Goal: Task Accomplishment & Management: Manage account settings

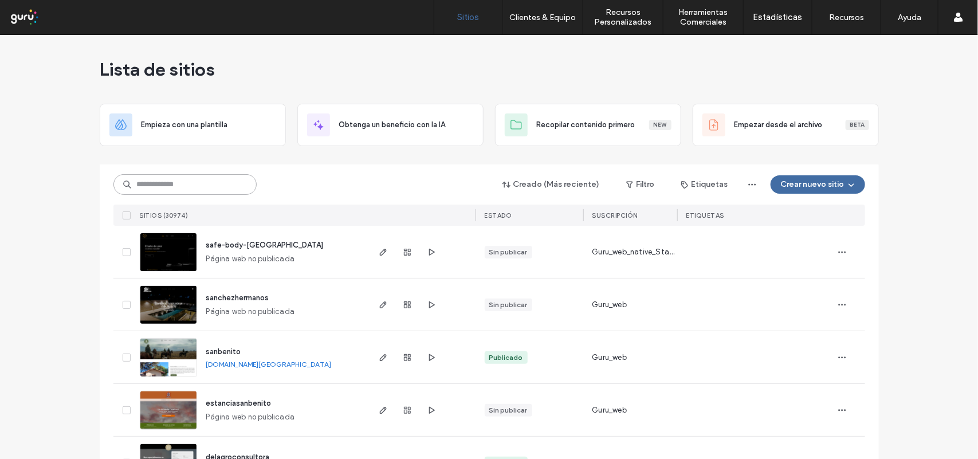
paste input "**********"
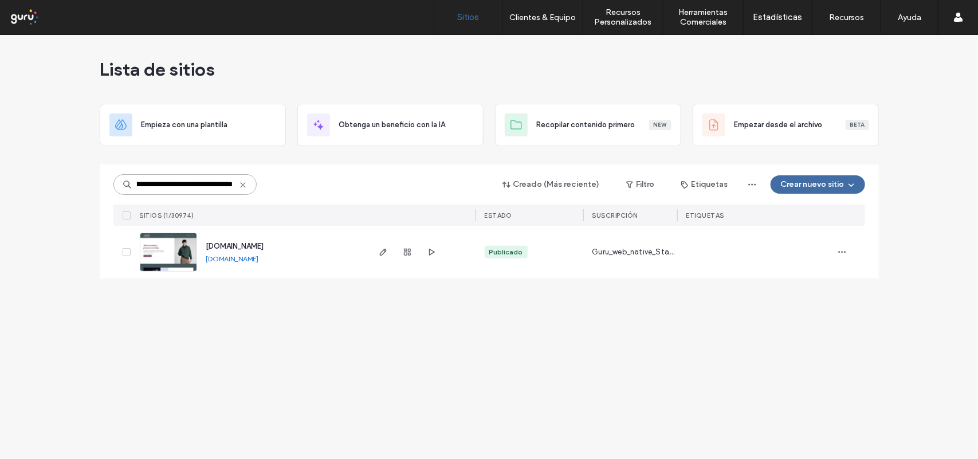
type input "**********"
click at [382, 259] on div at bounding box center [408, 252] width 62 height 53
click at [382, 255] on use "button" at bounding box center [382, 252] width 7 height 7
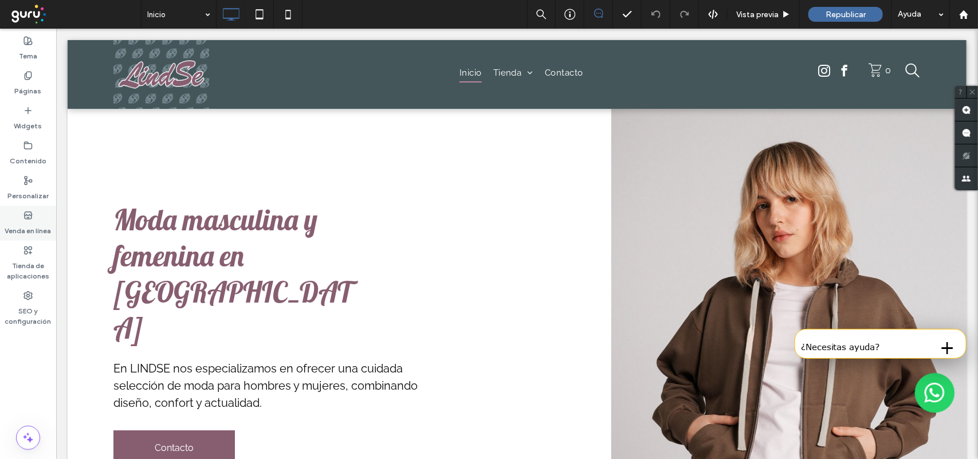
click at [39, 222] on label "Venda en línea" at bounding box center [28, 228] width 46 height 16
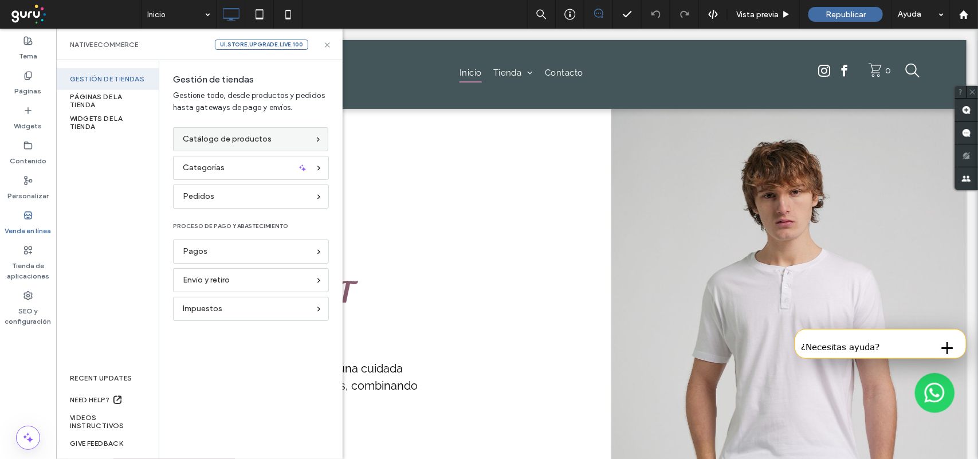
click at [252, 143] on span "Catálogo de productos" at bounding box center [227, 139] width 89 height 13
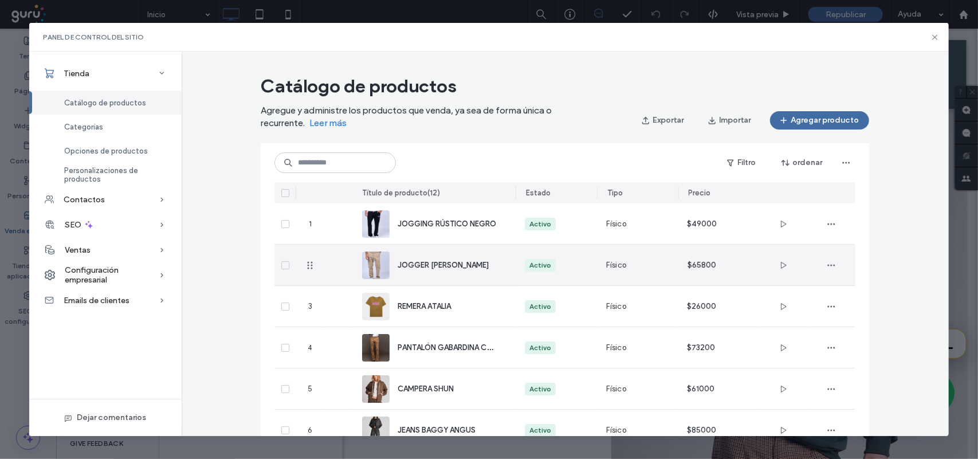
scroll to position [72, 0]
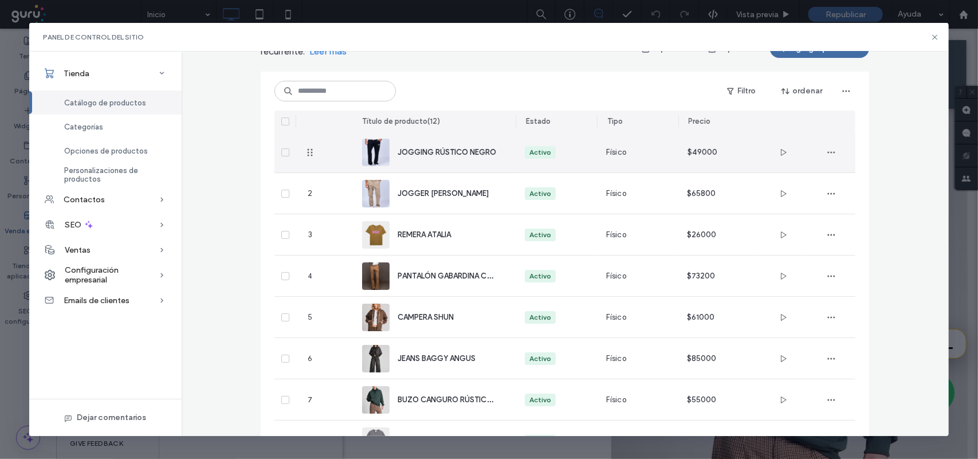
click at [434, 159] on div "JOGGING RÚSTICO NEGRO" at bounding box center [434, 152] width 144 height 41
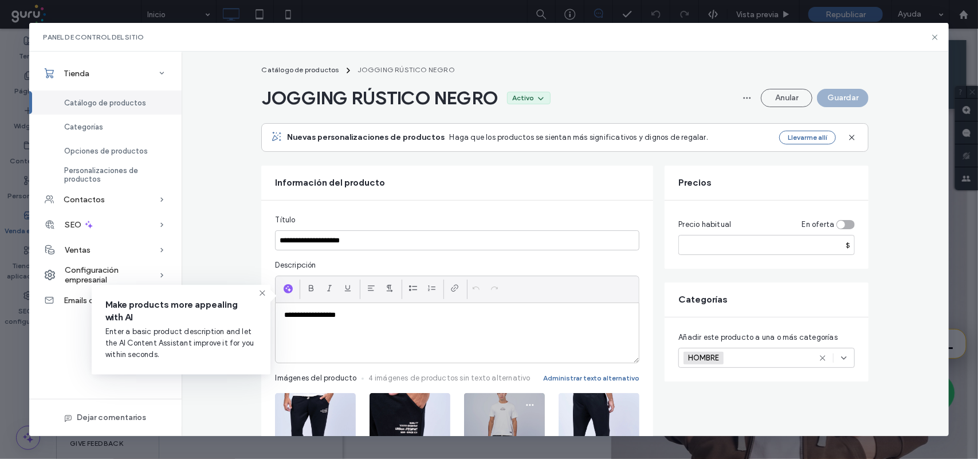
scroll to position [0, 0]
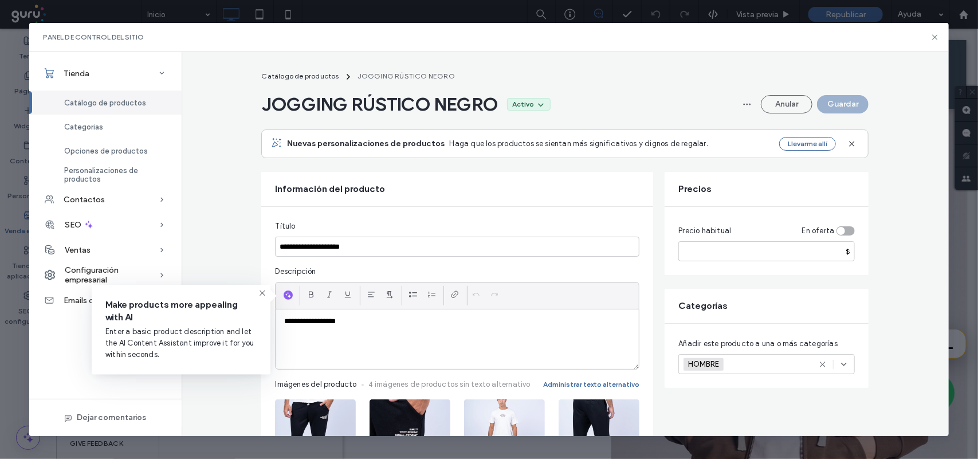
click at [494, 322] on p "**********" at bounding box center [457, 321] width 346 height 10
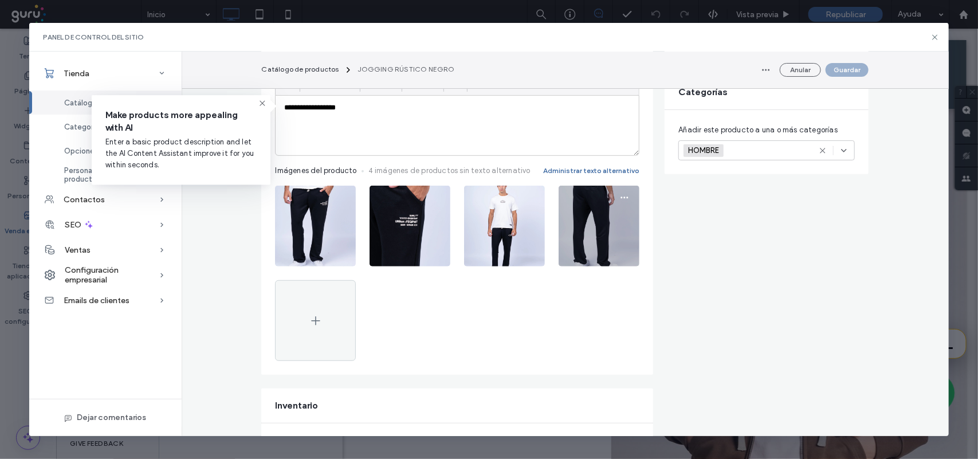
scroll to position [215, 0]
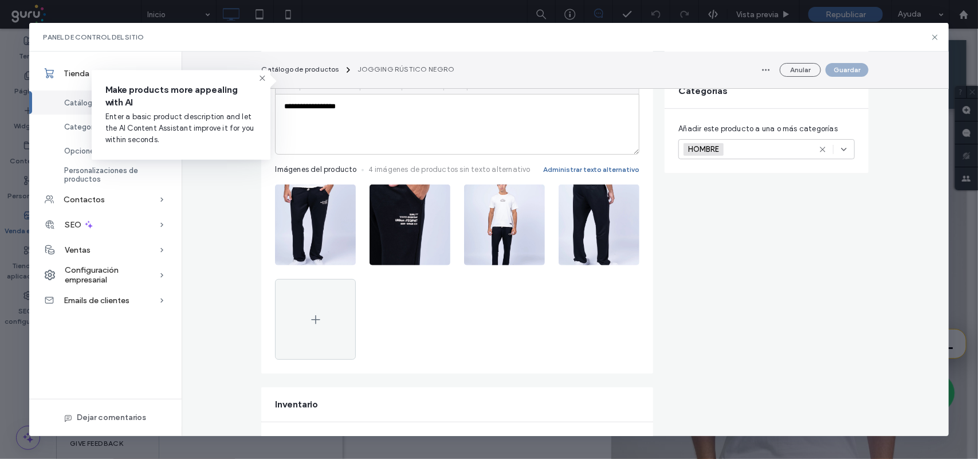
click at [470, 132] on div "**********" at bounding box center [457, 125] width 363 height 60
click at [357, 132] on div "**********" at bounding box center [457, 125] width 363 height 60
click at [322, 116] on div "**********" at bounding box center [457, 125] width 363 height 60
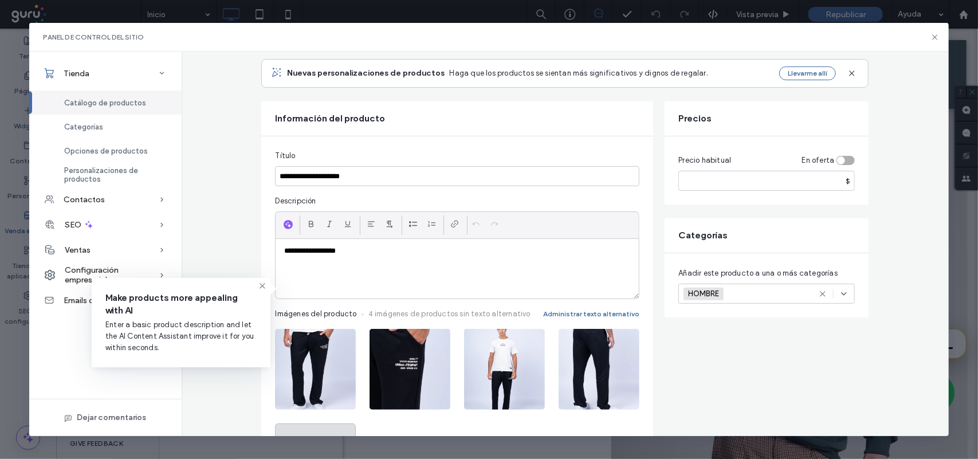
scroll to position [0, 0]
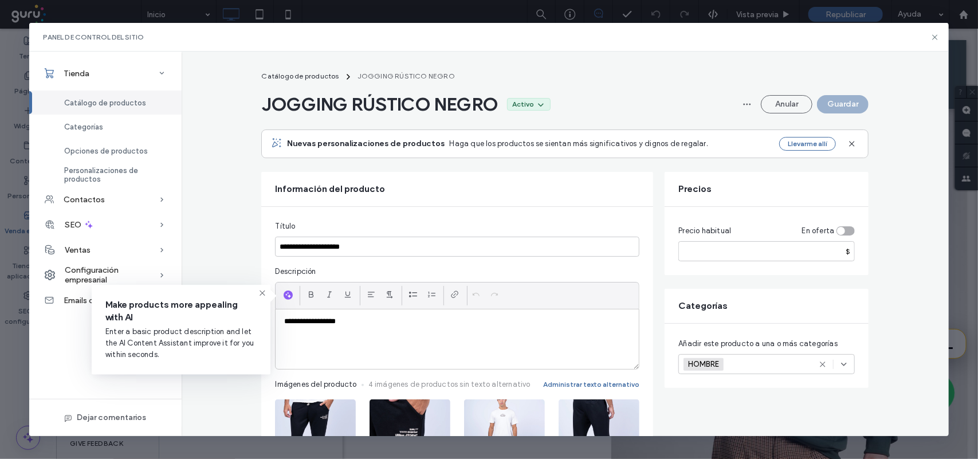
click at [261, 293] on icon at bounding box center [262, 293] width 9 height 9
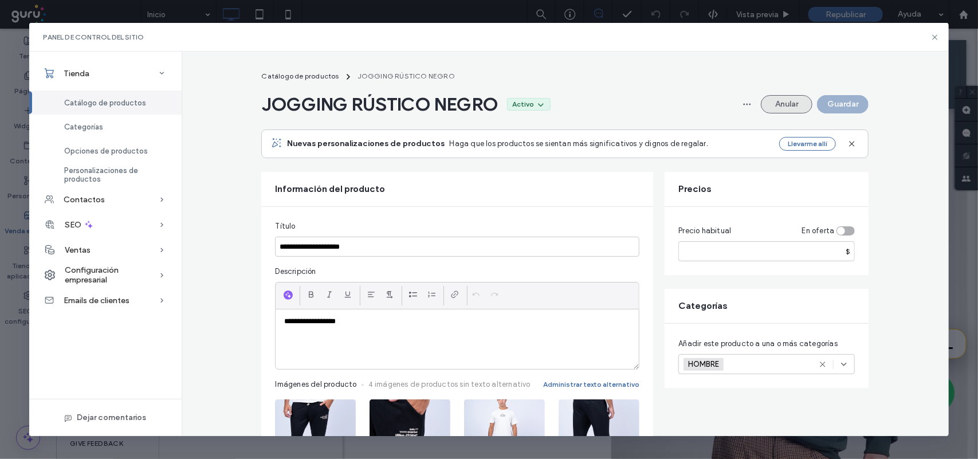
click at [774, 100] on button "Anular" at bounding box center [787, 104] width 52 height 18
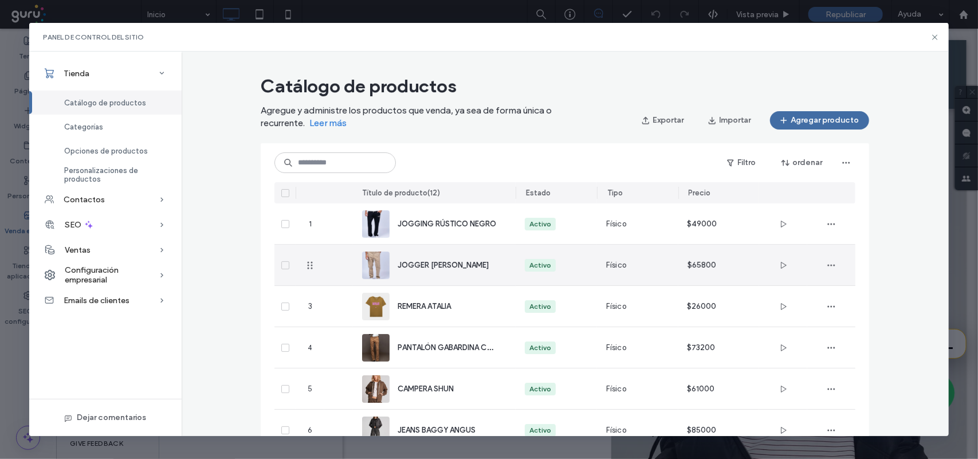
click at [451, 269] on span "JOGGER GABARDINA NOLAN" at bounding box center [443, 265] width 91 height 9
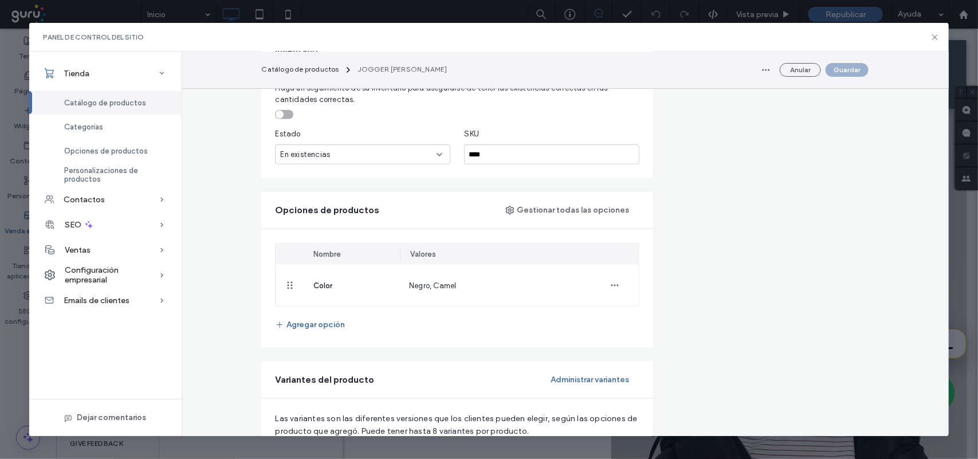
scroll to position [501, 0]
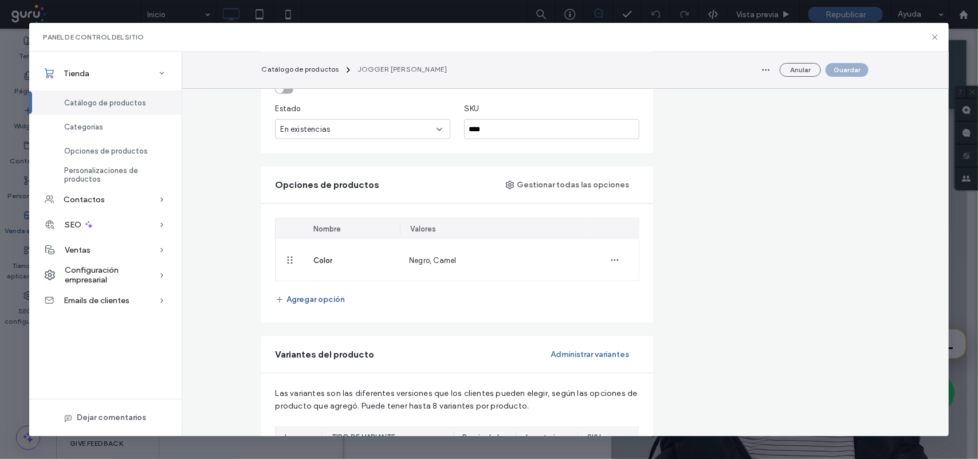
click at [328, 299] on button "Agregar opción" at bounding box center [310, 300] width 70 height 18
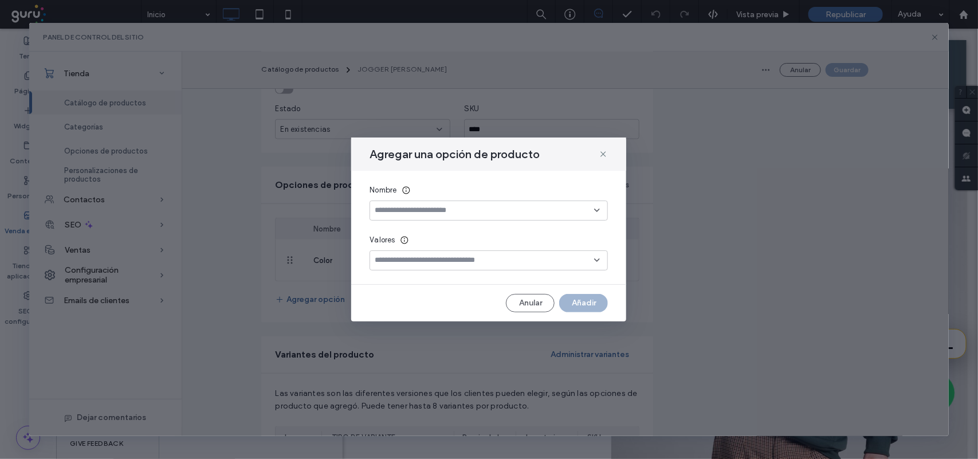
click at [430, 213] on input at bounding box center [484, 210] width 219 height 9
click at [440, 232] on div "Talle" at bounding box center [489, 231] width 237 height 20
click at [443, 264] on input at bounding box center [484, 260] width 219 height 9
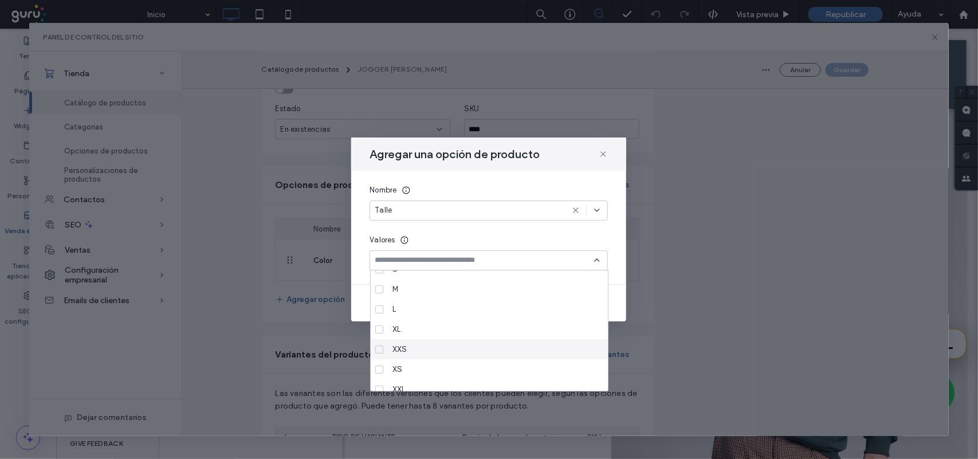
scroll to position [0, 0]
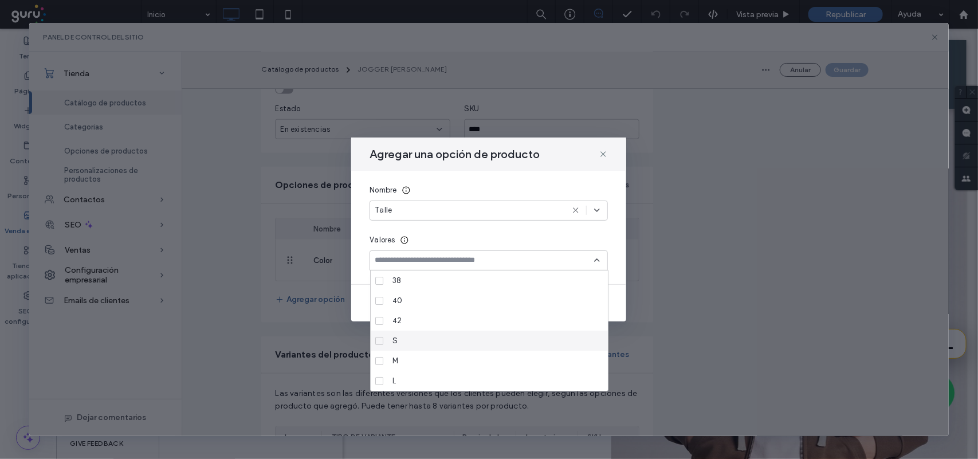
click at [445, 346] on div "S" at bounding box center [493, 341] width 211 height 20
click at [449, 358] on div "M" at bounding box center [493, 361] width 211 height 20
click at [440, 305] on div "L" at bounding box center [493, 309] width 211 height 20
click at [443, 323] on div "XL" at bounding box center [493, 329] width 211 height 20
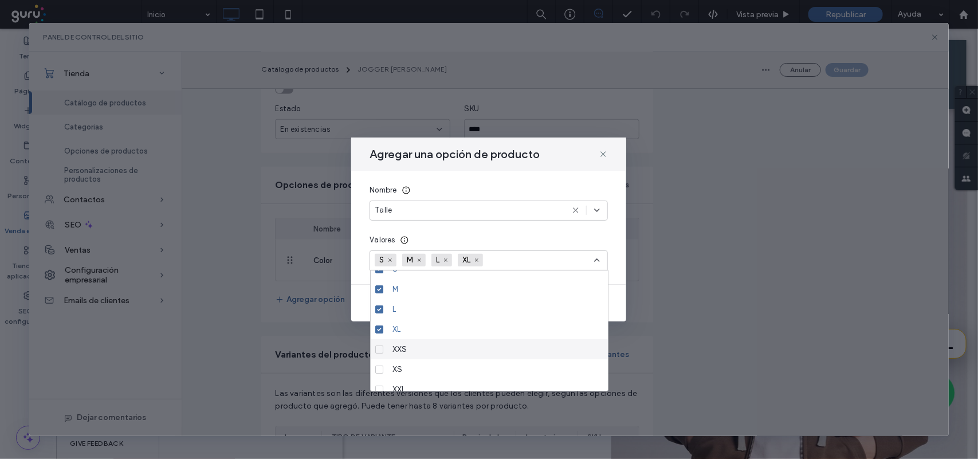
scroll to position [143, 0]
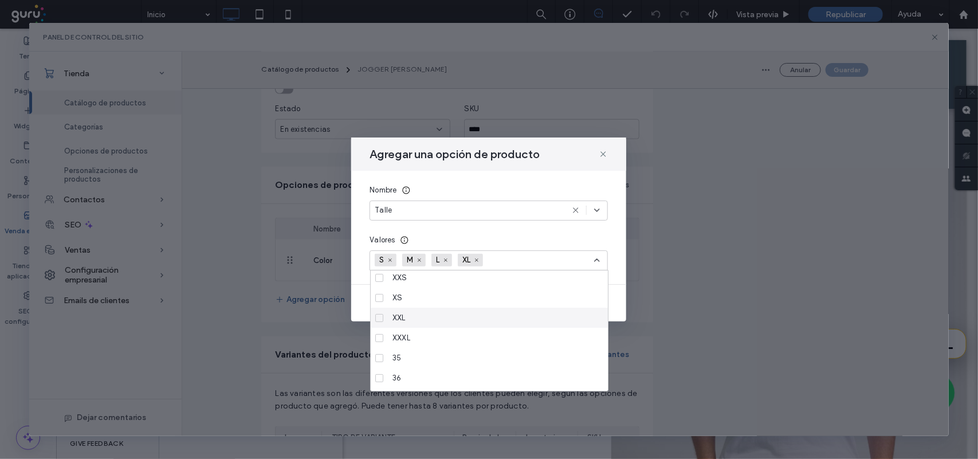
click at [442, 317] on div "XXL" at bounding box center [493, 318] width 211 height 20
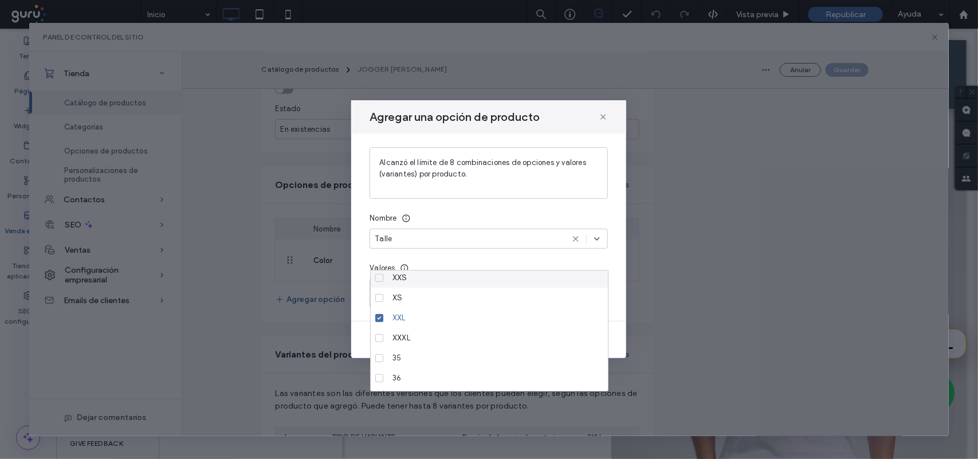
click at [508, 257] on div "Alcanzó el límite de 8 combinaciones de opciones y valores (variantes) por prod…" at bounding box center [488, 227] width 275 height 187
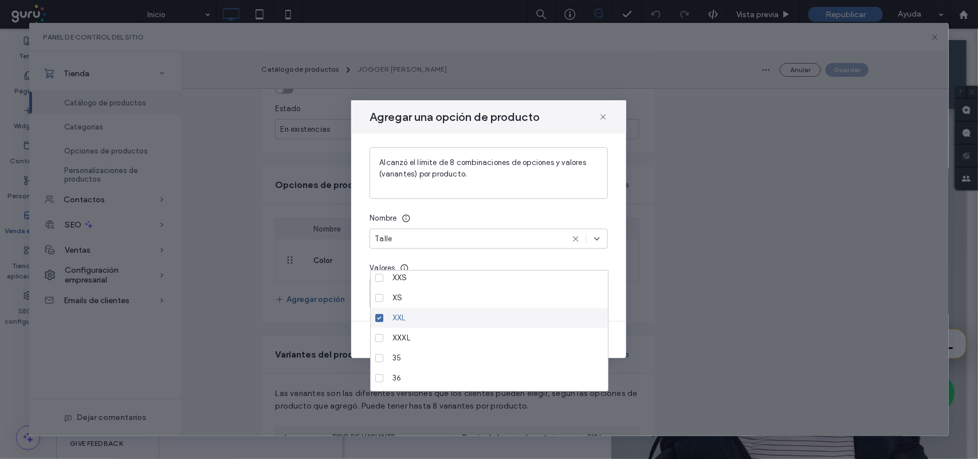
click at [457, 319] on div "XXL" at bounding box center [493, 318] width 211 height 20
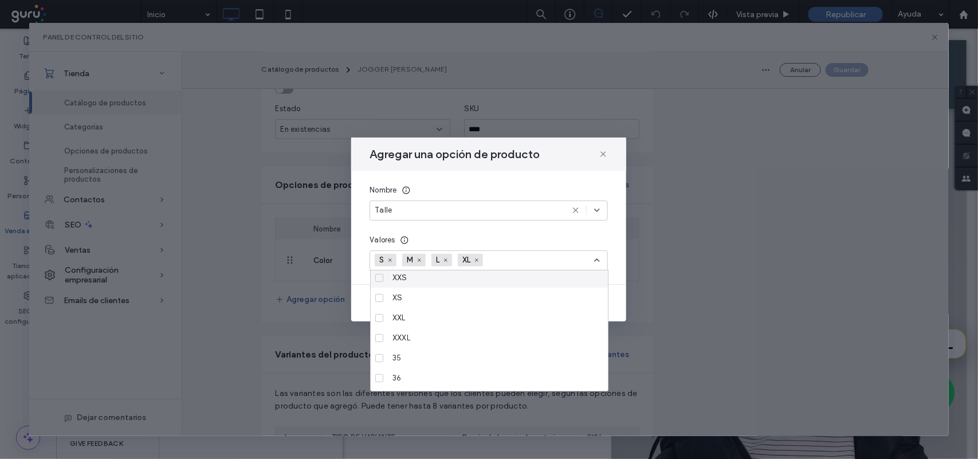
click at [594, 258] on icon at bounding box center [597, 260] width 9 height 9
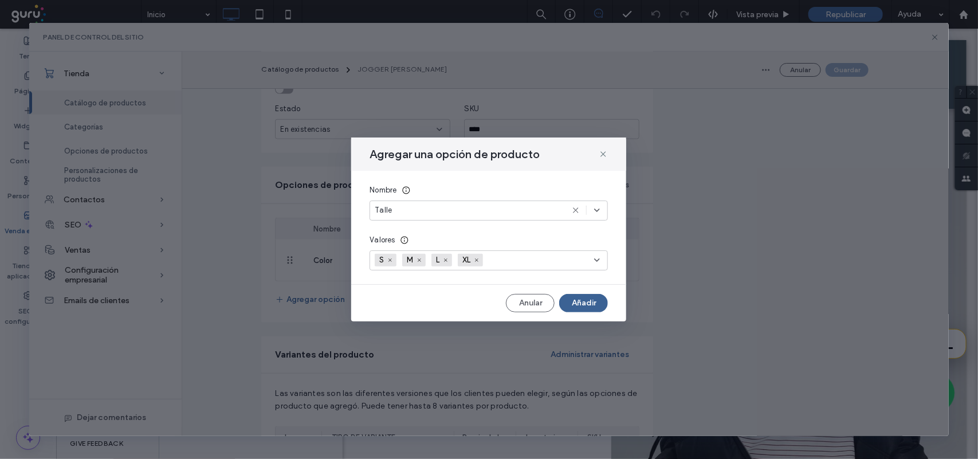
click at [589, 301] on button "Añadir" at bounding box center [583, 303] width 49 height 18
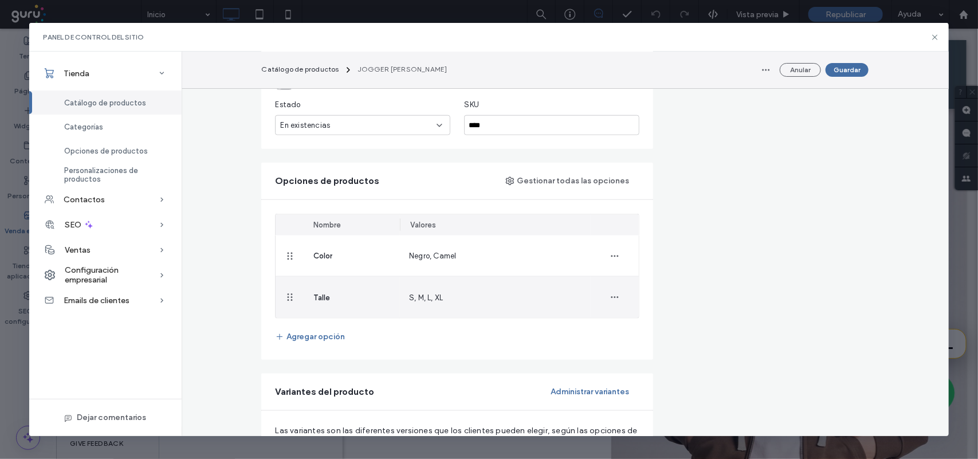
scroll to position [573, 0]
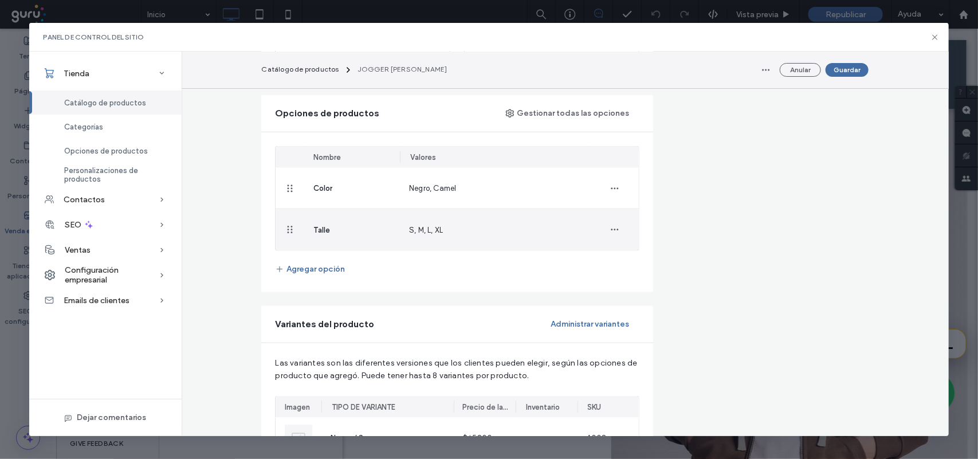
click at [413, 239] on div "S, M, L, XL" at bounding box center [495, 229] width 191 height 41
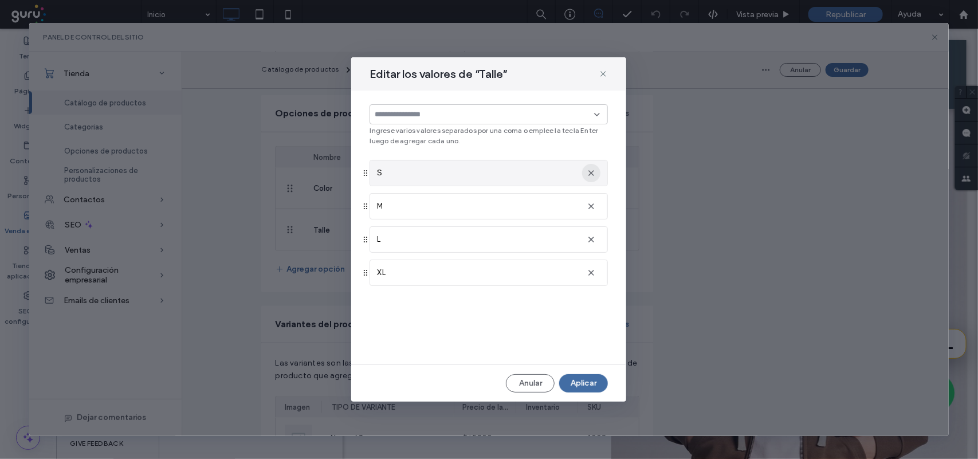
click at [587, 173] on icon "button" at bounding box center [591, 172] width 9 height 9
click at [589, 173] on icon "button" at bounding box center [591, 172] width 9 height 9
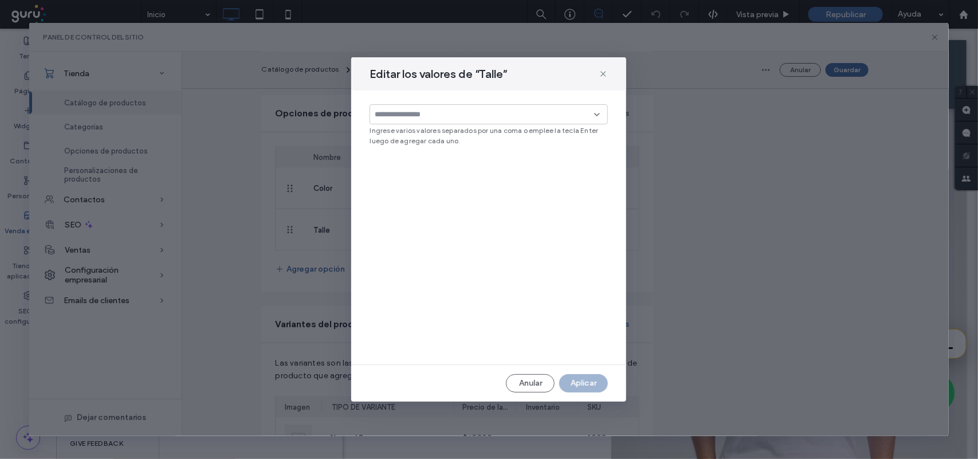
click at [600, 111] on icon at bounding box center [597, 114] width 9 height 9
click at [528, 142] on div "38" at bounding box center [493, 134] width 211 height 20
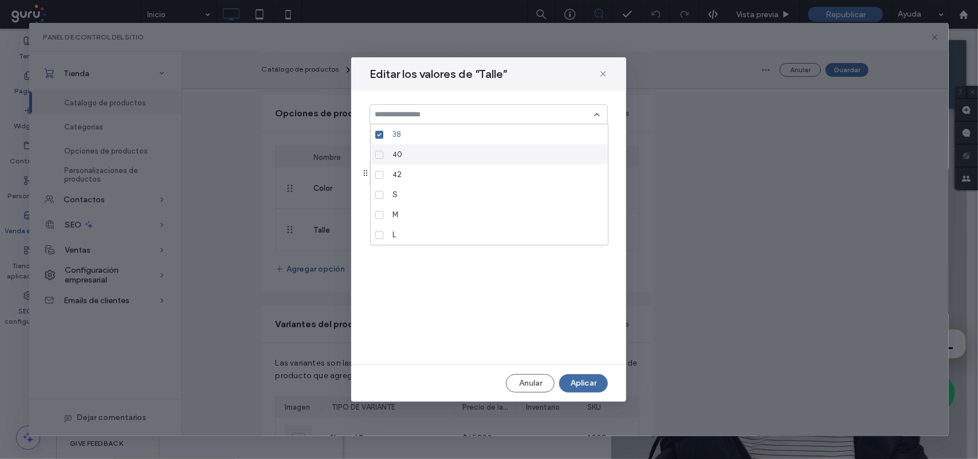
click at [531, 155] on div "40" at bounding box center [493, 154] width 211 height 20
click at [531, 174] on div "42" at bounding box center [493, 174] width 211 height 20
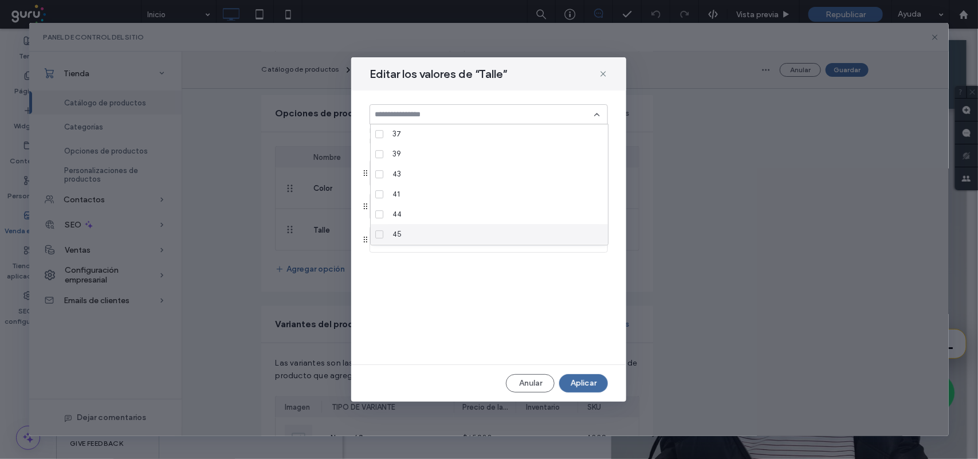
scroll to position [301, 0]
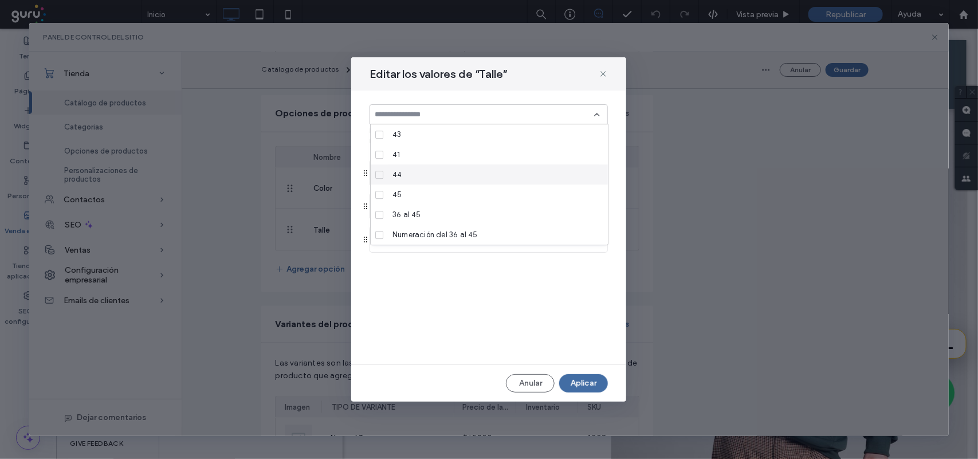
click at [503, 181] on div "44" at bounding box center [493, 174] width 211 height 20
click at [505, 199] on div "45" at bounding box center [493, 195] width 211 height 20
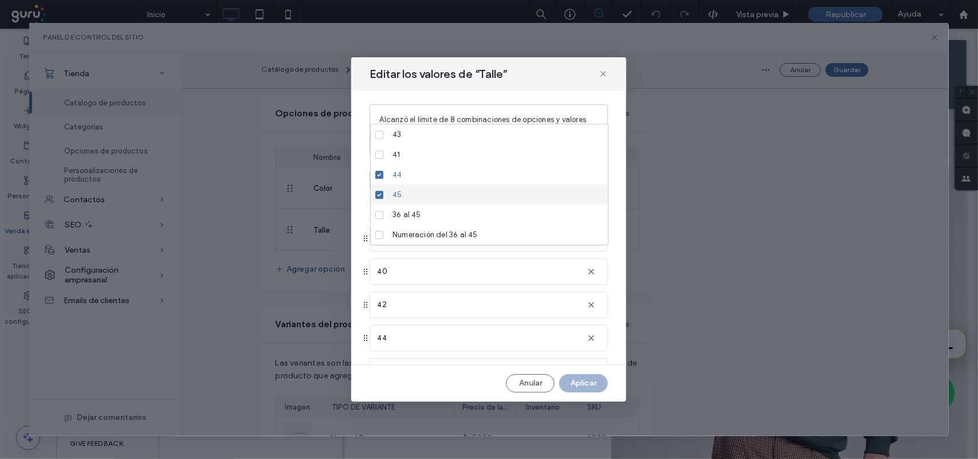
click at [503, 199] on div "45" at bounding box center [493, 195] width 211 height 20
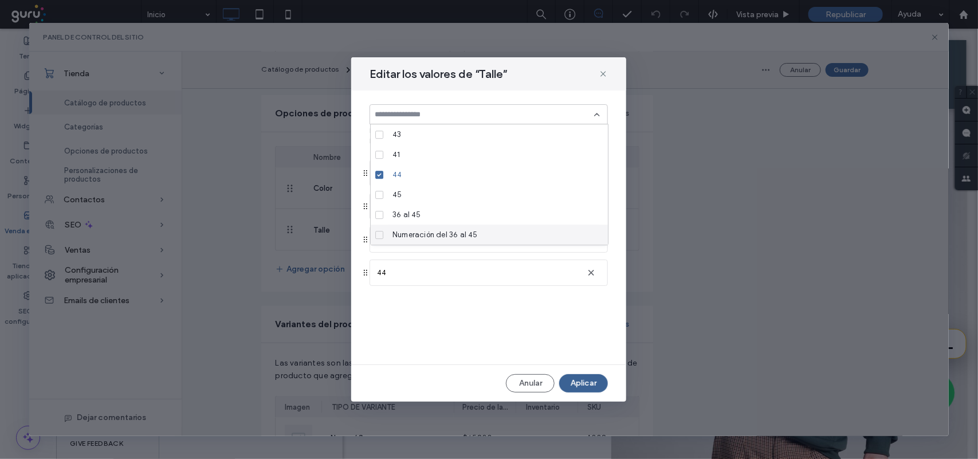
click at [589, 375] on button "Aplicar" at bounding box center [583, 383] width 49 height 18
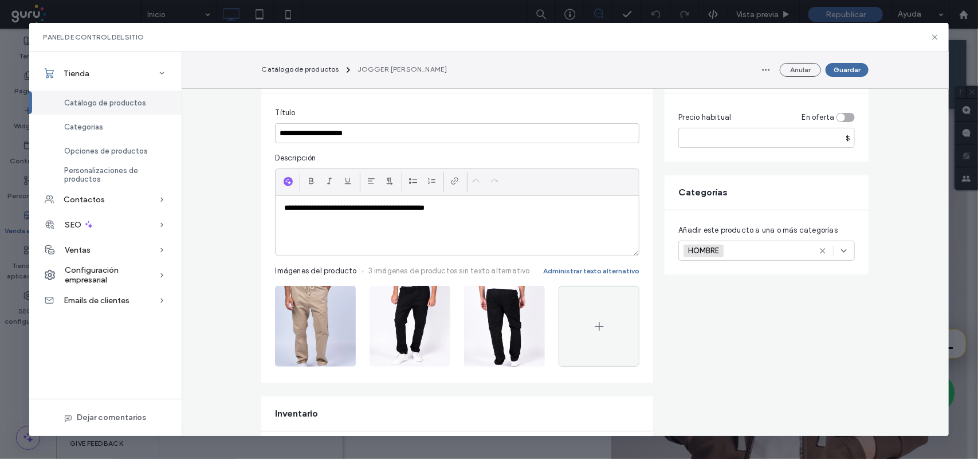
scroll to position [0, 0]
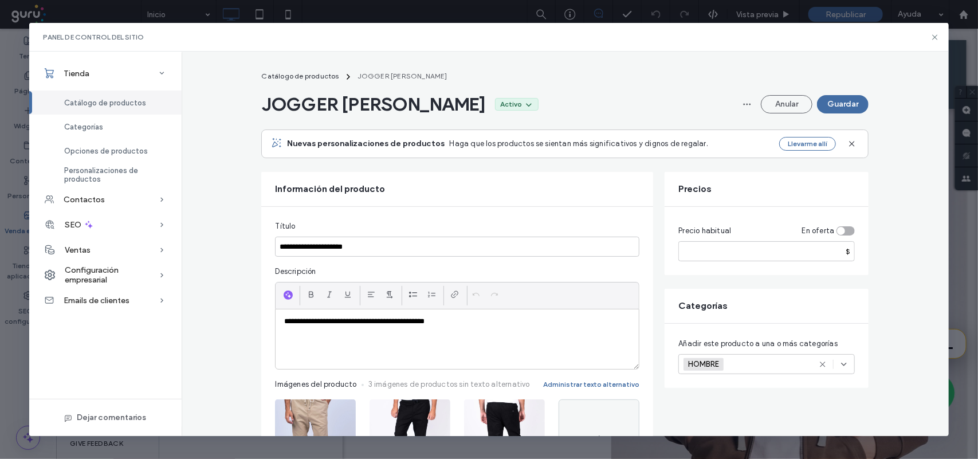
click at [829, 115] on div "JOGGER GABARDINA NOLAN Activo Anular Guardar" at bounding box center [564, 104] width 607 height 23
click at [822, 106] on button "Guardar" at bounding box center [843, 104] width 52 height 18
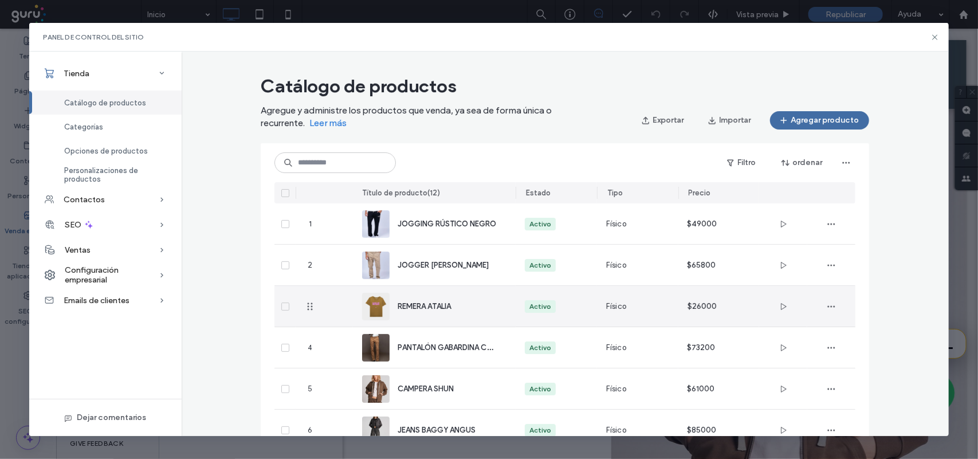
click at [440, 307] on span "REMERA ATALIA" at bounding box center [424, 306] width 53 height 9
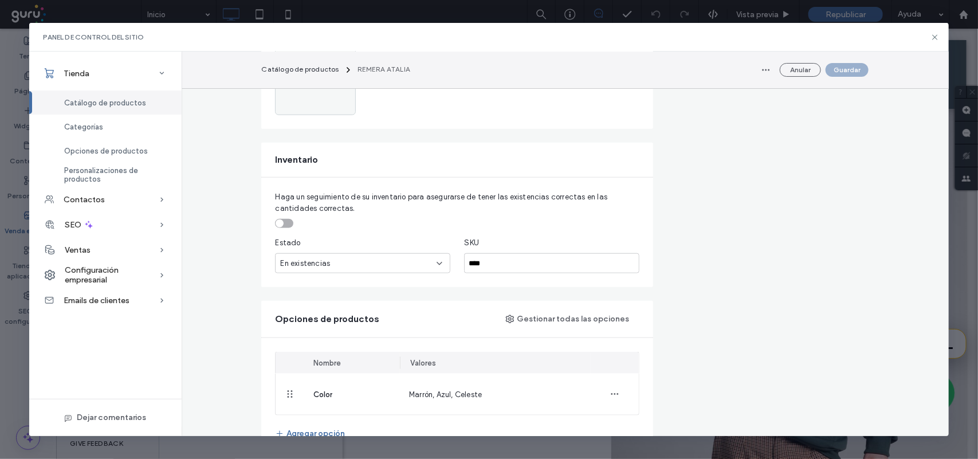
scroll to position [573, 0]
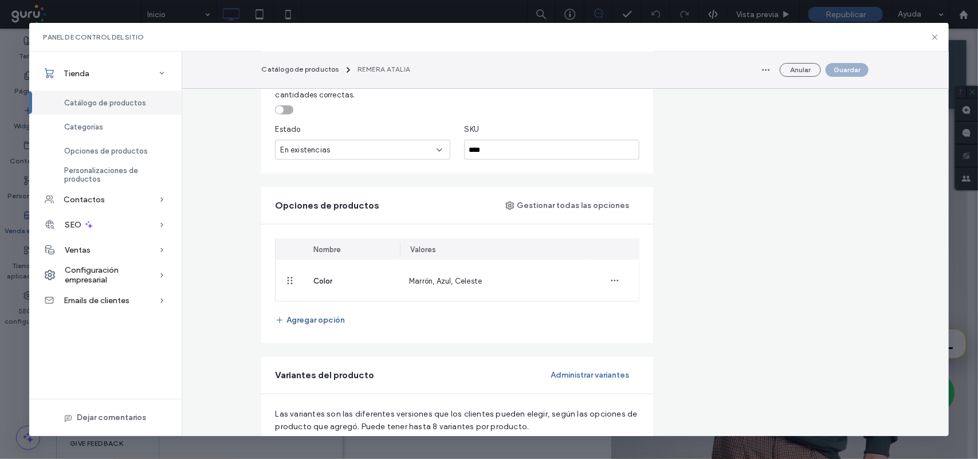
click at [322, 323] on button "Agregar opción" at bounding box center [310, 320] width 70 height 18
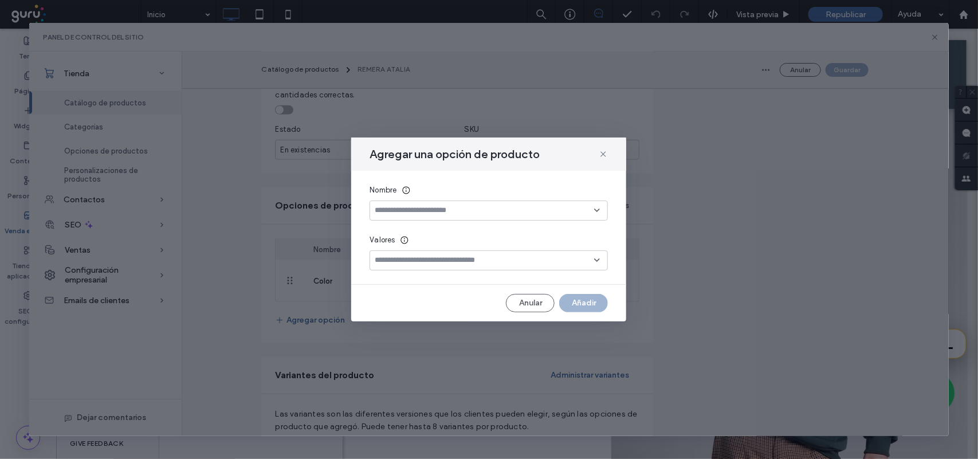
click at [401, 215] on input at bounding box center [484, 210] width 219 height 9
click at [418, 230] on div "Talle" at bounding box center [489, 231] width 237 height 20
click at [603, 156] on icon at bounding box center [603, 154] width 9 height 9
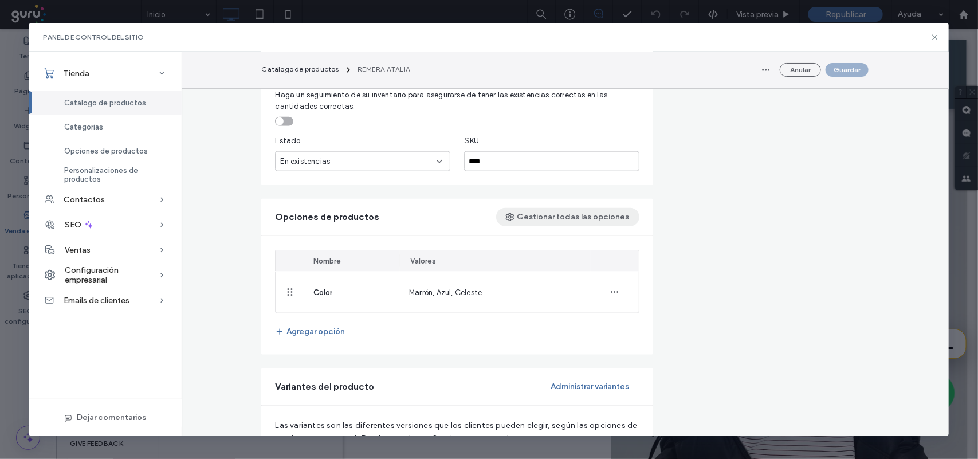
scroll to position [645, 0]
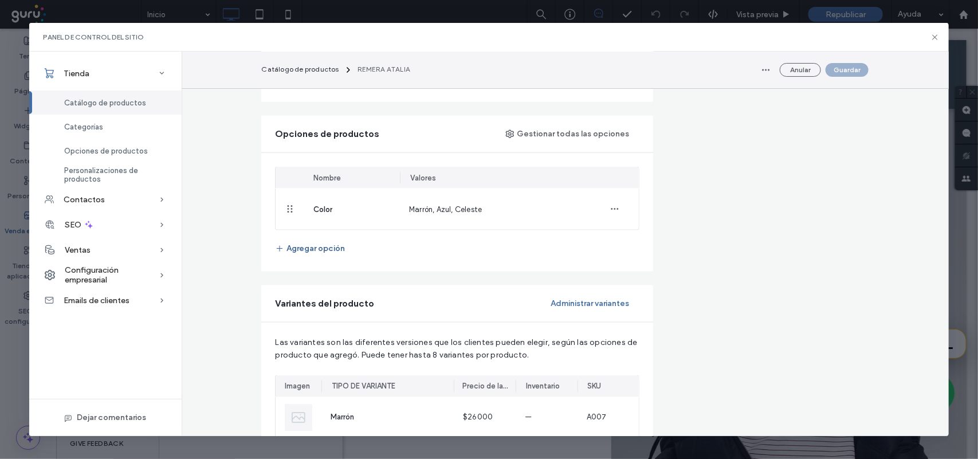
click at [334, 248] on button "Agregar opción" at bounding box center [310, 249] width 70 height 18
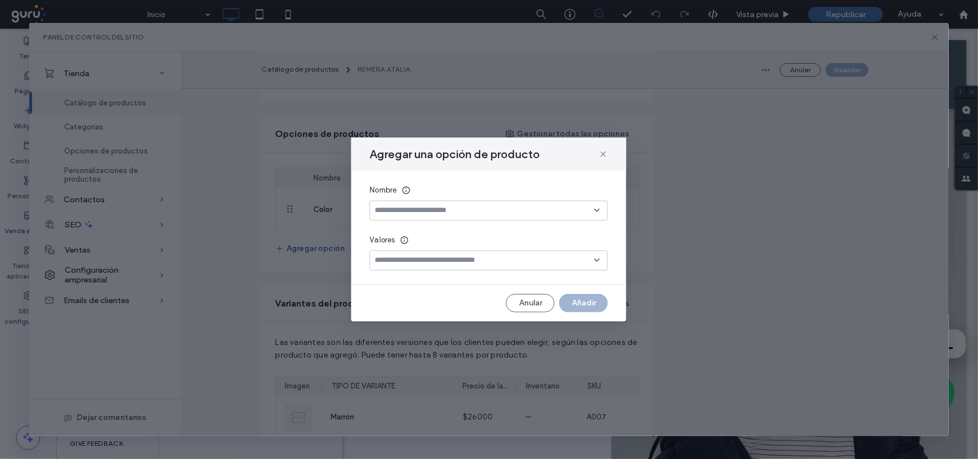
click at [428, 210] on input at bounding box center [484, 210] width 219 height 9
click at [432, 228] on div "Talle" at bounding box center [489, 231] width 237 height 20
click at [437, 252] on div at bounding box center [489, 260] width 238 height 20
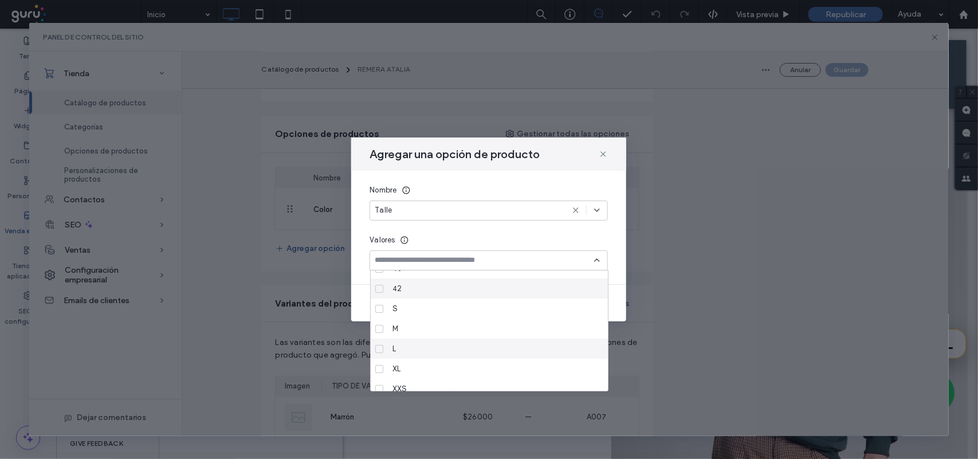
scroll to position [0, 0]
click at [430, 340] on div "S" at bounding box center [493, 341] width 211 height 20
click at [424, 289] on div "M" at bounding box center [493, 289] width 211 height 20
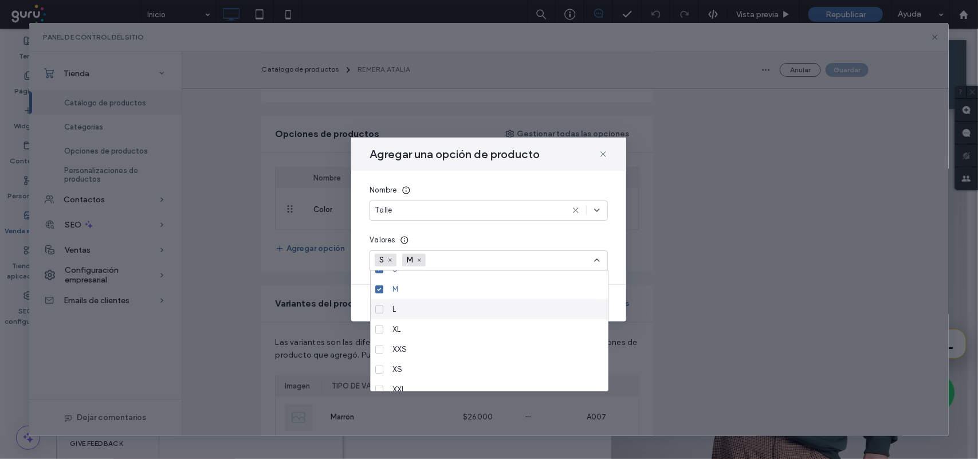
click at [426, 308] on div "L" at bounding box center [493, 309] width 211 height 20
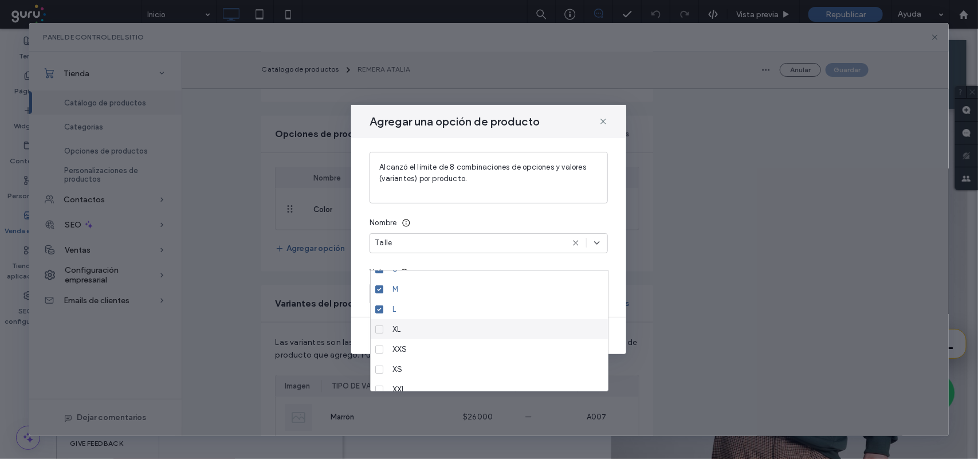
click at [428, 328] on div "XL" at bounding box center [493, 329] width 211 height 20
click at [417, 308] on div "L" at bounding box center [493, 309] width 211 height 20
click at [422, 320] on div "XL" at bounding box center [493, 329] width 211 height 20
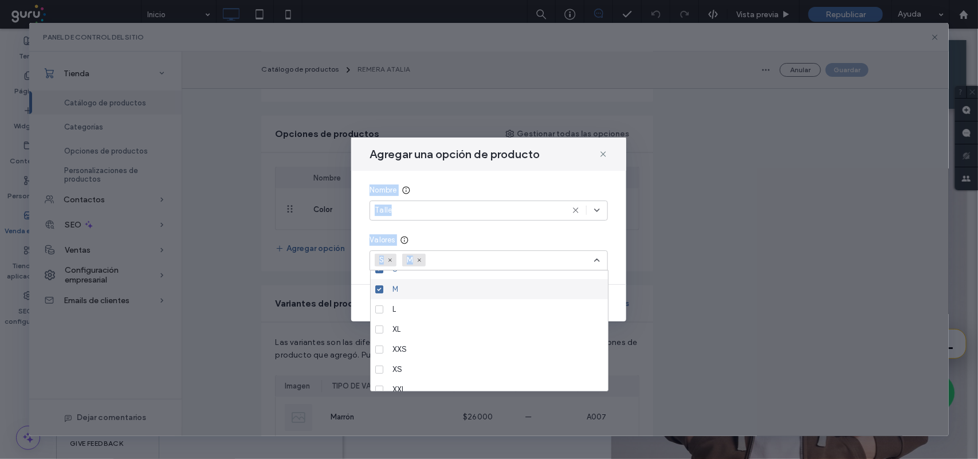
click at [591, 261] on div "S M" at bounding box center [489, 260] width 238 height 20
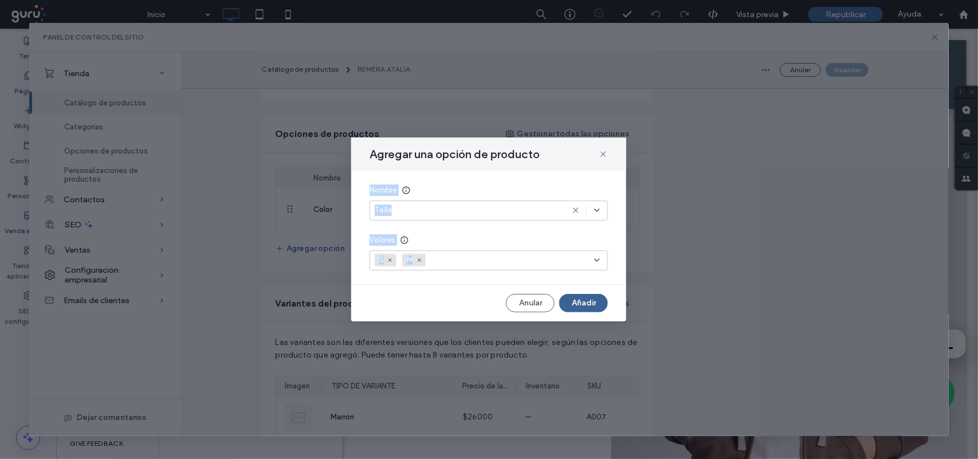
click at [596, 301] on button "Añadir" at bounding box center [583, 303] width 49 height 18
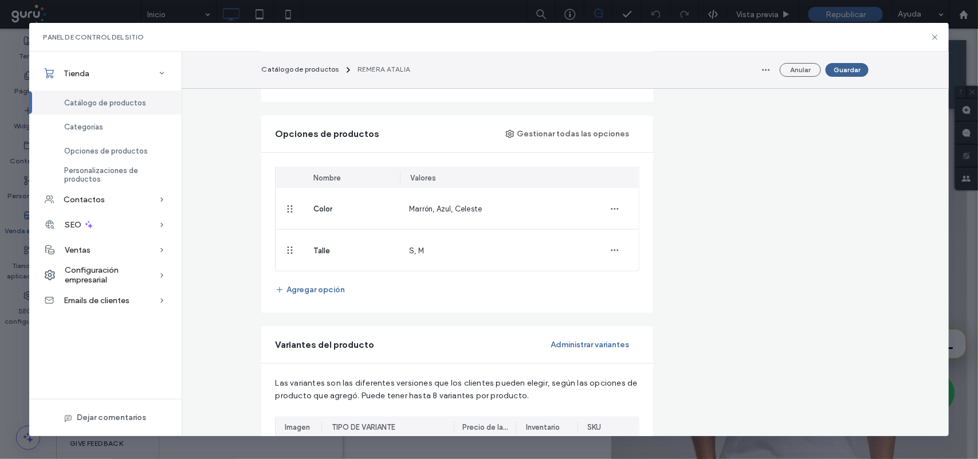
click at [849, 69] on button "Guardar" at bounding box center [847, 70] width 43 height 14
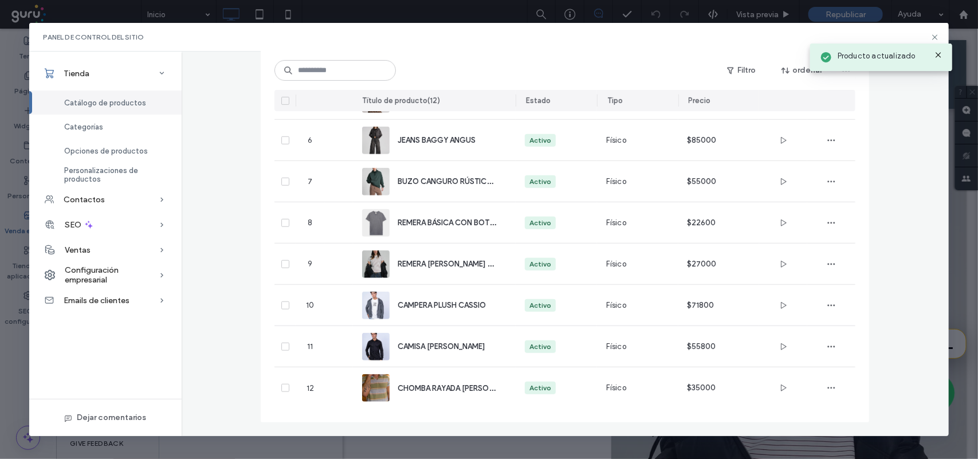
scroll to position [277, 0]
click at [940, 57] on icon at bounding box center [938, 54] width 9 height 9
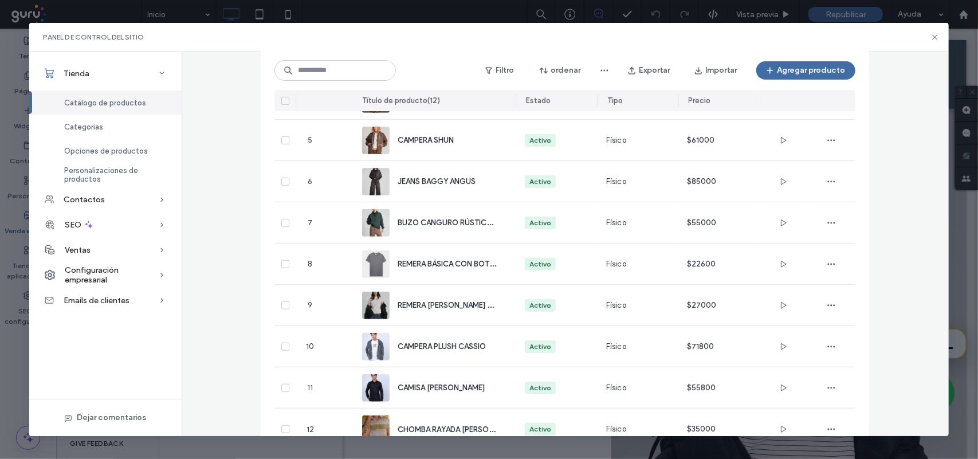
scroll to position [205, 0]
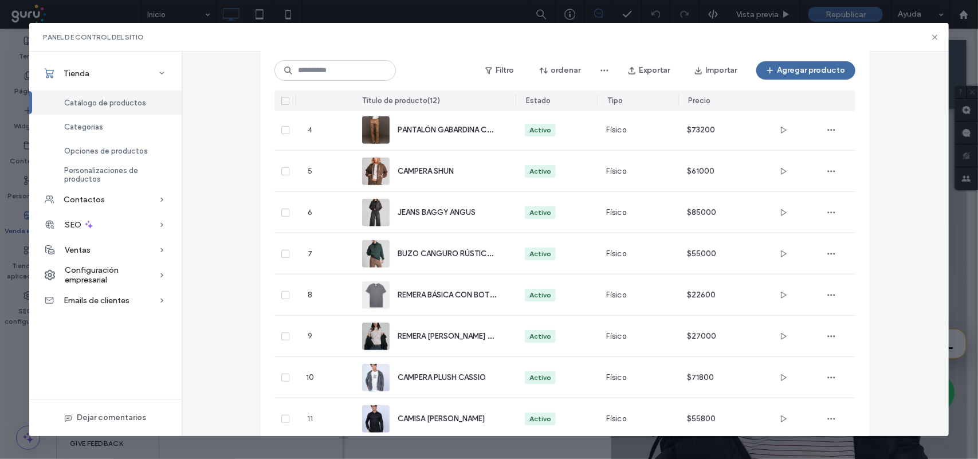
click at [932, 41] on div "Panel de control del sitio" at bounding box center [489, 37] width 920 height 29
click at [935, 37] on icon at bounding box center [935, 37] width 9 height 9
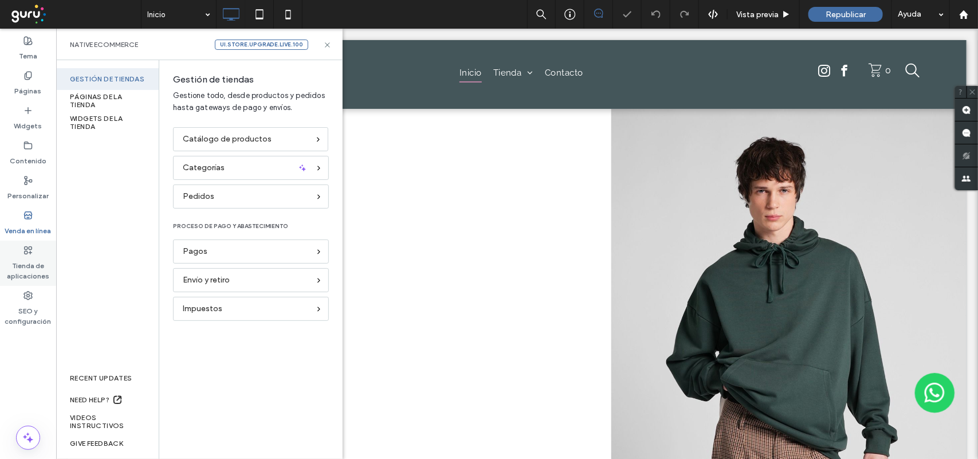
scroll to position [0, 0]
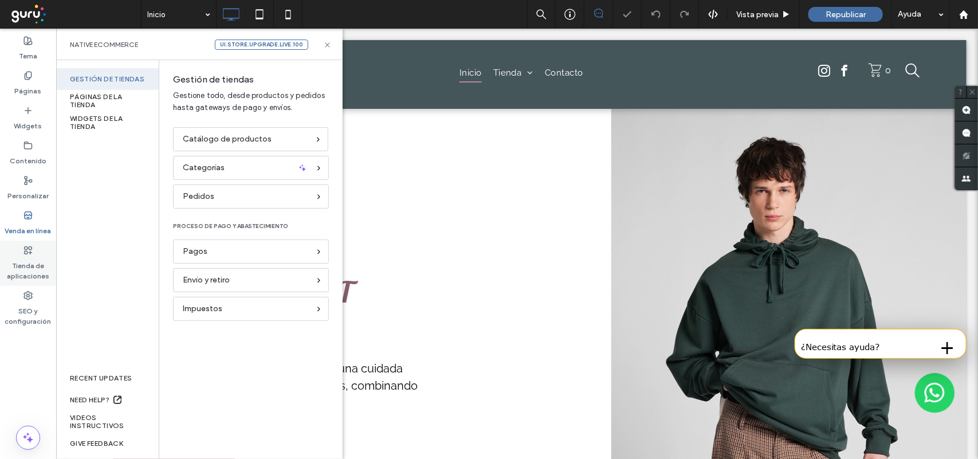
click at [34, 261] on label "Tienda de aplicaciones" at bounding box center [28, 268] width 56 height 26
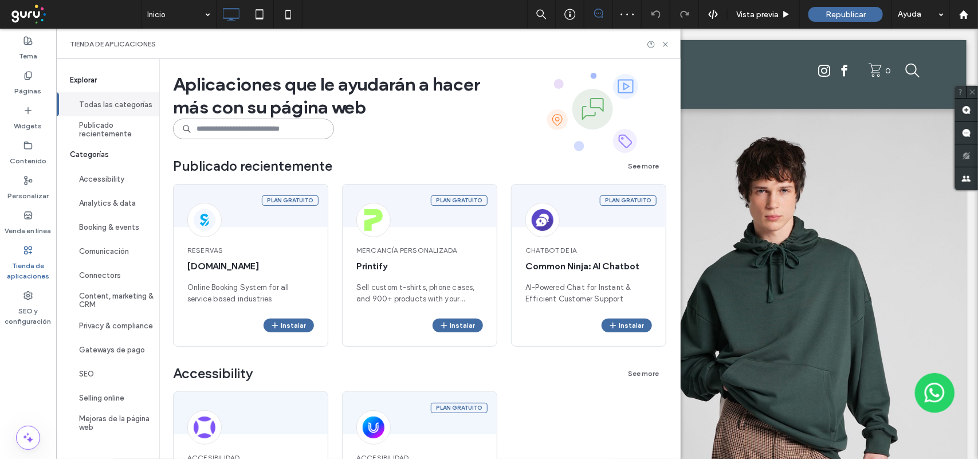
click at [240, 119] on input at bounding box center [253, 129] width 161 height 21
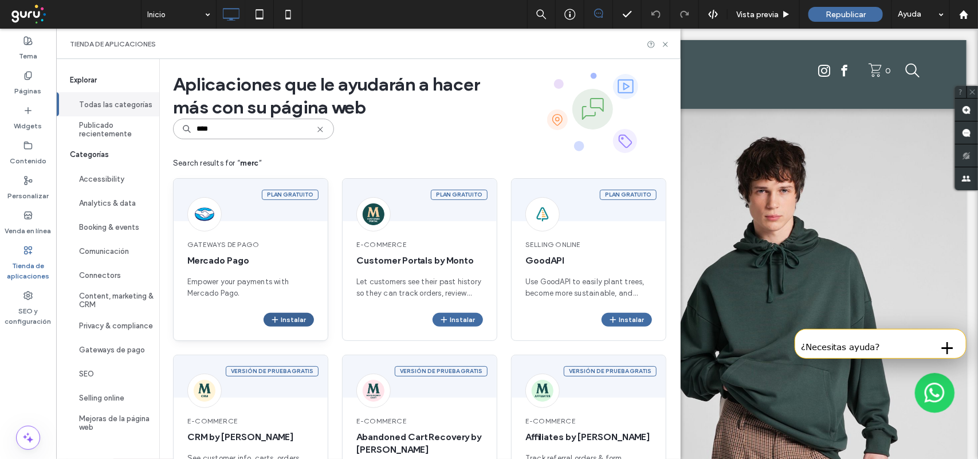
type input "****"
click at [271, 316] on button "Instalar" at bounding box center [289, 320] width 50 height 14
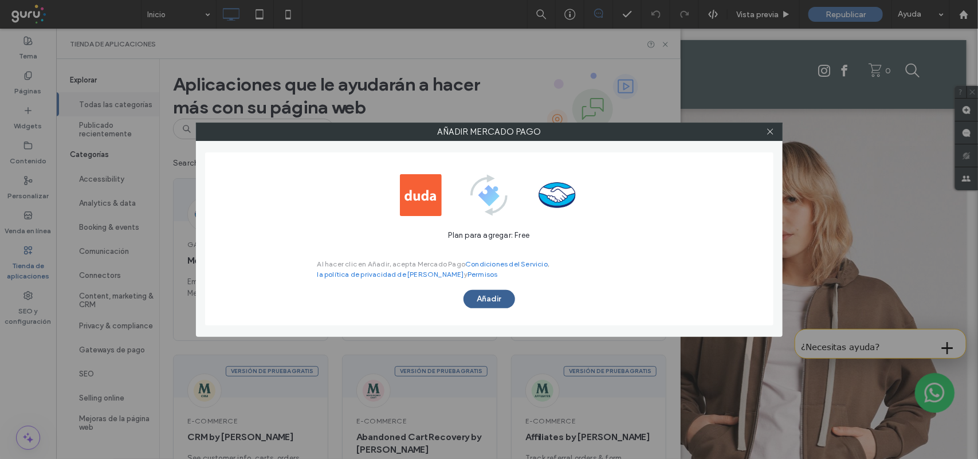
click at [484, 307] on button "Añadir" at bounding box center [490, 299] width 52 height 18
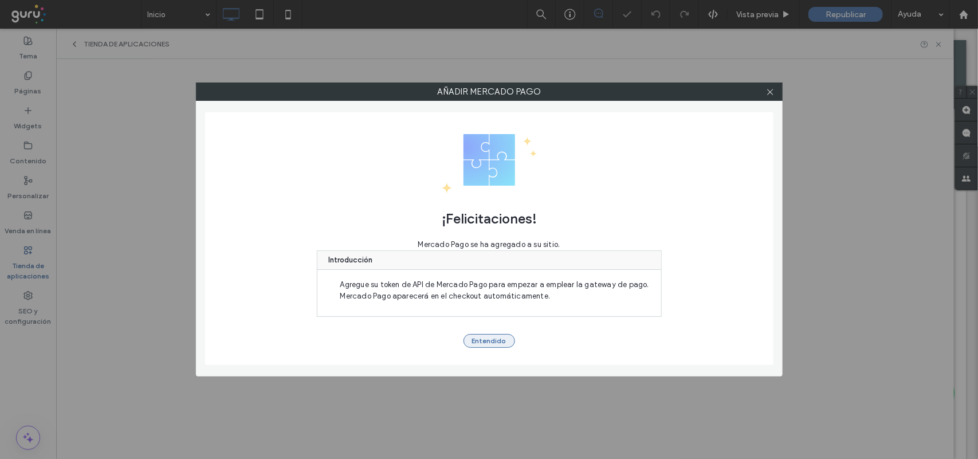
click at [474, 336] on button "Entendido" at bounding box center [490, 341] width 52 height 14
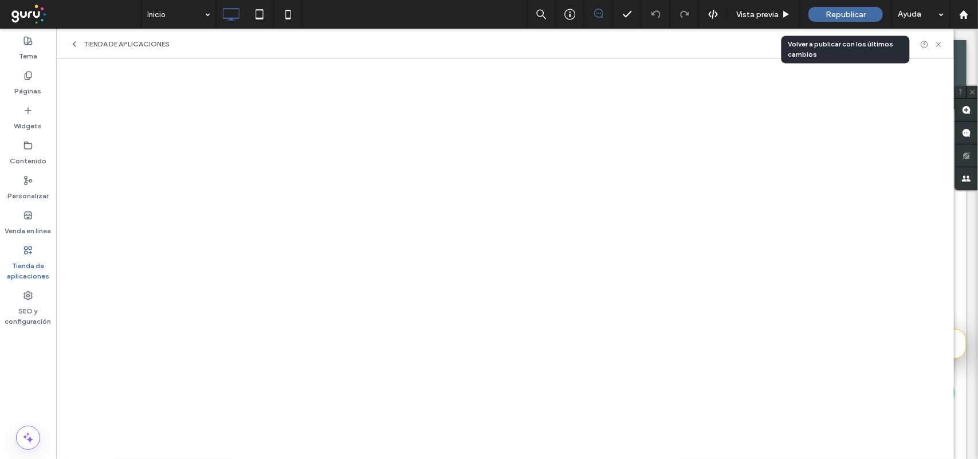
click at [809, 21] on div "Republicar" at bounding box center [846, 14] width 75 height 29
click at [817, 12] on div "Republicar" at bounding box center [846, 14] width 75 height 15
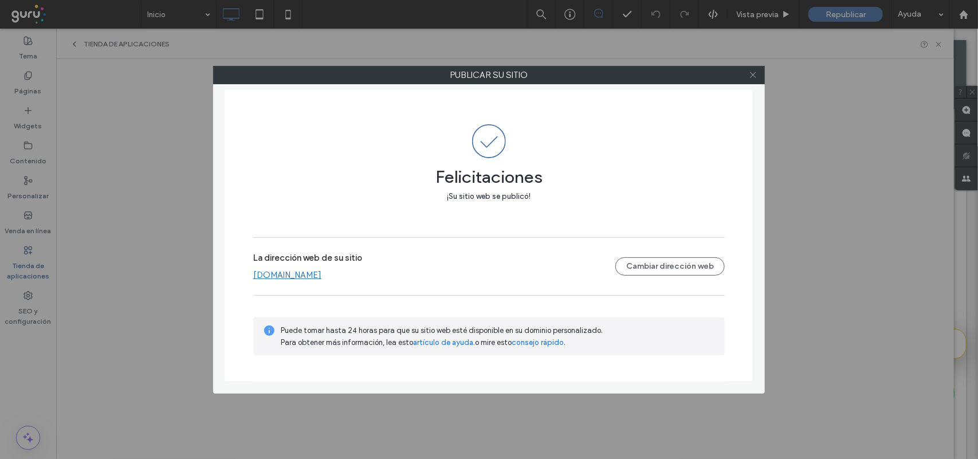
click at [756, 78] on icon at bounding box center [753, 74] width 9 height 9
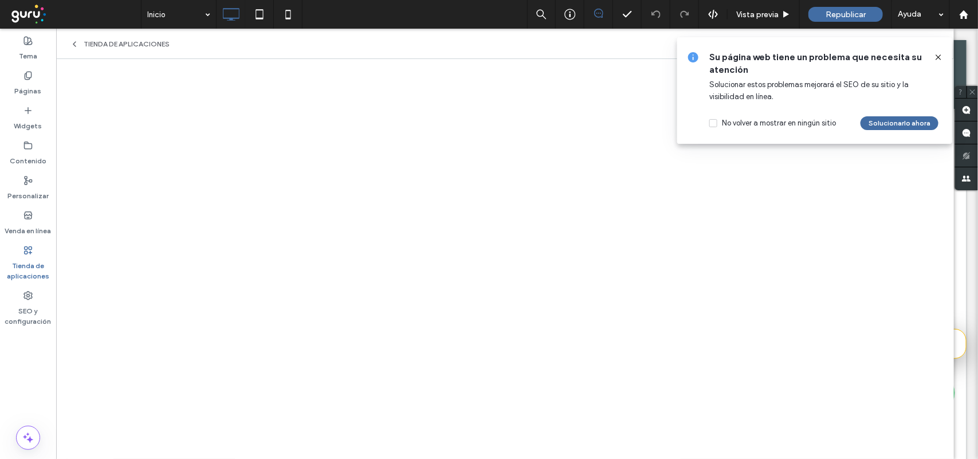
click at [935, 59] on icon at bounding box center [938, 57] width 9 height 9
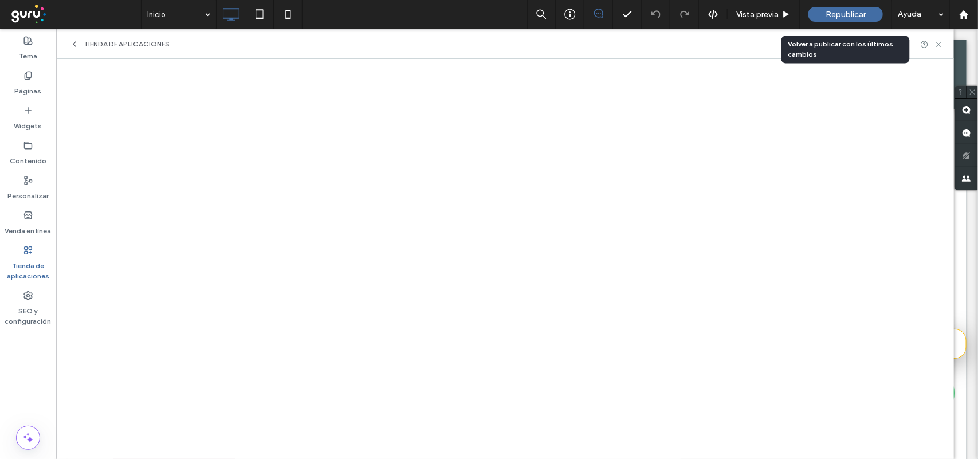
click at [826, 15] on span "Republicar" at bounding box center [846, 15] width 40 height 10
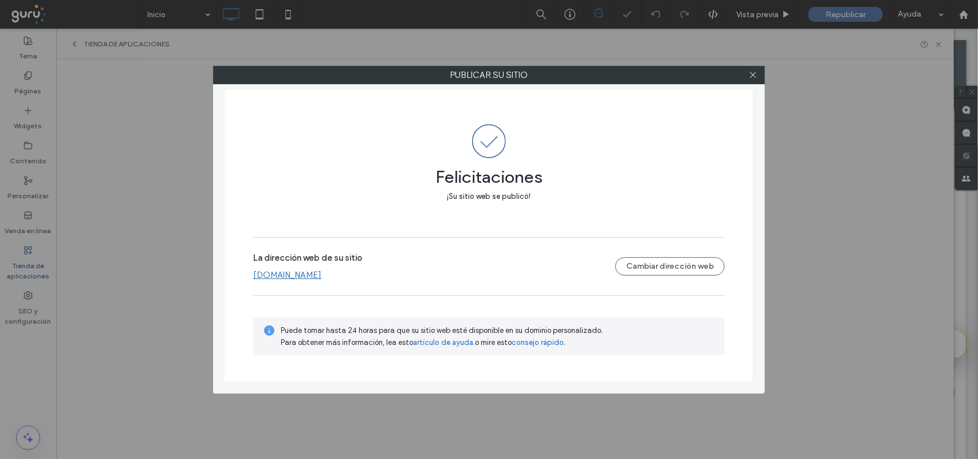
click at [760, 76] on div at bounding box center [752, 74] width 17 height 17
click at [755, 76] on icon at bounding box center [753, 74] width 9 height 9
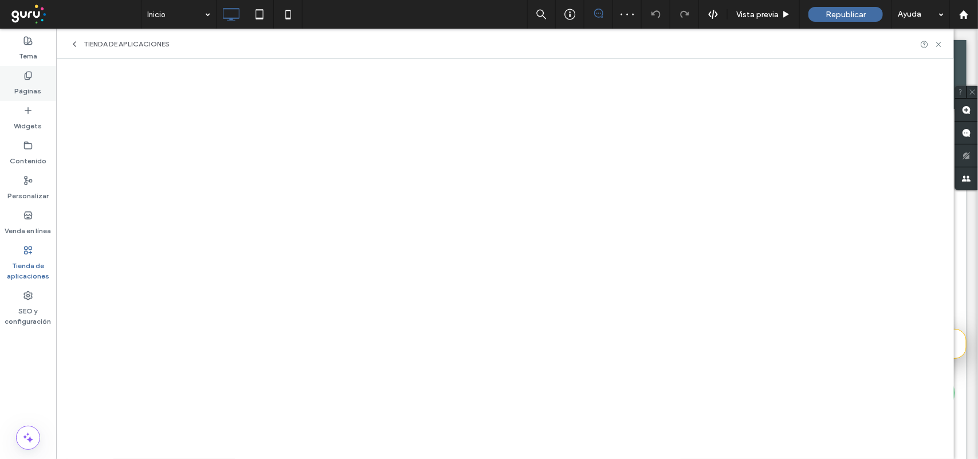
click at [22, 82] on label "Páginas" at bounding box center [28, 88] width 27 height 16
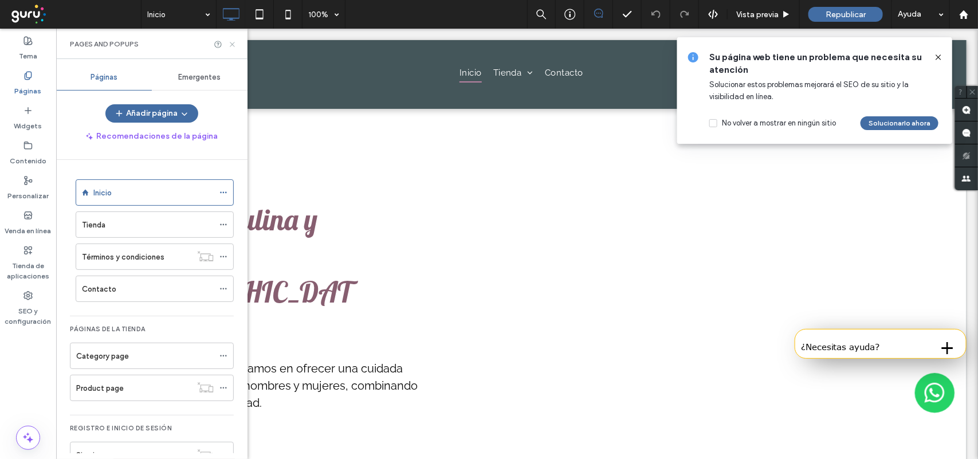
click at [233, 46] on icon at bounding box center [232, 44] width 9 height 9
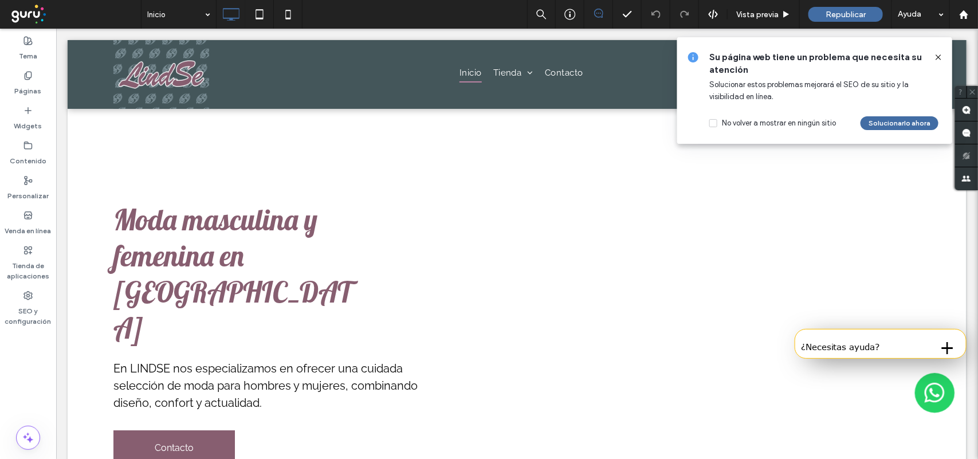
click at [937, 58] on icon at bounding box center [938, 57] width 9 height 9
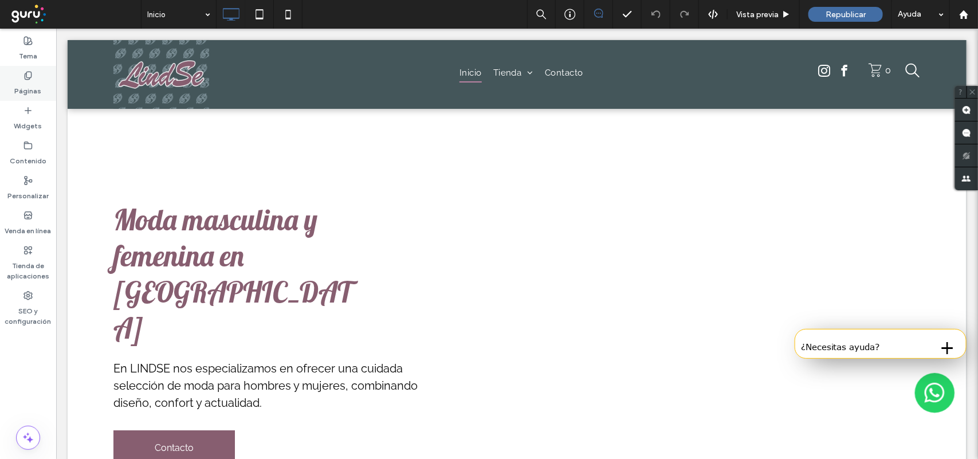
click at [26, 76] on use at bounding box center [28, 75] width 6 height 7
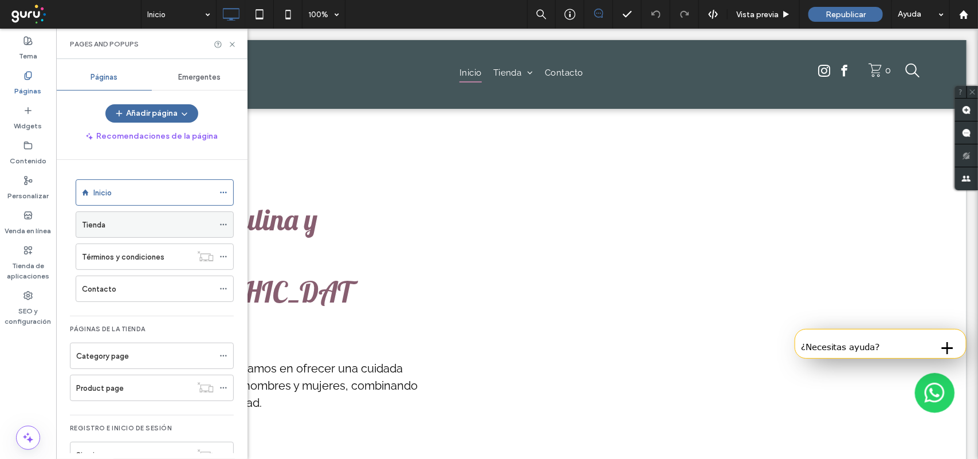
click at [119, 225] on div "Tienda" at bounding box center [148, 225] width 132 height 12
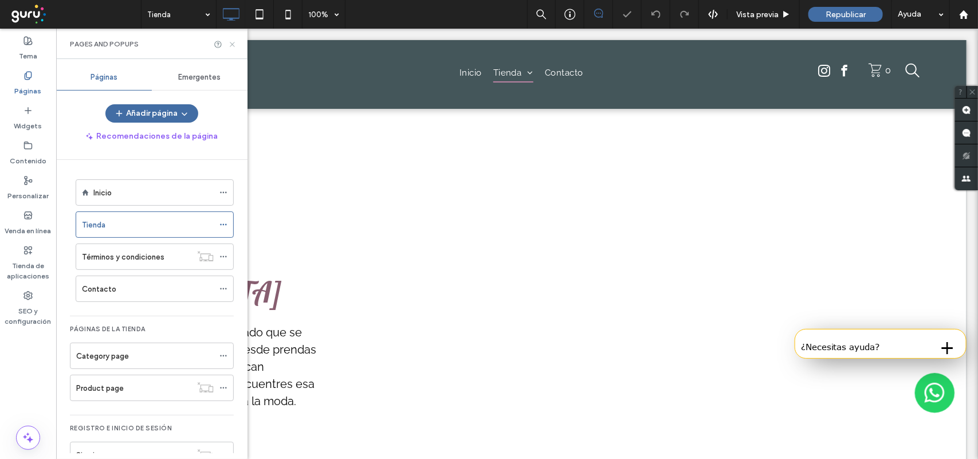
click at [235, 46] on icon at bounding box center [232, 44] width 9 height 9
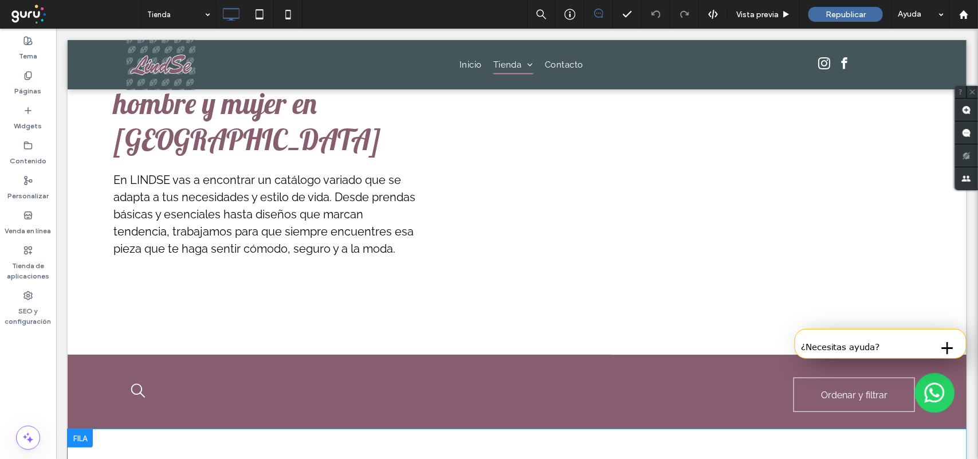
scroll to position [143, 0]
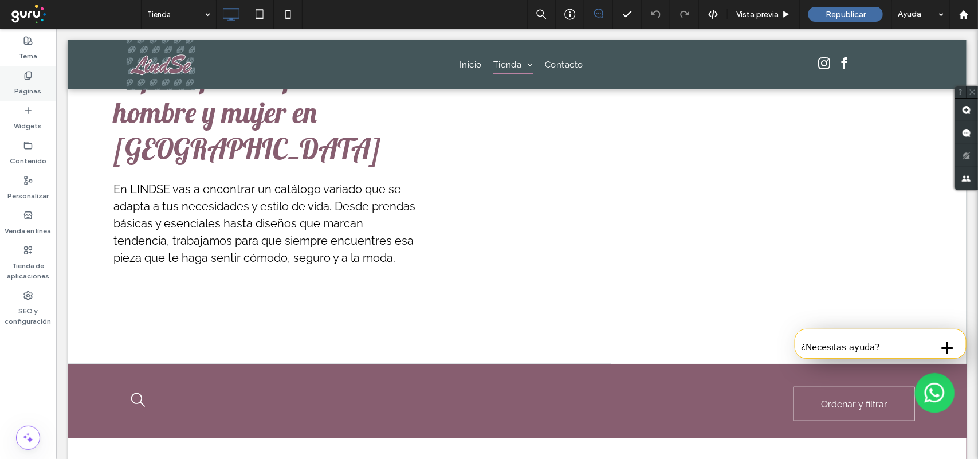
click at [39, 73] on div "Páginas" at bounding box center [28, 83] width 56 height 35
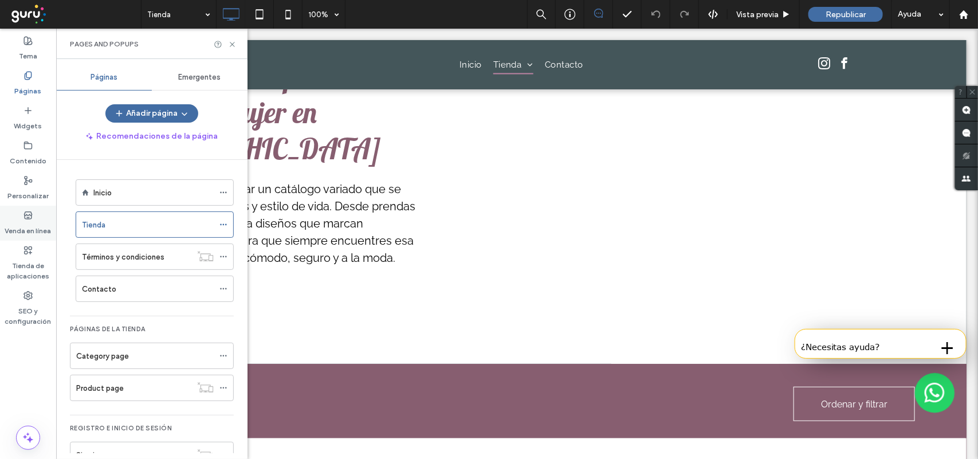
click at [29, 221] on label "Venda en línea" at bounding box center [28, 228] width 46 height 16
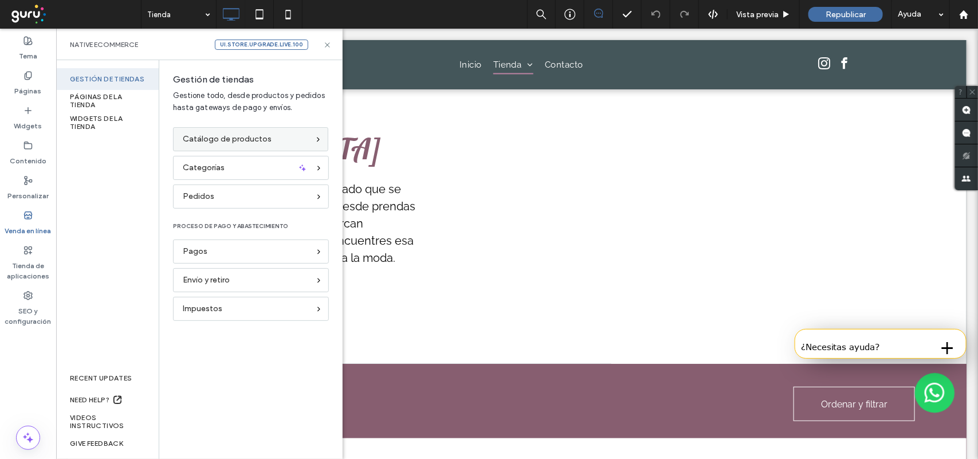
click at [207, 135] on span "Catálogo de productos" at bounding box center [227, 139] width 89 height 13
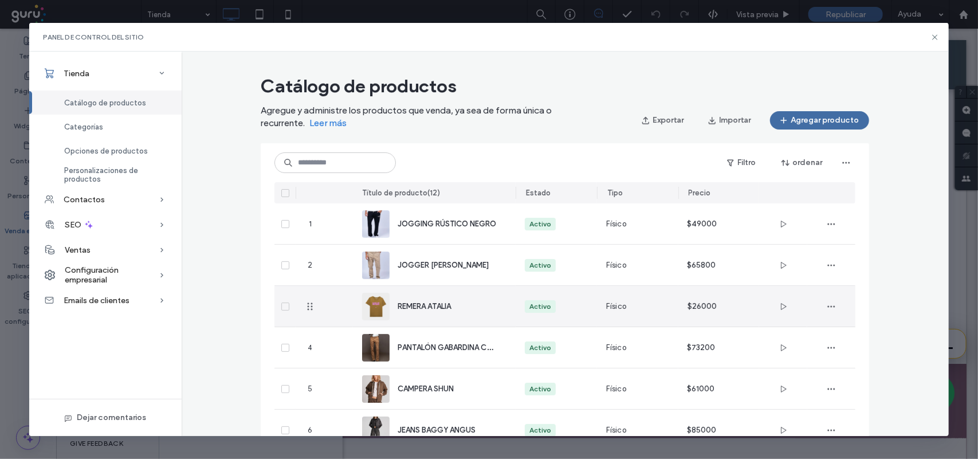
scroll to position [72, 0]
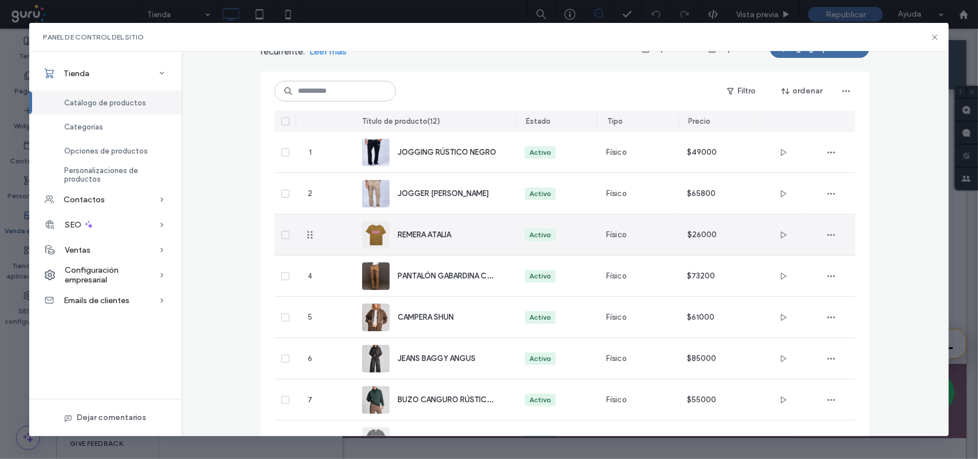
click at [460, 242] on div "REMERA ATALIA" at bounding box center [434, 234] width 144 height 41
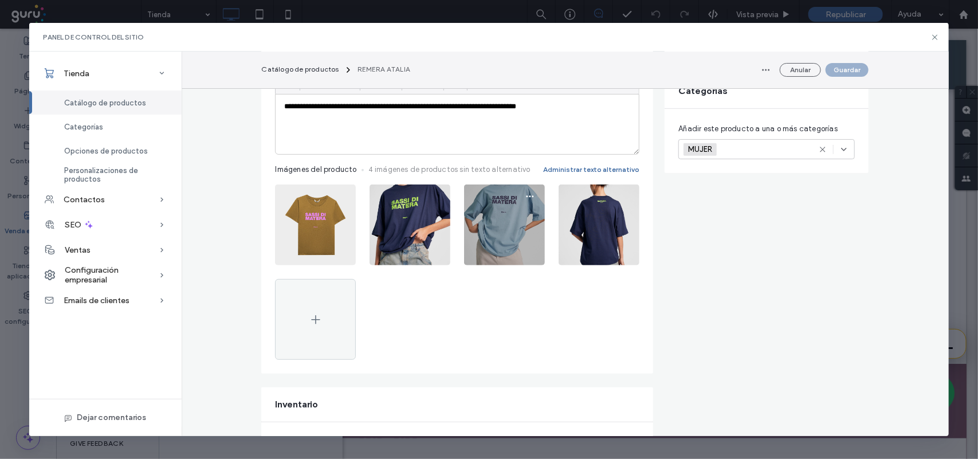
scroll to position [143, 0]
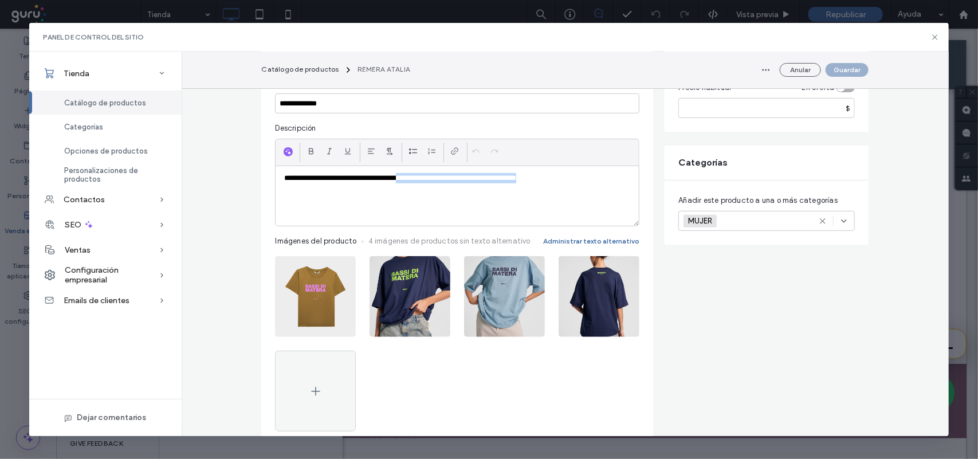
drag, startPoint x: 417, startPoint y: 182, endPoint x: 638, endPoint y: 174, distance: 220.8
click at [638, 174] on div "**********" at bounding box center [457, 255] width 392 height 382
copy p "**********"
click at [583, 194] on div "**********" at bounding box center [457, 196] width 363 height 60
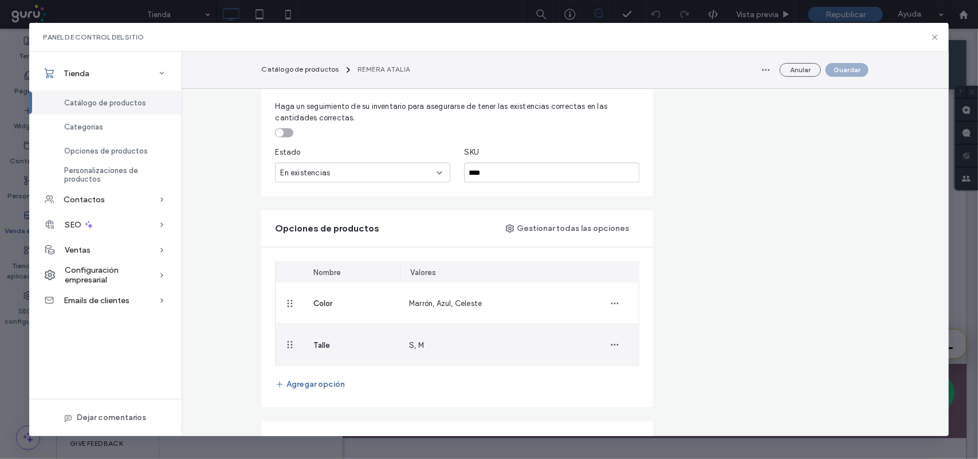
scroll to position [573, 0]
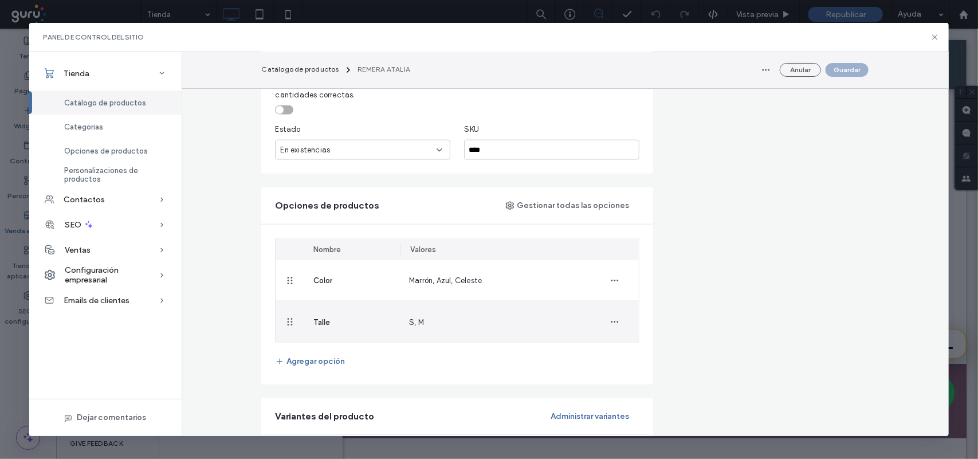
click at [471, 313] on div "S, M" at bounding box center [495, 321] width 191 height 41
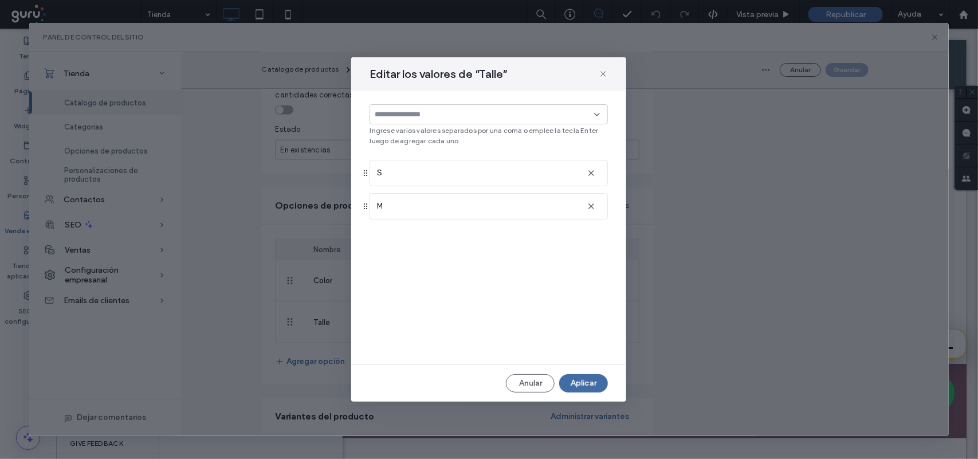
click at [497, 112] on input at bounding box center [484, 114] width 219 height 9
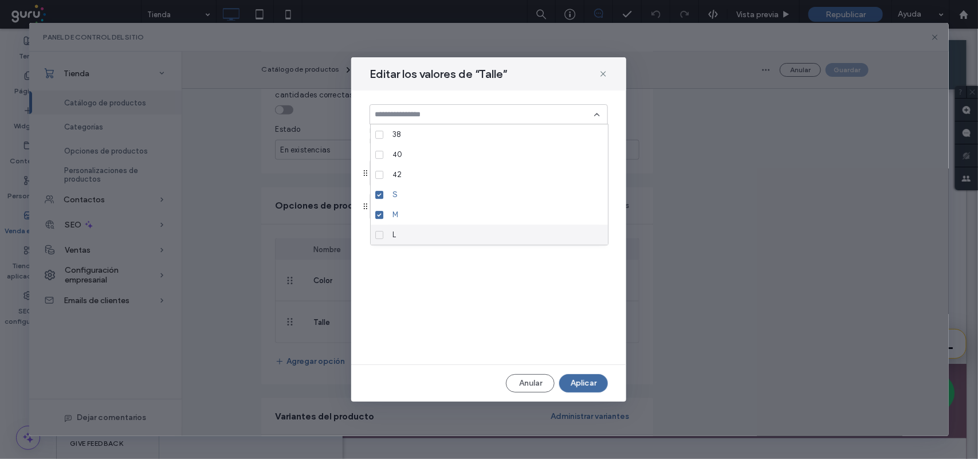
click at [426, 233] on div "L" at bounding box center [493, 235] width 211 height 20
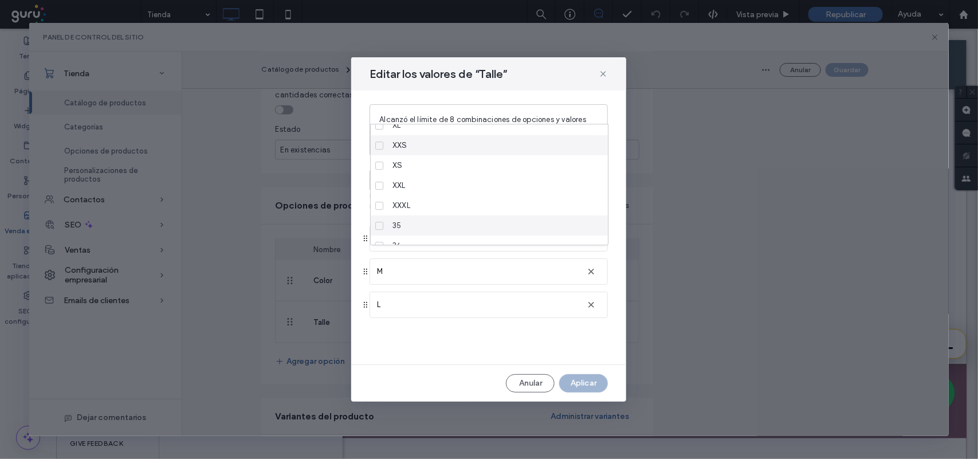
scroll to position [143, 0]
click at [586, 383] on div "Anular Aplicar" at bounding box center [489, 383] width 238 height 18
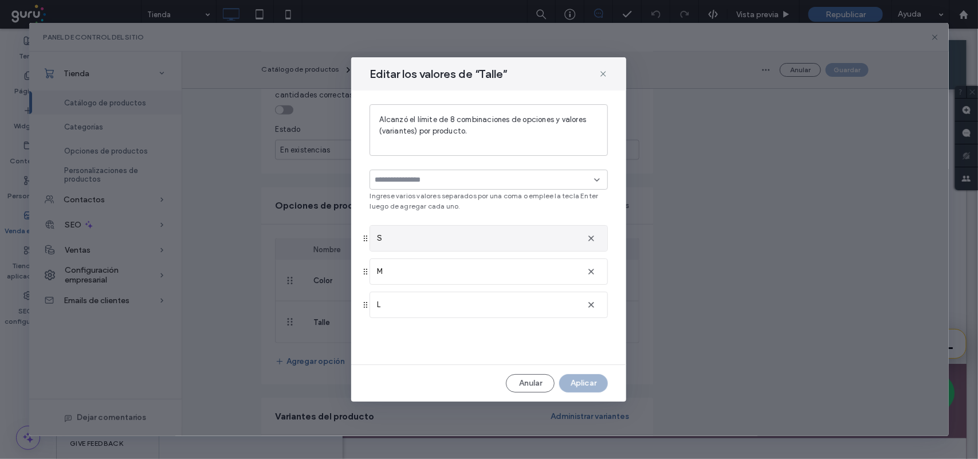
click at [420, 245] on div "S" at bounding box center [488, 238] width 237 height 25
click at [479, 182] on input at bounding box center [484, 179] width 219 height 9
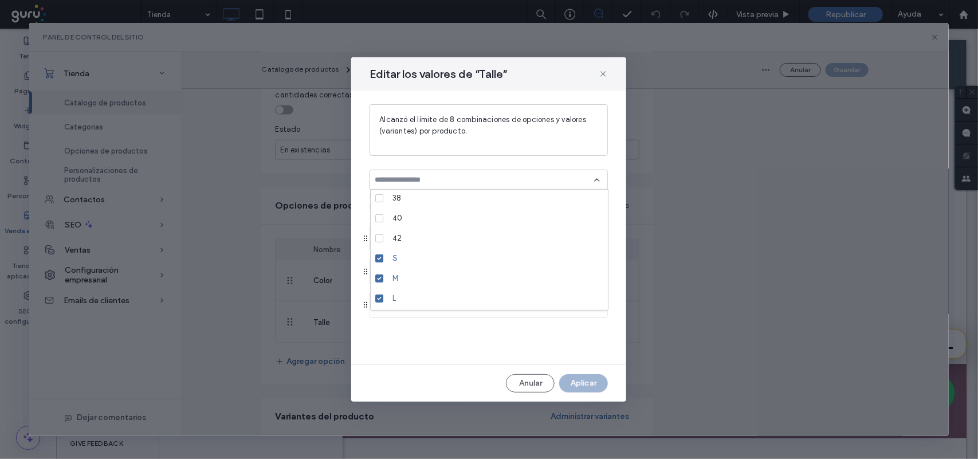
scroll to position [0, 0]
click at [606, 75] on icon at bounding box center [603, 73] width 9 height 9
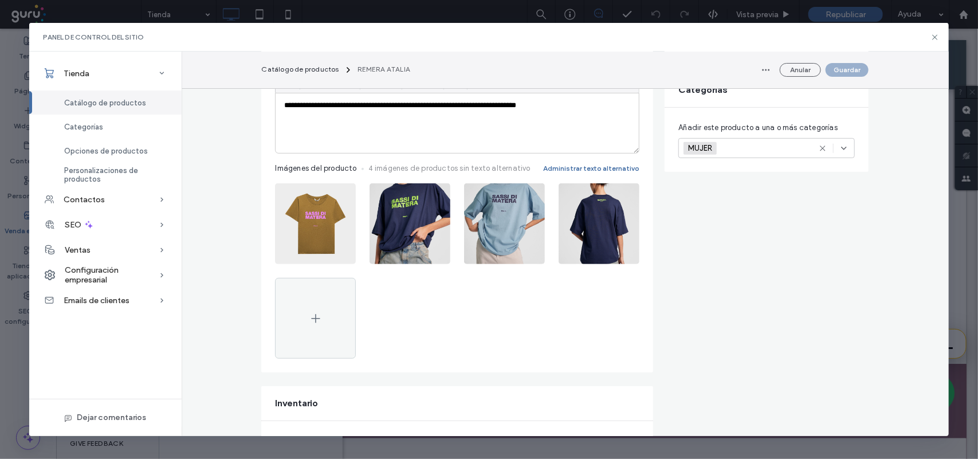
scroll to position [215, 0]
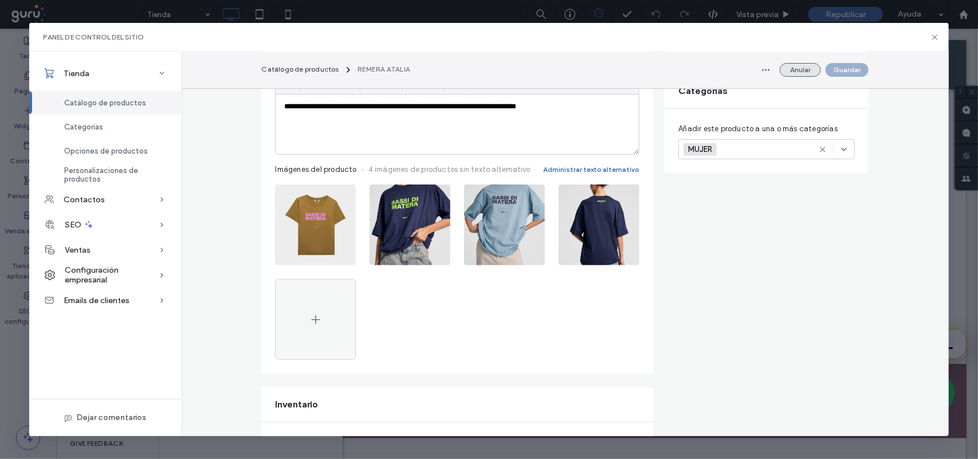
click at [803, 72] on button "Anular" at bounding box center [800, 70] width 41 height 14
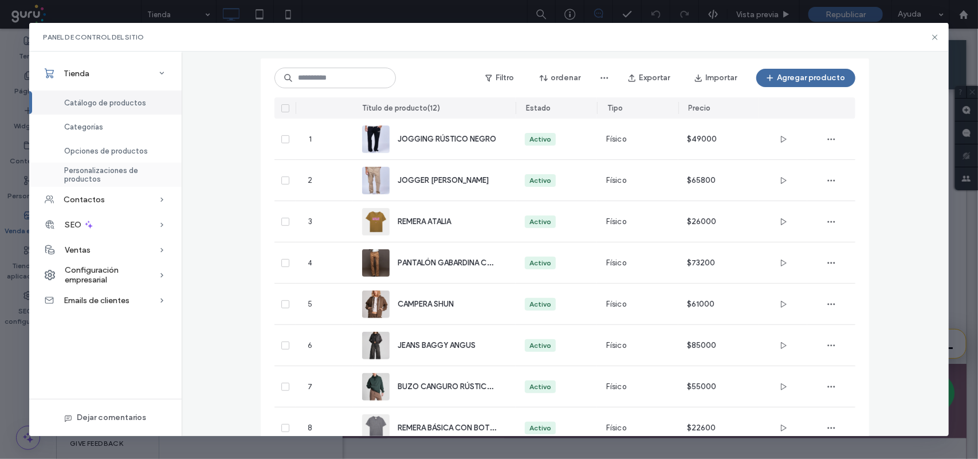
scroll to position [0, 0]
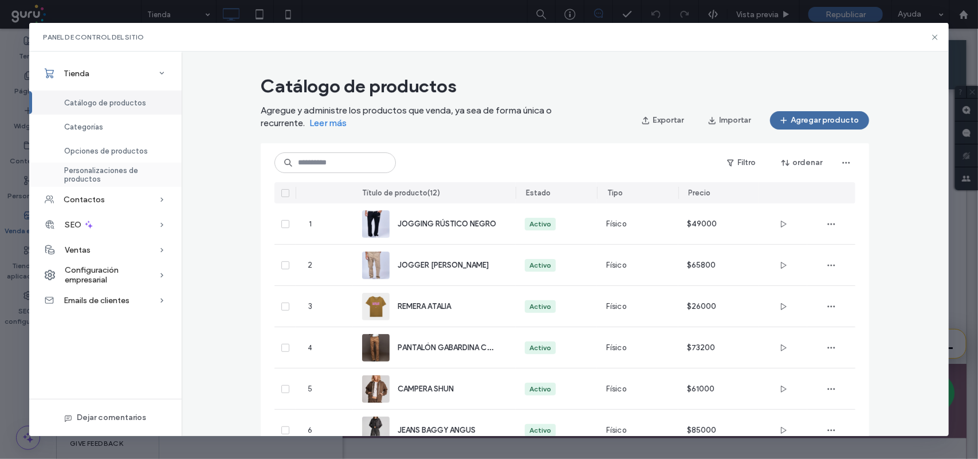
click at [115, 177] on span "Personalizaciones de productos" at bounding box center [116, 174] width 104 height 17
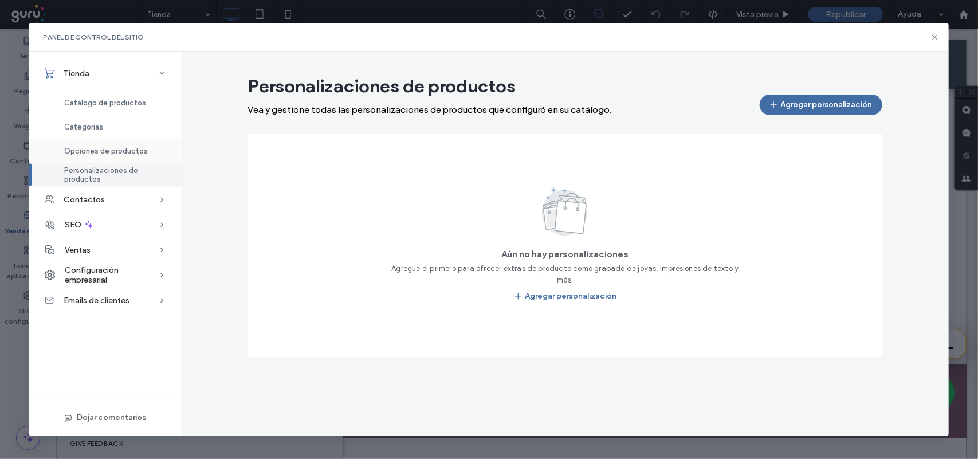
click at [120, 150] on span "Opciones de productos" at bounding box center [106, 151] width 84 height 9
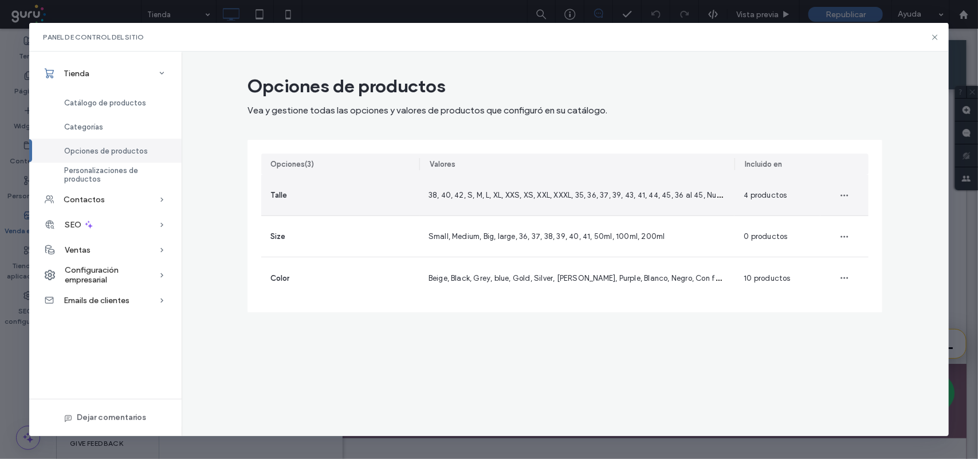
click at [515, 201] on div "38, 40, 42, S, M, L, XL, XXS, XS, XXL, XXXL, 35, 36, 37, 39, 43, 41, 44, 45, 36…" at bounding box center [578, 195] width 316 height 41
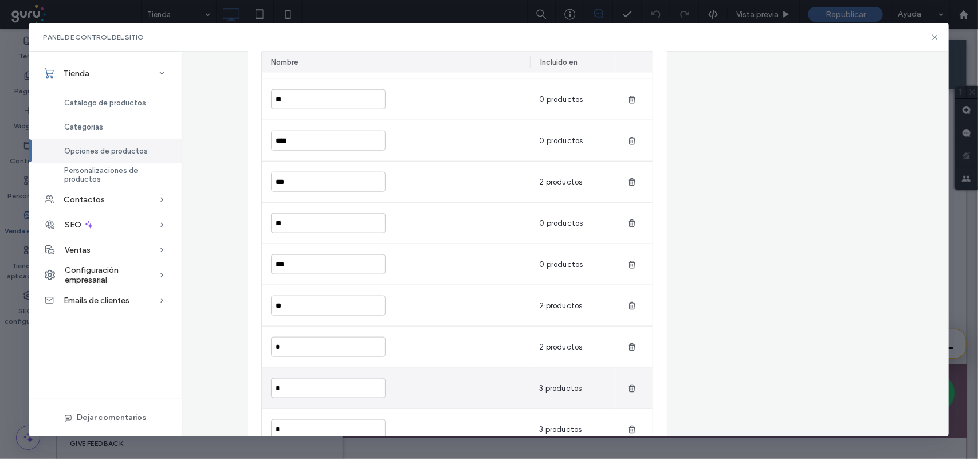
scroll to position [645, 0]
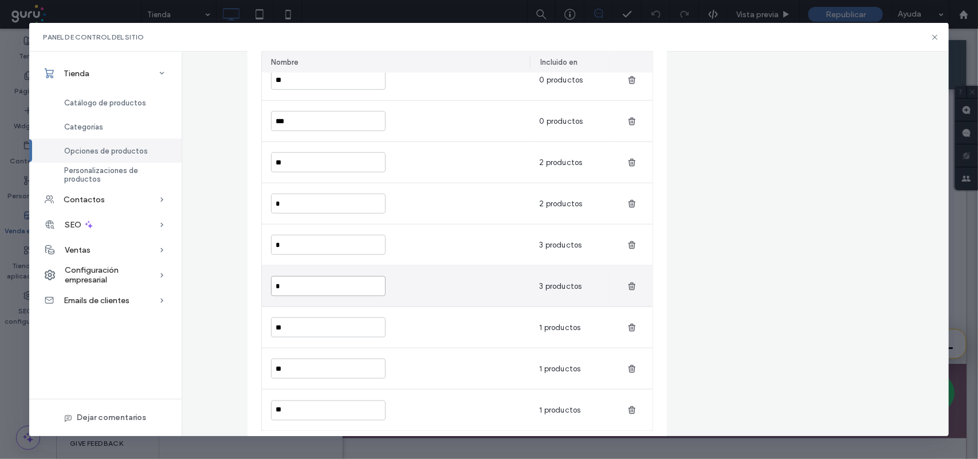
click at [321, 284] on input "*" at bounding box center [328, 286] width 115 height 20
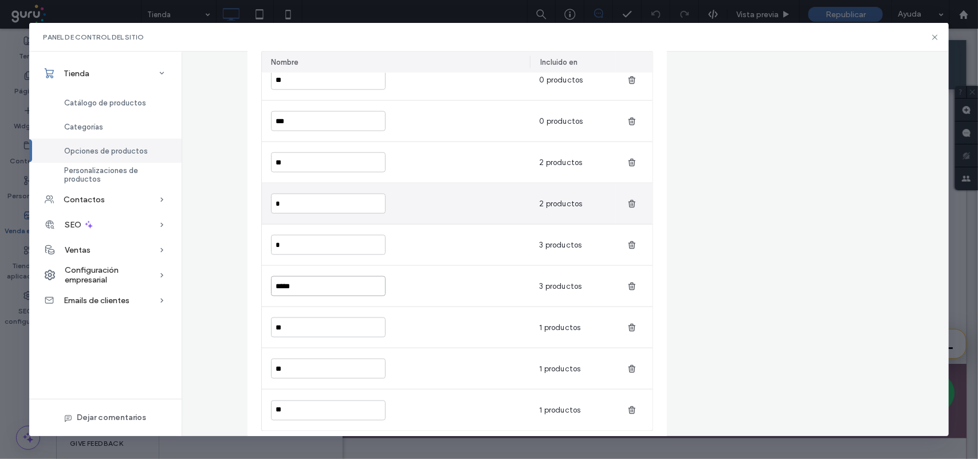
type input "*****"
click at [284, 204] on input "*" at bounding box center [328, 204] width 115 height 20
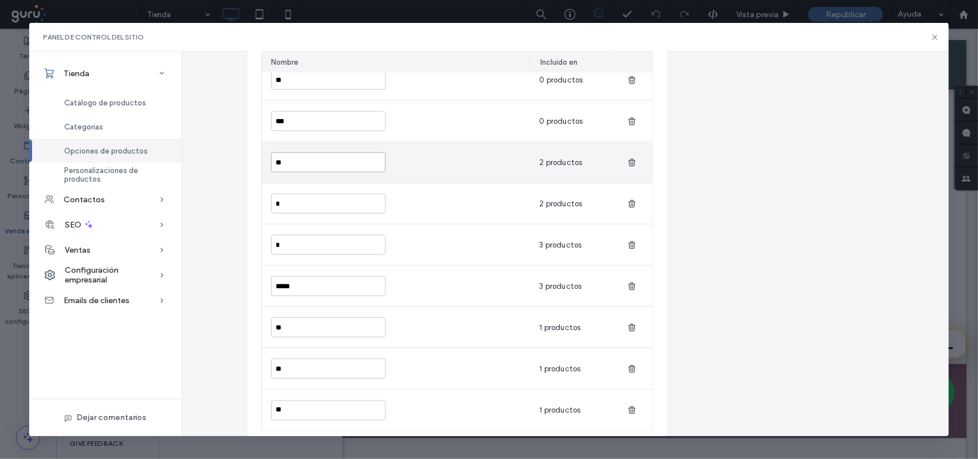
click at [300, 156] on input "**" at bounding box center [328, 162] width 115 height 20
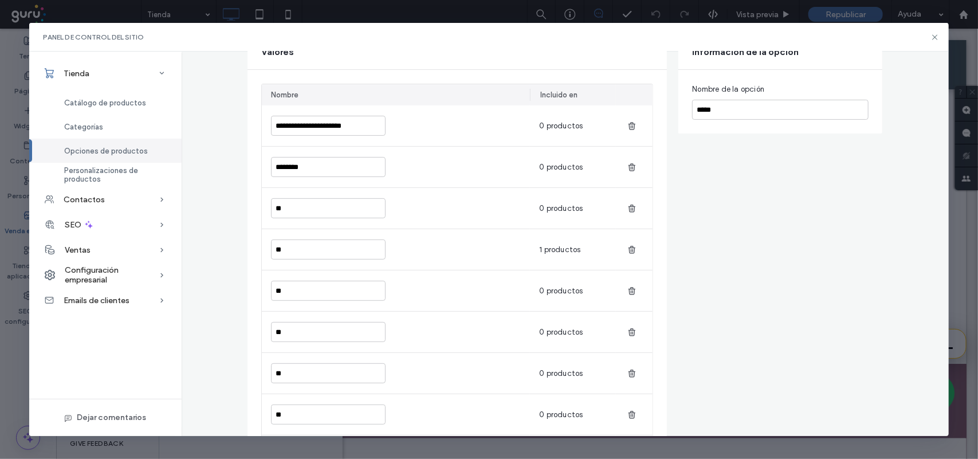
scroll to position [0, 0]
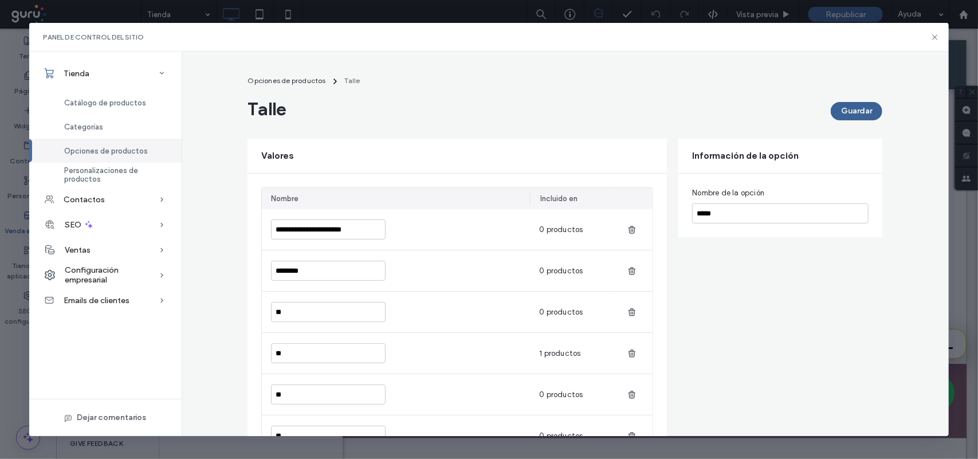
type input "********"
click at [836, 113] on button "Guardar" at bounding box center [857, 111] width 52 height 18
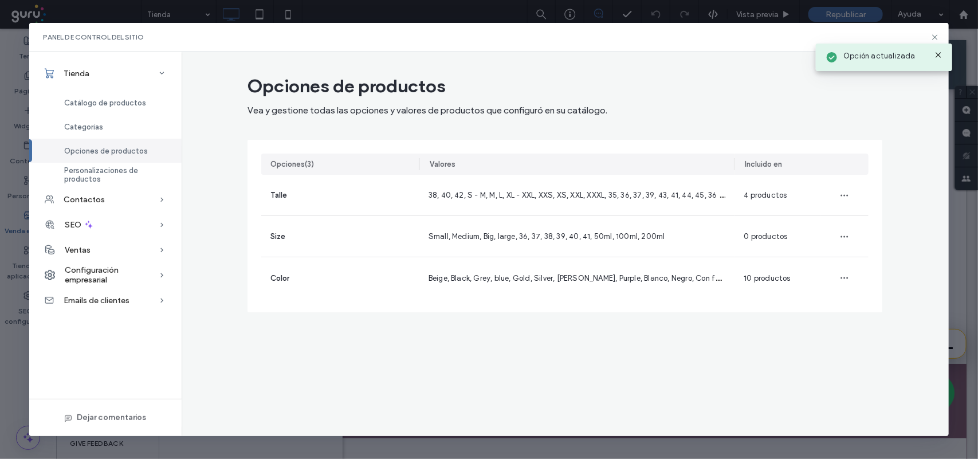
click at [943, 52] on icon at bounding box center [938, 54] width 9 height 9
drag, startPoint x: 938, startPoint y: 38, endPoint x: 776, endPoint y: 98, distance: 172.3
click at [938, 38] on icon at bounding box center [935, 37] width 9 height 9
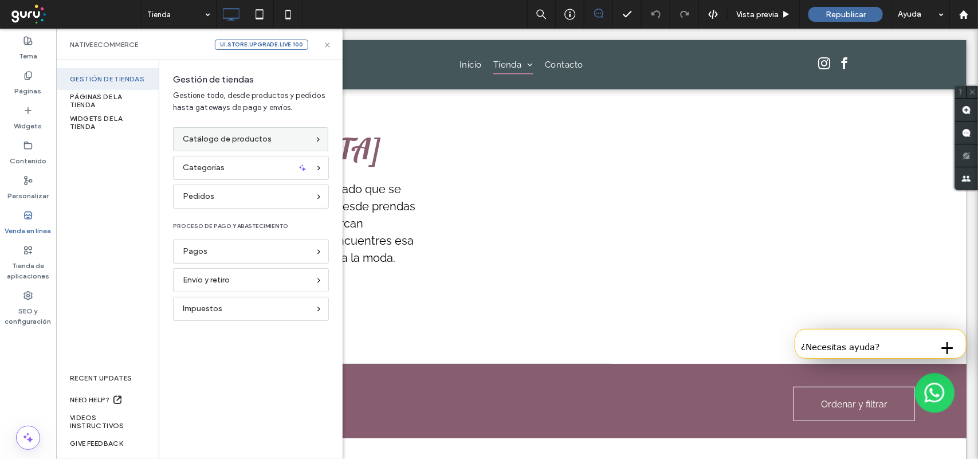
click at [217, 148] on div "Catálogo de productos" at bounding box center [250, 139] width 155 height 24
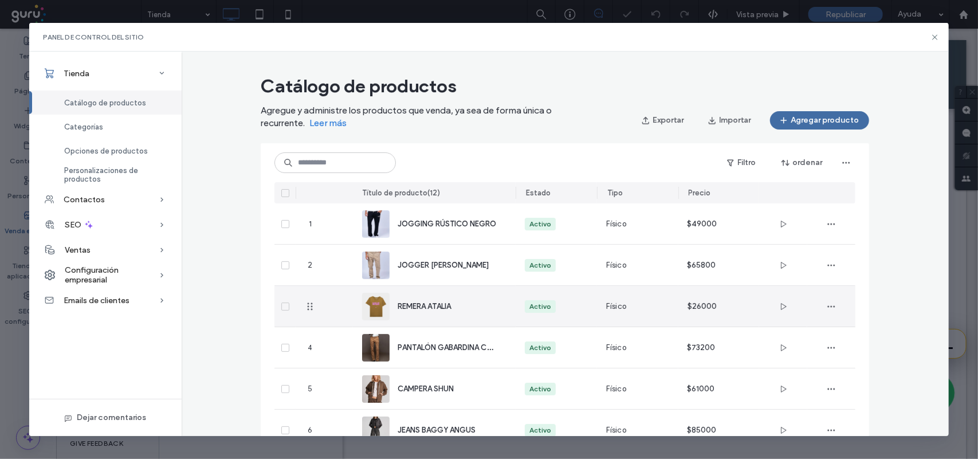
scroll to position [72, 0]
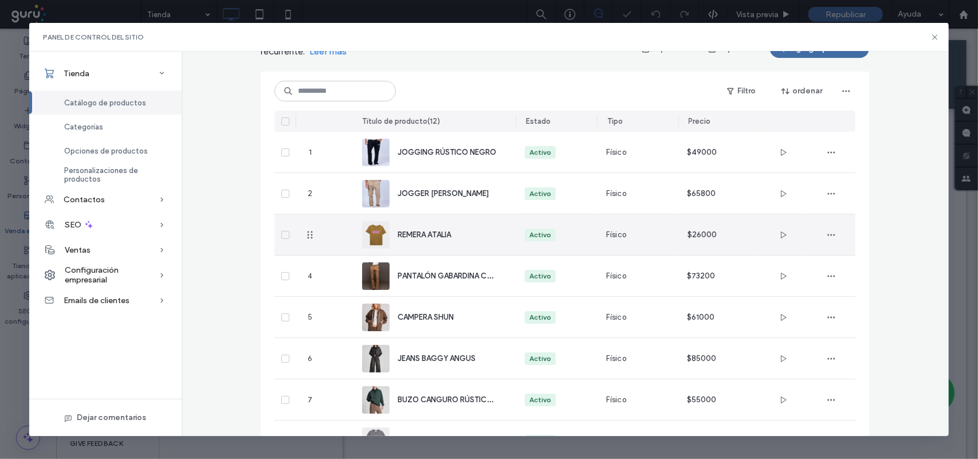
click at [460, 237] on div "REMERA ATALIA" at bounding box center [448, 235] width 100 height 12
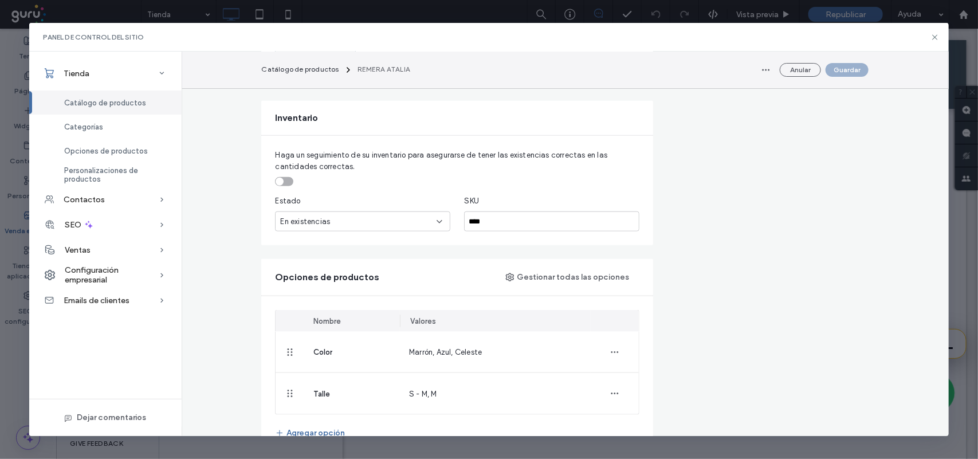
scroll to position [645, 0]
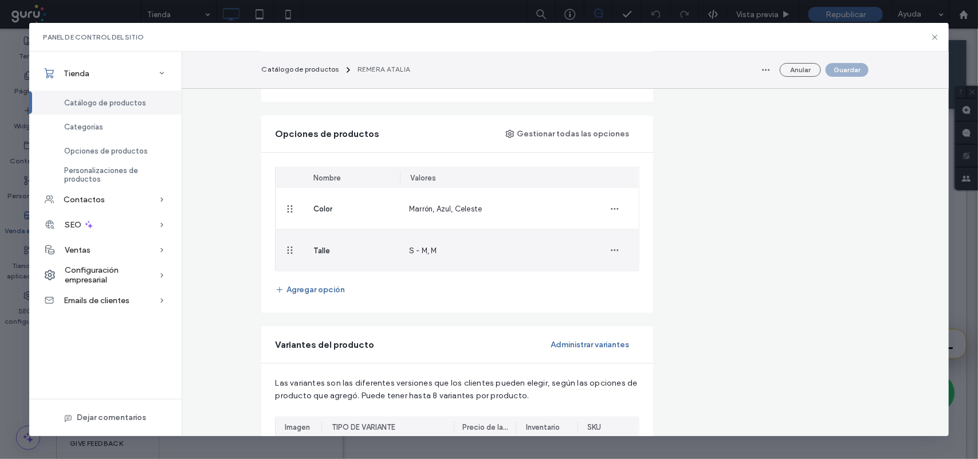
click at [420, 257] on div "S - M, M" at bounding box center [423, 251] width 28 height 12
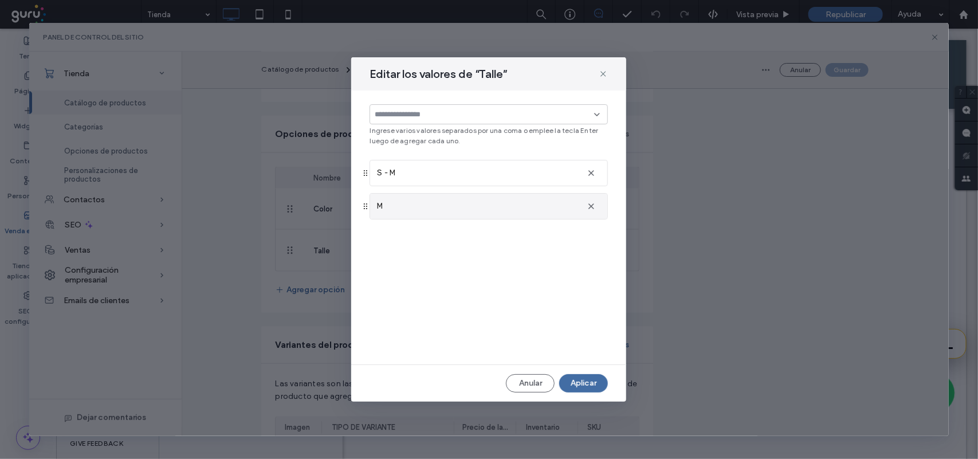
click at [486, 209] on div "M" at bounding box center [477, 206] width 201 height 11
click at [585, 208] on span "button" at bounding box center [591, 206] width 18 height 18
click at [524, 112] on input at bounding box center [484, 114] width 219 height 9
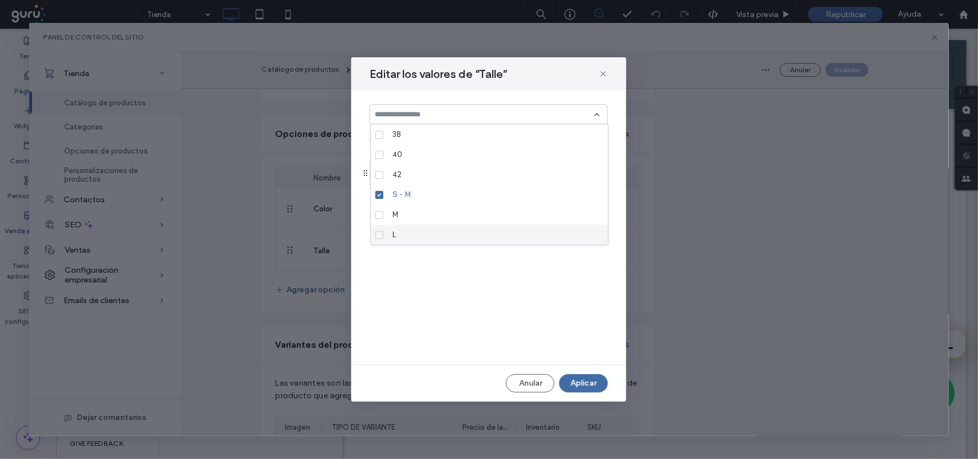
click at [479, 230] on div "L" at bounding box center [493, 235] width 211 height 20
click at [591, 262] on div "Ingrese varios valores separados por una coma o emplee la tecla Enter luego de …" at bounding box center [488, 228] width 275 height 274
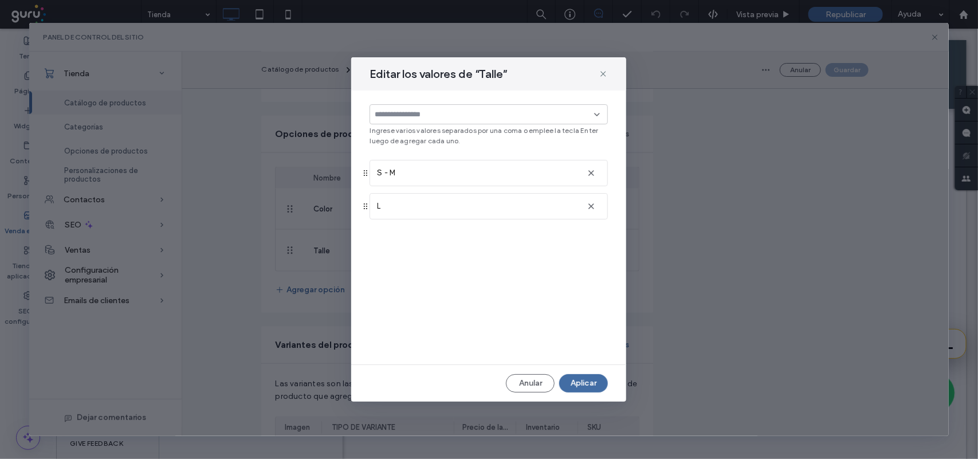
click at [585, 116] on input at bounding box center [484, 114] width 219 height 9
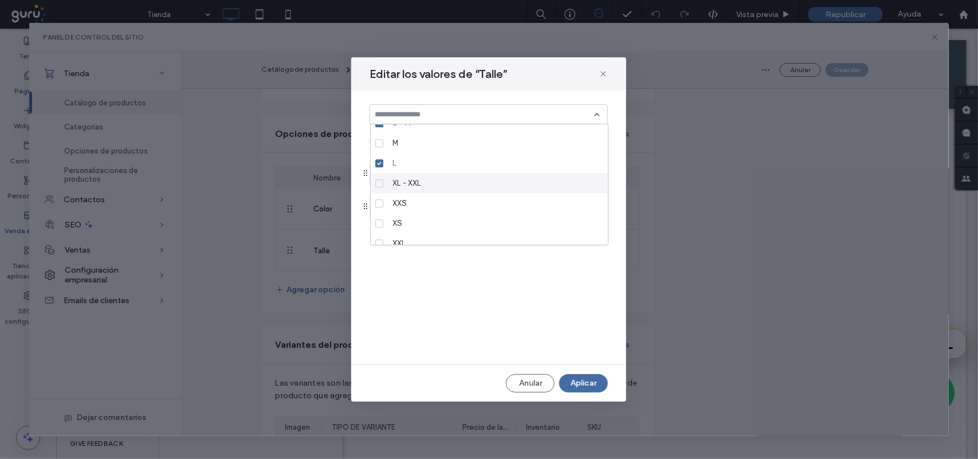
click at [503, 184] on div "XL - XXL" at bounding box center [493, 183] width 211 height 20
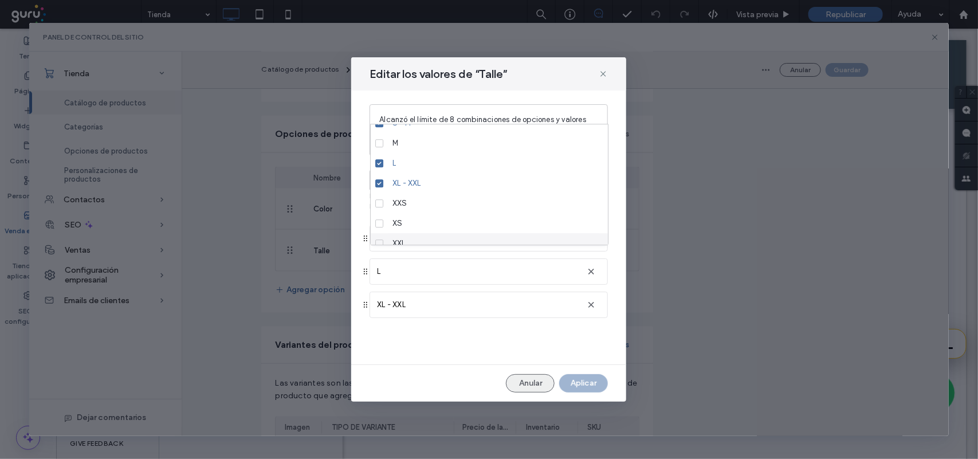
click at [542, 386] on button "Anular" at bounding box center [530, 383] width 49 height 18
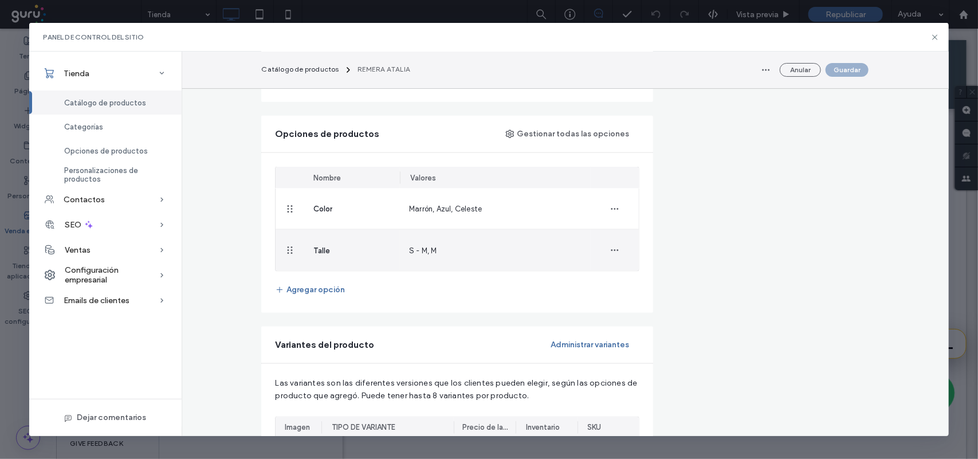
click at [443, 265] on div "S - M, M" at bounding box center [495, 250] width 191 height 41
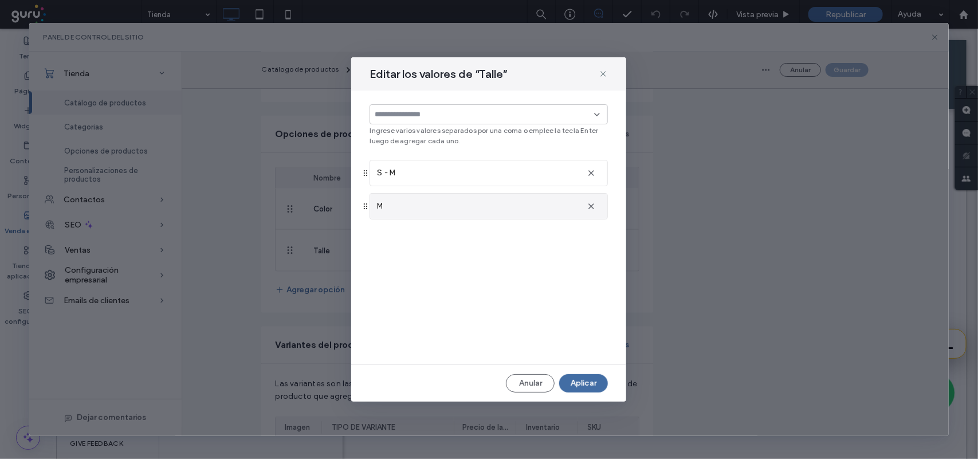
click at [458, 211] on div "M" at bounding box center [477, 206] width 201 height 11
click at [438, 115] on input at bounding box center [484, 114] width 219 height 9
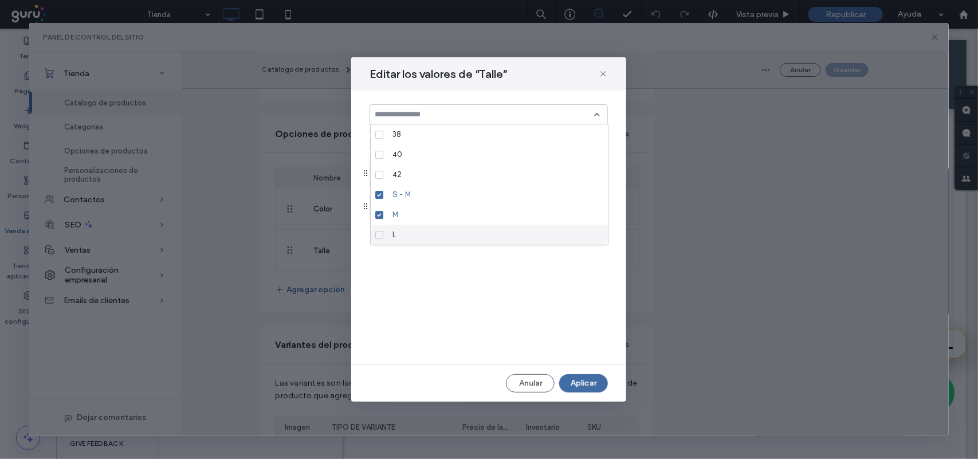
click at [511, 296] on div "Ingrese varios valores separados por una coma o emplee la tecla Enter luego de …" at bounding box center [488, 228] width 275 height 274
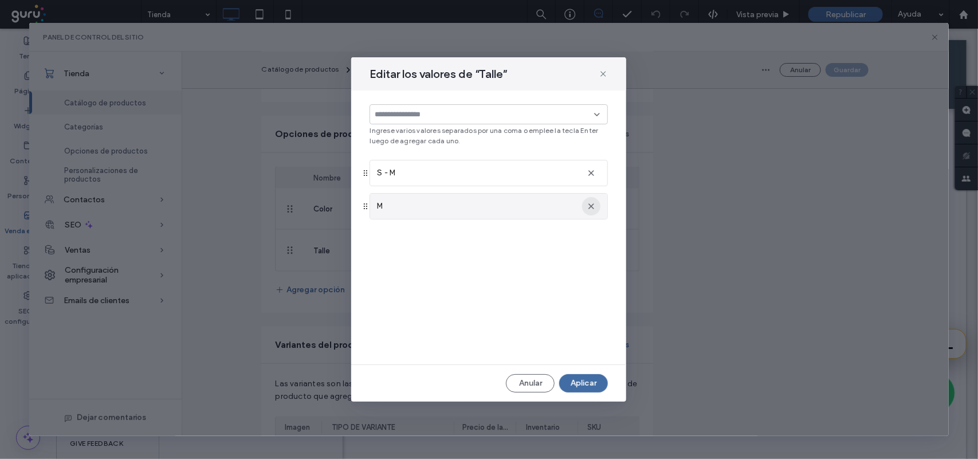
click at [591, 206] on use "button" at bounding box center [592, 206] width 6 height 6
click at [479, 112] on input at bounding box center [484, 114] width 219 height 9
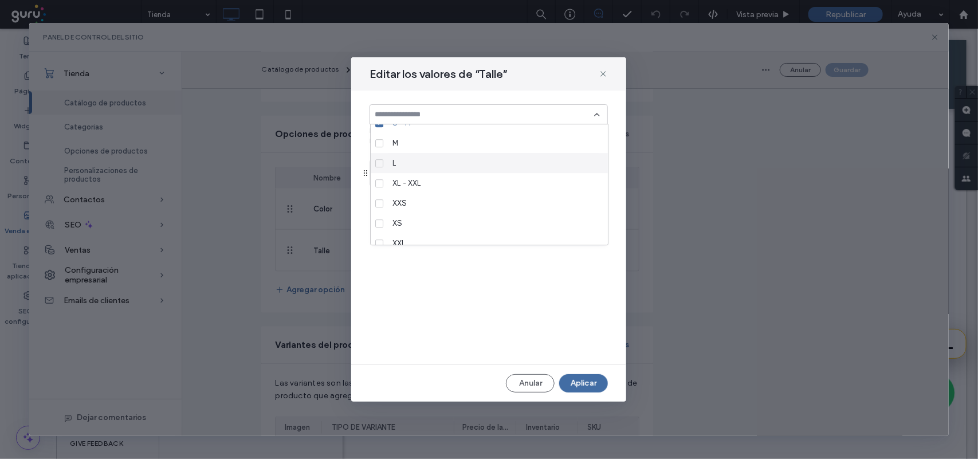
click at [460, 170] on div "L" at bounding box center [493, 163] width 211 height 20
click at [494, 300] on div "Ingrese varios valores separados por una coma o emplee la tecla Enter luego de …" at bounding box center [488, 228] width 275 height 274
click at [590, 380] on button "Aplicar" at bounding box center [583, 383] width 49 height 18
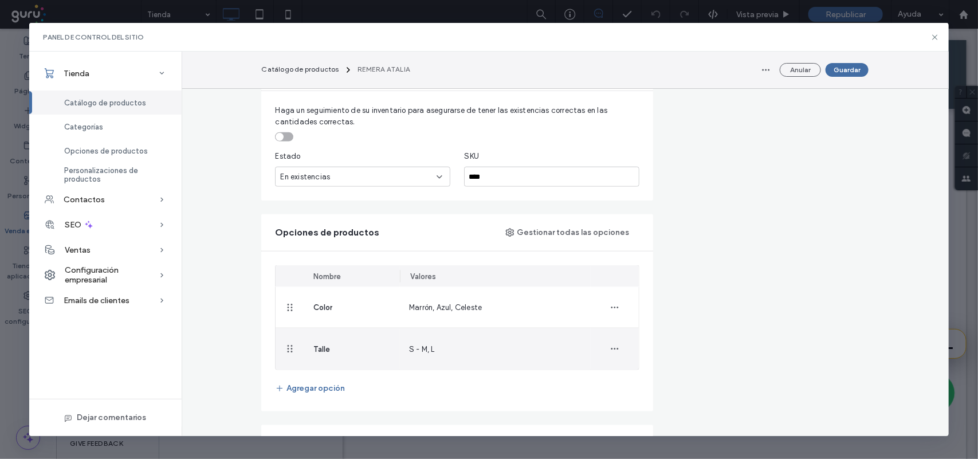
scroll to position [501, 0]
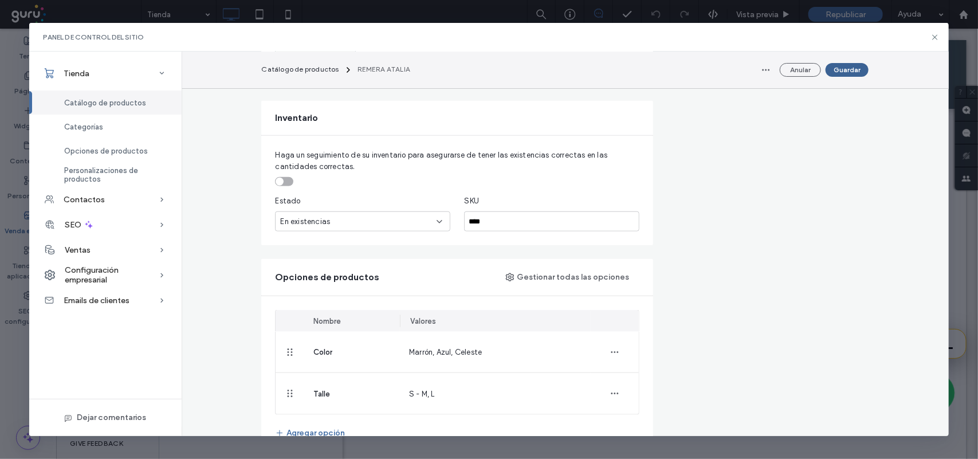
click at [867, 68] on button "Guardar" at bounding box center [847, 70] width 43 height 14
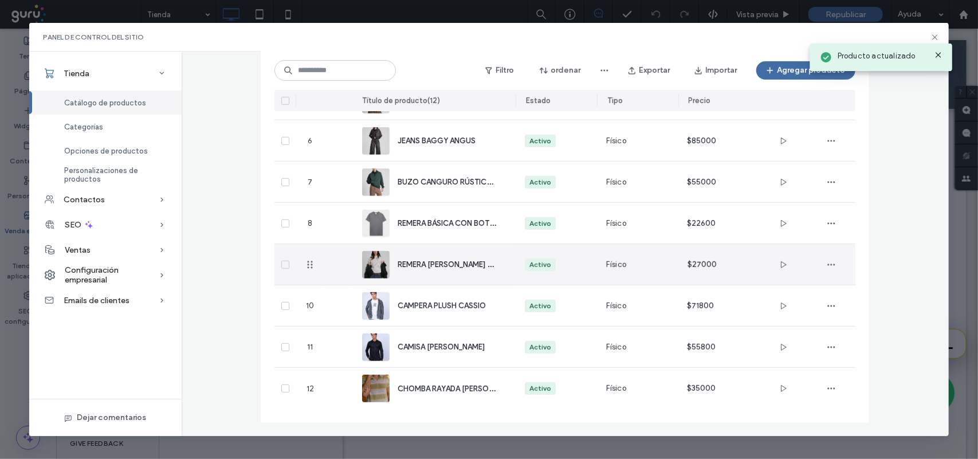
scroll to position [0, 0]
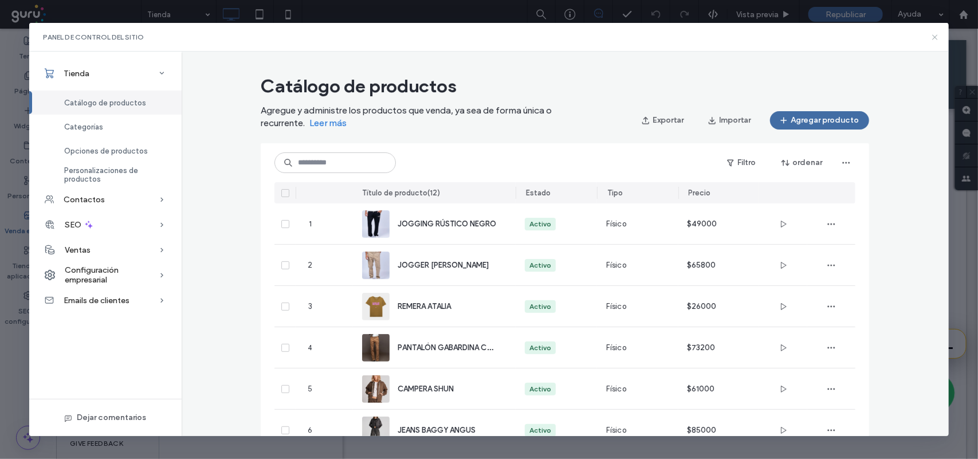
click at [938, 40] on icon at bounding box center [935, 37] width 9 height 9
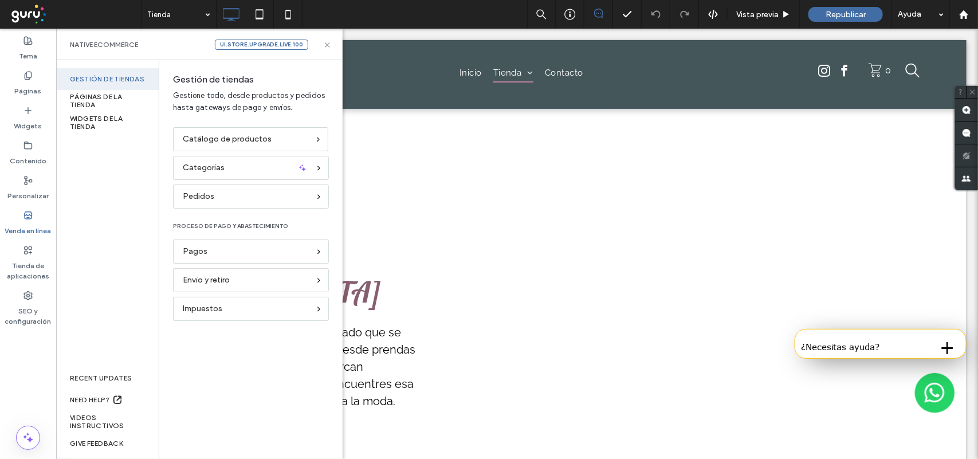
click at [323, 40] on div "Native eCommerce ui.store.upgrade.live.100" at bounding box center [199, 45] width 259 height 10
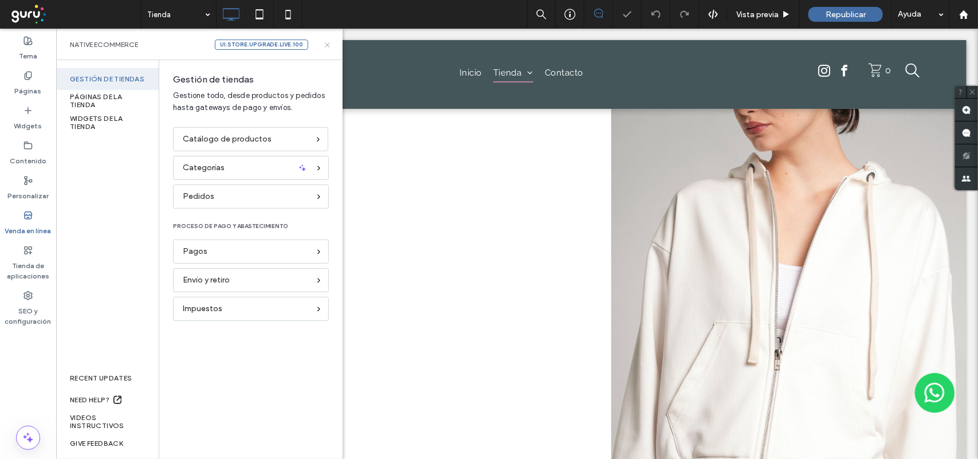
drag, startPoint x: 331, startPoint y: 46, endPoint x: 250, endPoint y: 29, distance: 82.2
click at [331, 46] on icon at bounding box center [327, 45] width 9 height 9
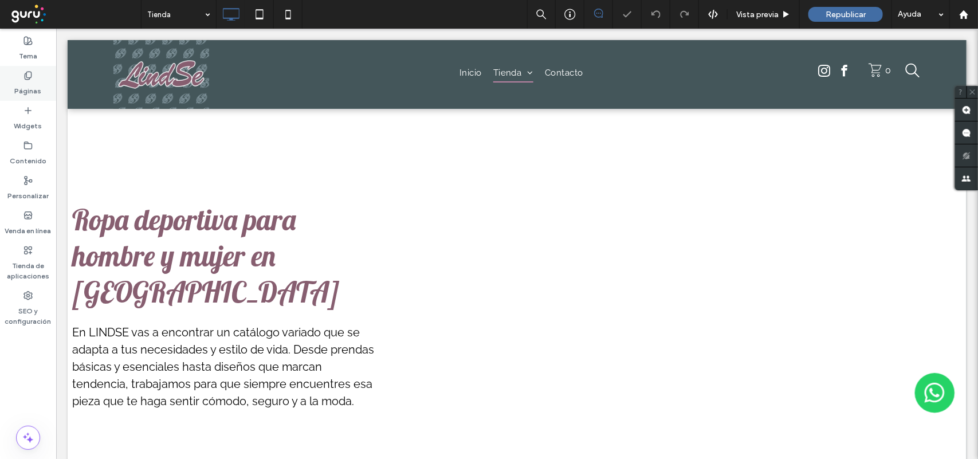
click at [24, 75] on icon at bounding box center [27, 75] width 9 height 9
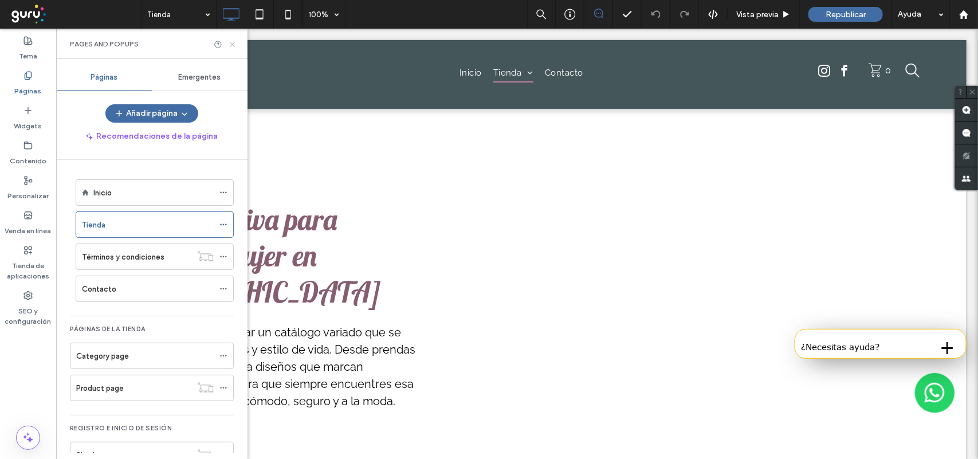
click at [231, 44] on icon at bounding box center [232, 44] width 9 height 9
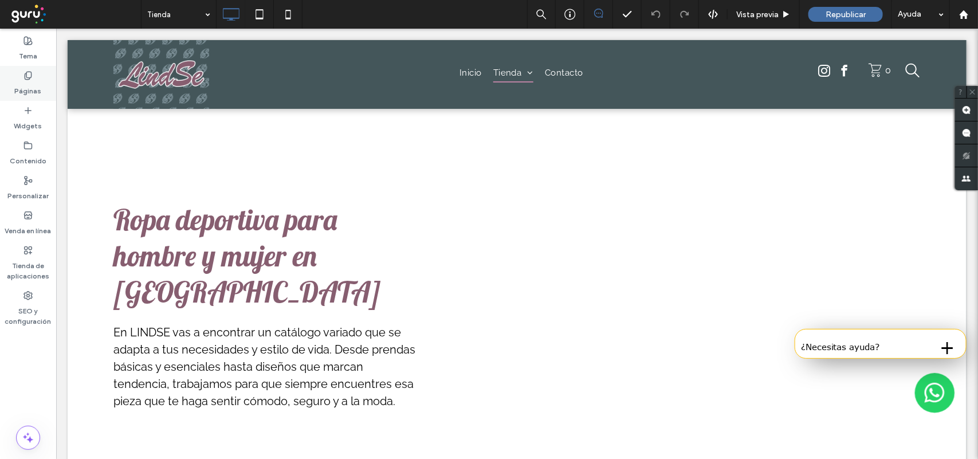
click at [26, 75] on icon at bounding box center [27, 75] width 9 height 9
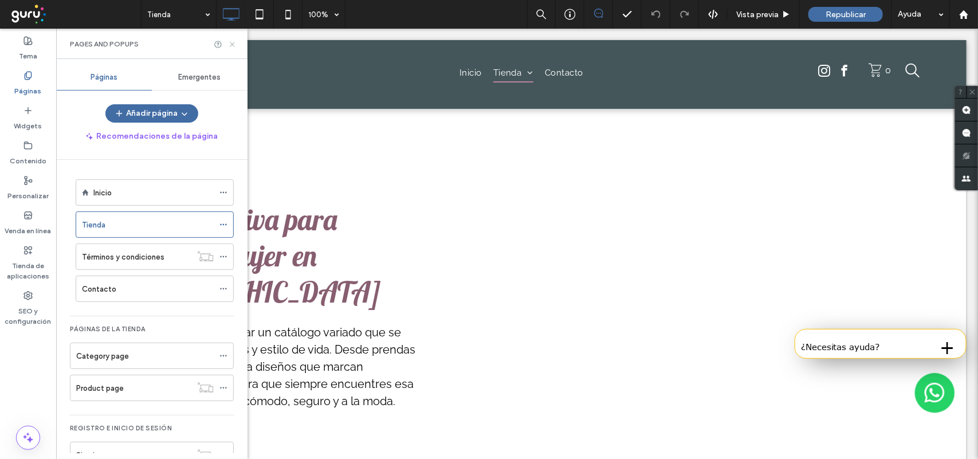
click at [232, 46] on icon at bounding box center [232, 44] width 9 height 9
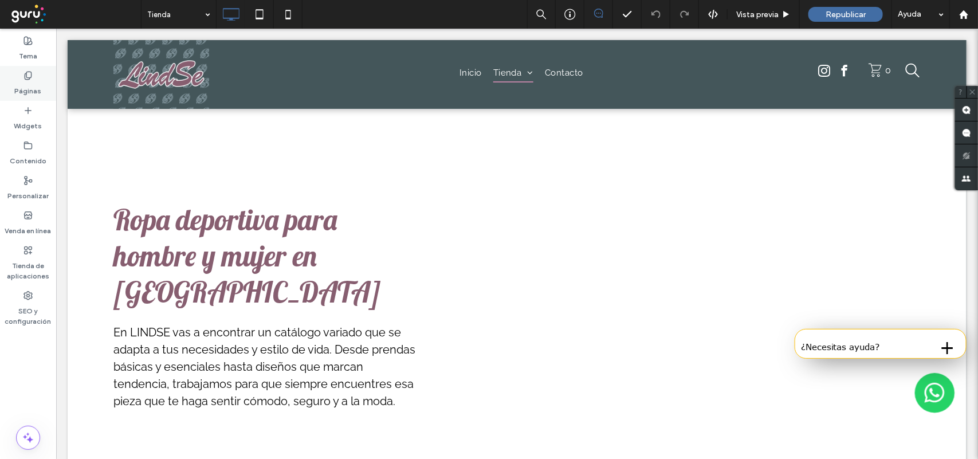
click at [18, 81] on label "Páginas" at bounding box center [28, 88] width 27 height 16
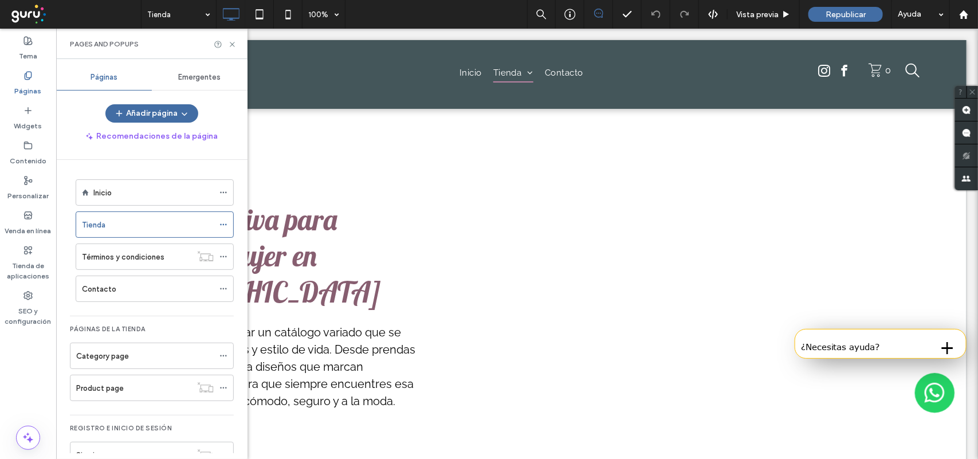
click at [230, 52] on div "Pages and Popups" at bounding box center [151, 44] width 191 height 30
click at [230, 50] on div "Pages and Popups" at bounding box center [151, 44] width 191 height 30
click at [232, 49] on div "Pages and Popups" at bounding box center [151, 44] width 191 height 30
click at [233, 45] on use at bounding box center [232, 44] width 5 height 5
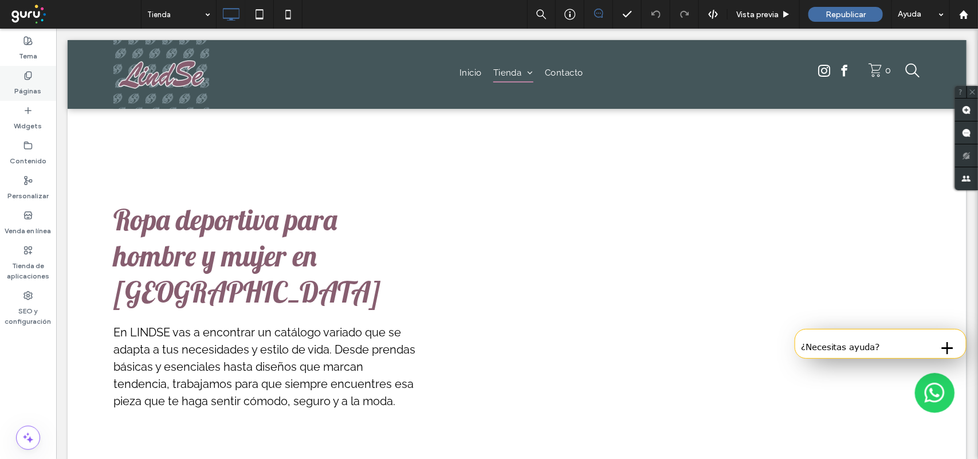
click at [23, 80] on label "Páginas" at bounding box center [28, 88] width 27 height 16
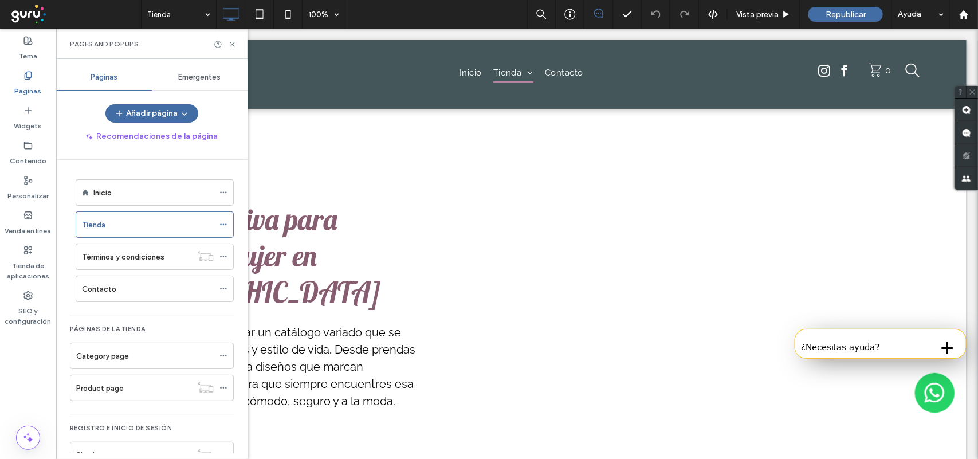
click at [237, 48] on div "Pages and Popups" at bounding box center [151, 44] width 191 height 30
click at [231, 47] on icon at bounding box center [232, 44] width 9 height 9
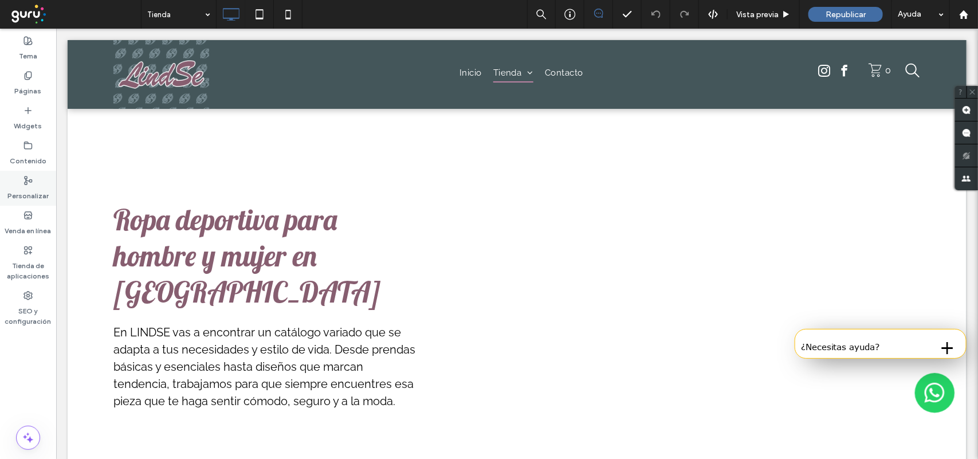
click at [26, 192] on label "Personalizar" at bounding box center [27, 193] width 41 height 16
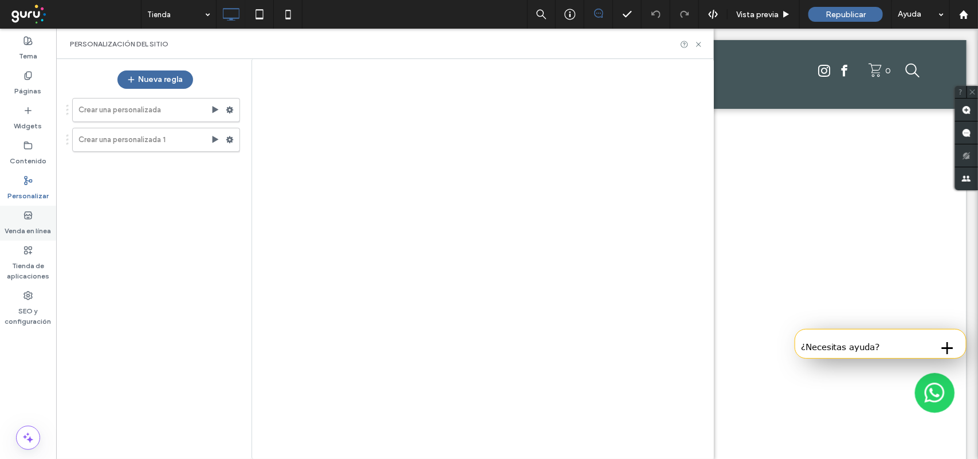
click at [29, 222] on label "Venda en línea" at bounding box center [28, 228] width 46 height 16
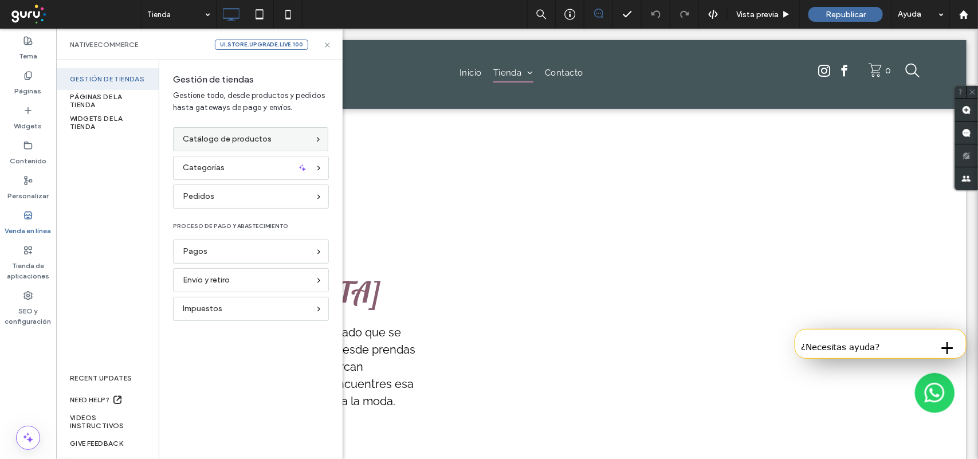
click at [221, 135] on span "Catálogo de productos" at bounding box center [227, 139] width 89 height 13
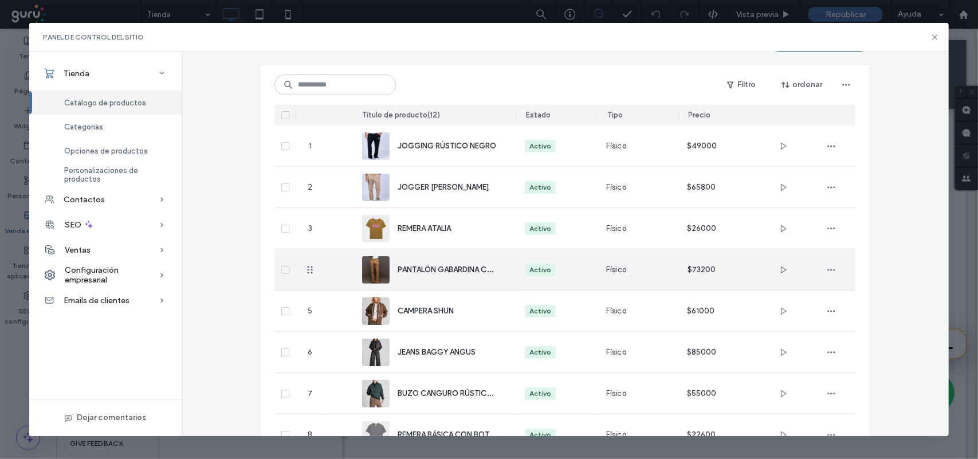
scroll to position [75, 0]
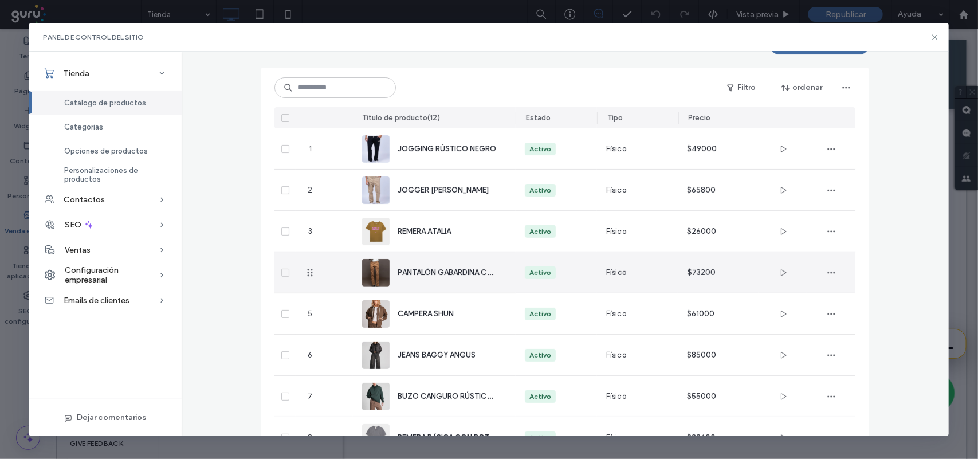
click at [430, 283] on div "PANTALÓN GABARDINA CHINO BORG" at bounding box center [434, 272] width 144 height 41
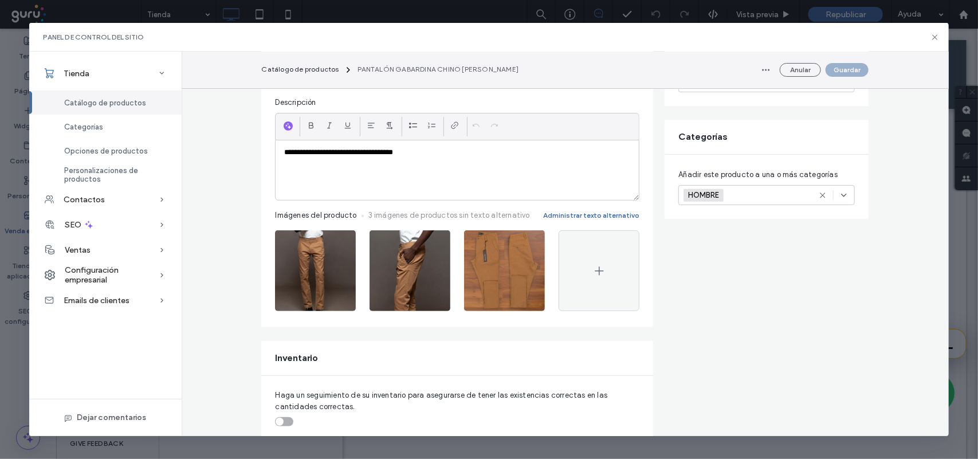
scroll to position [143, 0]
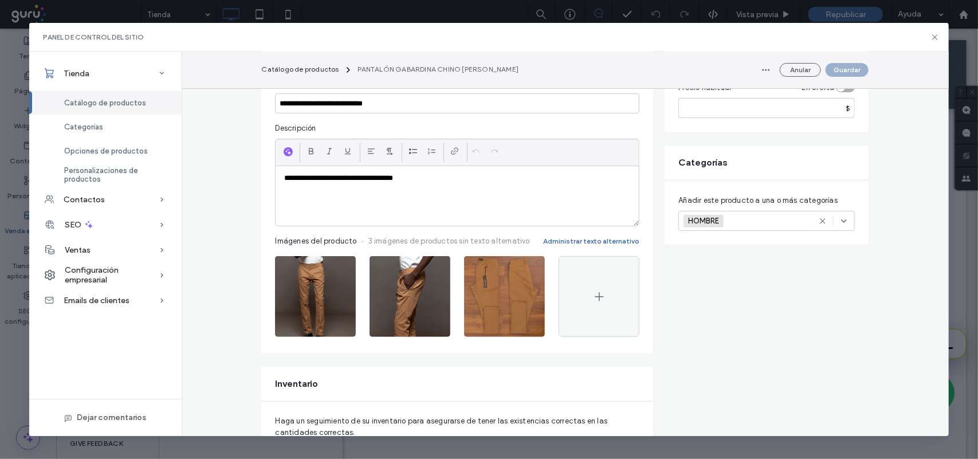
click at [400, 187] on div "**********" at bounding box center [457, 196] width 363 height 60
click at [420, 195] on div "**********" at bounding box center [457, 196] width 363 height 60
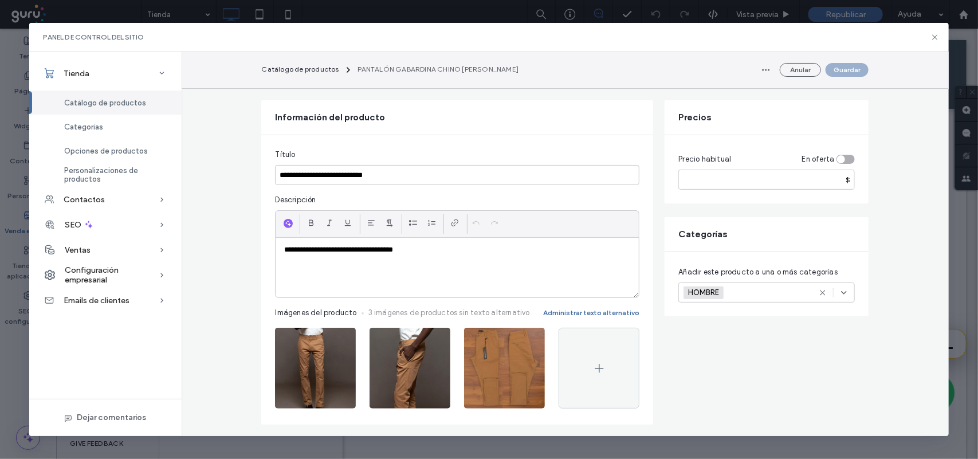
click at [436, 265] on div "**********" at bounding box center [457, 268] width 363 height 60
click at [434, 266] on div "**********" at bounding box center [457, 268] width 363 height 60
click at [508, 253] on p "**********" at bounding box center [457, 250] width 346 height 10
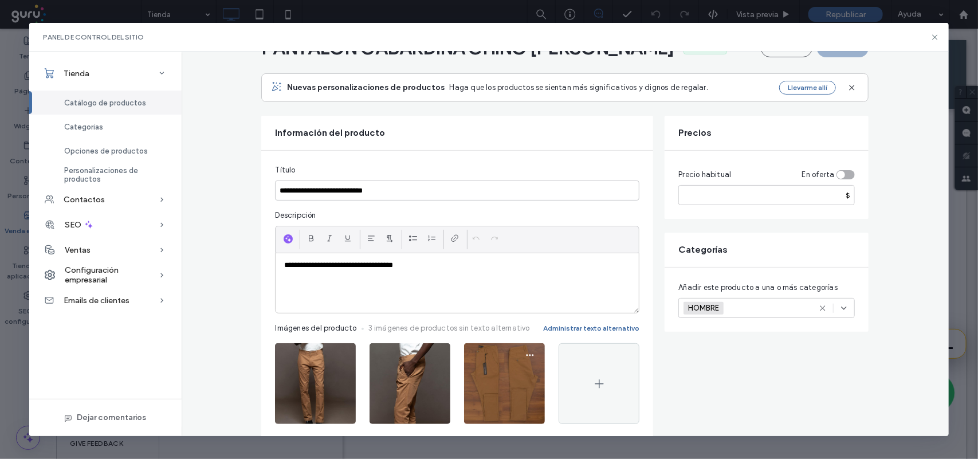
scroll to position [143, 0]
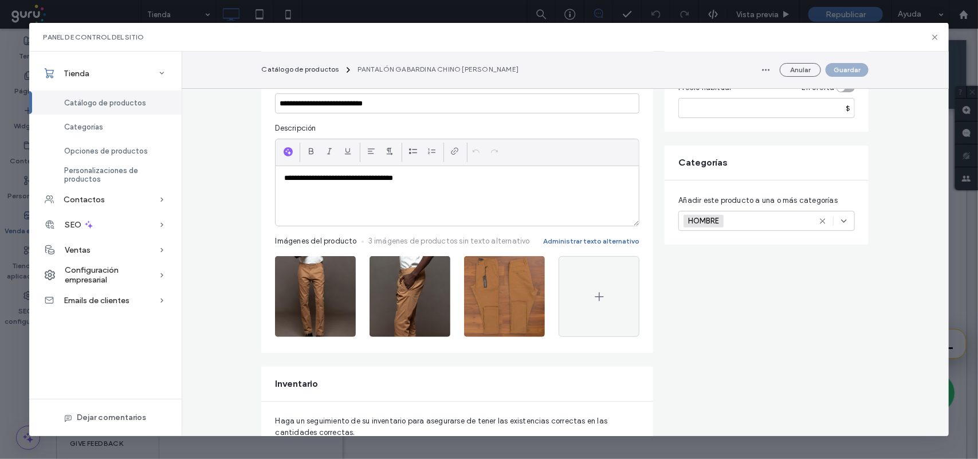
click at [515, 204] on div "**********" at bounding box center [457, 196] width 363 height 60
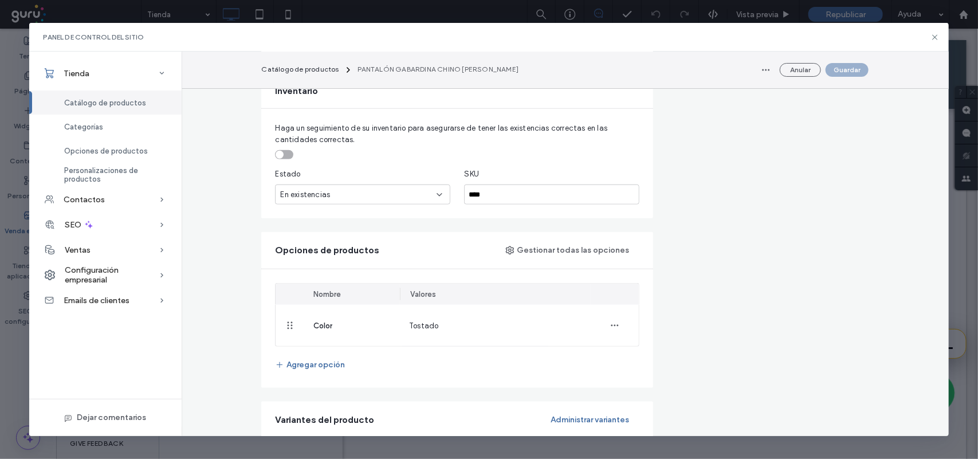
scroll to position [501, 0]
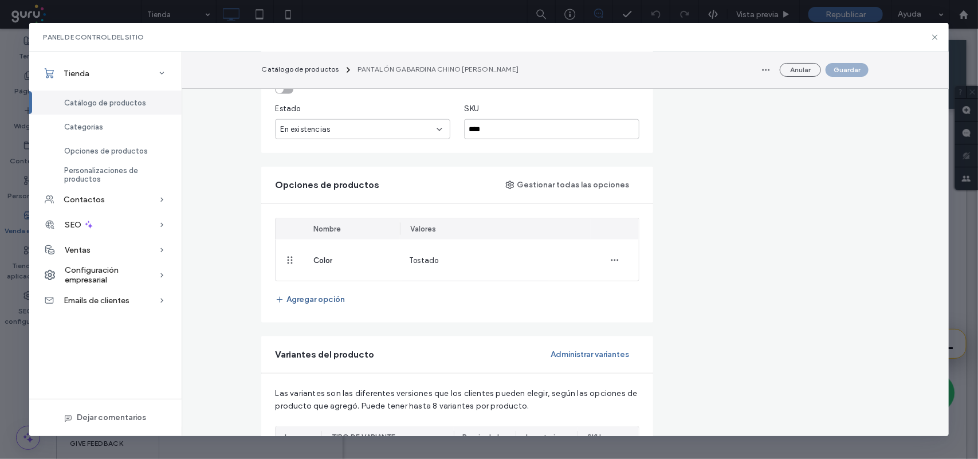
click at [322, 304] on button "Agregar opción" at bounding box center [310, 300] width 70 height 18
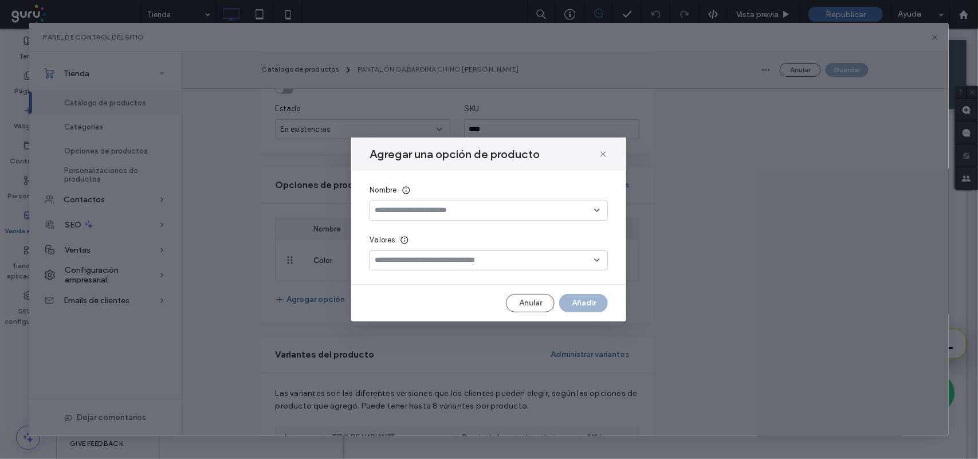
click at [483, 218] on div at bounding box center [489, 211] width 238 height 20
click at [485, 227] on div "Talle" at bounding box center [489, 231] width 237 height 20
click at [487, 256] on input at bounding box center [484, 260] width 219 height 9
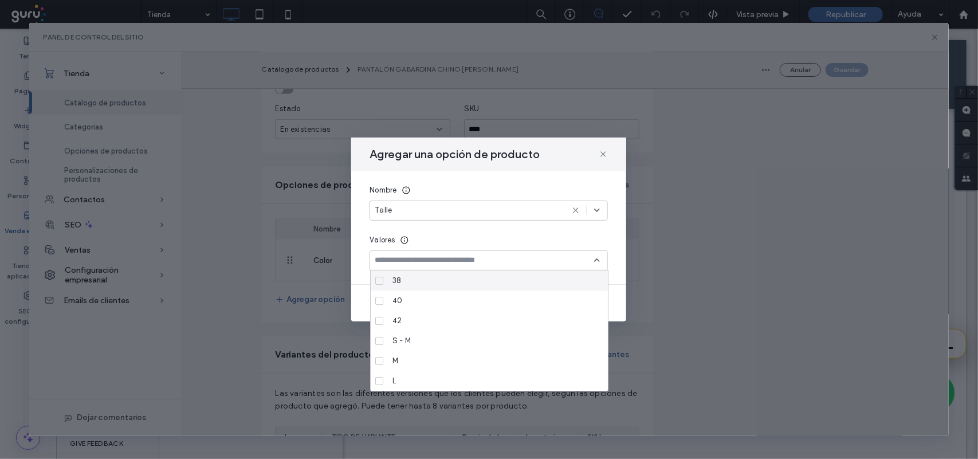
click at [588, 186] on div "Nombre" at bounding box center [489, 190] width 238 height 11
click at [499, 256] on input at bounding box center [484, 260] width 219 height 9
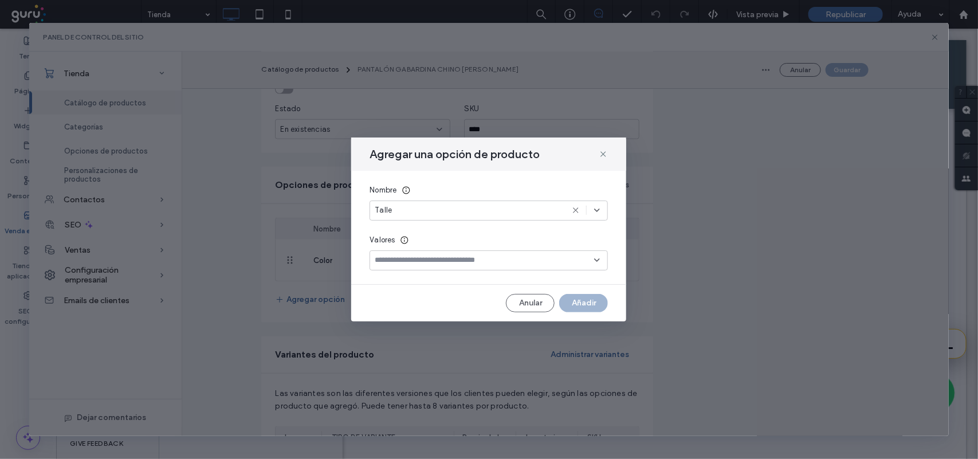
click at [532, 264] on input at bounding box center [484, 260] width 219 height 9
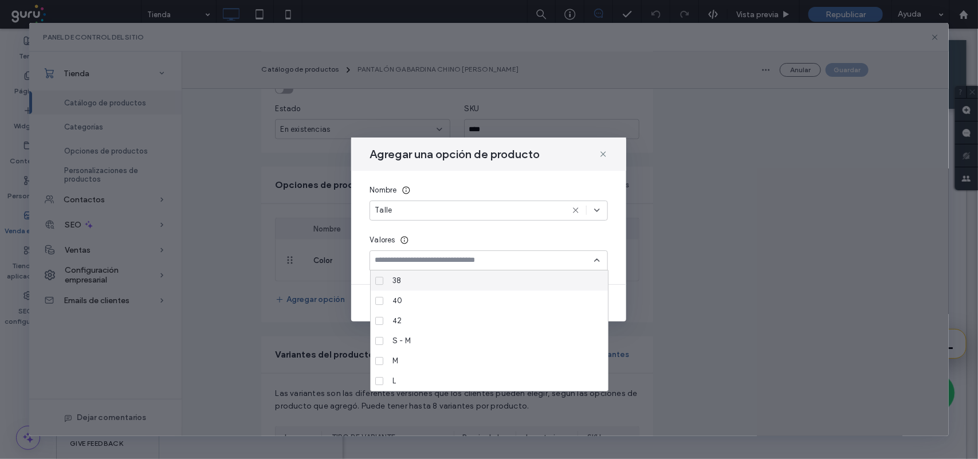
click at [703, 236] on div "Agregar una opción de producto Nombre Talle Valores Anular Añadir" at bounding box center [489, 229] width 920 height 413
click at [603, 155] on icon at bounding box center [603, 154] width 9 height 9
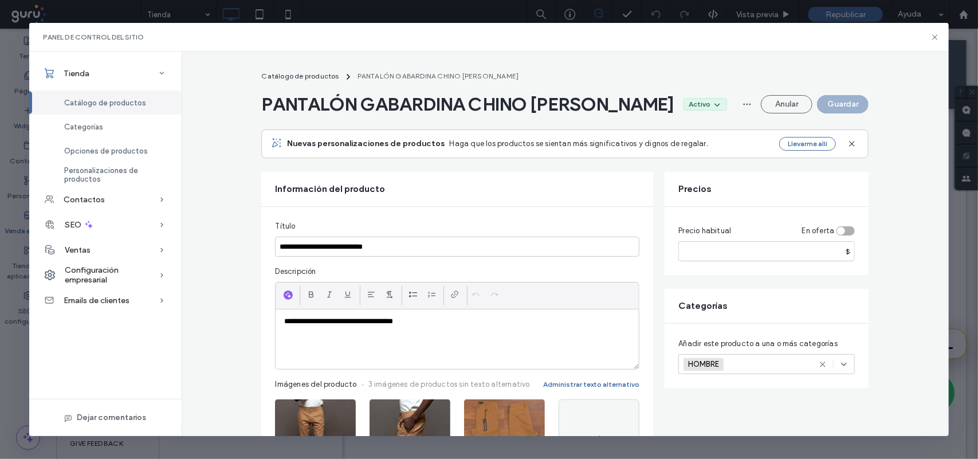
scroll to position [72, 0]
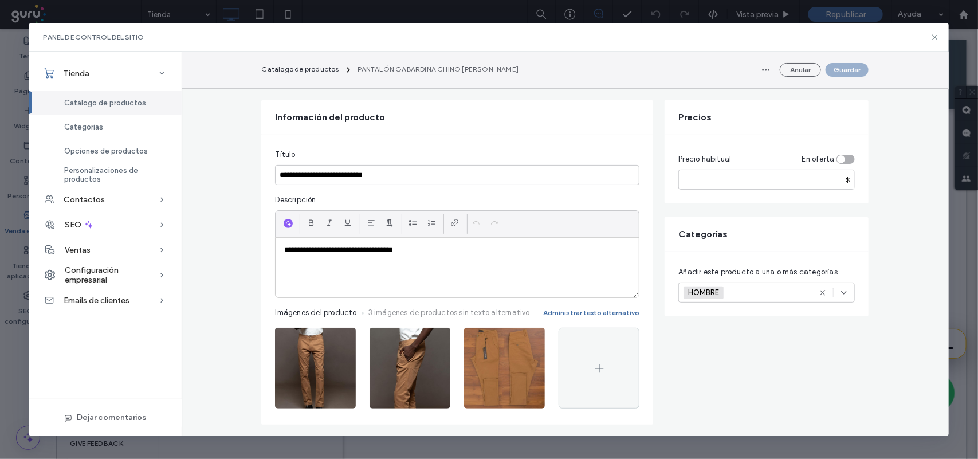
click at [580, 267] on div "**********" at bounding box center [457, 268] width 363 height 60
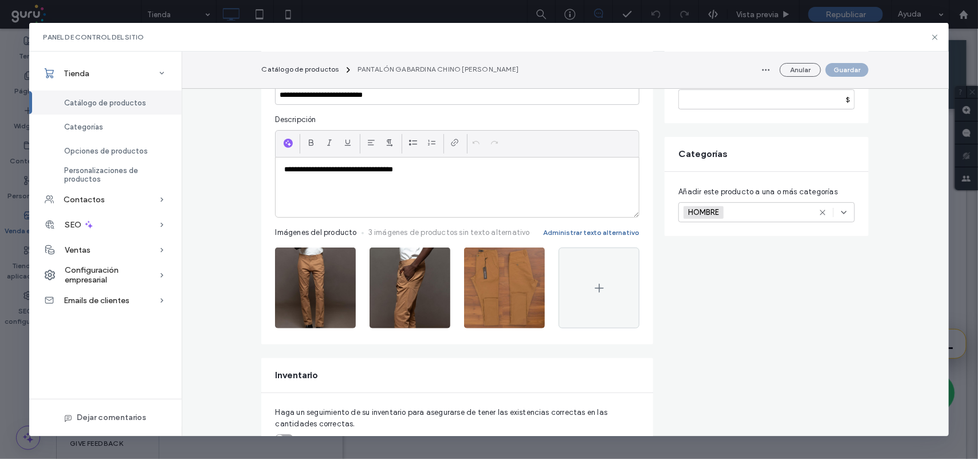
scroll to position [0, 0]
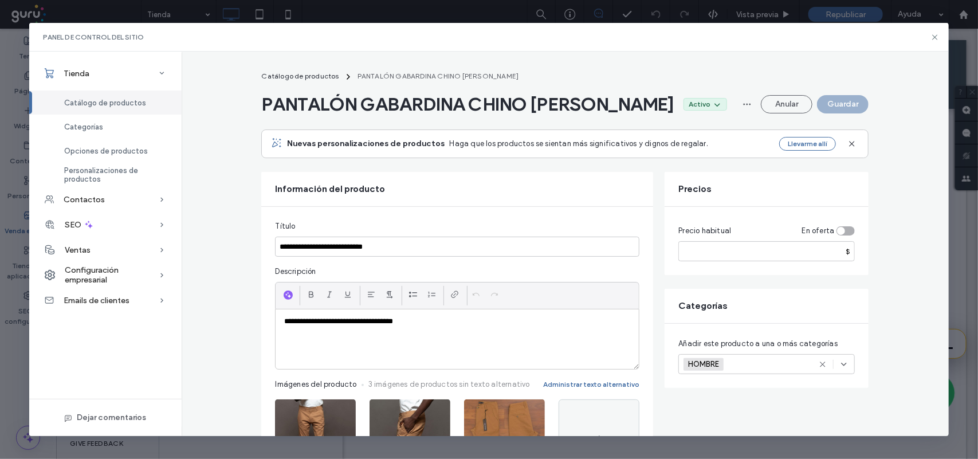
click at [308, 338] on div "**********" at bounding box center [457, 339] width 363 height 60
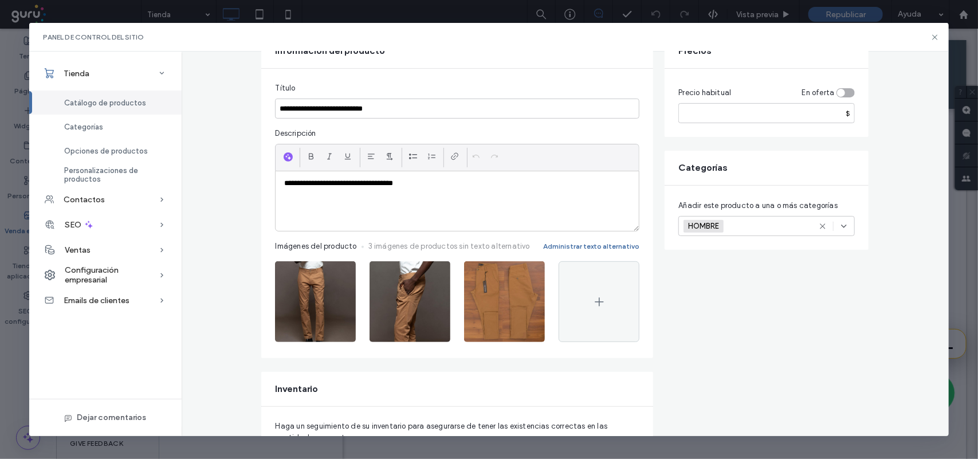
scroll to position [143, 0]
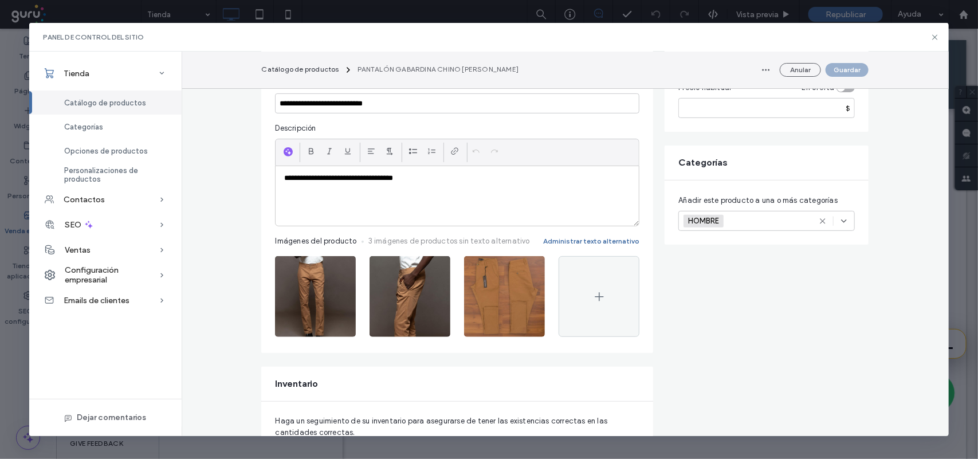
click at [468, 203] on div "**********" at bounding box center [457, 196] width 363 height 60
click at [468, 195] on div "**********" at bounding box center [457, 196] width 363 height 60
drag, startPoint x: 437, startPoint y: 184, endPoint x: 364, endPoint y: 187, distance: 72.3
click at [364, 187] on div "**********" at bounding box center [457, 196] width 363 height 60
drag, startPoint x: 365, startPoint y: 178, endPoint x: 276, endPoint y: 173, distance: 89.0
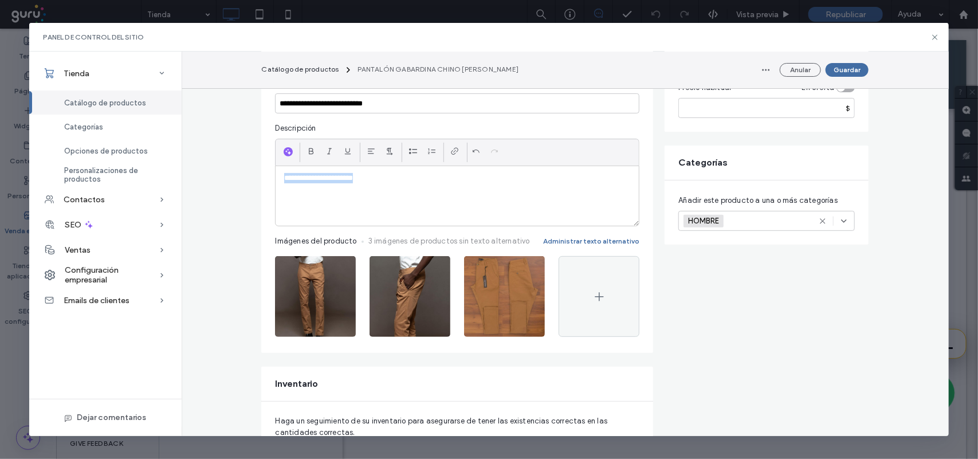
click at [276, 173] on div "**********" at bounding box center [457, 196] width 363 height 60
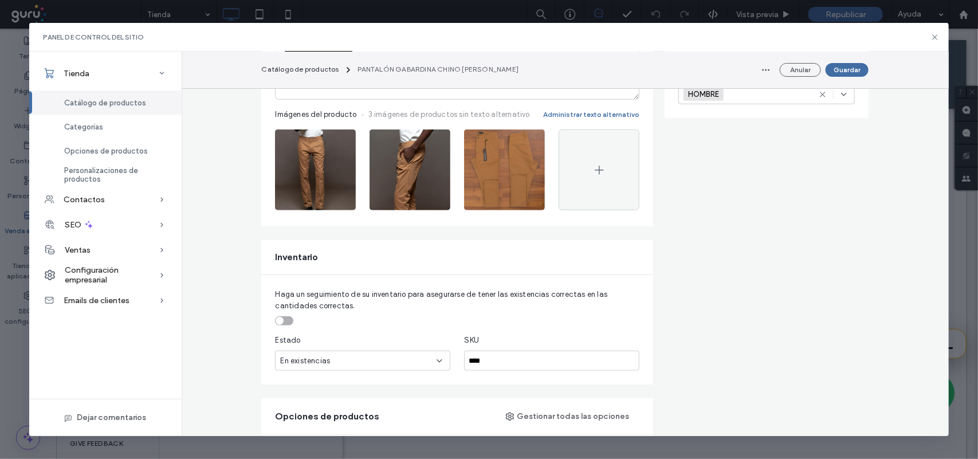
scroll to position [430, 0]
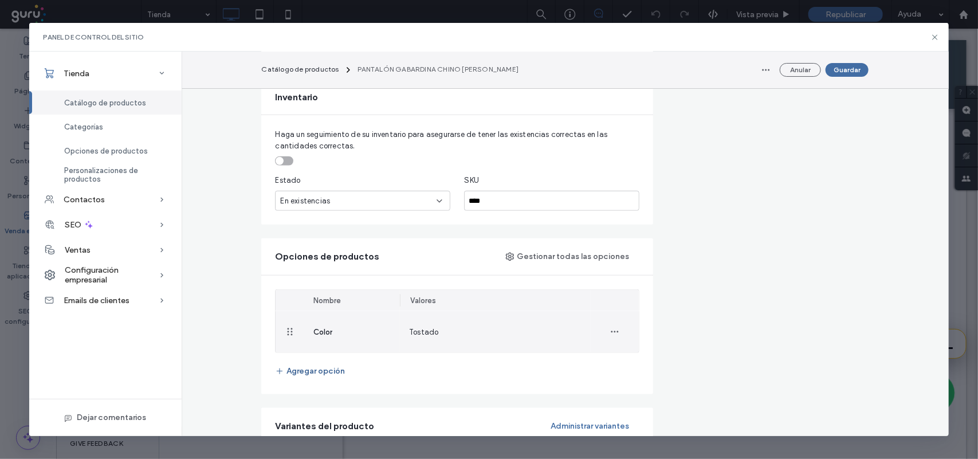
click at [312, 371] on button "Agregar opción" at bounding box center [310, 371] width 70 height 18
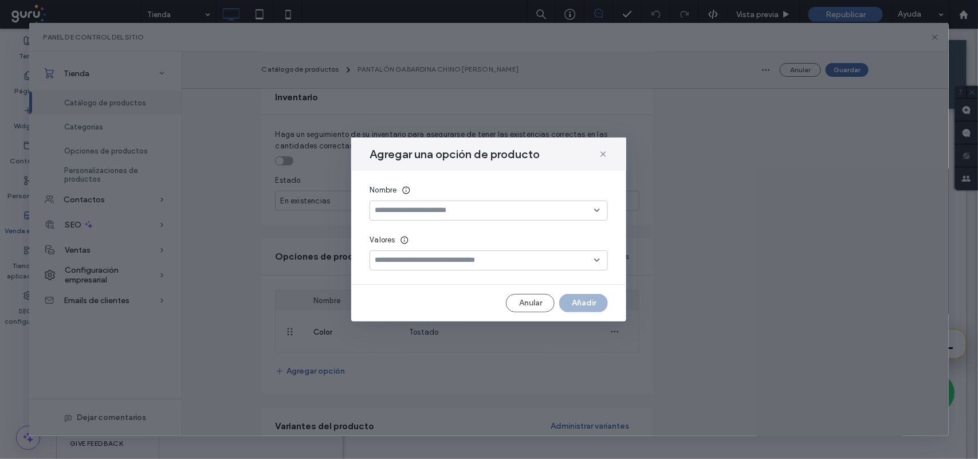
click at [421, 203] on div at bounding box center [489, 211] width 238 height 20
click at [420, 233] on div "Talle" at bounding box center [489, 231] width 237 height 20
click at [436, 258] on input at bounding box center [484, 260] width 219 height 9
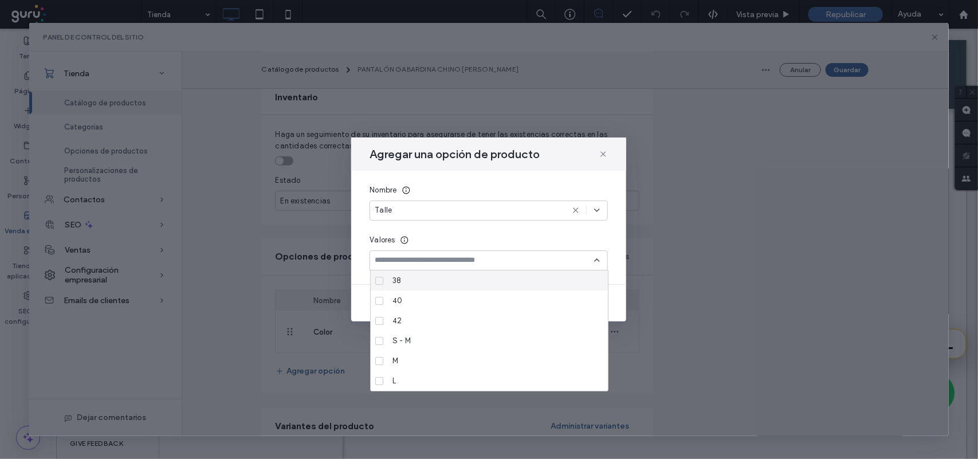
click at [465, 213] on div "Talle" at bounding box center [469, 210] width 189 height 11
click at [436, 248] on div "Size" at bounding box center [489, 251] width 237 height 20
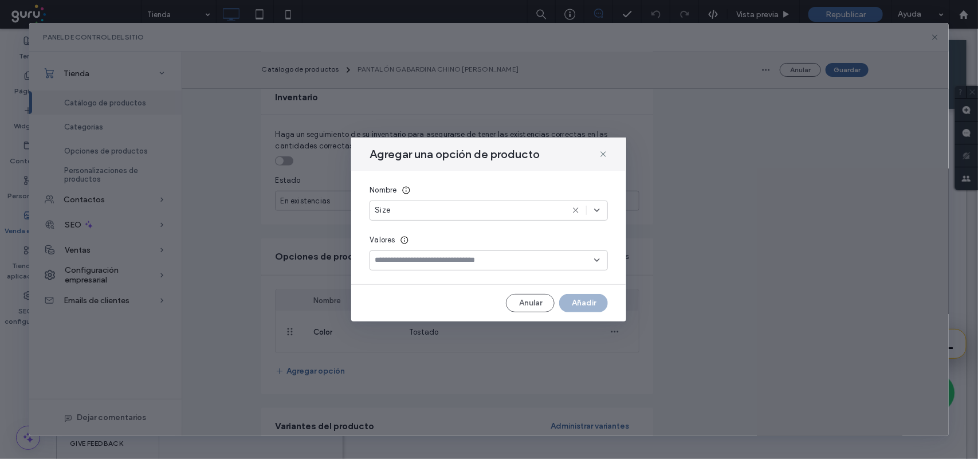
click at [451, 257] on input at bounding box center [484, 260] width 219 height 9
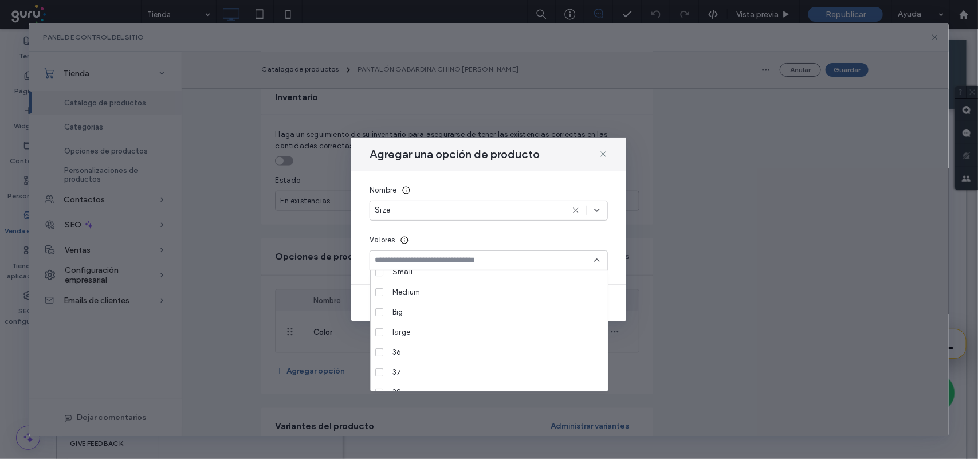
scroll to position [0, 0]
click at [452, 213] on div "Size" at bounding box center [469, 210] width 189 height 11
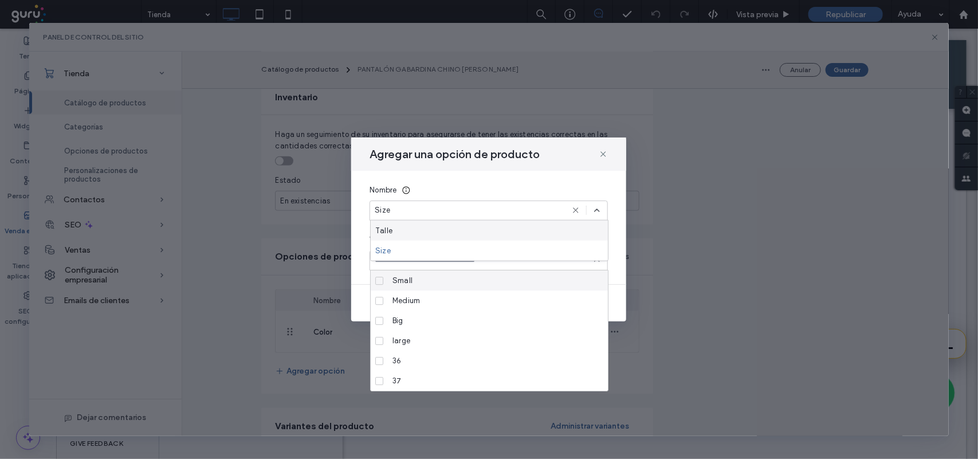
click at [442, 230] on div "Talle" at bounding box center [489, 231] width 237 height 20
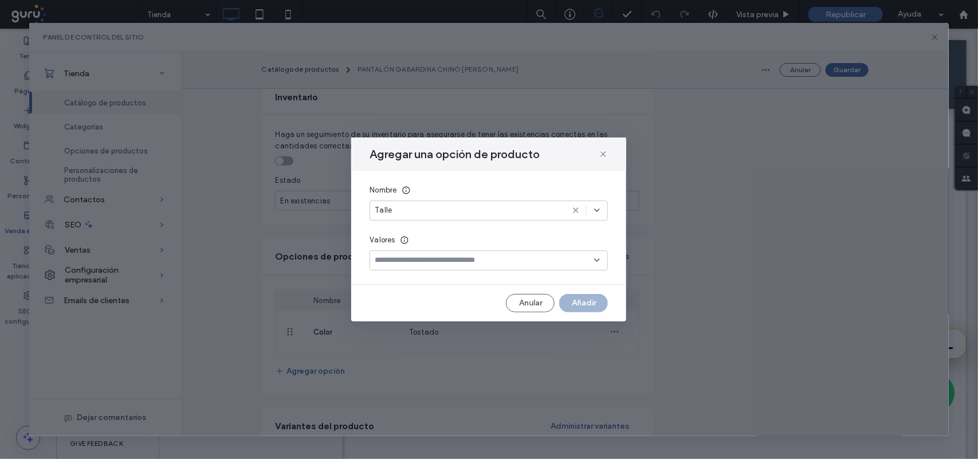
click at [398, 262] on input at bounding box center [484, 260] width 219 height 9
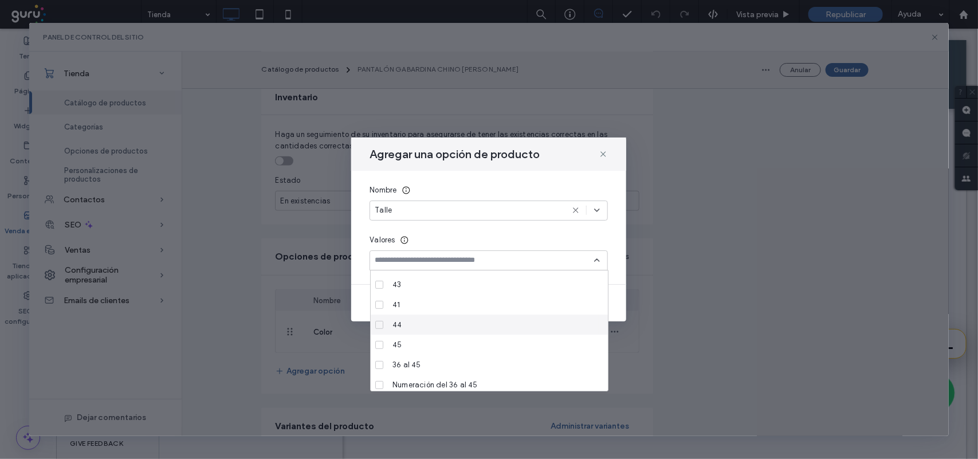
scroll to position [301, 0]
click at [608, 151] on icon at bounding box center [603, 154] width 9 height 9
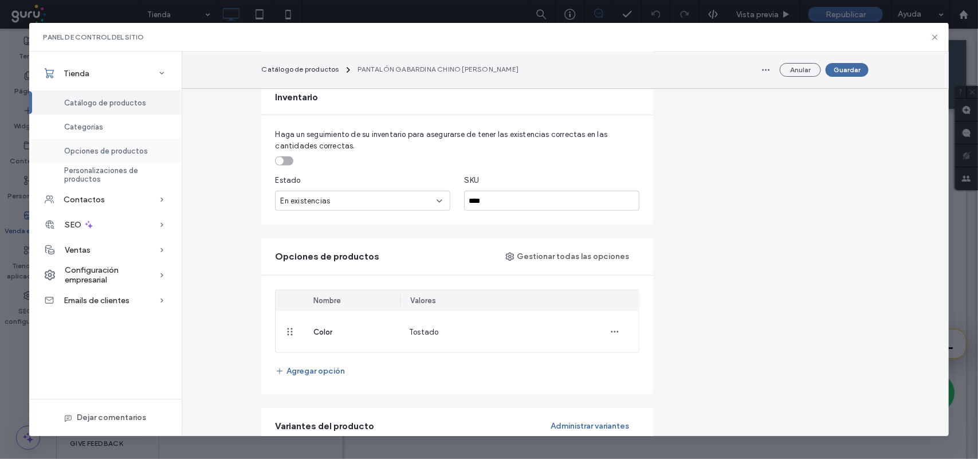
click at [117, 147] on span "Opciones de productos" at bounding box center [106, 151] width 84 height 9
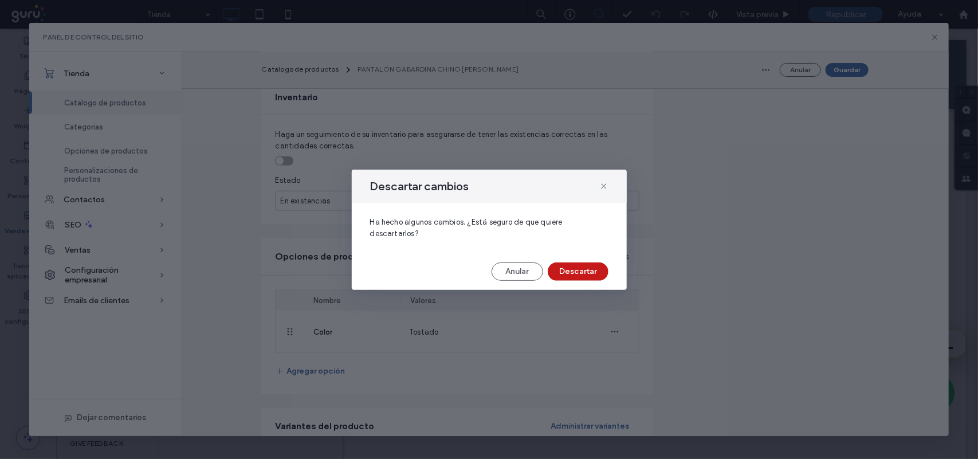
click at [568, 268] on button "Descartar" at bounding box center [578, 271] width 61 height 18
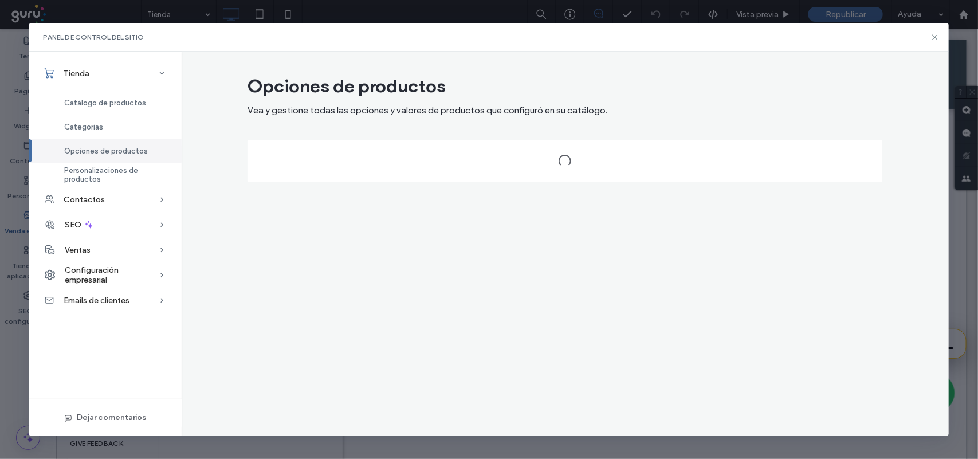
scroll to position [0, 0]
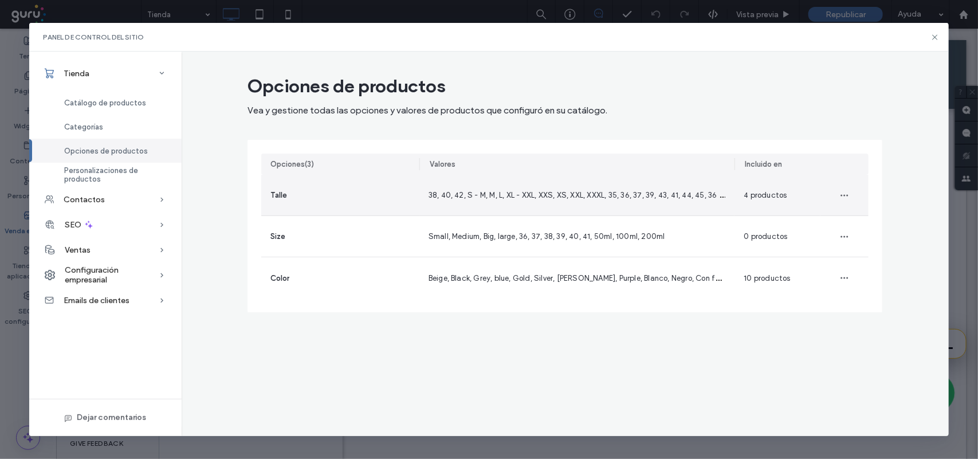
click at [404, 201] on div "Talle" at bounding box center [340, 195] width 158 height 41
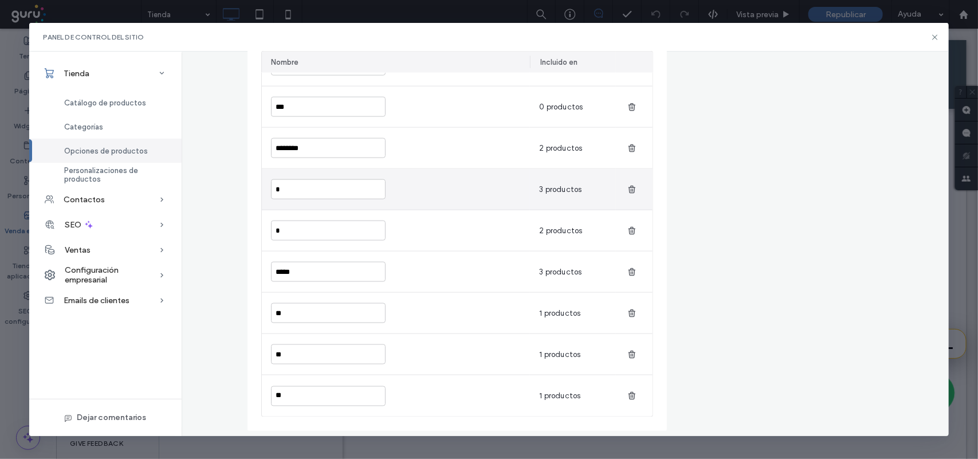
scroll to position [668, 0]
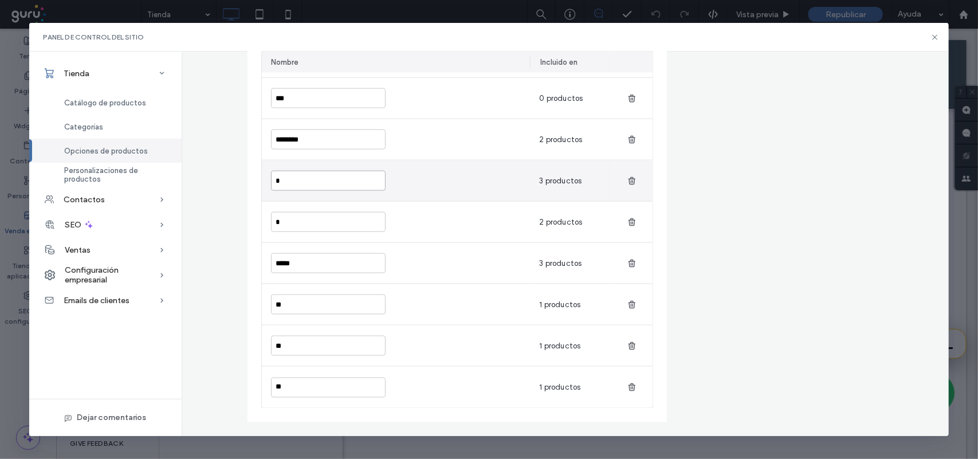
click at [322, 187] on input "*" at bounding box center [328, 181] width 115 height 20
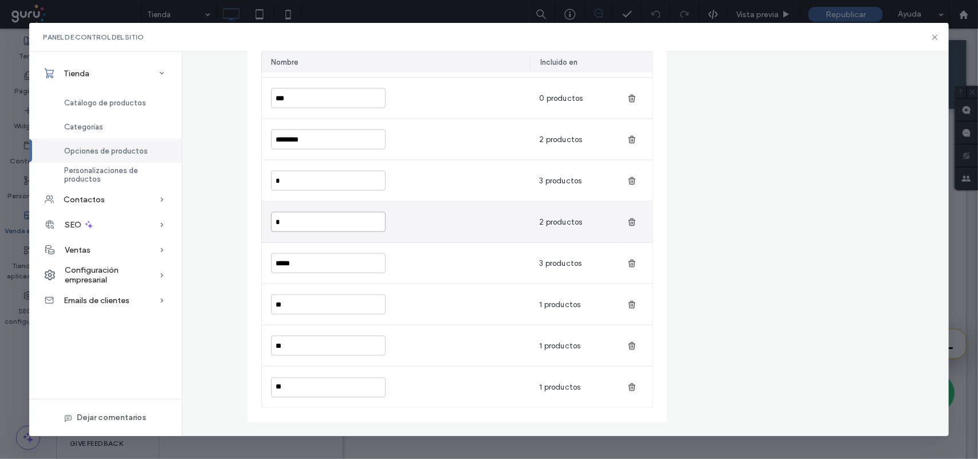
click at [316, 222] on input "*" at bounding box center [328, 222] width 115 height 20
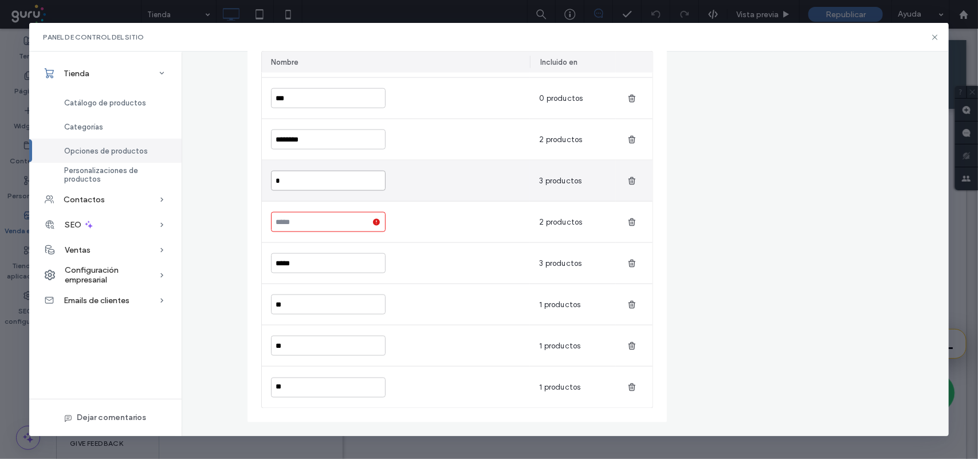
type input "*"
click at [272, 182] on input "*" at bounding box center [328, 181] width 115 height 20
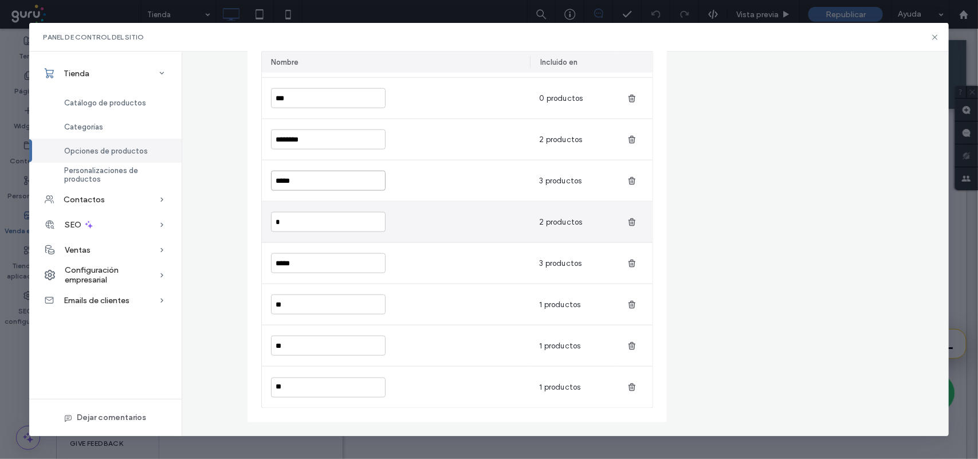
type input "*****"
click at [332, 221] on input "*" at bounding box center [328, 222] width 115 height 20
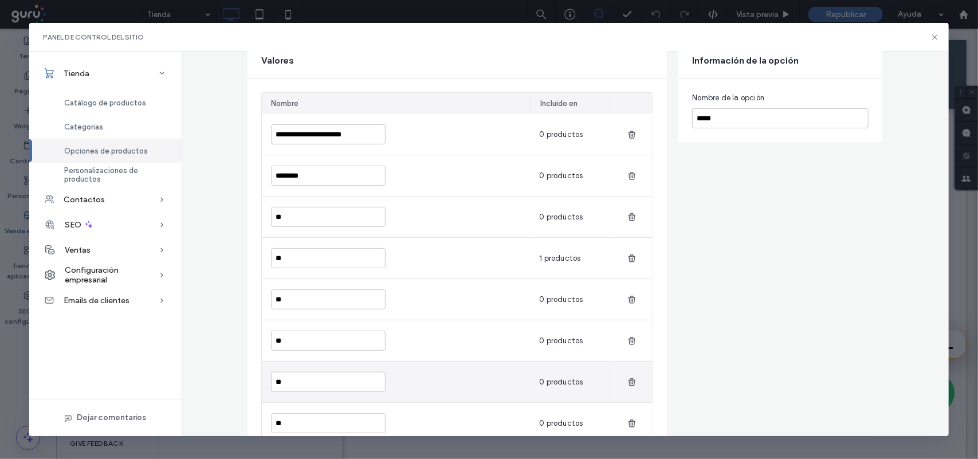
scroll to position [95, 0]
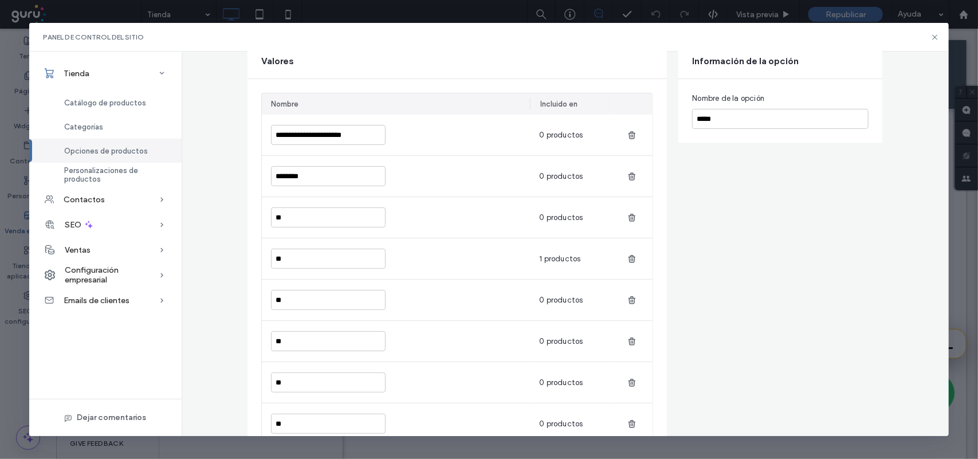
type input "**"
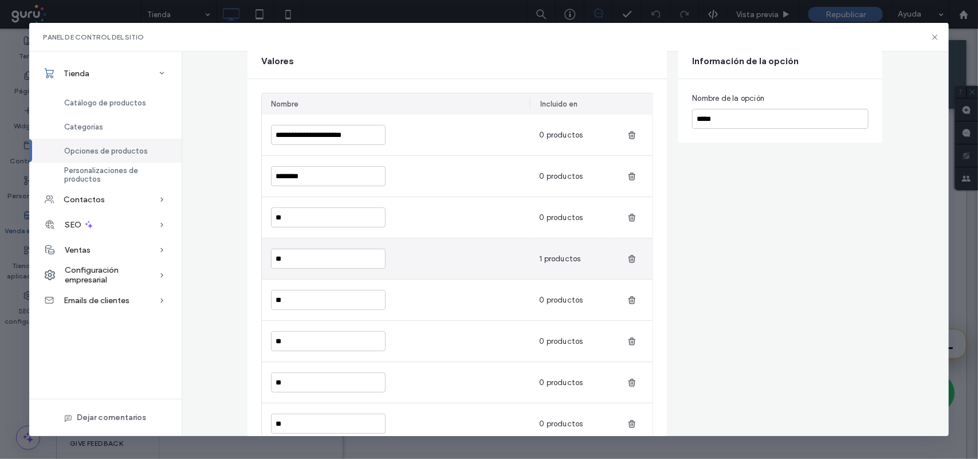
click at [304, 271] on div "**" at bounding box center [396, 258] width 268 height 41
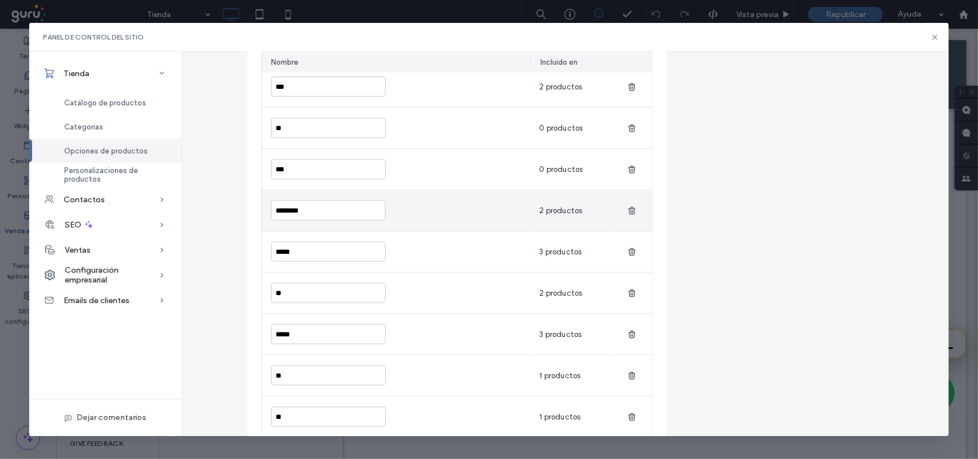
scroll to position [668, 0]
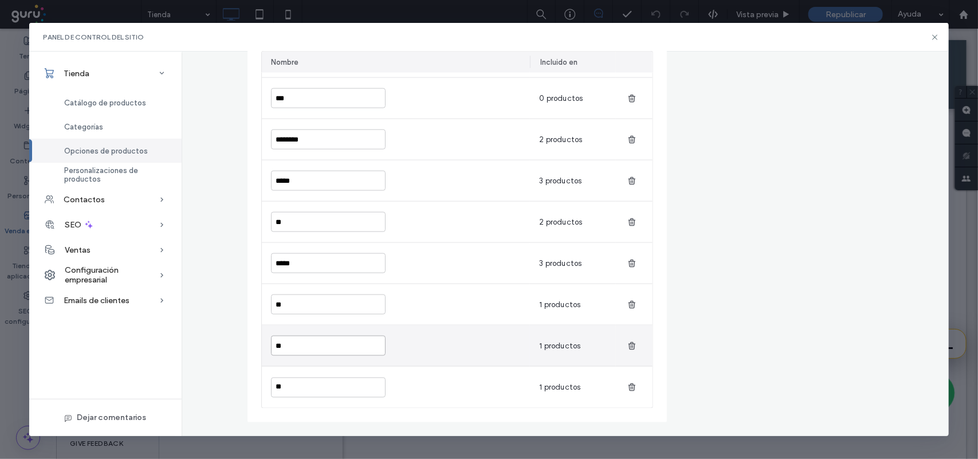
click at [326, 347] on input "**" at bounding box center [328, 346] width 115 height 20
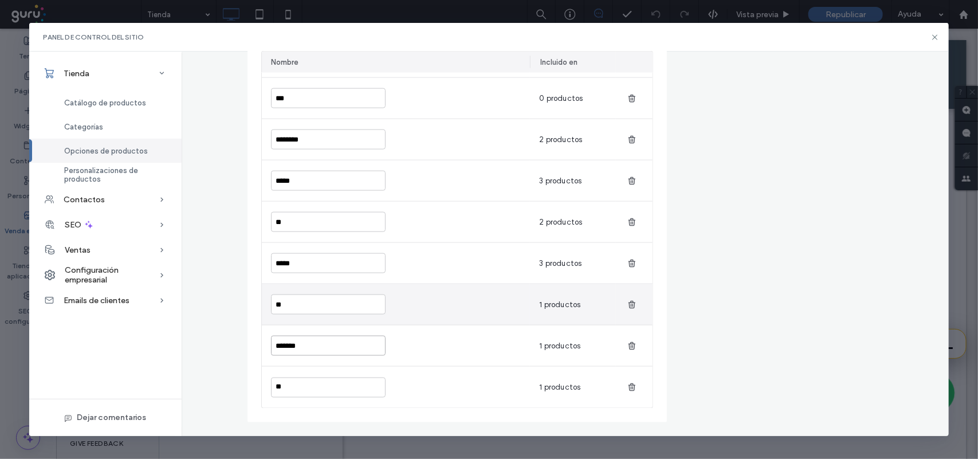
type input "*******"
click at [309, 301] on input "**" at bounding box center [328, 305] width 115 height 20
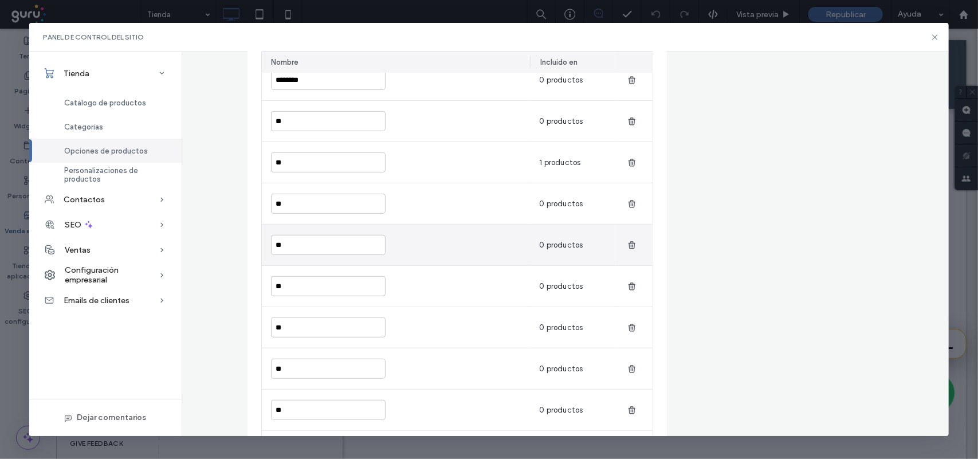
scroll to position [166, 0]
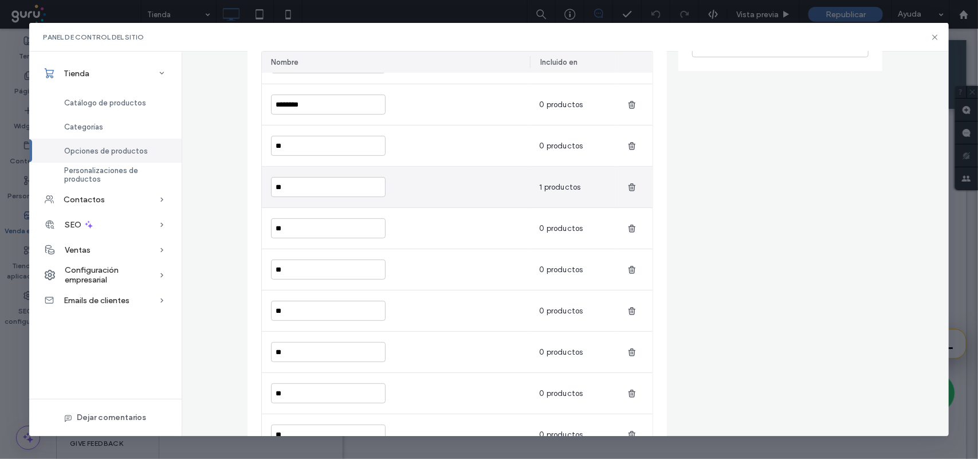
type input "*******"
click at [330, 190] on input "**" at bounding box center [328, 187] width 115 height 20
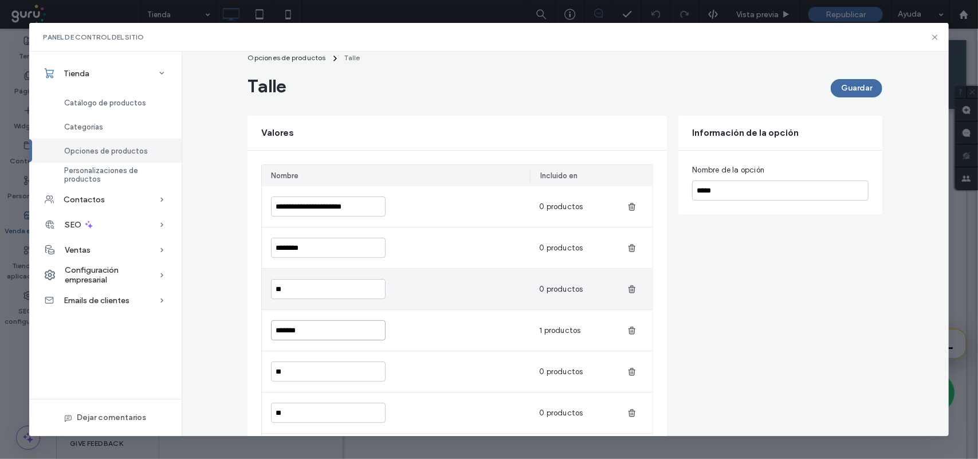
scroll to position [95, 0]
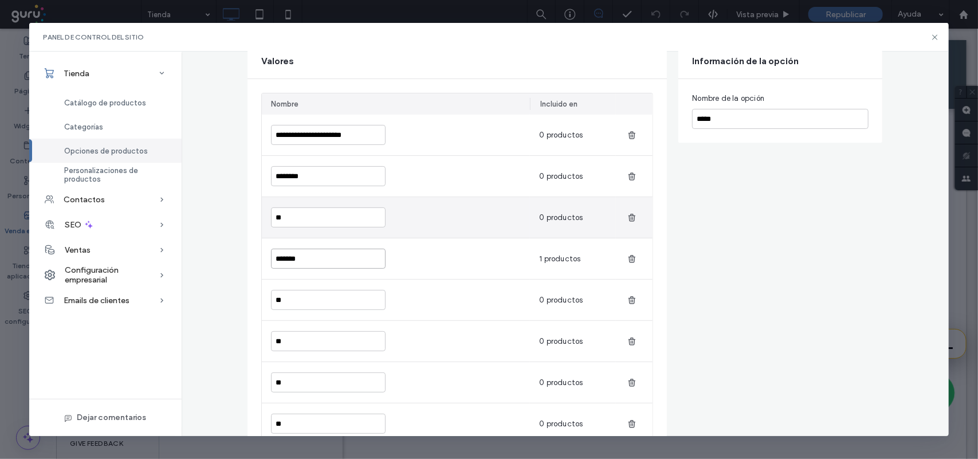
type input "*******"
click at [313, 218] on input "**" at bounding box center [328, 217] width 115 height 20
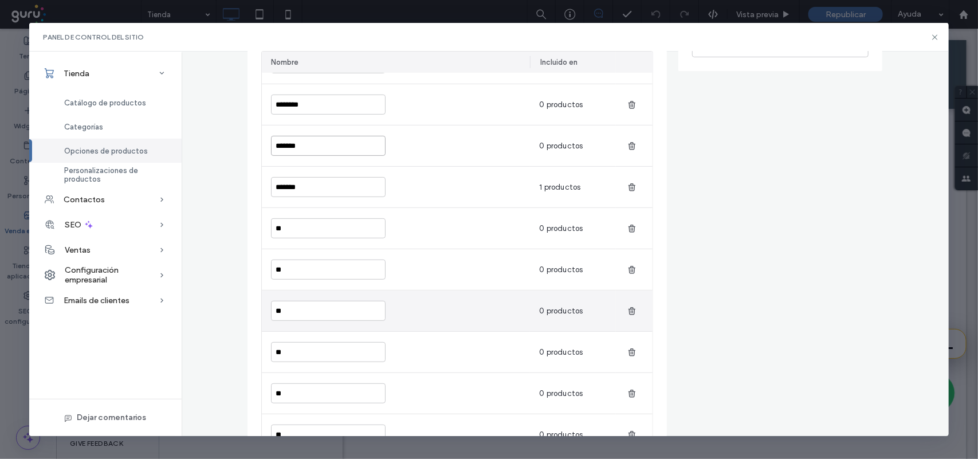
scroll to position [0, 0]
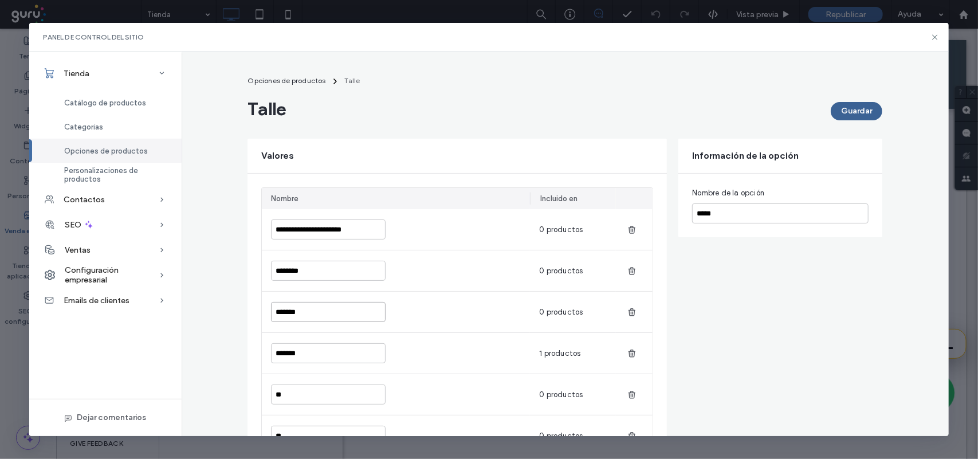
type input "*******"
click at [837, 113] on button "Guardar" at bounding box center [857, 111] width 52 height 18
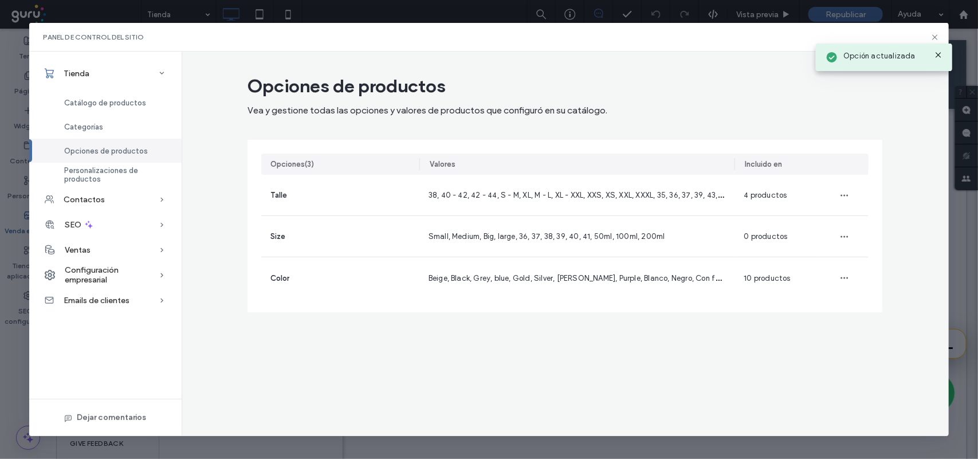
click at [939, 56] on icon at bounding box center [938, 54] width 9 height 9
click at [100, 127] on span "Categorías" at bounding box center [83, 127] width 39 height 9
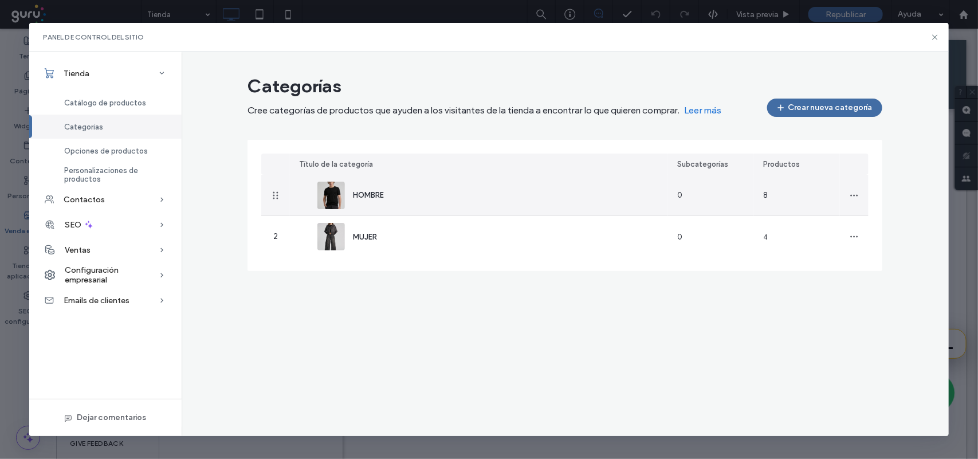
click at [397, 195] on div "HOMBRE" at bounding box center [479, 195] width 378 height 41
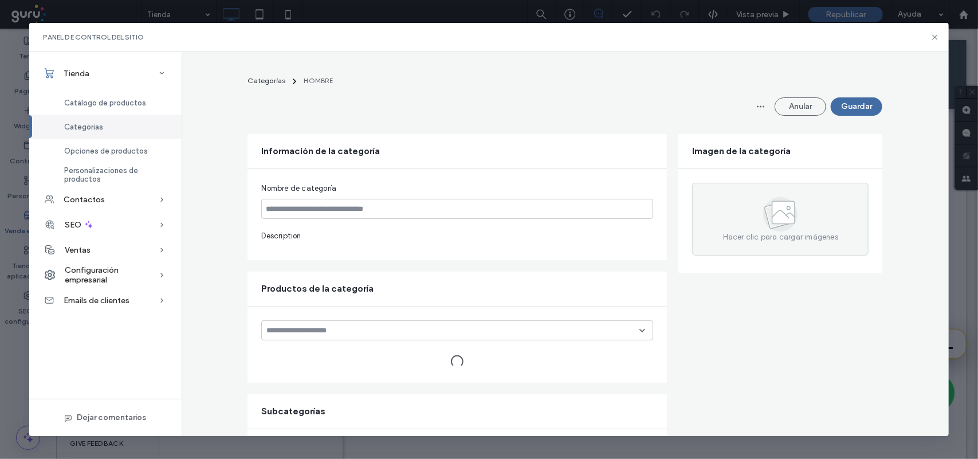
type input "******"
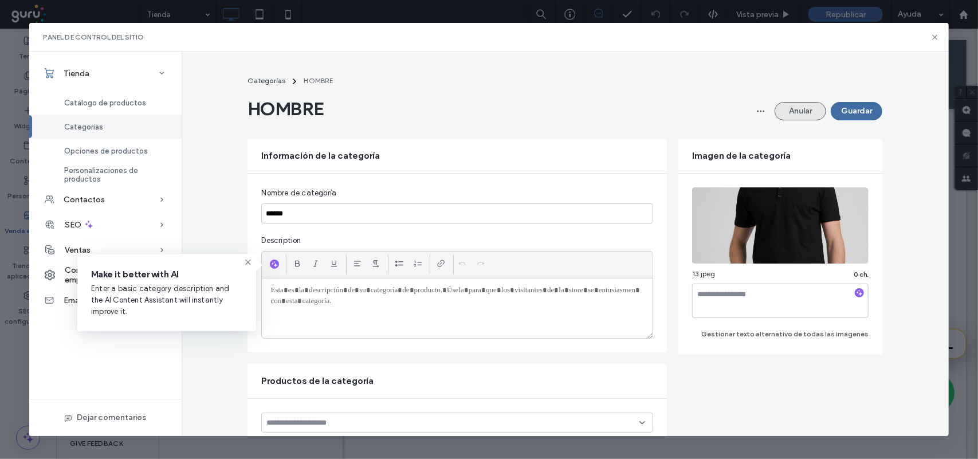
click at [794, 111] on button "Anular" at bounding box center [801, 111] width 52 height 18
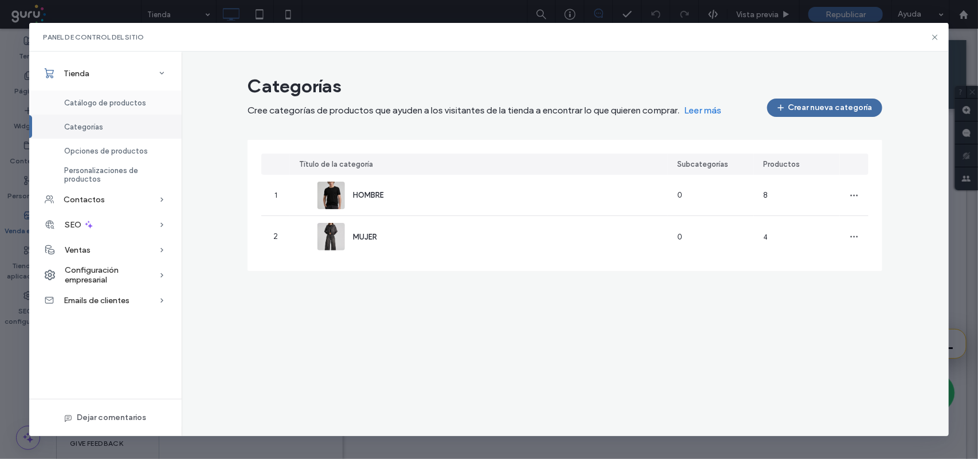
click at [144, 107] on div "Catálogo de productos" at bounding box center [105, 103] width 152 height 24
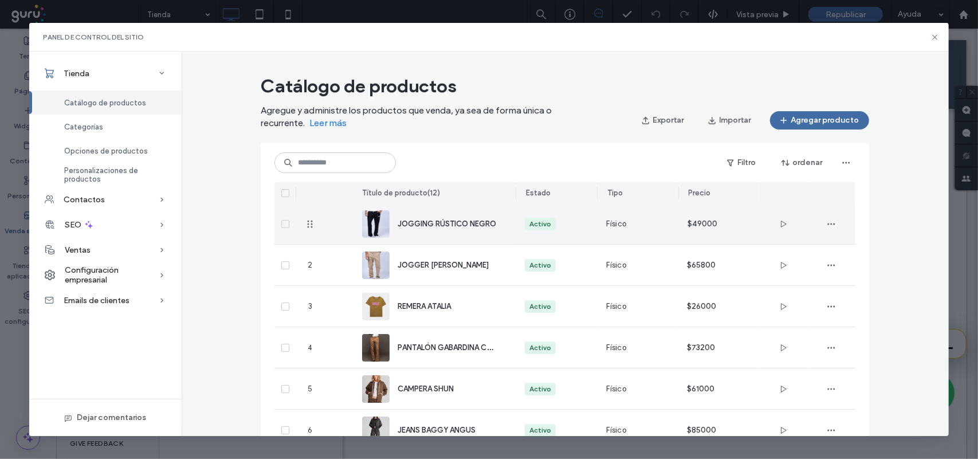
click at [461, 230] on div "JOGGING RÚSTICO NEGRO" at bounding box center [434, 223] width 144 height 41
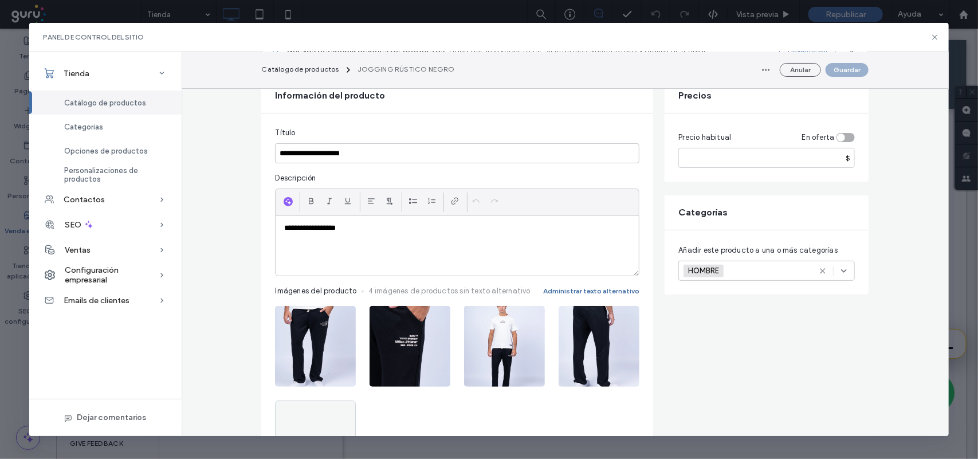
scroll to position [72, 0]
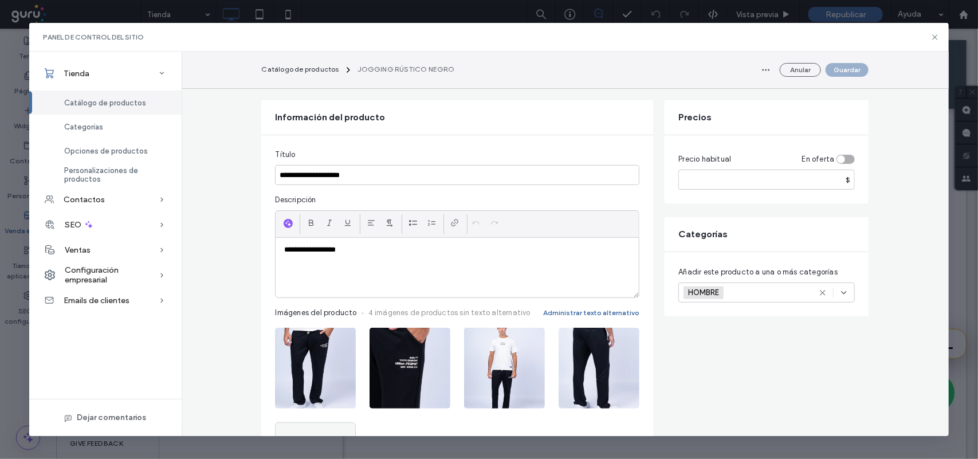
click at [383, 258] on div "**********" at bounding box center [457, 268] width 363 height 60
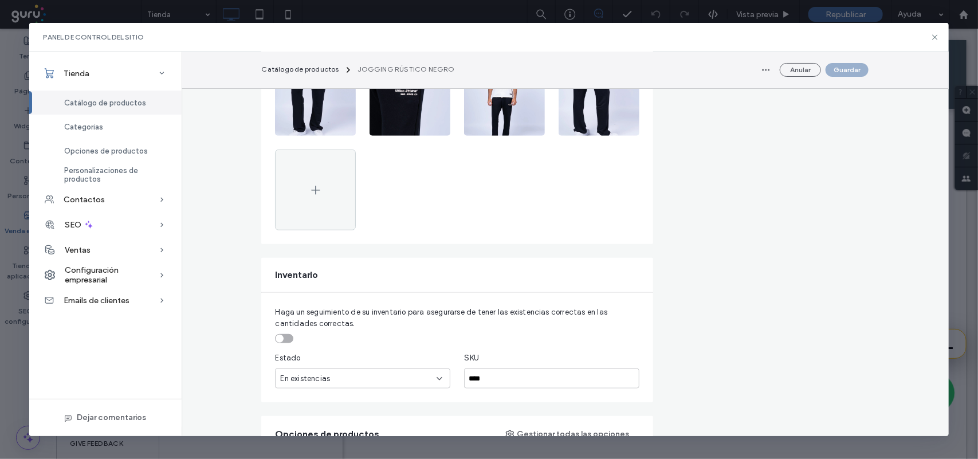
scroll to position [573, 0]
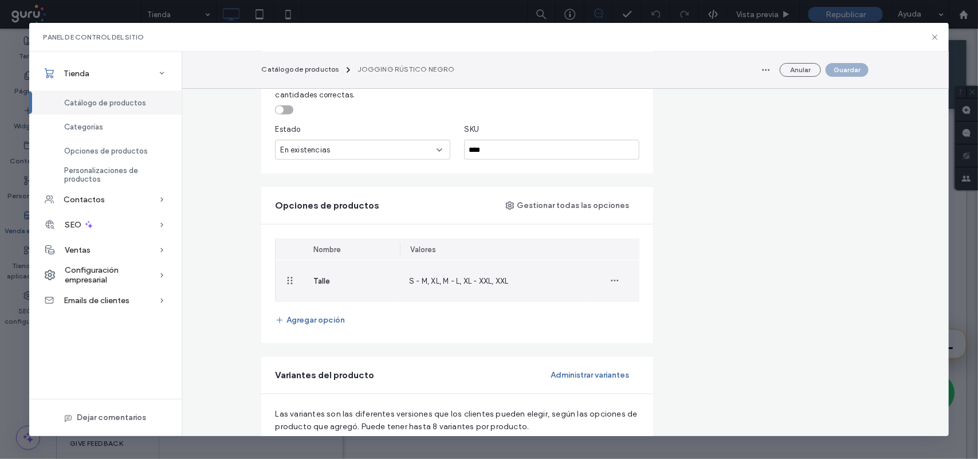
click at [401, 281] on div "S - M, XL, M - L, XL - XXL, XXL" at bounding box center [495, 280] width 191 height 41
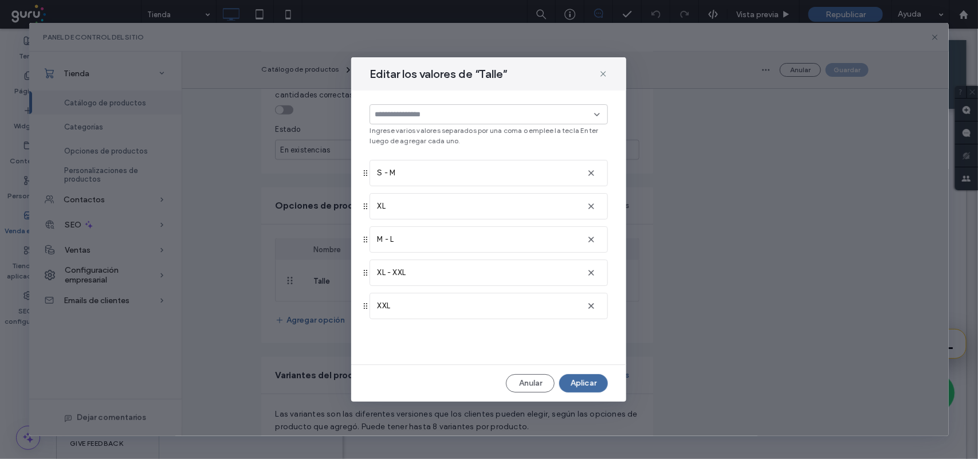
click at [458, 116] on input at bounding box center [484, 114] width 219 height 9
click at [599, 113] on icon at bounding box center [597, 114] width 9 height 9
click at [480, 116] on input at bounding box center [484, 114] width 219 height 9
click at [606, 76] on icon at bounding box center [603, 73] width 9 height 9
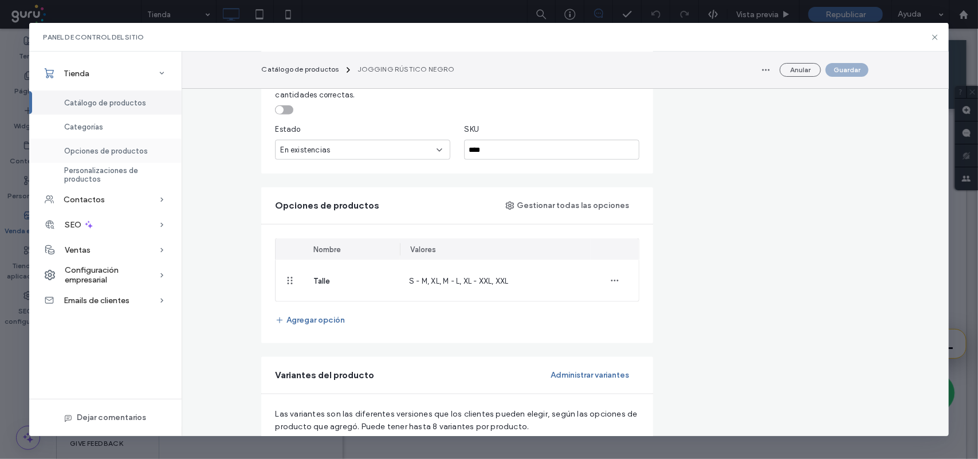
click at [120, 153] on span "Opciones de productos" at bounding box center [106, 151] width 84 height 9
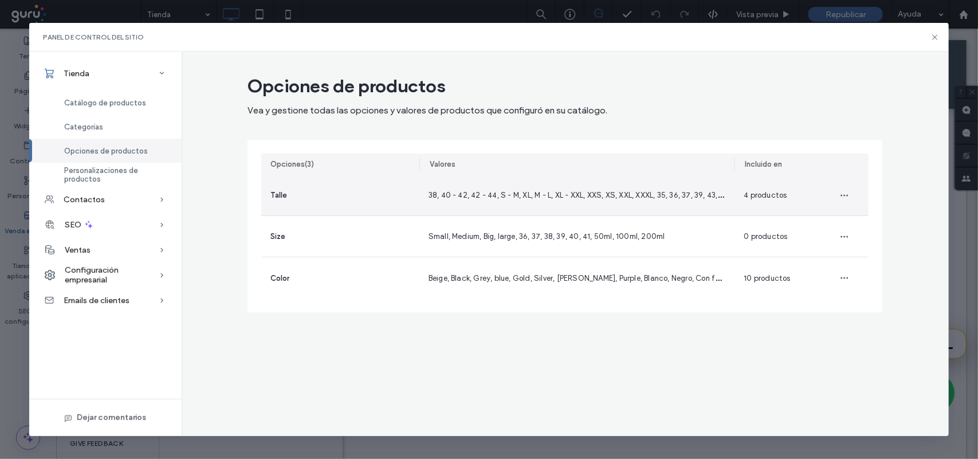
click at [460, 203] on div "38, 40 - 42, 42 - 44, S - M, XL, M - L, XL - XXL, XXS, XS, XXL, XXXL, 35, 36, 3…" at bounding box center [578, 195] width 316 height 41
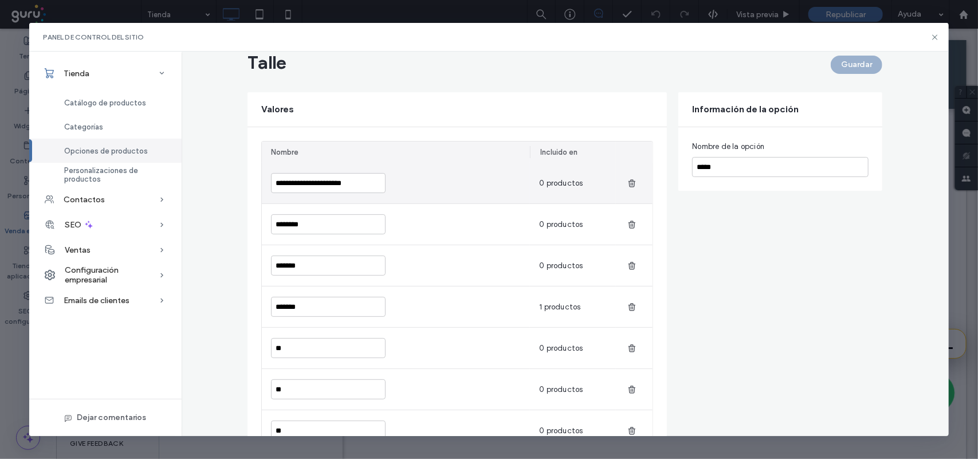
scroll to position [72, 0]
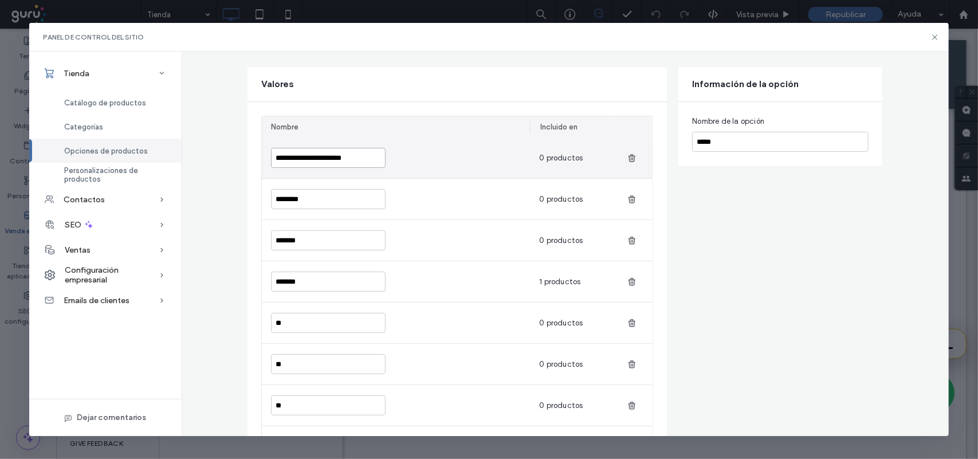
click at [367, 160] on input "**********" at bounding box center [328, 158] width 115 height 20
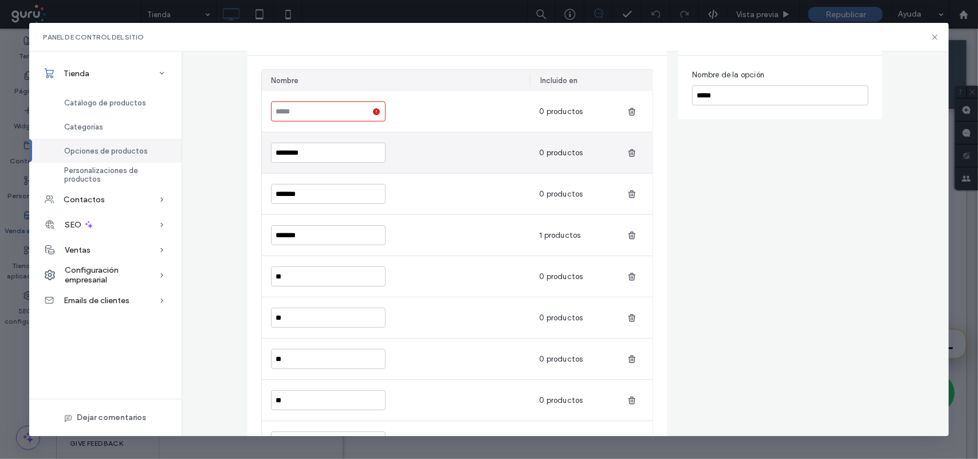
scroll to position [143, 0]
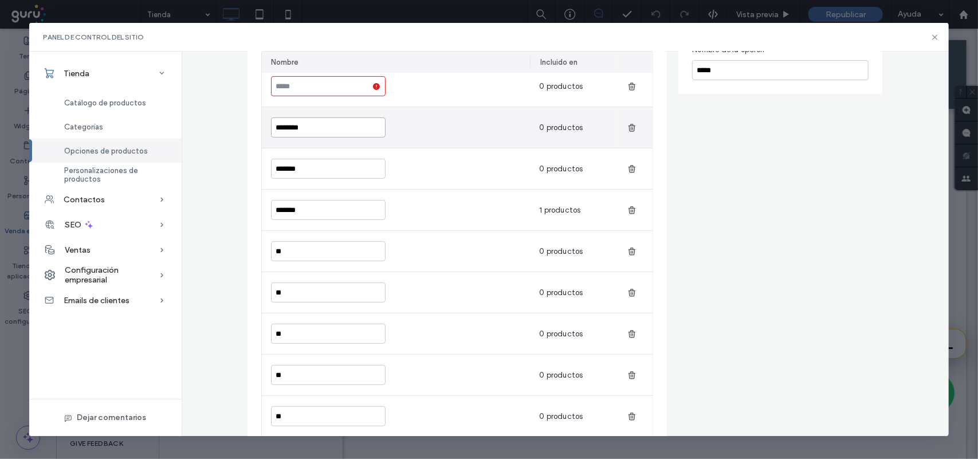
type input "**********"
click at [334, 131] on input "********" at bounding box center [328, 127] width 115 height 20
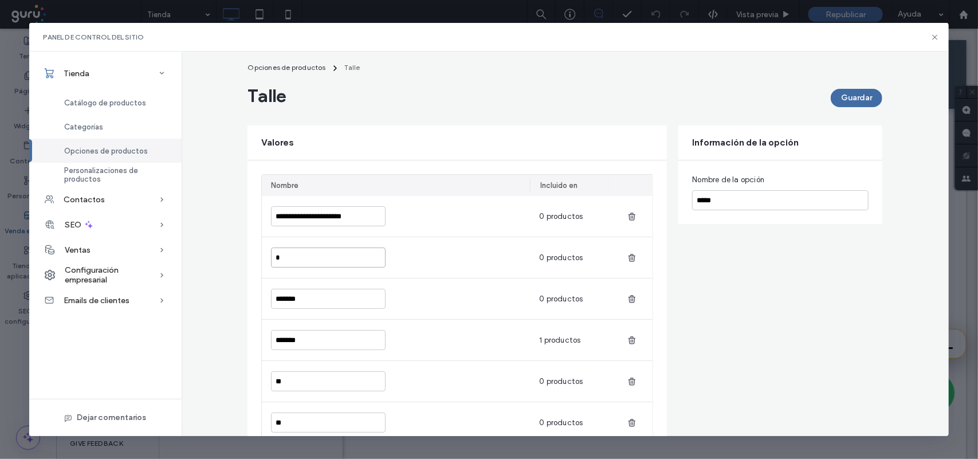
scroll to position [0, 0]
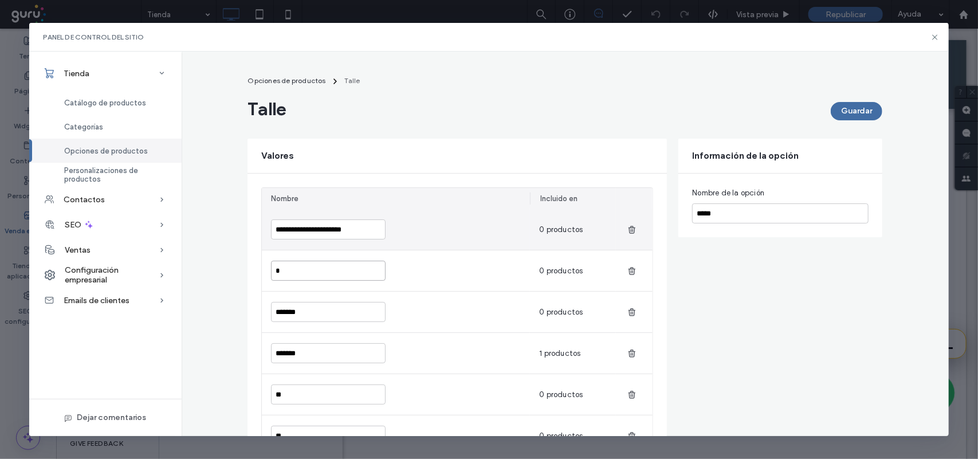
type input "*"
click at [353, 232] on input "**********" at bounding box center [328, 229] width 115 height 20
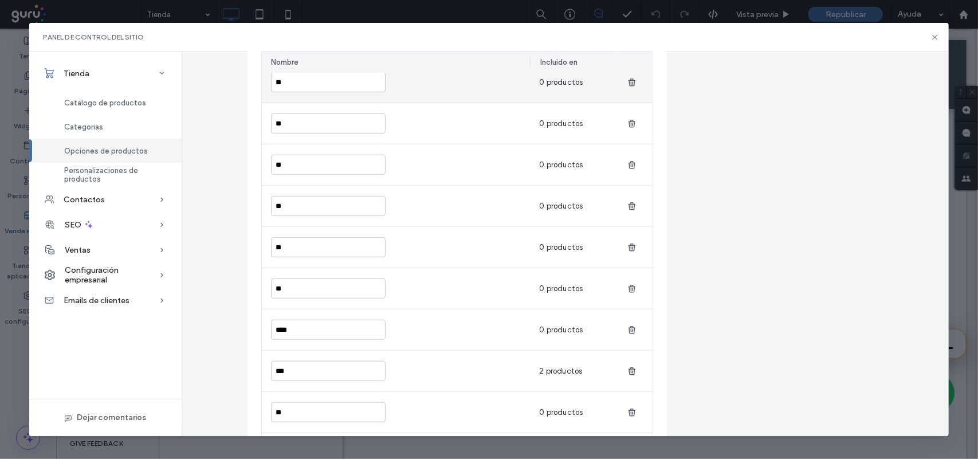
scroll to position [287, 0]
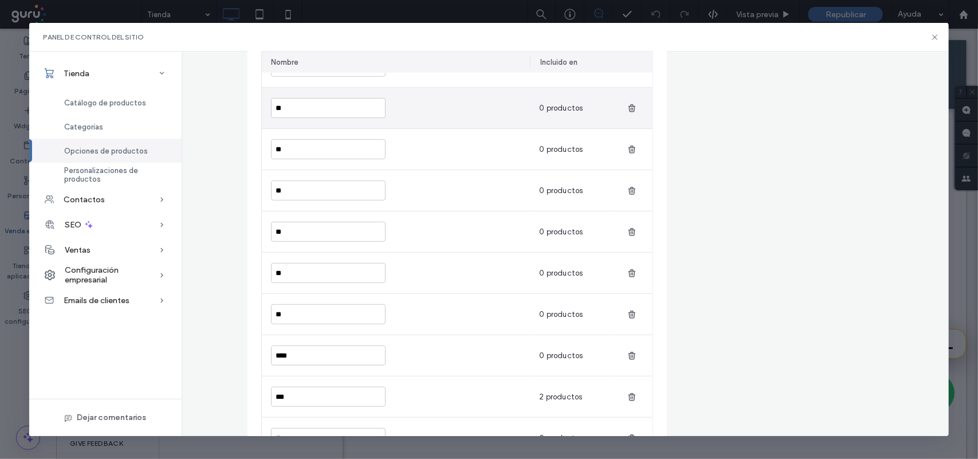
type input "*"
click at [344, 113] on input "**" at bounding box center [328, 108] width 115 height 20
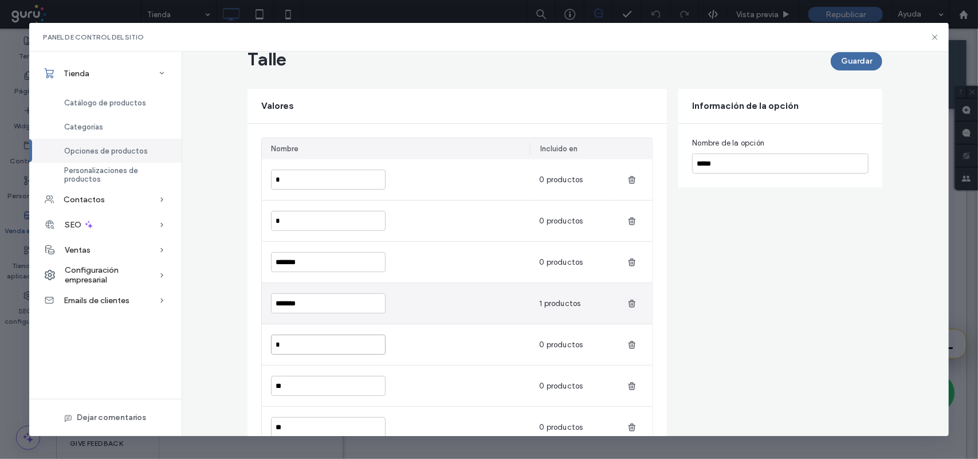
scroll to position [0, 0]
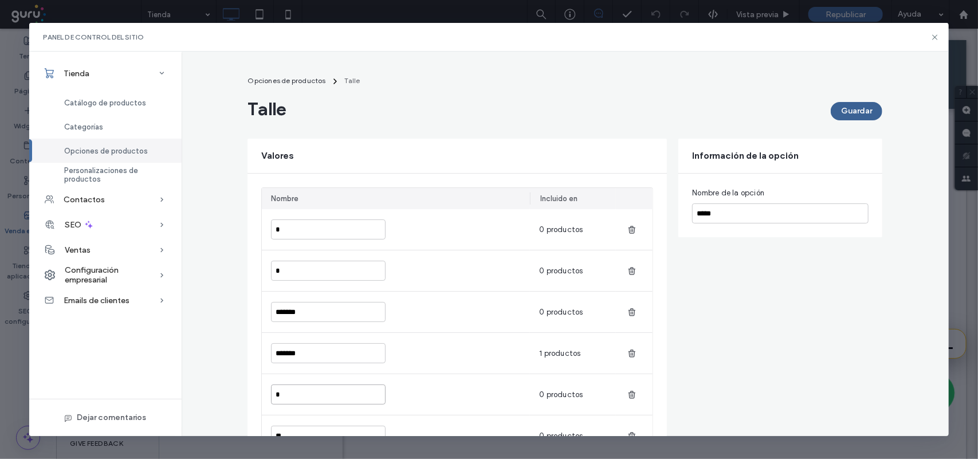
type input "*"
click at [841, 115] on button "Guardar" at bounding box center [857, 111] width 52 height 18
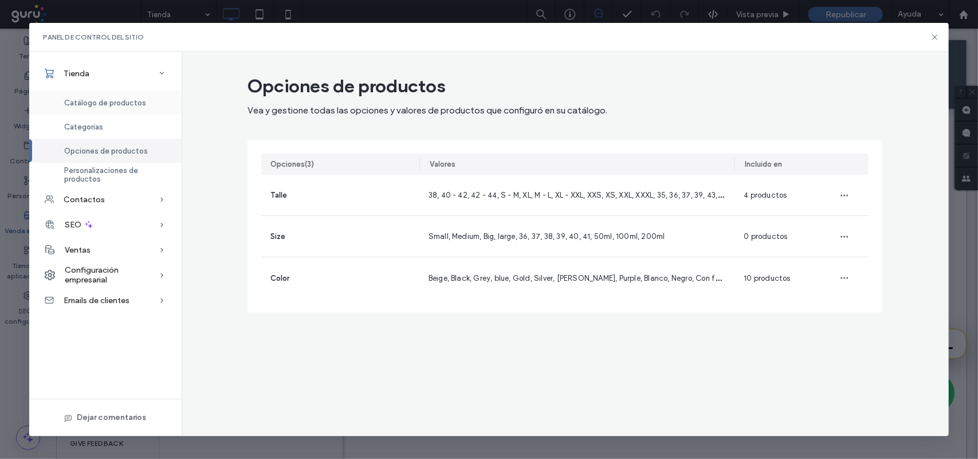
click at [68, 101] on span "Catálogo de productos" at bounding box center [105, 103] width 82 height 9
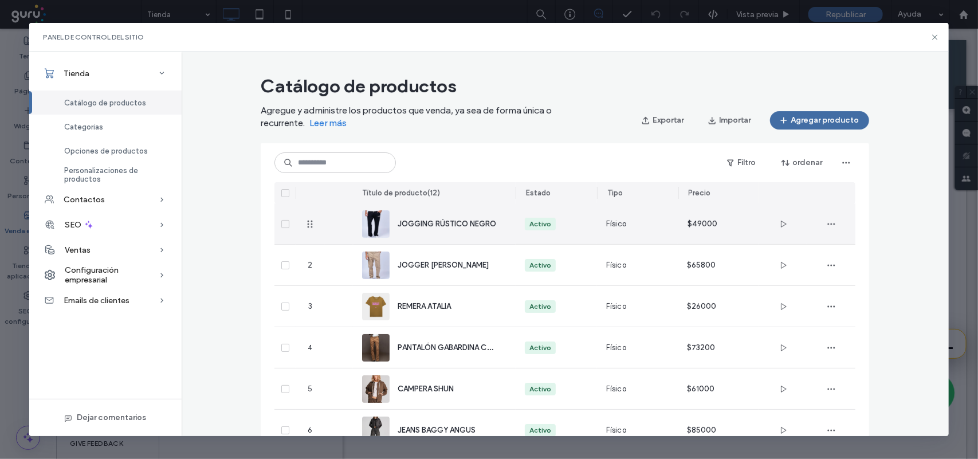
click at [485, 235] on div "JOGGING RÚSTICO NEGRO" at bounding box center [434, 223] width 144 height 41
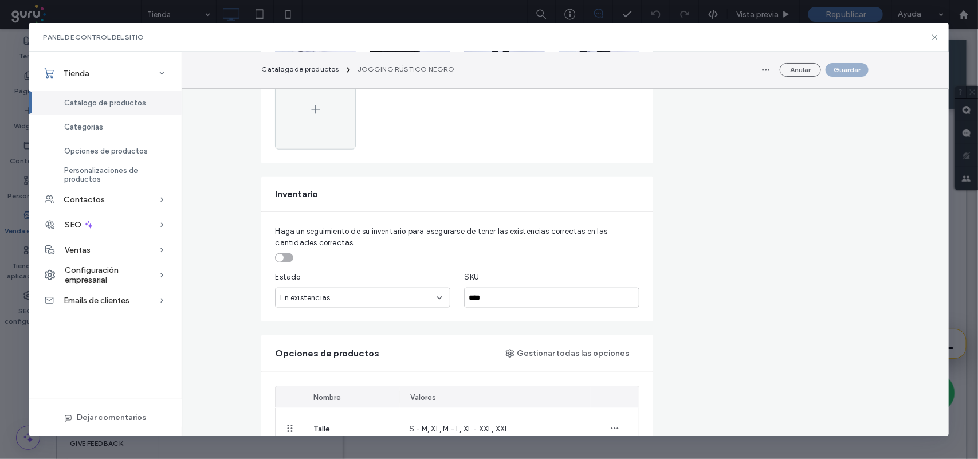
scroll to position [501, 0]
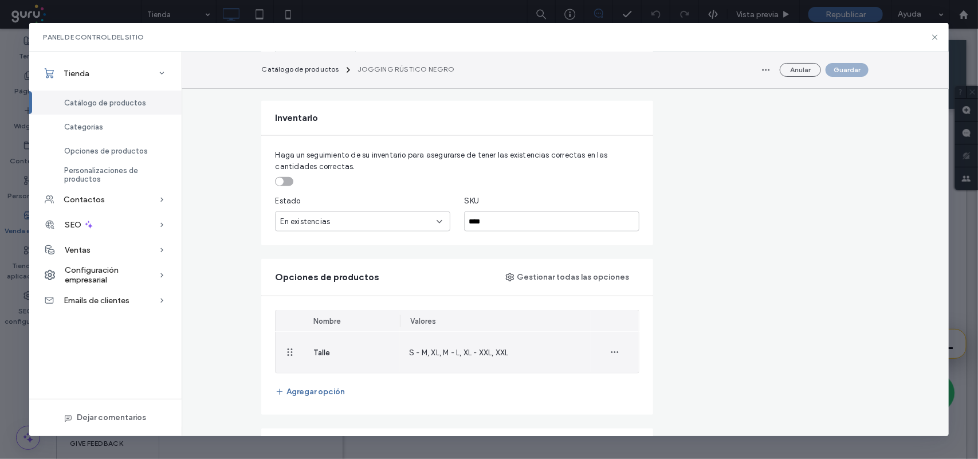
click at [441, 352] on span "S - M, XL, M - L, XL - XXL, XXL" at bounding box center [458, 352] width 99 height 9
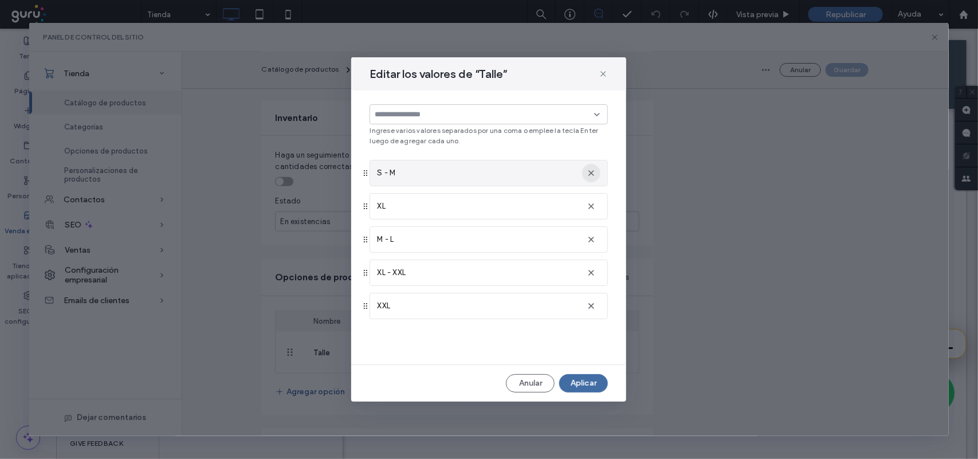
click at [594, 169] on icon "button" at bounding box center [591, 172] width 9 height 9
click at [594, 202] on icon "button" at bounding box center [591, 206] width 9 height 9
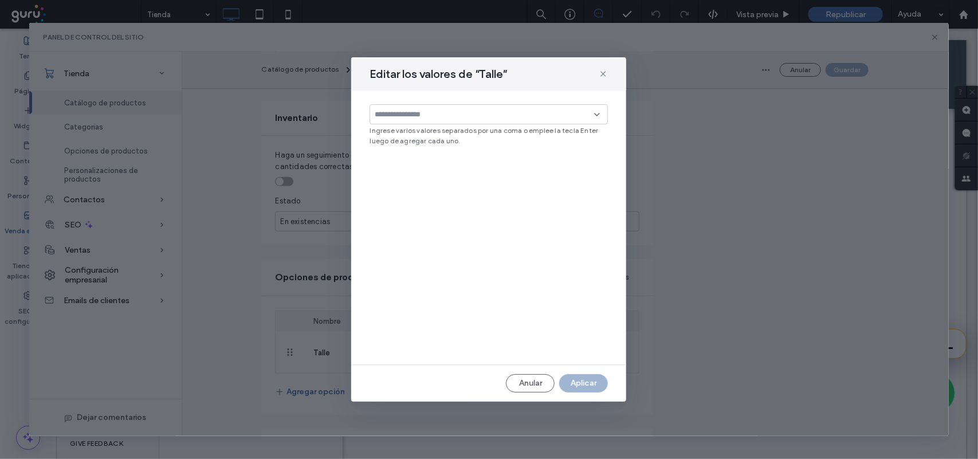
click at [554, 113] on input at bounding box center [484, 114] width 219 height 9
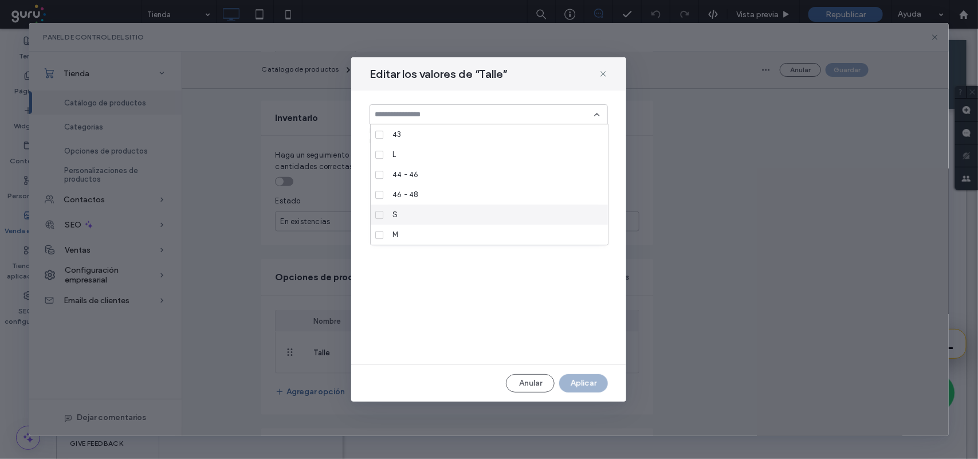
click at [452, 211] on div "S" at bounding box center [493, 215] width 211 height 20
click at [453, 229] on div "M" at bounding box center [493, 235] width 211 height 20
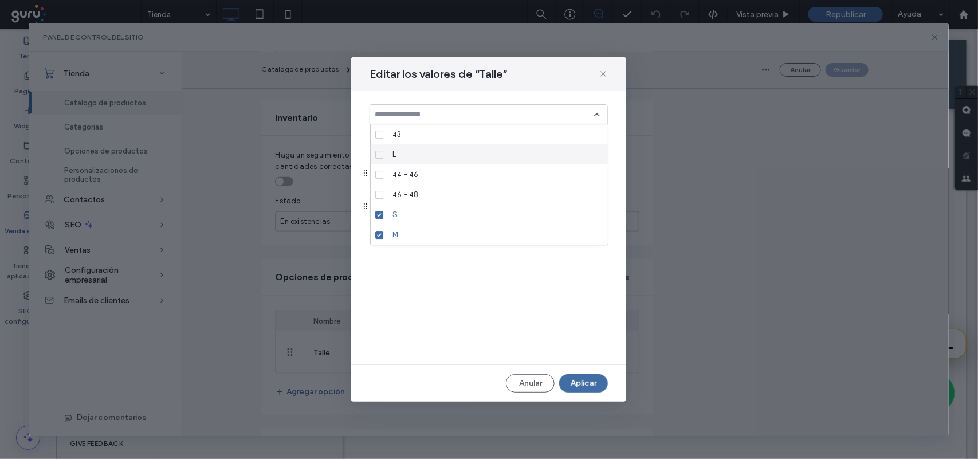
click at [437, 154] on div "L" at bounding box center [493, 154] width 211 height 20
click at [469, 198] on div "XL" at bounding box center [493, 200] width 211 height 20
click at [471, 159] on div "XXL" at bounding box center [493, 157] width 211 height 20
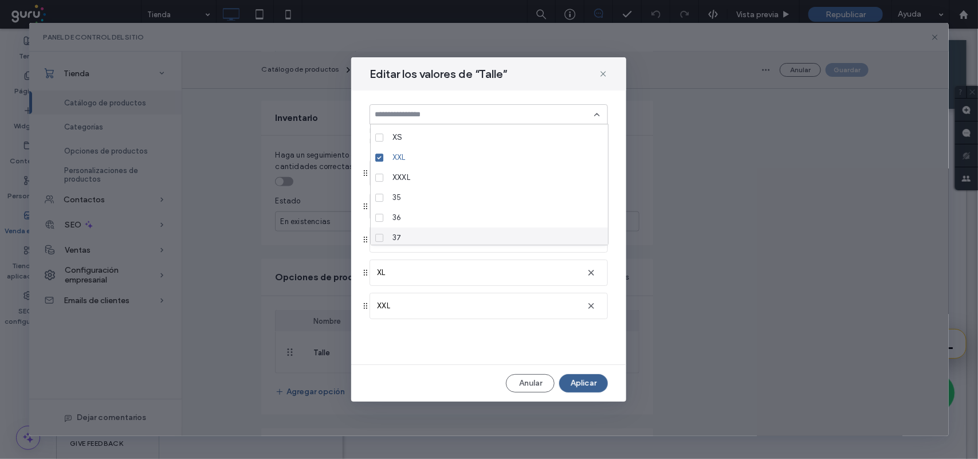
click at [575, 377] on button "Aplicar" at bounding box center [583, 383] width 49 height 18
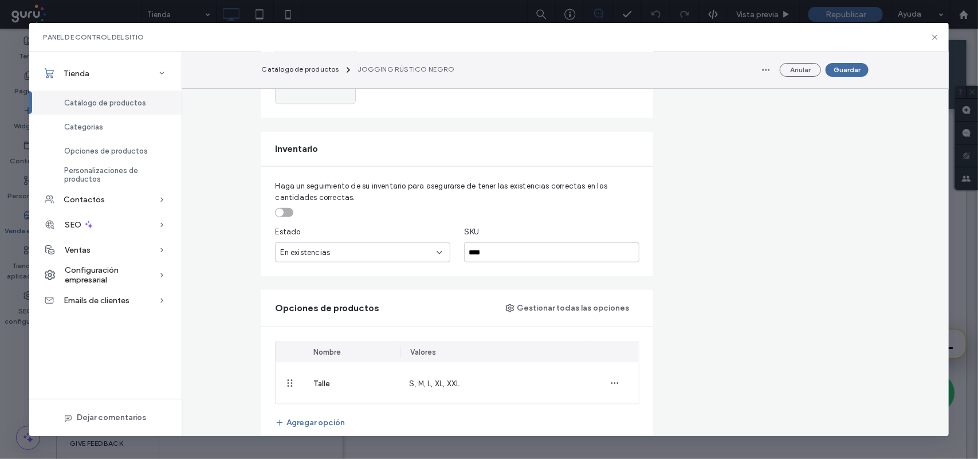
scroll to position [501, 0]
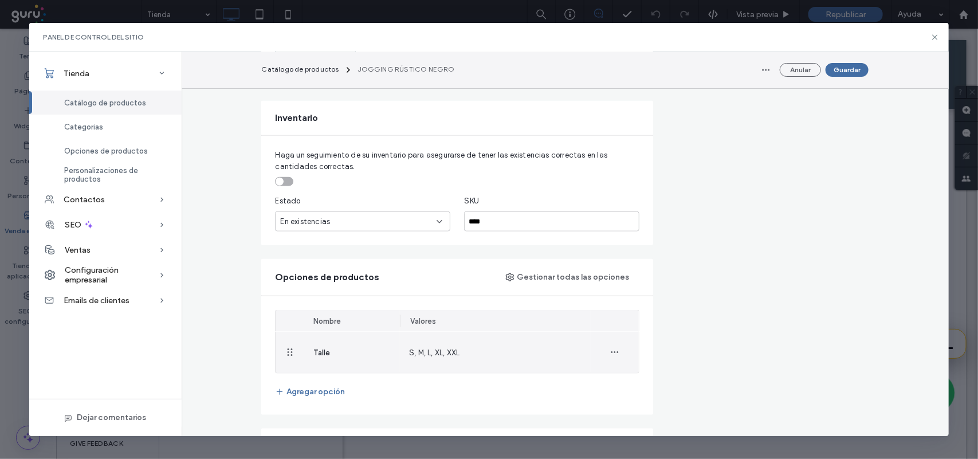
click at [482, 357] on div "S, M, L, XL, XXL" at bounding box center [495, 352] width 191 height 41
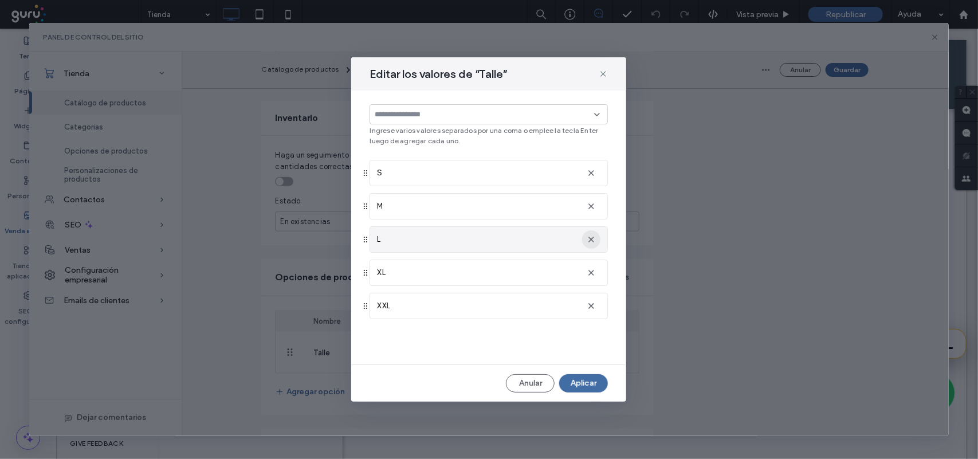
click at [591, 244] on icon "button" at bounding box center [591, 239] width 9 height 9
click at [585, 379] on button "Aplicar" at bounding box center [583, 383] width 49 height 18
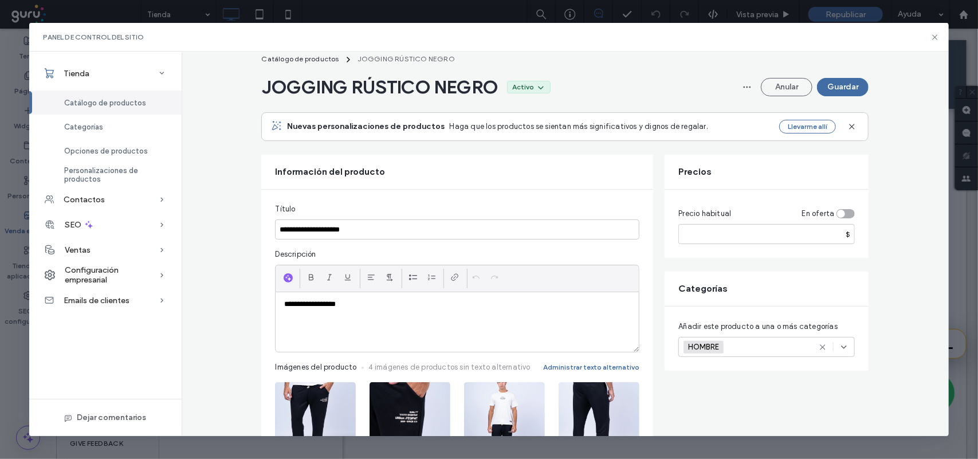
scroll to position [0, 0]
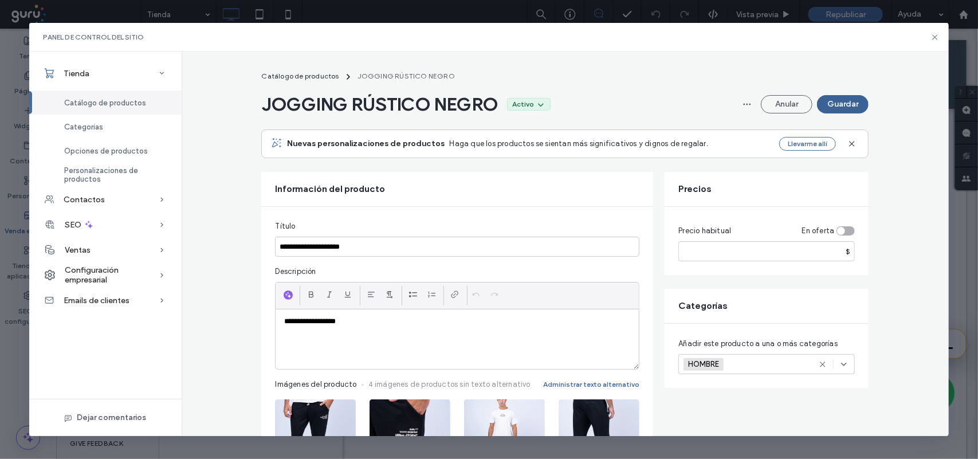
click at [846, 102] on button "Guardar" at bounding box center [843, 104] width 52 height 18
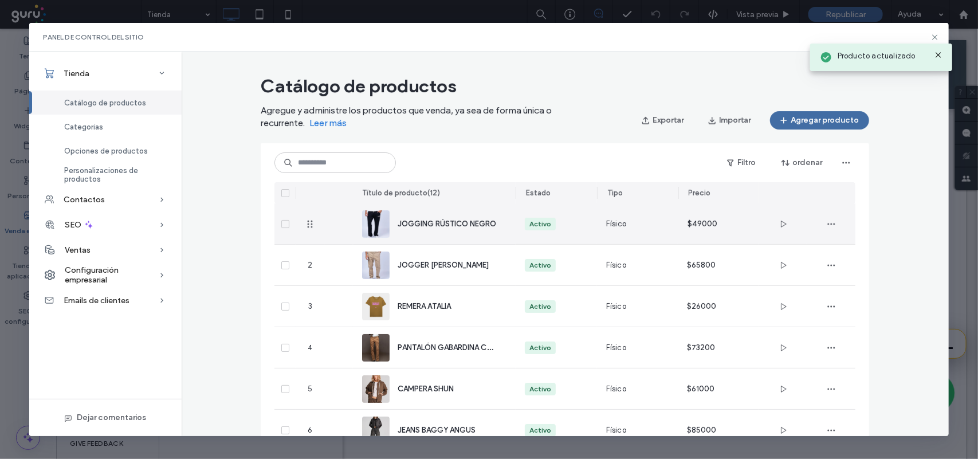
click at [463, 225] on span "JOGGING RÚSTICO NEGRO" at bounding box center [447, 223] width 99 height 9
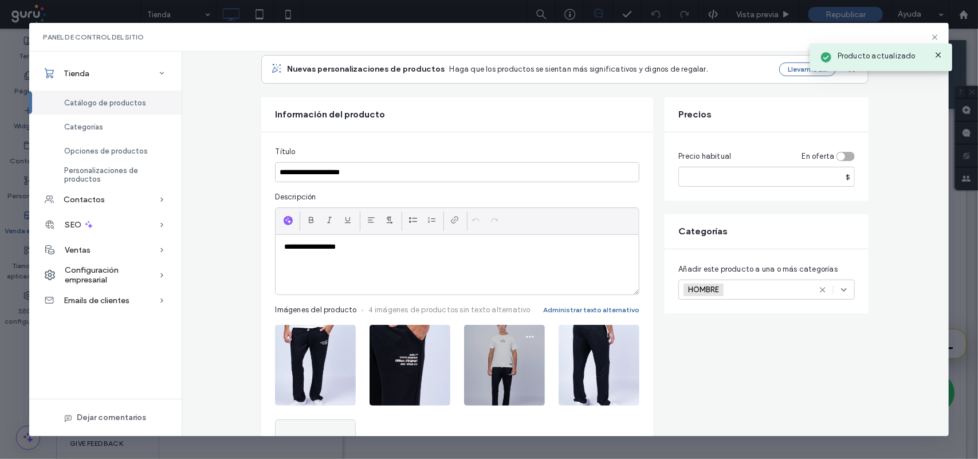
scroll to position [143, 0]
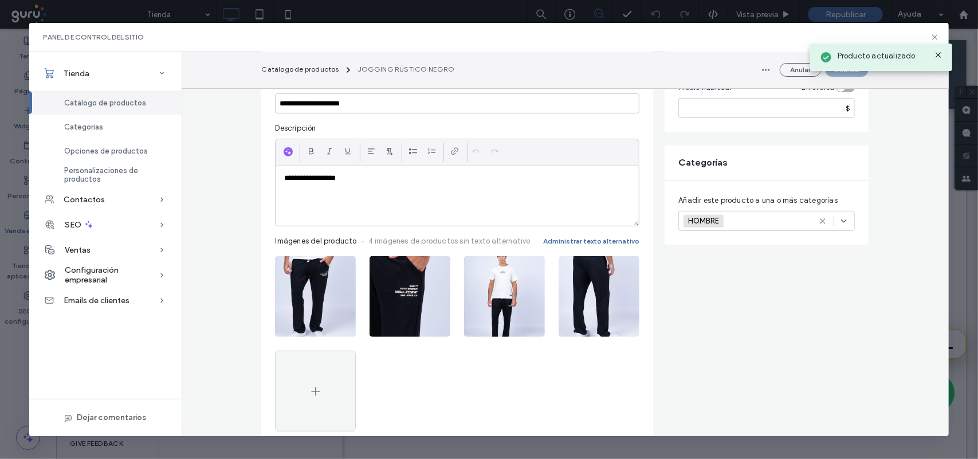
click at [480, 219] on div "**********" at bounding box center [457, 196] width 363 height 60
click at [410, 155] on icon at bounding box center [413, 151] width 9 height 9
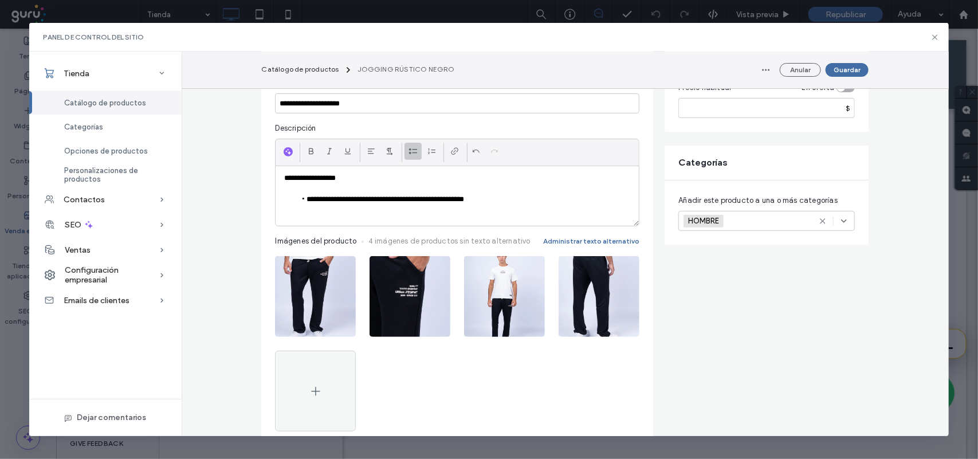
paste div
drag, startPoint x: 598, startPoint y: 201, endPoint x: 510, endPoint y: 198, distance: 87.7
click at [510, 198] on li "**********" at bounding box center [463, 200] width 335 height 13
click at [587, 198] on li "**********" at bounding box center [463, 200] width 335 height 13
click at [503, 198] on li "**********" at bounding box center [463, 200] width 335 height 13
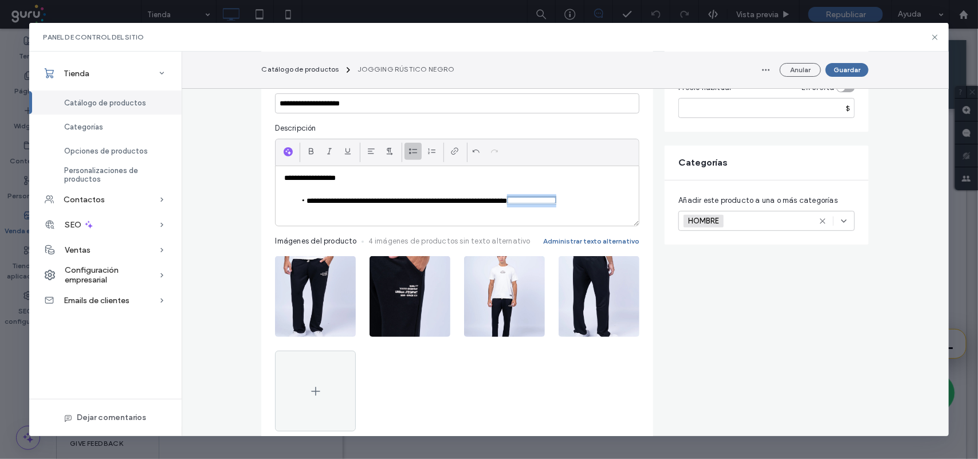
drag, startPoint x: 468, startPoint y: 217, endPoint x: 293, endPoint y: 210, distance: 174.4
click at [296, 210] on li "**********" at bounding box center [463, 205] width 335 height 23
drag, startPoint x: 589, startPoint y: 202, endPoint x: 293, endPoint y: 205, distance: 295.7
click at [296, 205] on li "**********" at bounding box center [463, 199] width 335 height 10
copy li "**********"
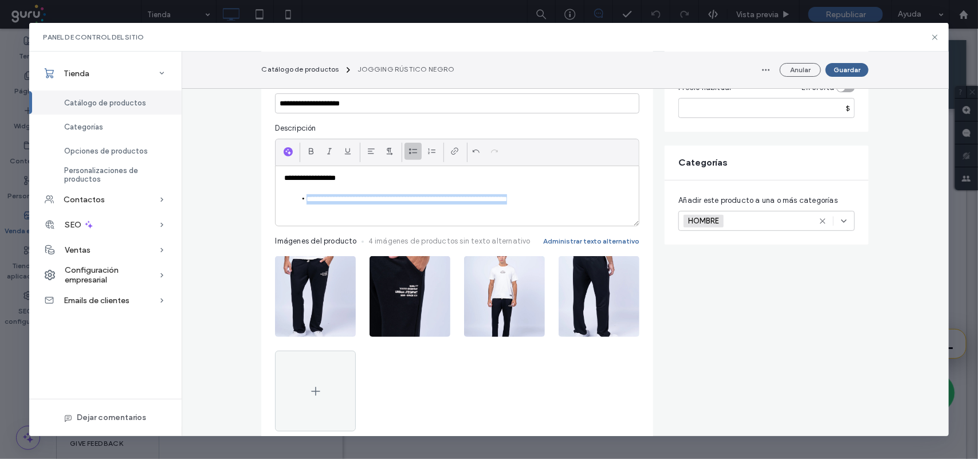
click at [861, 64] on button "Guardar" at bounding box center [847, 70] width 43 height 14
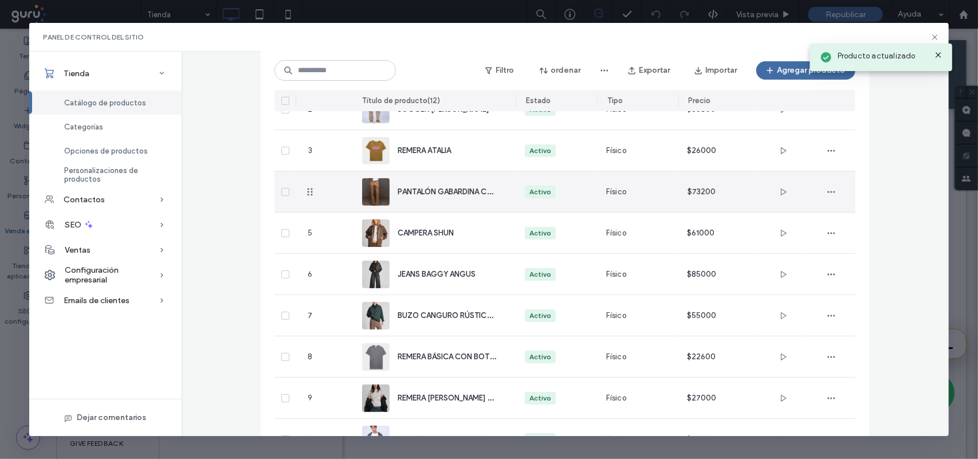
click at [480, 199] on div "PANTALÓN GABARDINA CHINO BORG" at bounding box center [434, 191] width 144 height 41
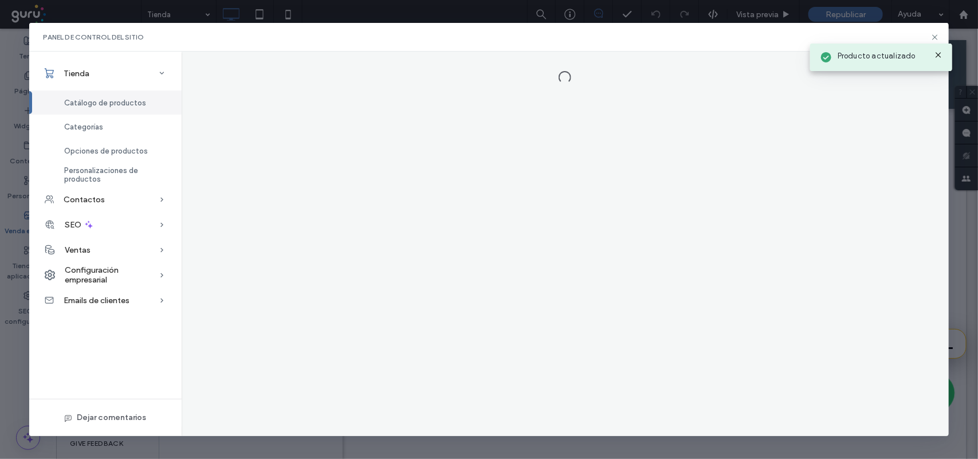
scroll to position [0, 0]
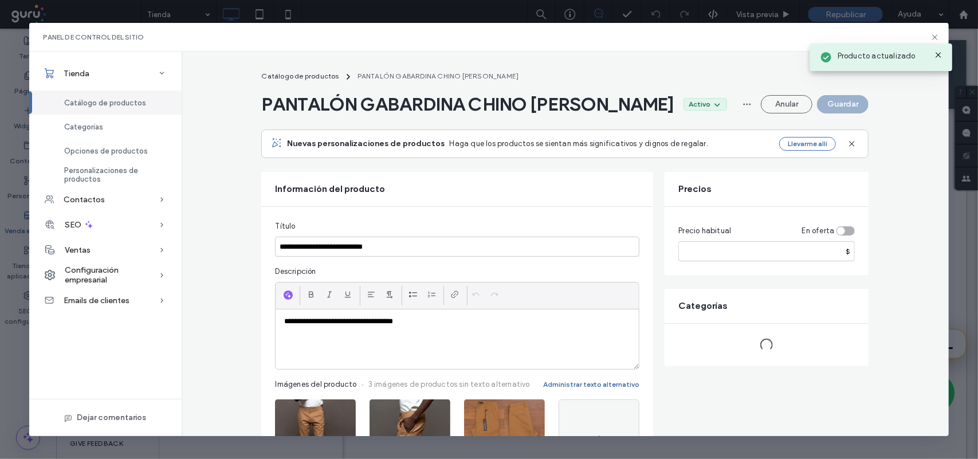
click at [940, 52] on icon at bounding box center [938, 54] width 9 height 9
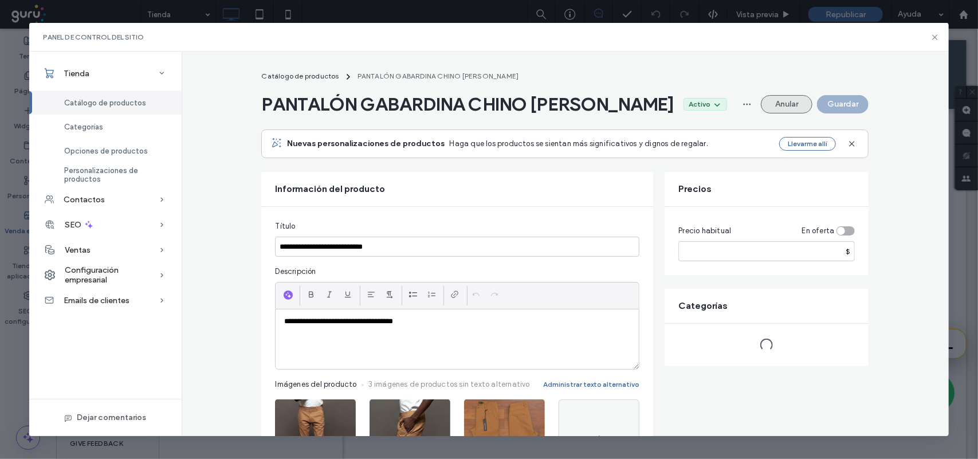
click at [783, 99] on button "Anular" at bounding box center [787, 104] width 52 height 18
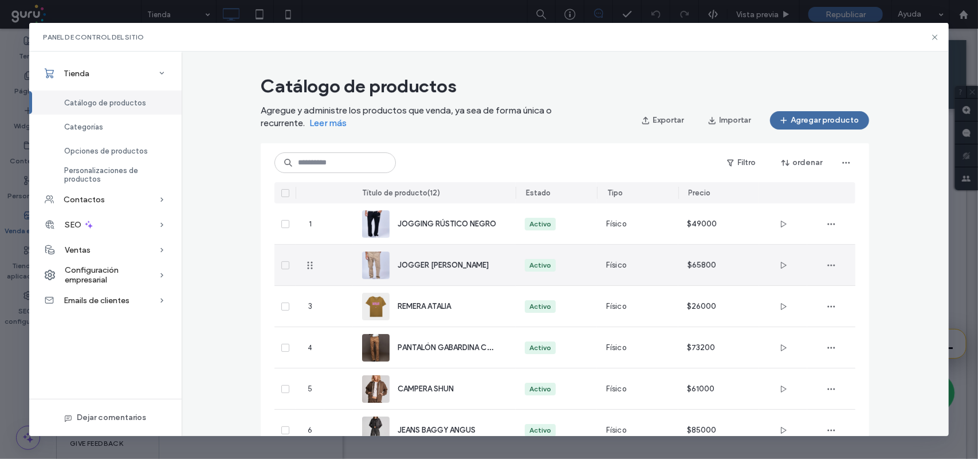
click at [459, 276] on div "JOGGER GABARDINA NOLAN" at bounding box center [434, 265] width 144 height 41
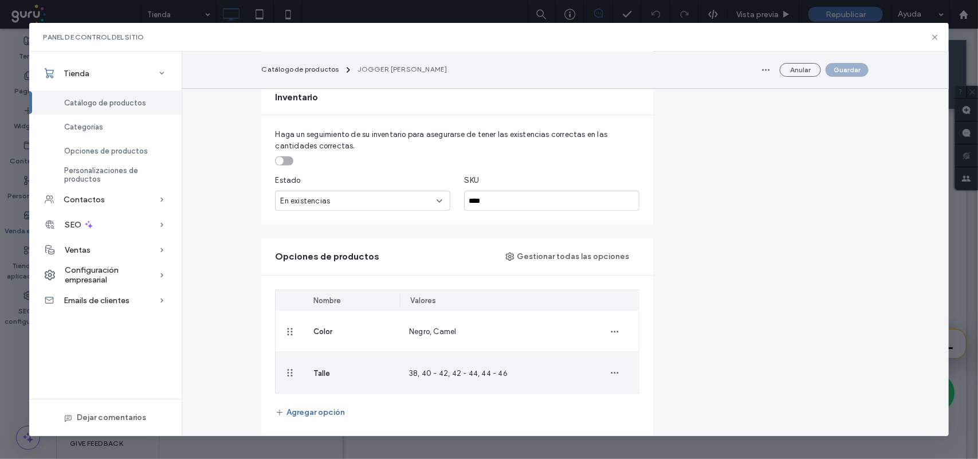
scroll to position [573, 0]
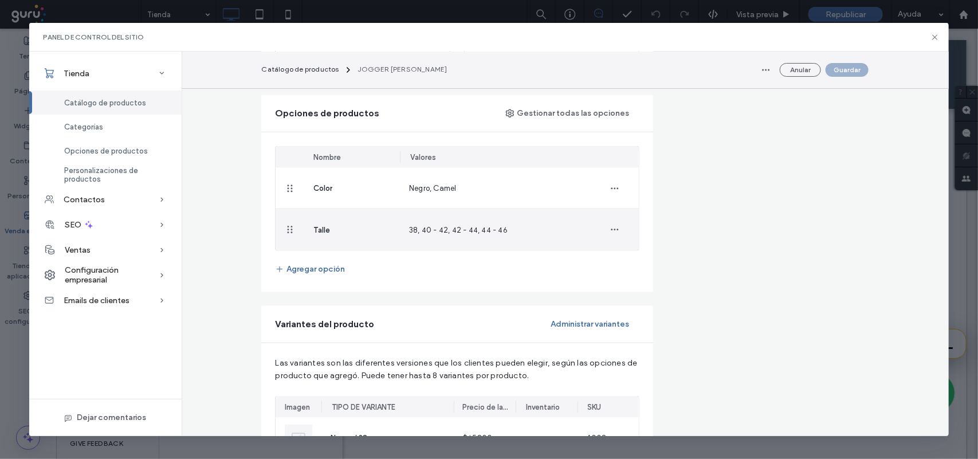
click at [377, 236] on div "Talle" at bounding box center [352, 229] width 96 height 41
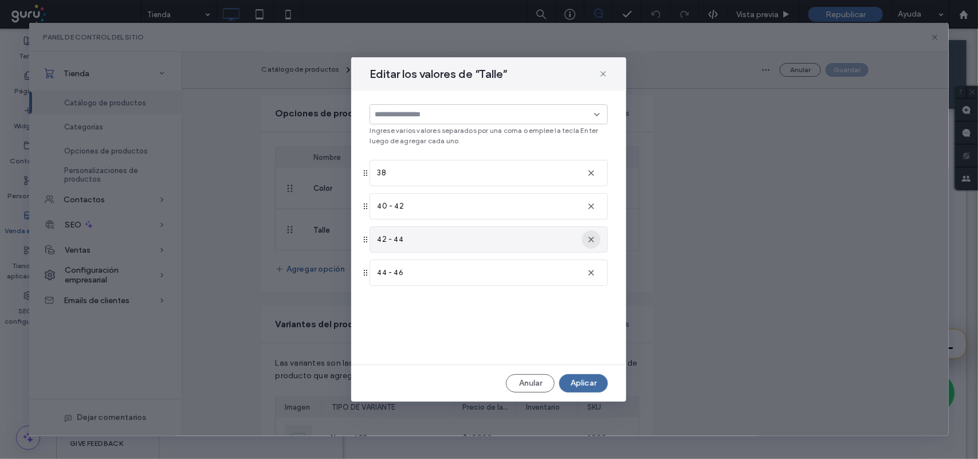
click at [596, 242] on icon "button" at bounding box center [591, 239] width 9 height 9
click at [425, 115] on input at bounding box center [484, 114] width 219 height 9
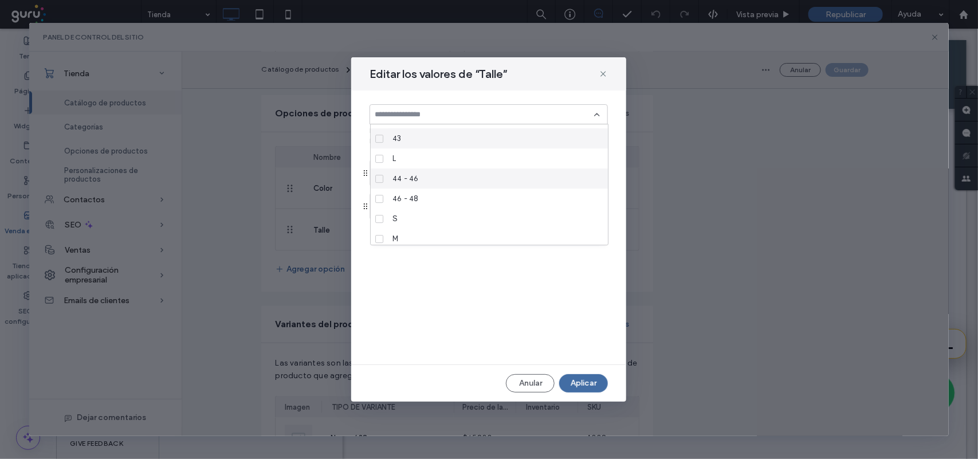
scroll to position [301, 0]
click at [451, 175] on div "44 - 46" at bounding box center [493, 174] width 211 height 20
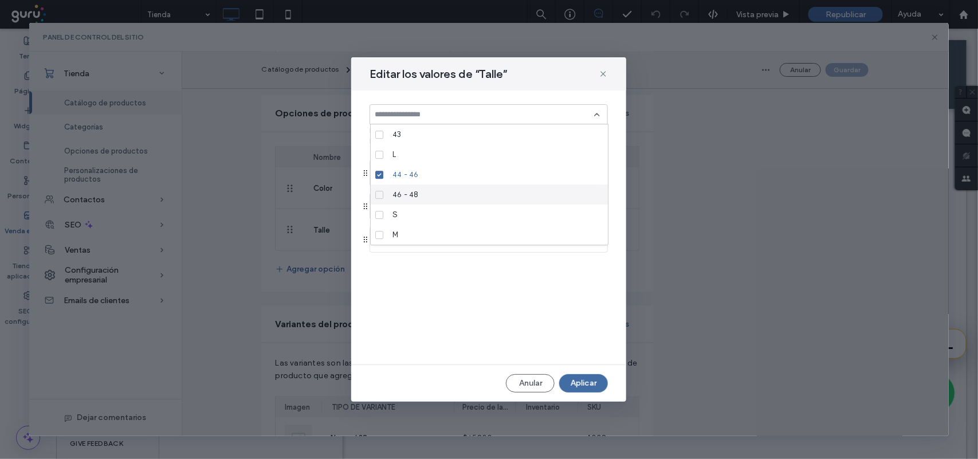
click at [460, 195] on div "46 - 48" at bounding box center [493, 195] width 211 height 20
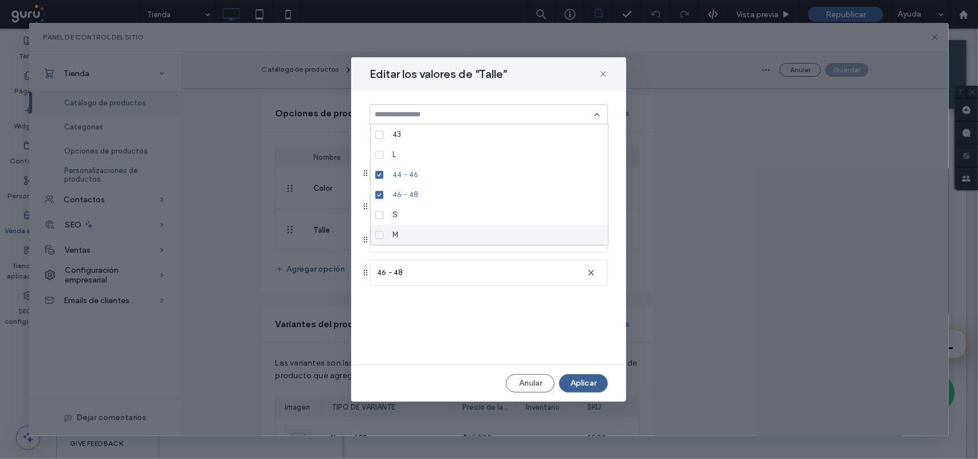
click at [576, 390] on button "Aplicar" at bounding box center [583, 383] width 49 height 18
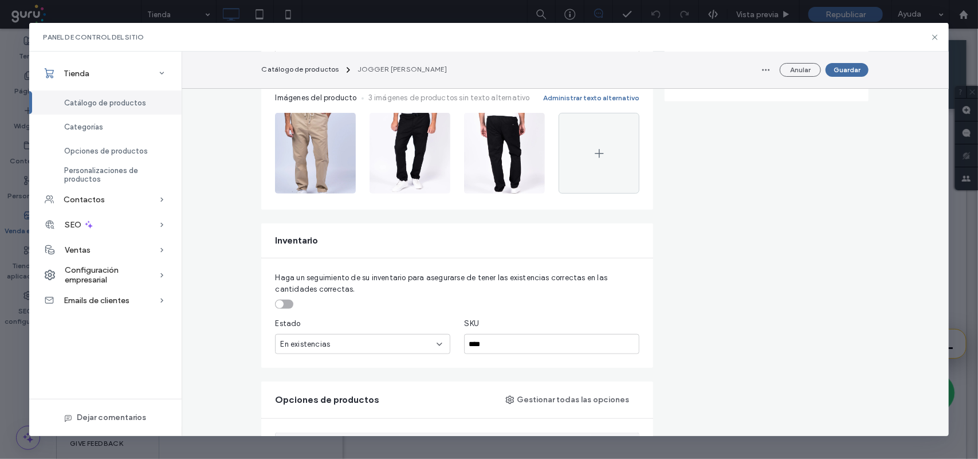
scroll to position [0, 0]
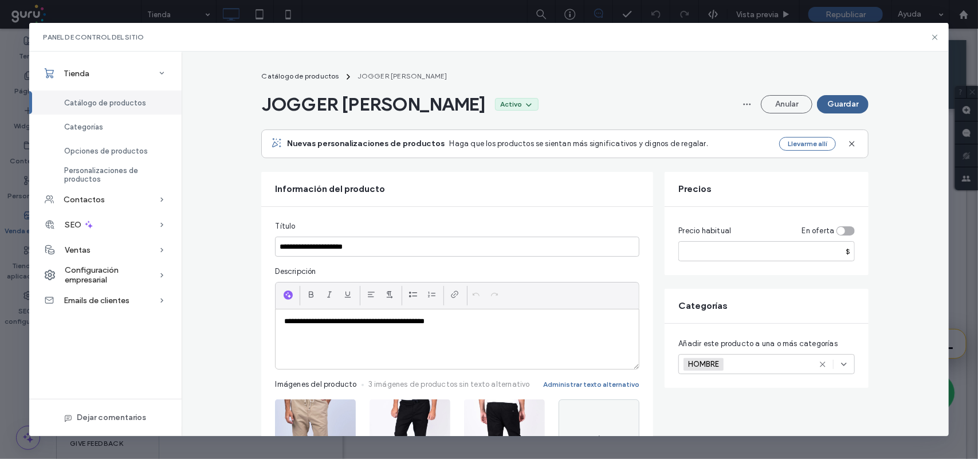
click at [840, 104] on button "Guardar" at bounding box center [843, 104] width 52 height 18
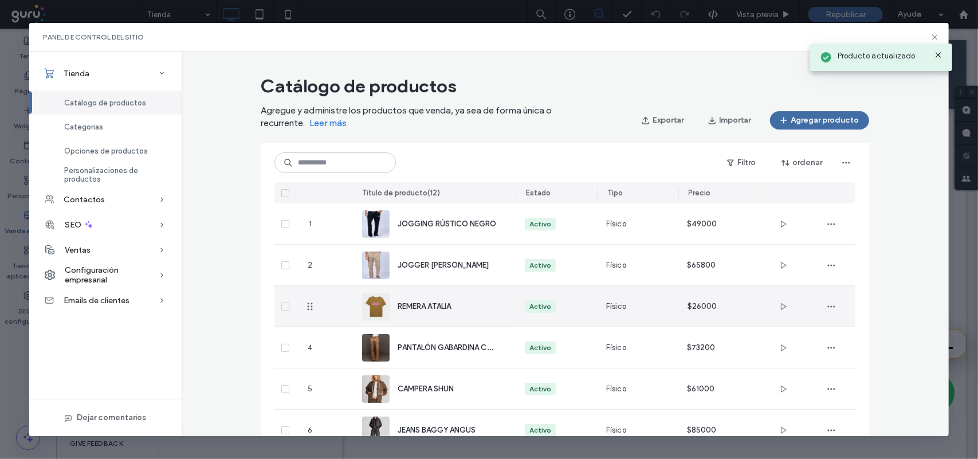
click at [433, 313] on div "REMERA ATALIA" at bounding box center [434, 306] width 144 height 41
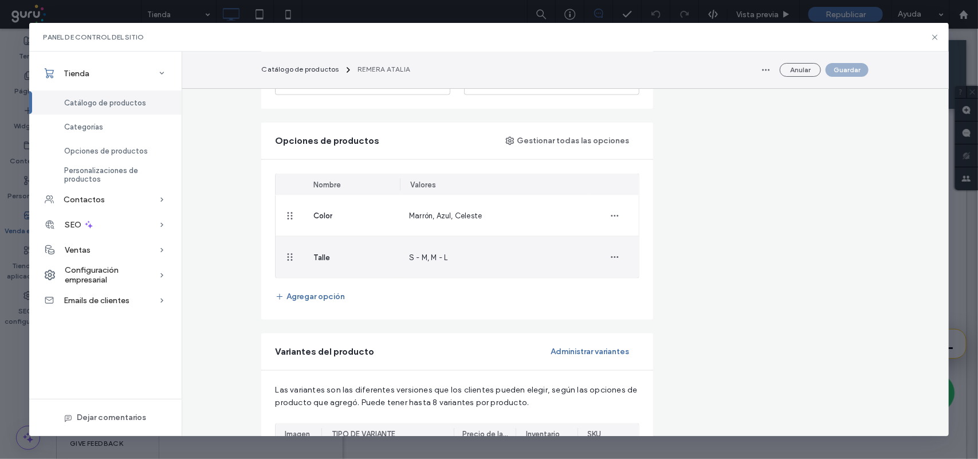
scroll to position [645, 0]
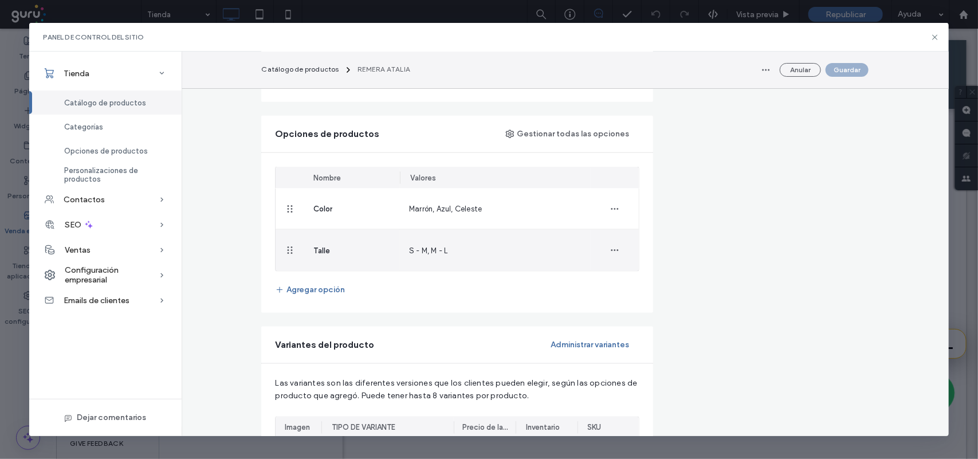
click at [490, 250] on div "S - M, M - L" at bounding box center [495, 250] width 191 height 41
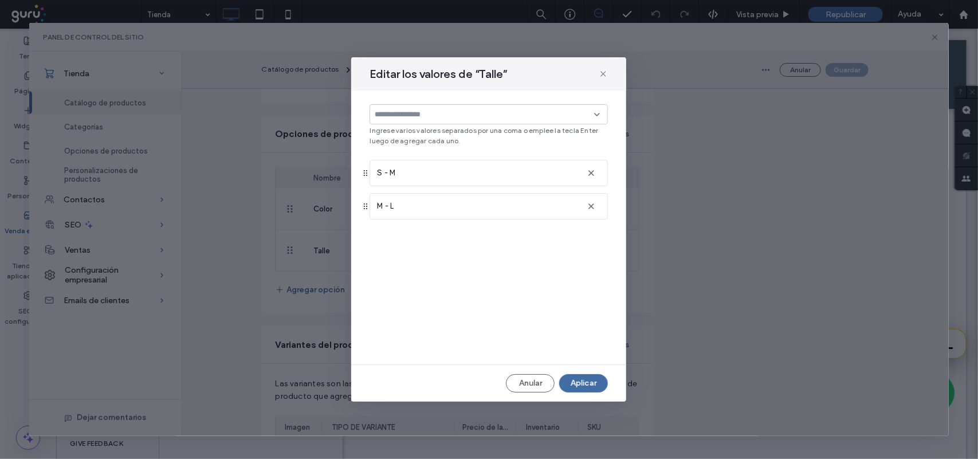
click at [440, 115] on input at bounding box center [484, 114] width 219 height 9
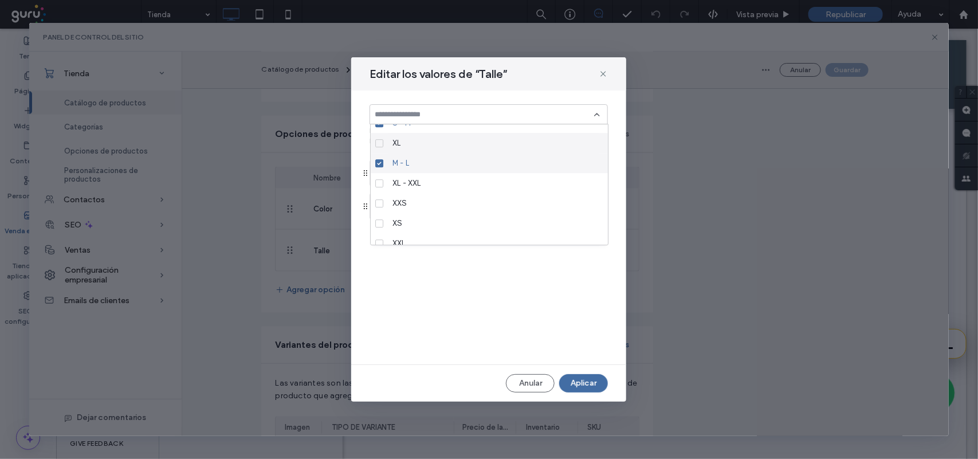
click at [428, 142] on div "XL" at bounding box center [493, 143] width 211 height 20
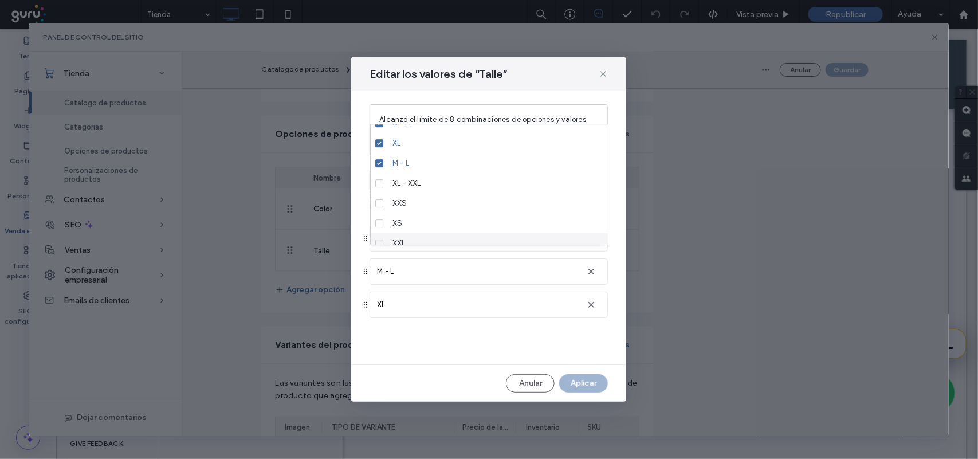
click at [585, 382] on div "Anular Aplicar" at bounding box center [489, 383] width 238 height 18
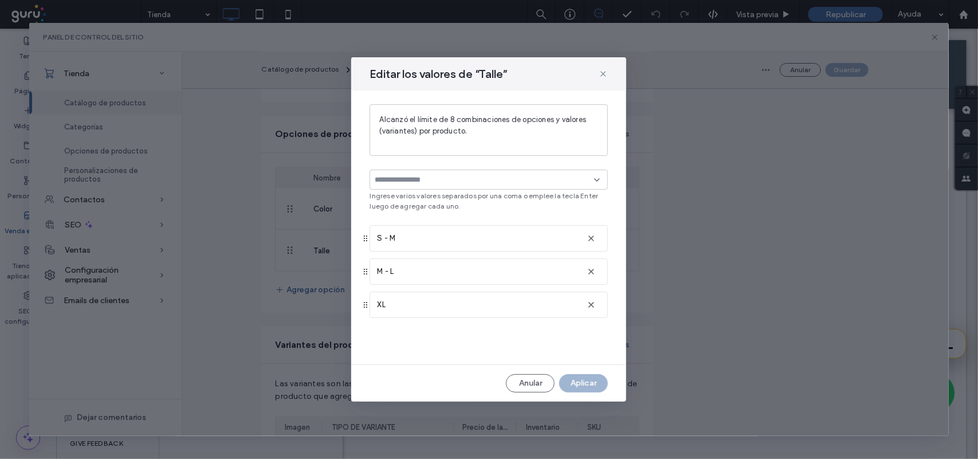
click at [487, 181] on input at bounding box center [484, 179] width 219 height 9
click at [467, 183] on input at bounding box center [484, 179] width 219 height 9
click at [471, 143] on div "Alcanzó el límite de 8 combinaciones de opciones y valores (variantes) por prod…" at bounding box center [488, 130] width 219 height 32
click at [444, 116] on span "Alcanzó el límite de 8 combinaciones de opciones y valores (variantes) por prod…" at bounding box center [488, 125] width 219 height 23
click at [586, 311] on span "button" at bounding box center [591, 305] width 18 height 18
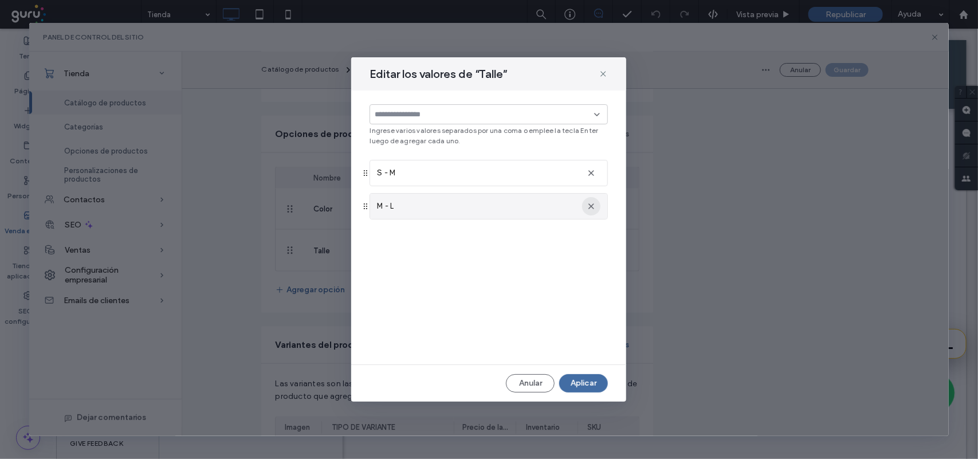
click at [589, 205] on icon "button" at bounding box center [591, 206] width 9 height 9
click at [433, 123] on div at bounding box center [489, 114] width 238 height 20
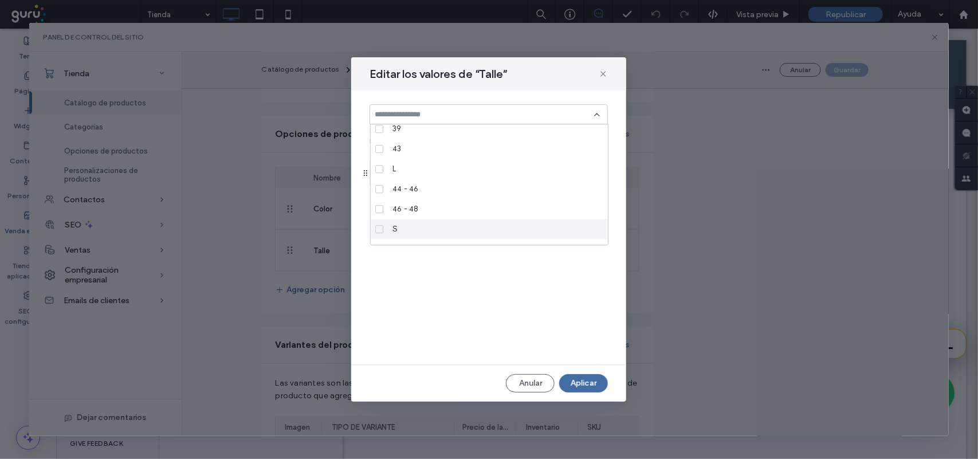
scroll to position [301, 0]
click at [526, 379] on button "Anular" at bounding box center [530, 383] width 49 height 18
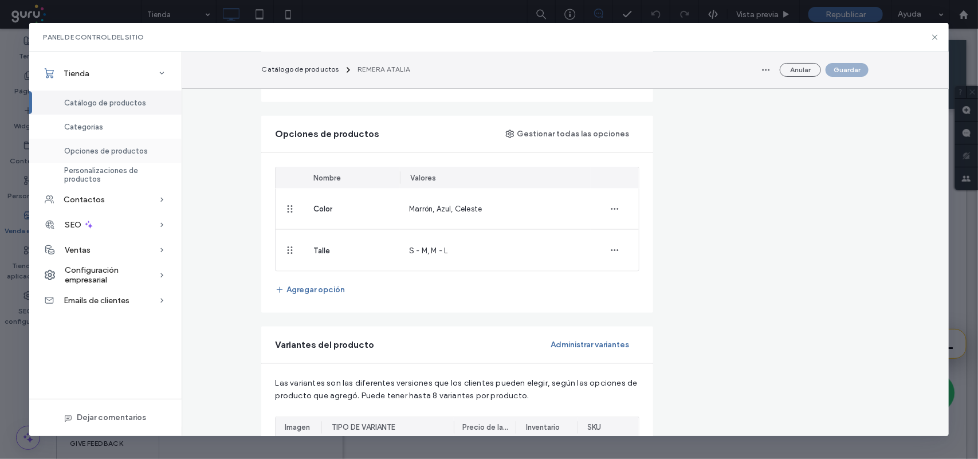
click at [134, 147] on span "Opciones de productos" at bounding box center [106, 151] width 84 height 9
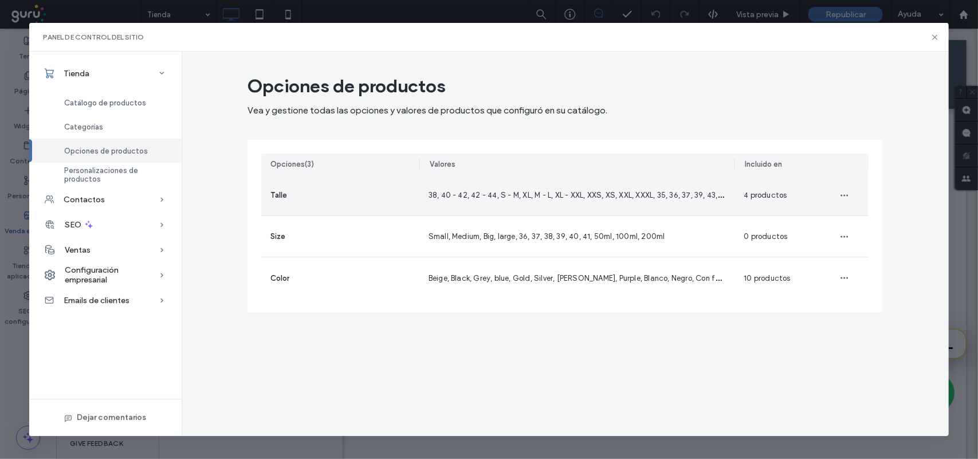
click at [313, 202] on div "Talle" at bounding box center [340, 195] width 158 height 41
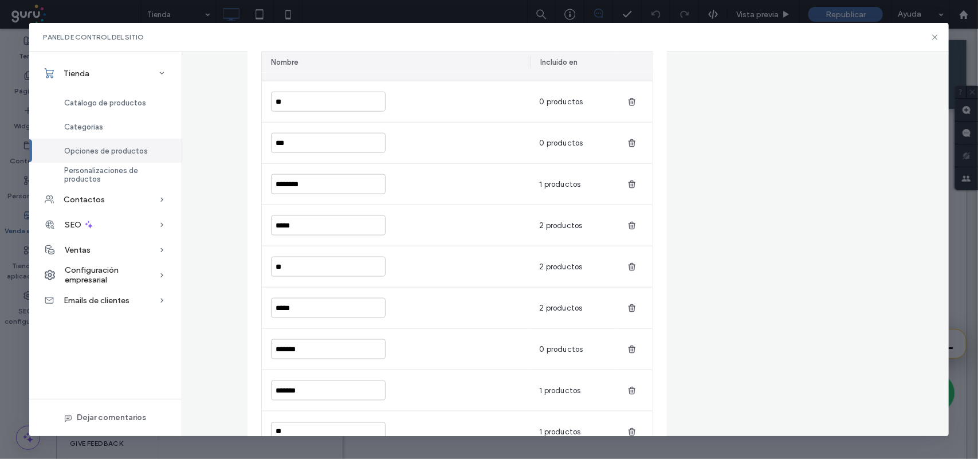
scroll to position [645, 0]
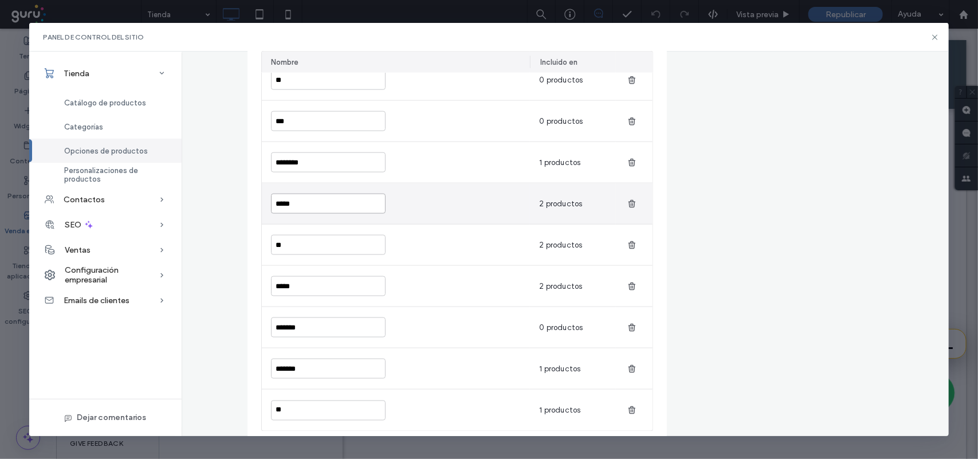
click at [278, 207] on input "*****" at bounding box center [328, 204] width 115 height 20
click at [291, 205] on input "*****" at bounding box center [328, 204] width 115 height 20
drag, startPoint x: 284, startPoint y: 202, endPoint x: 261, endPoint y: 202, distance: 22.9
click at [262, 202] on div "*****" at bounding box center [396, 203] width 268 height 41
click at [293, 208] on input "*****" at bounding box center [328, 204] width 115 height 20
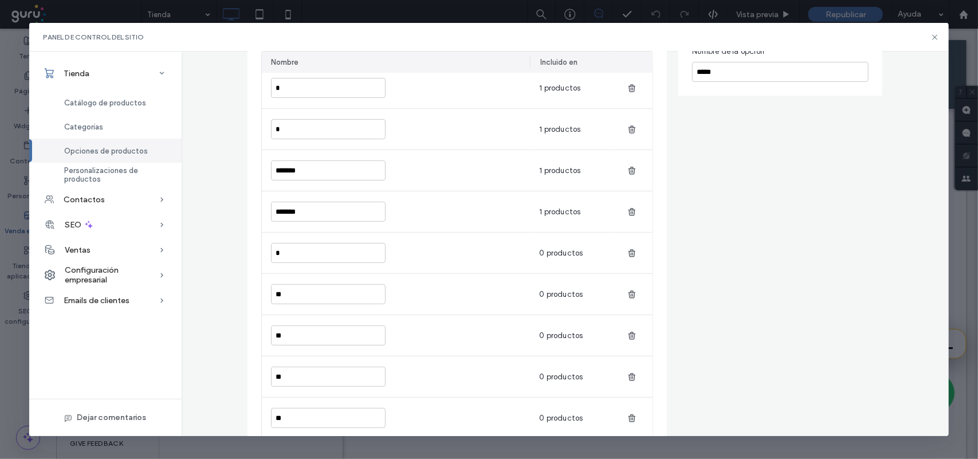
scroll to position [23, 0]
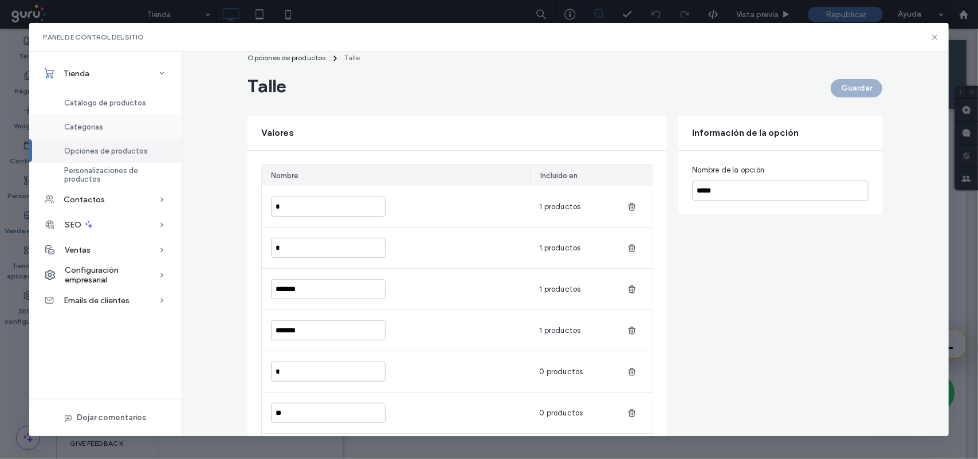
click at [135, 129] on div "Categorías" at bounding box center [105, 127] width 152 height 24
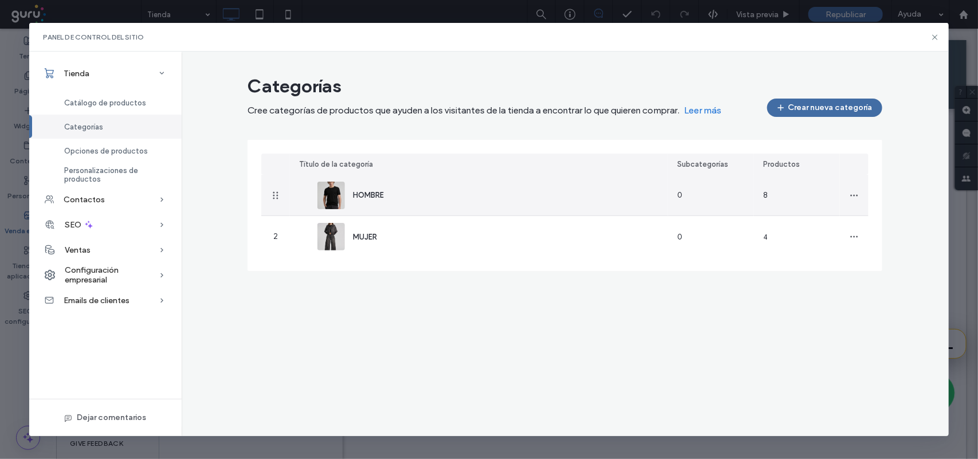
click at [371, 202] on div "HOMBRE" at bounding box center [356, 196] width 76 height 28
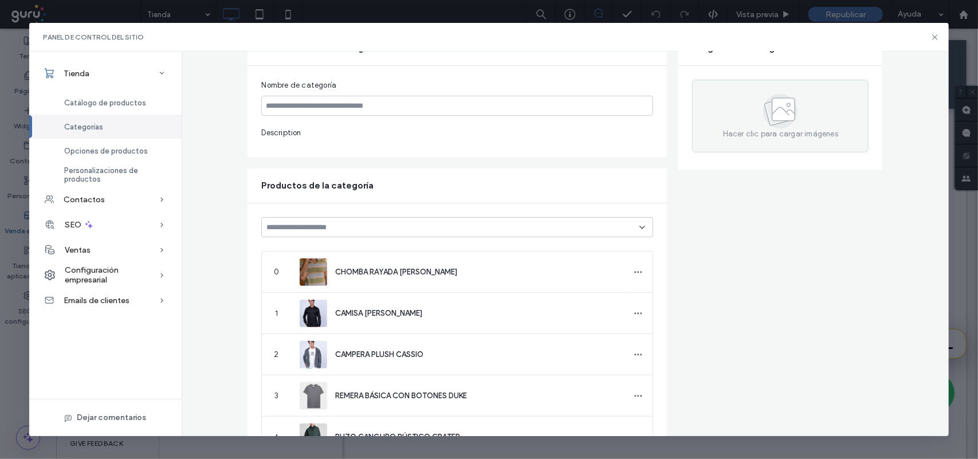
type input "******"
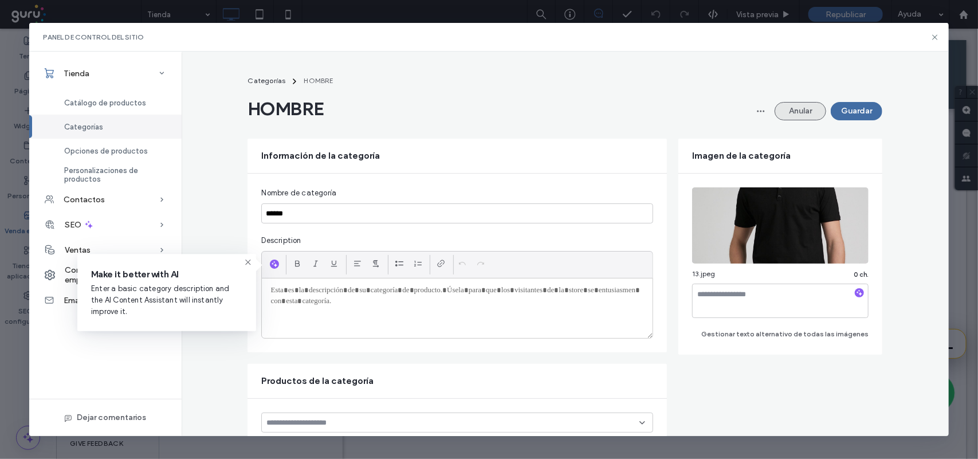
click at [803, 112] on button "Anular" at bounding box center [801, 111] width 52 height 18
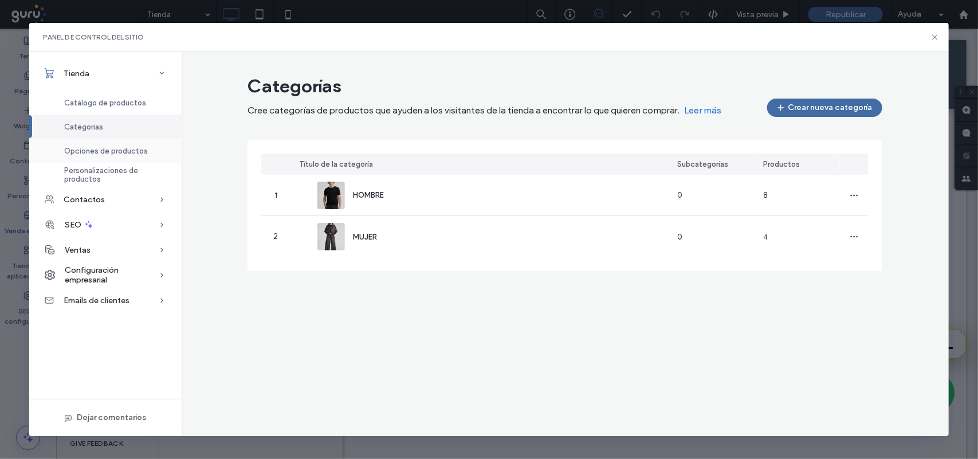
click at [159, 154] on div "Opciones de productos" at bounding box center [105, 151] width 152 height 24
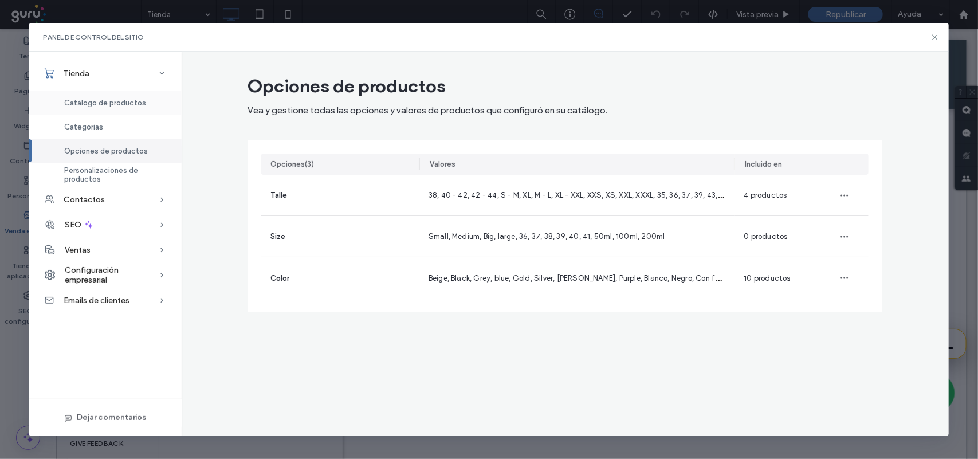
click at [112, 101] on span "Catálogo de productos" at bounding box center [105, 103] width 82 height 9
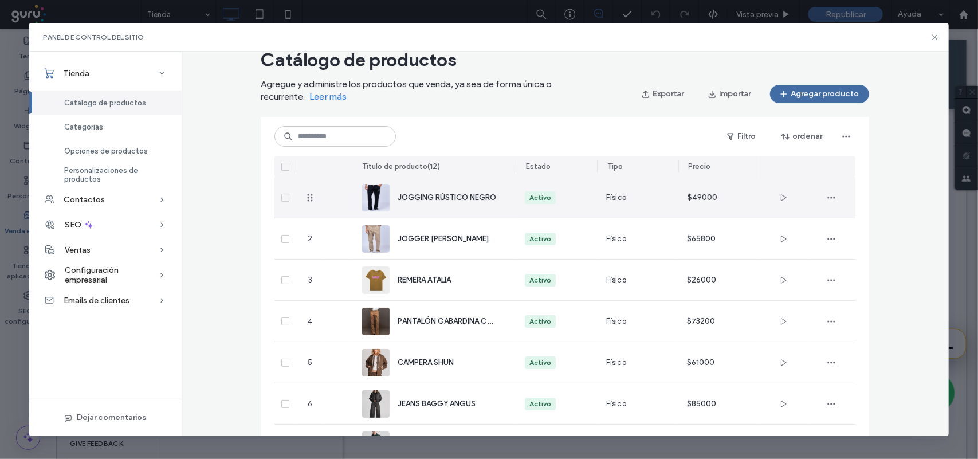
scroll to position [72, 0]
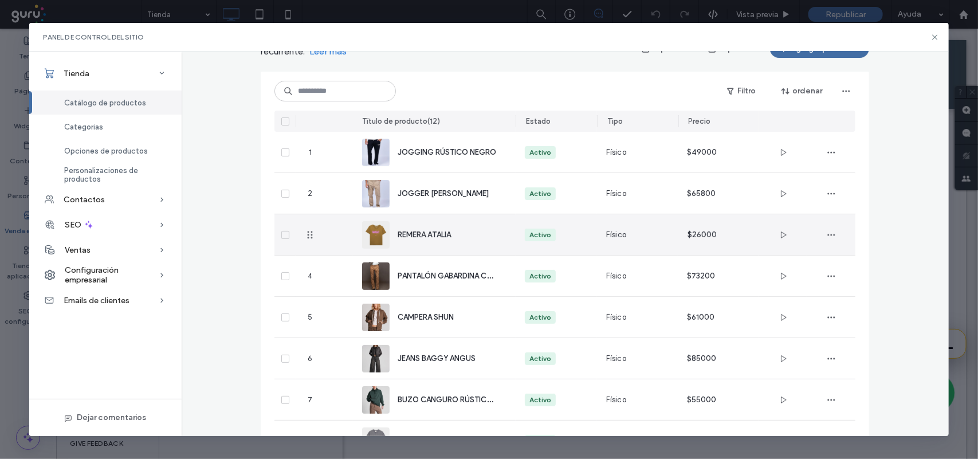
click at [441, 192] on span "JOGGER GABARDINA NOLAN" at bounding box center [443, 193] width 91 height 9
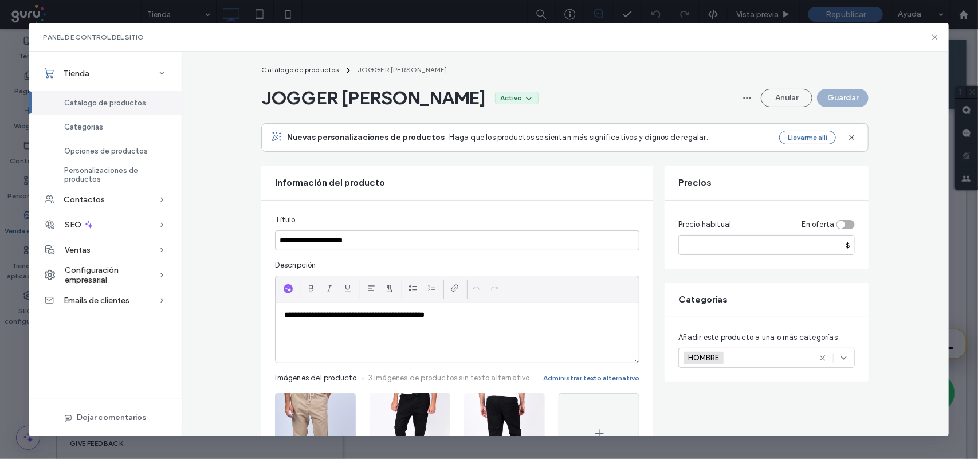
scroll to position [0, 0]
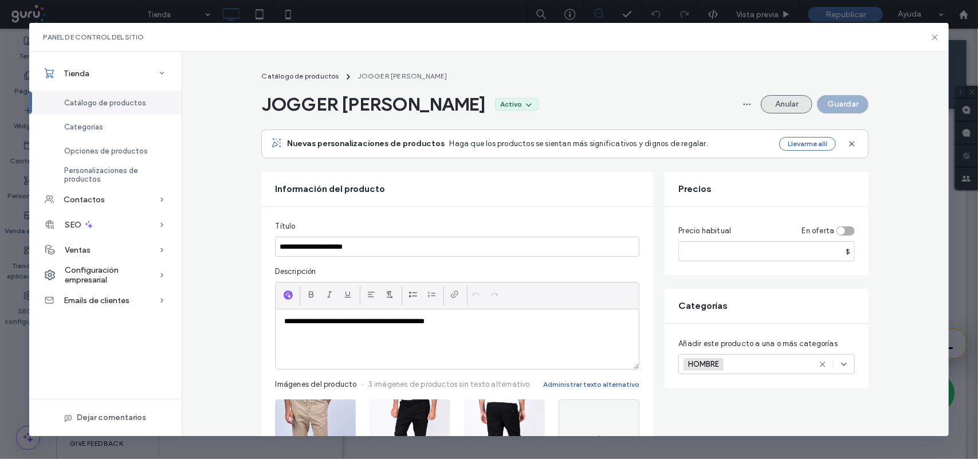
click at [769, 105] on button "Anular" at bounding box center [787, 104] width 52 height 18
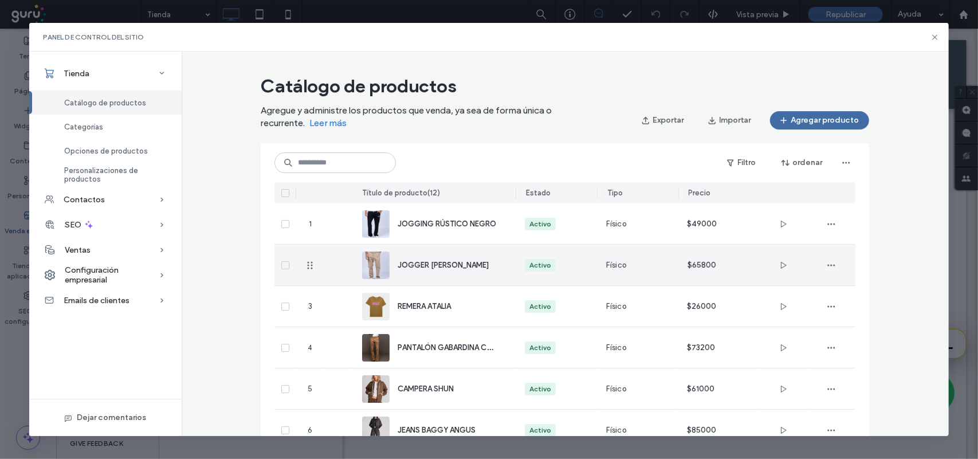
click at [457, 271] on div "JOGGER GABARDINA NOLAN" at bounding box center [434, 265] width 144 height 41
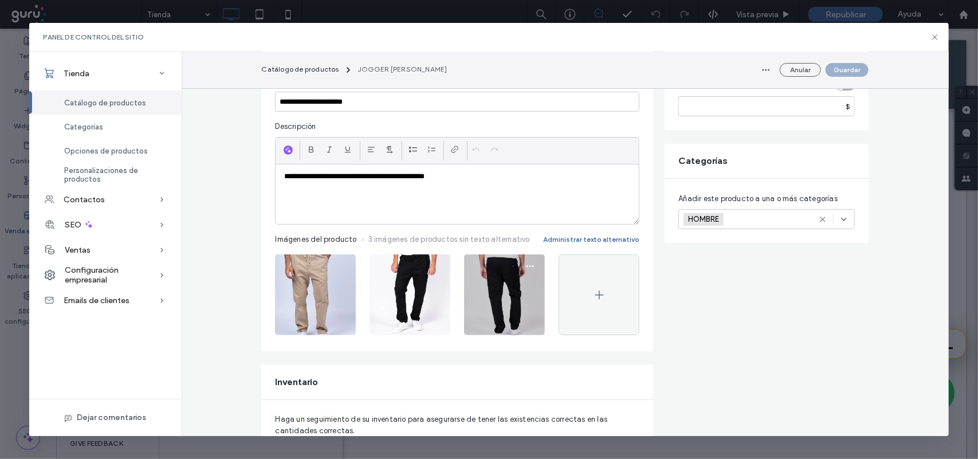
scroll to position [143, 0]
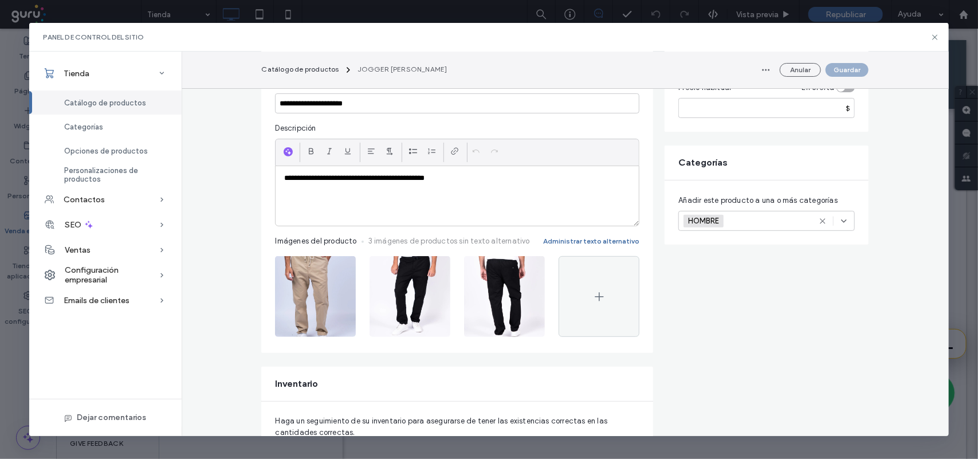
click at [500, 191] on div "**********" at bounding box center [457, 196] width 363 height 60
click at [323, 205] on div "**********" at bounding box center [457, 196] width 363 height 60
click at [411, 148] on icon at bounding box center [413, 151] width 9 height 9
paste div
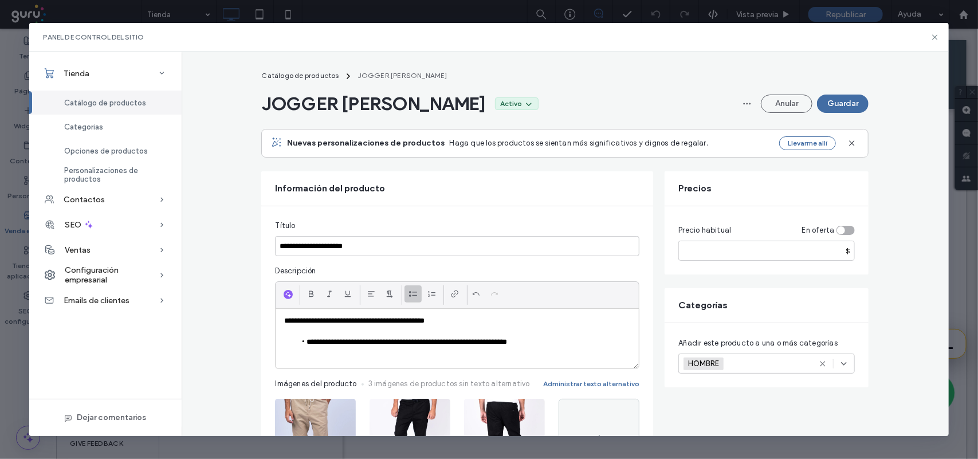
scroll to position [0, 0]
click at [848, 101] on button "Guardar" at bounding box center [843, 104] width 52 height 18
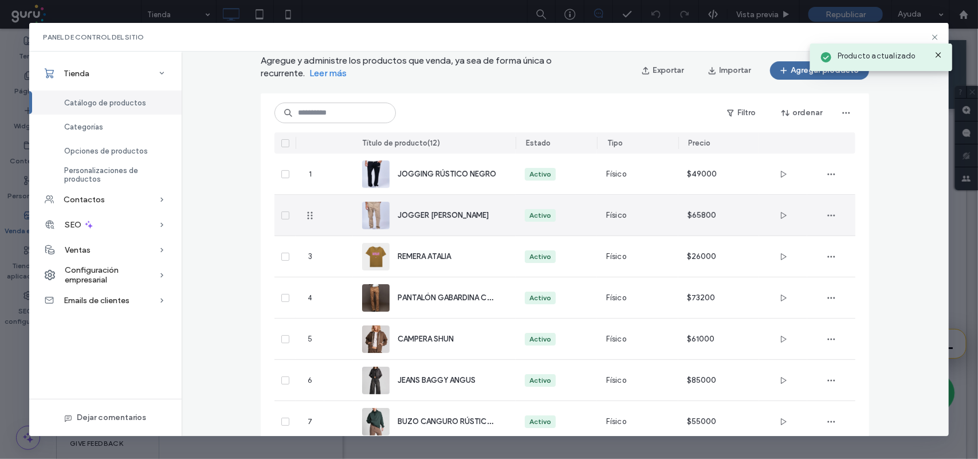
scroll to position [72, 0]
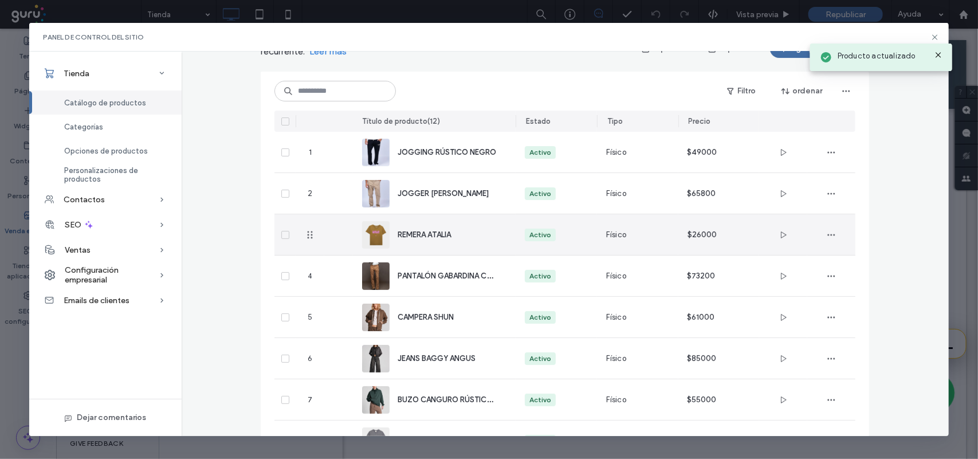
click at [476, 241] on div "REMERA ATALIA" at bounding box center [434, 234] width 144 height 41
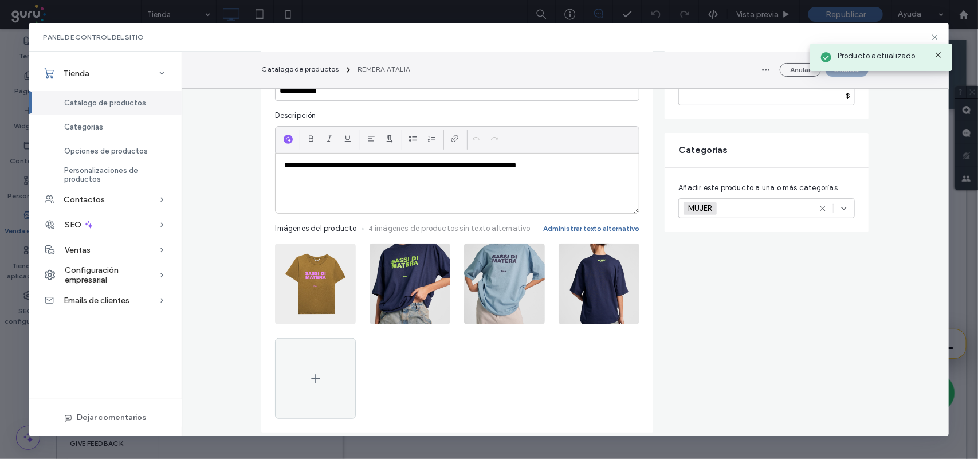
scroll to position [143, 0]
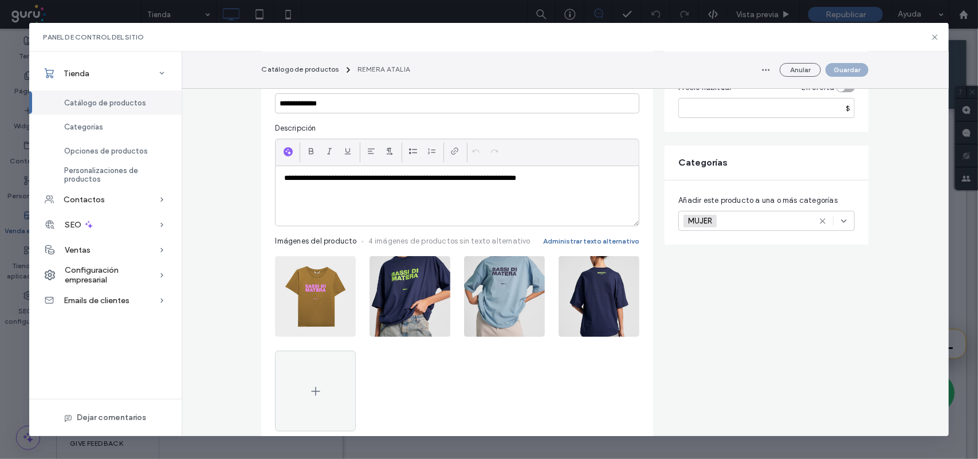
click at [594, 190] on div "**********" at bounding box center [457, 196] width 363 height 60
paste div
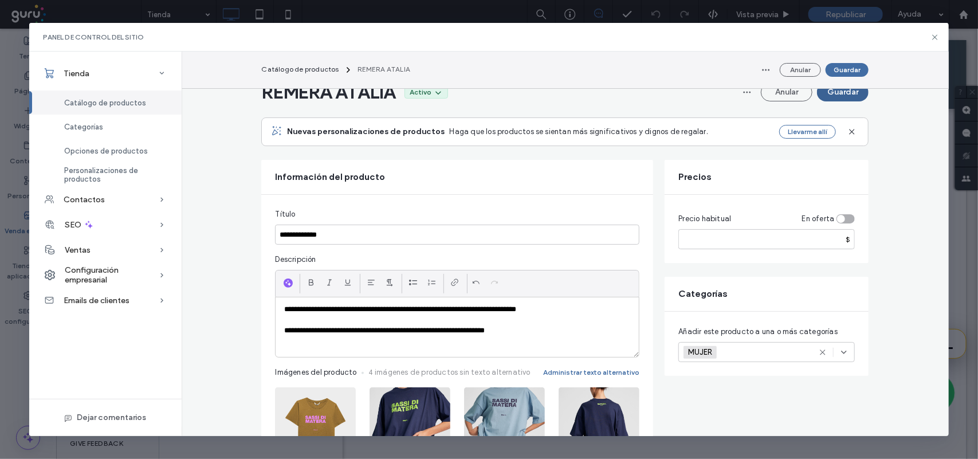
scroll to position [0, 0]
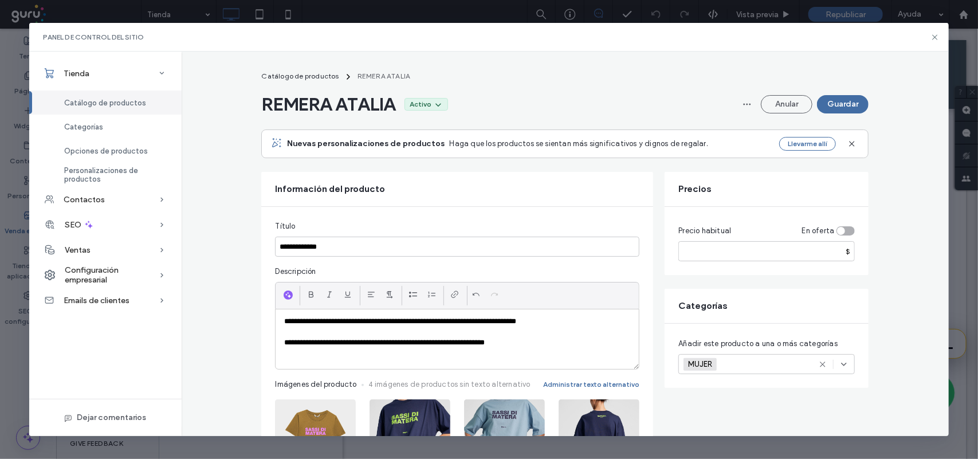
click at [844, 101] on button "Guardar" at bounding box center [843, 104] width 52 height 18
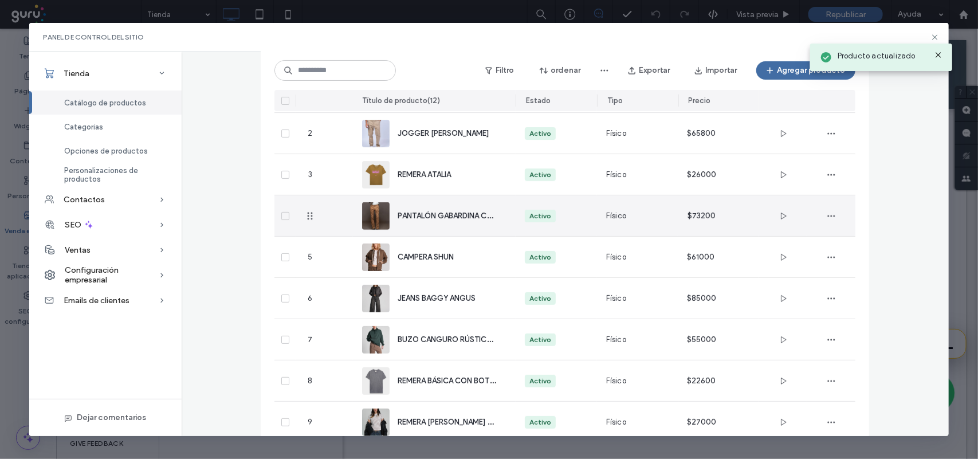
scroll to position [130, 0]
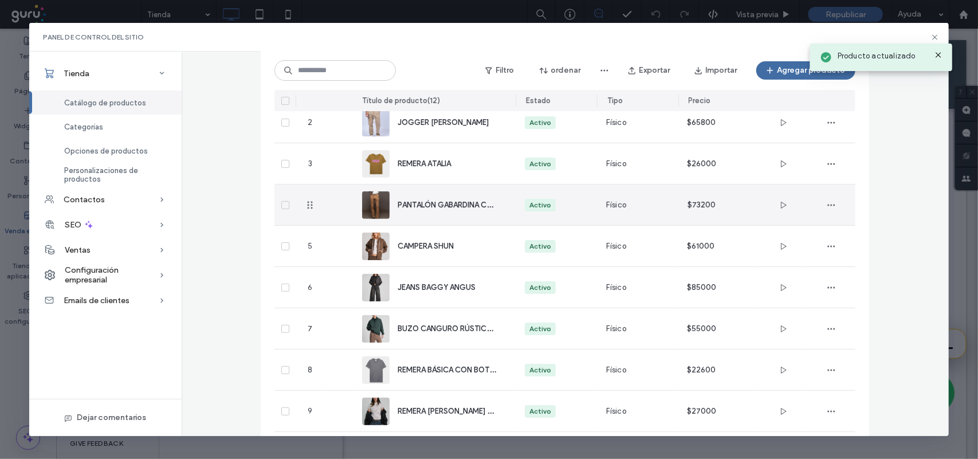
click at [484, 213] on div "PANTALÓN GABARDINA CHINO BORG" at bounding box center [434, 205] width 144 height 41
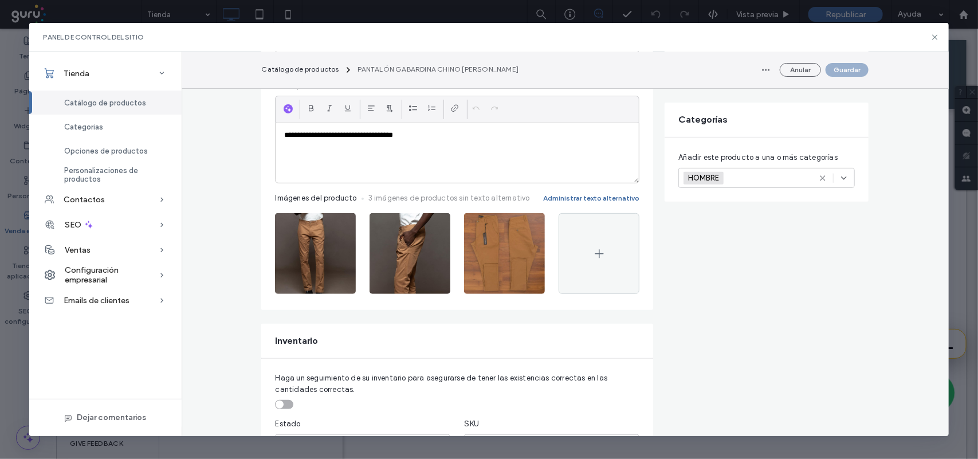
scroll to position [143, 0]
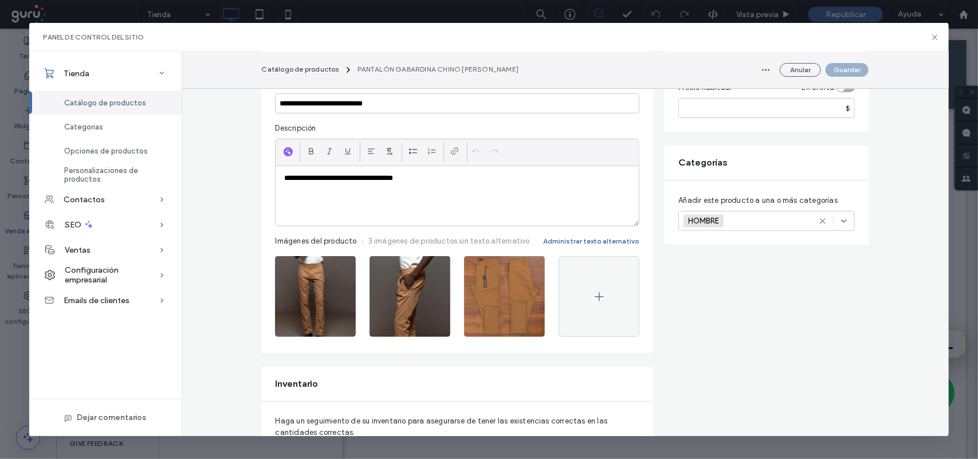
click at [517, 196] on div "**********" at bounding box center [457, 196] width 363 height 60
paste div
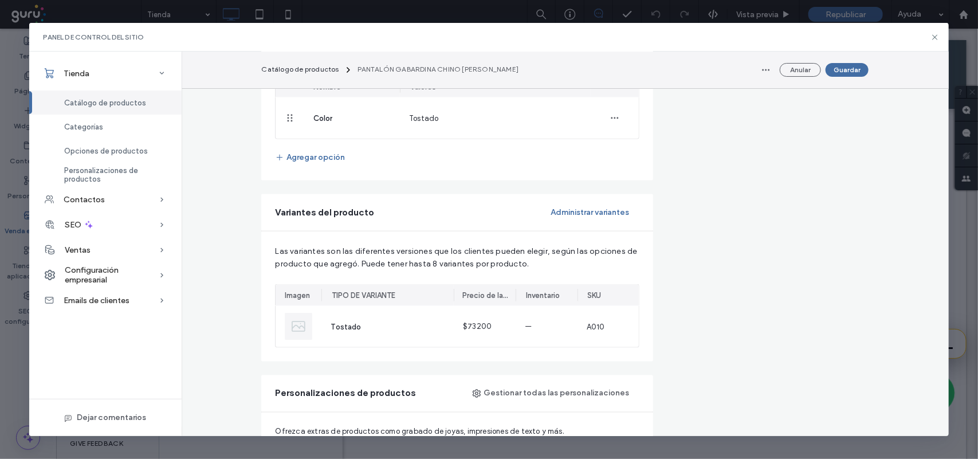
scroll to position [645, 0]
click at [331, 158] on button "Agregar opción" at bounding box center [310, 156] width 70 height 18
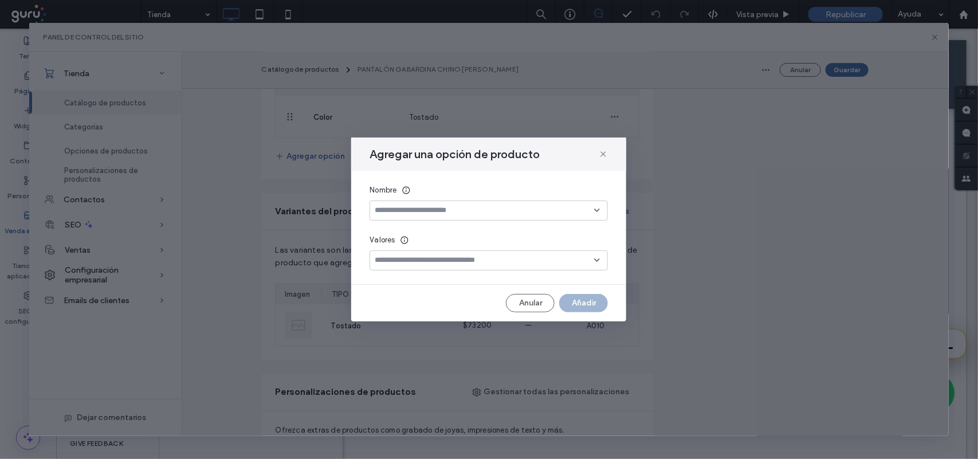
click at [398, 201] on div at bounding box center [489, 211] width 238 height 20
click at [407, 214] on input at bounding box center [484, 210] width 219 height 9
click at [407, 212] on input at bounding box center [484, 210] width 219 height 9
click at [416, 232] on div "Talle" at bounding box center [489, 231] width 237 height 20
click at [495, 264] on input at bounding box center [484, 260] width 219 height 9
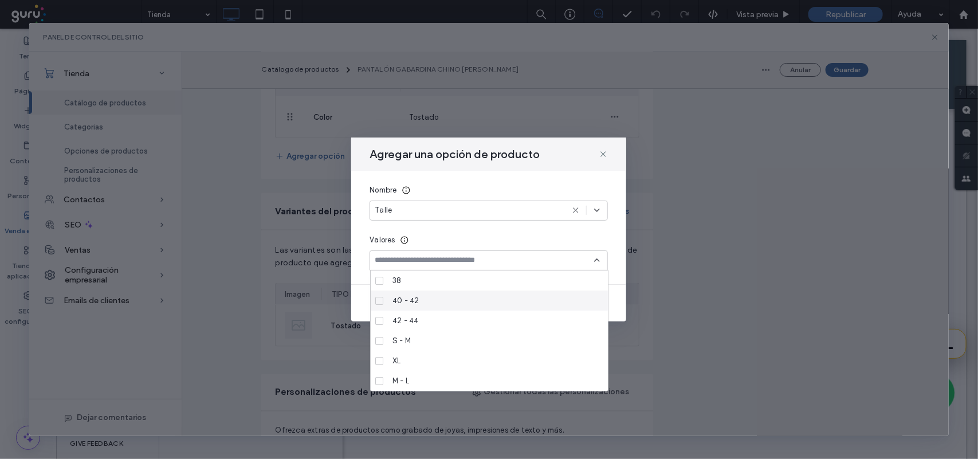
click at [460, 299] on div "40 - 42" at bounding box center [493, 301] width 211 height 20
click at [514, 321] on div "44 - 46" at bounding box center [493, 321] width 211 height 20
click at [512, 339] on div "46 - 48" at bounding box center [493, 341] width 211 height 20
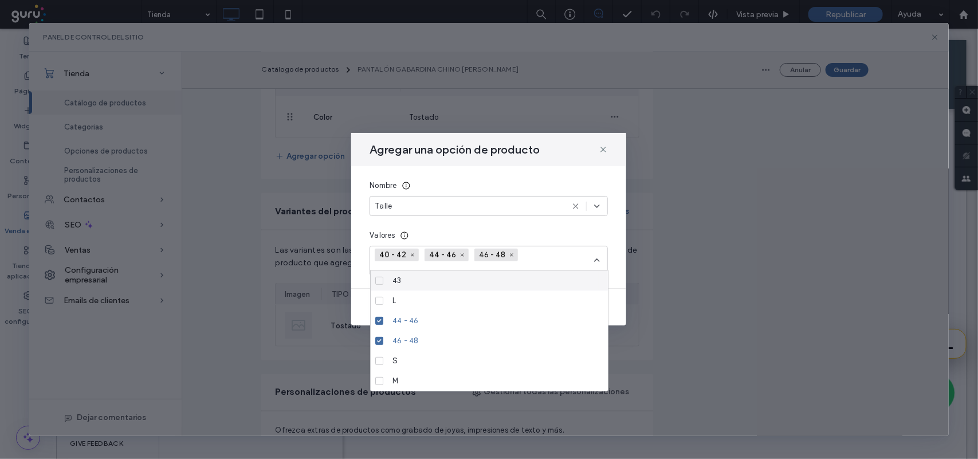
click at [576, 237] on div "Valores" at bounding box center [489, 235] width 238 height 11
click at [599, 261] on use at bounding box center [597, 260] width 5 height 2
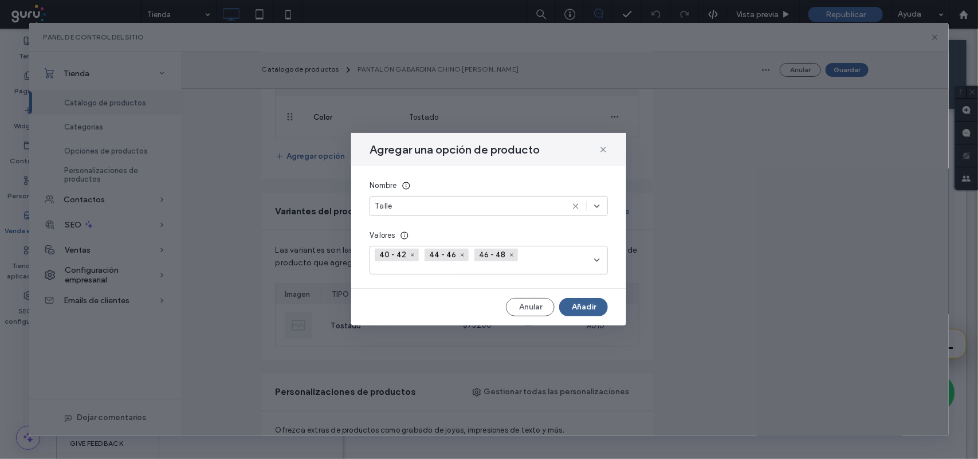
click at [597, 302] on button "Añadir" at bounding box center [583, 307] width 49 height 18
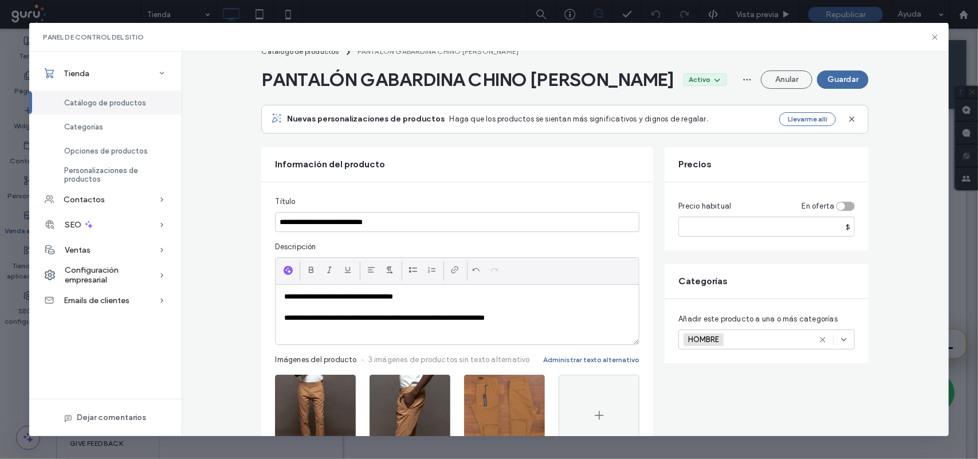
scroll to position [0, 0]
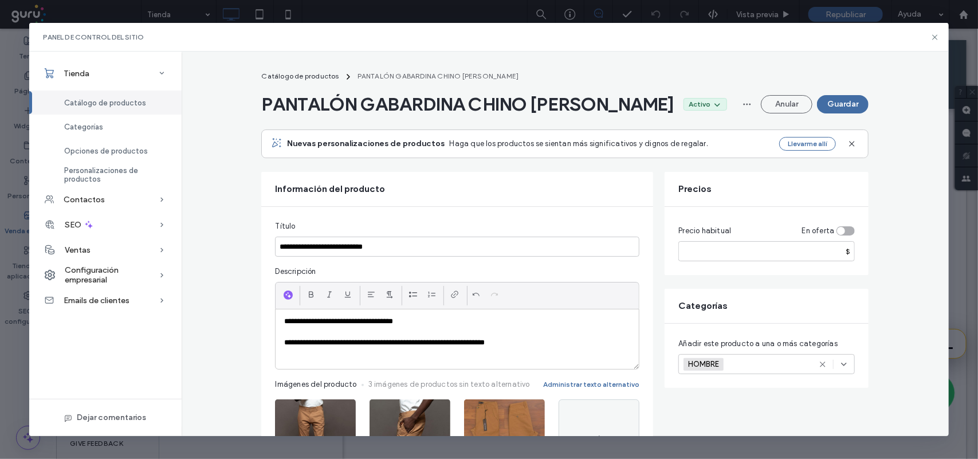
click at [834, 99] on button "Guardar" at bounding box center [843, 104] width 52 height 18
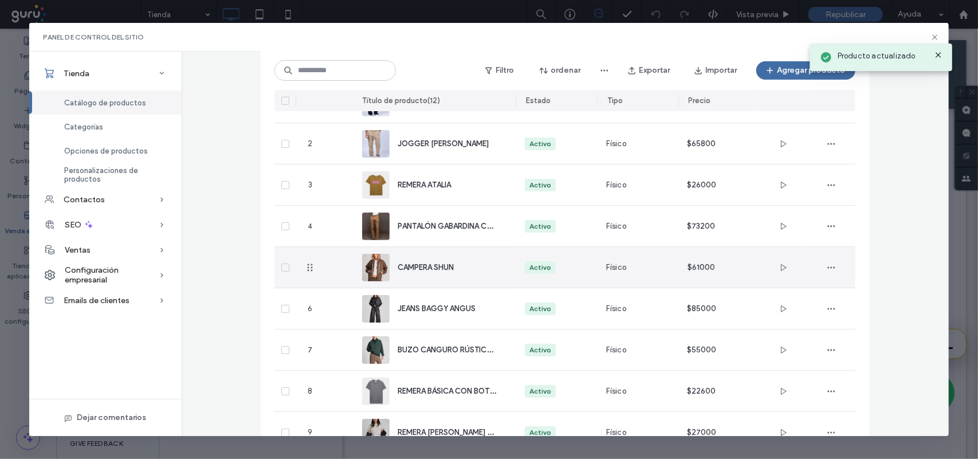
scroll to position [130, 0]
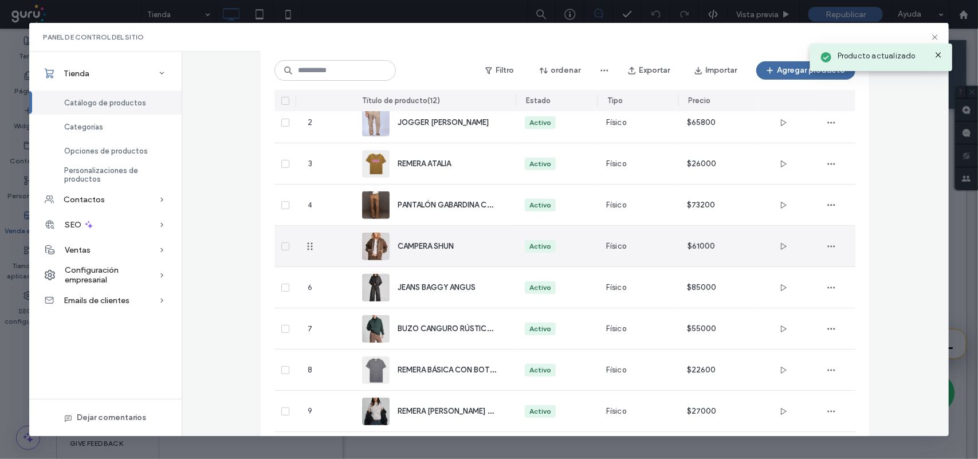
click at [469, 253] on div "CAMPERA SHUN" at bounding box center [434, 246] width 144 height 41
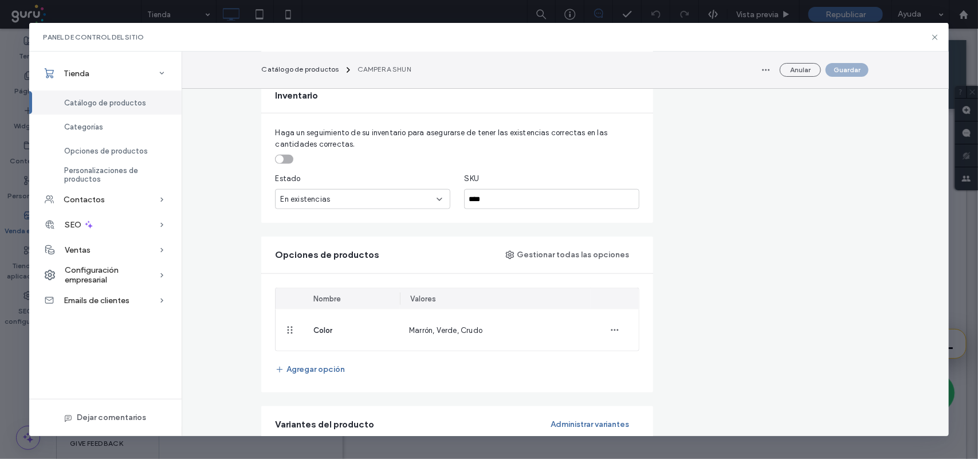
scroll to position [501, 0]
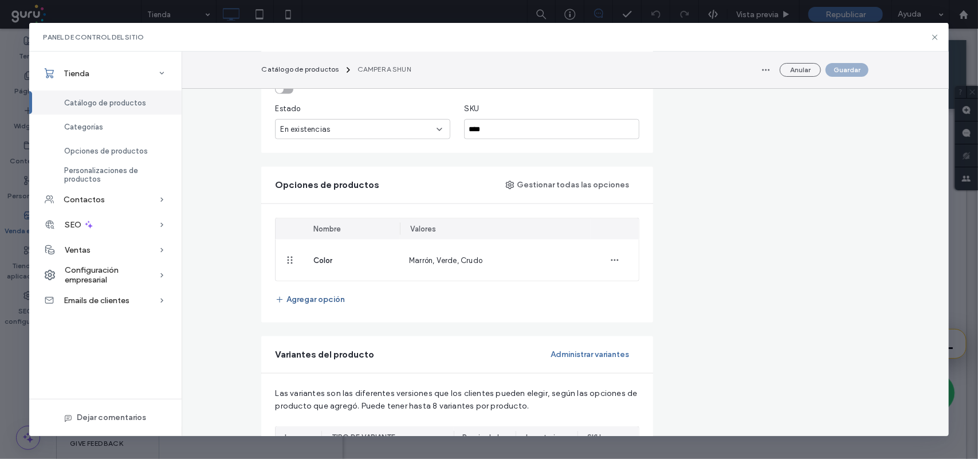
click at [312, 308] on button "Agregar opción" at bounding box center [310, 300] width 70 height 18
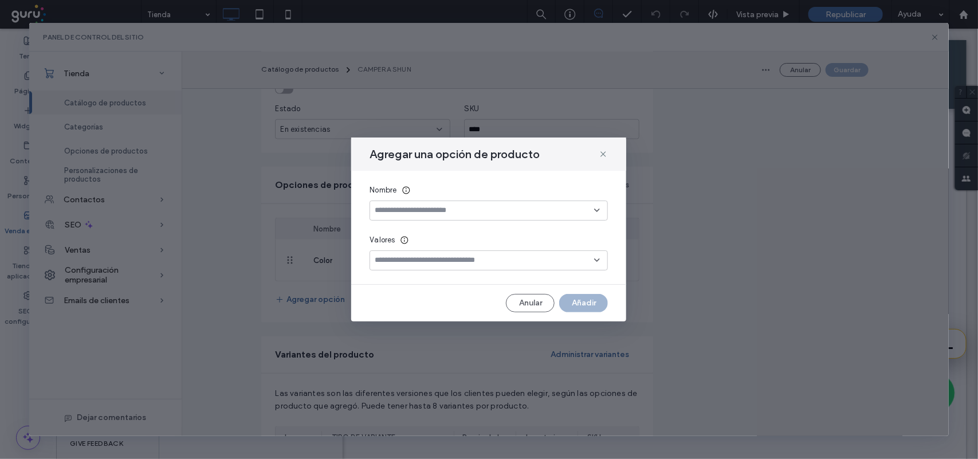
click at [457, 215] on input at bounding box center [484, 210] width 219 height 9
click at [456, 230] on div "Talle" at bounding box center [489, 231] width 237 height 20
click at [458, 253] on div at bounding box center [489, 260] width 238 height 20
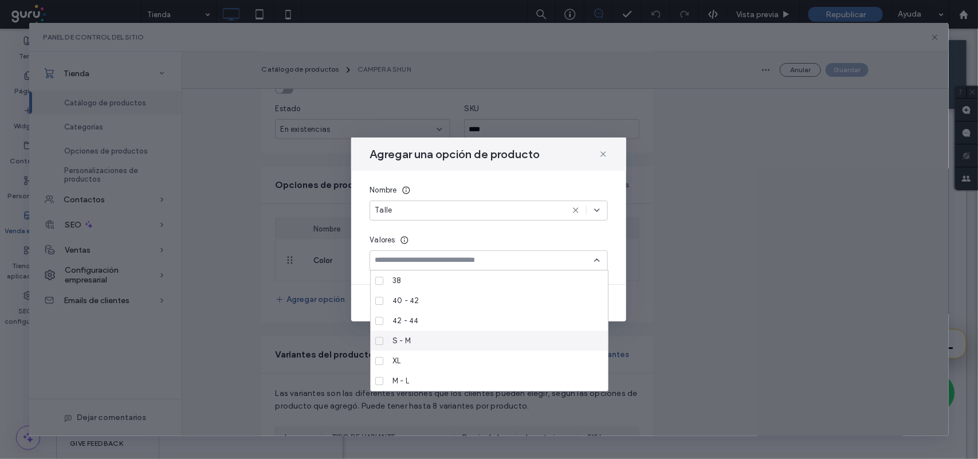
click at [458, 346] on div "S - M" at bounding box center [493, 341] width 211 height 20
click at [459, 301] on div "L" at bounding box center [493, 301] width 211 height 20
click at [454, 359] on div "XL" at bounding box center [493, 361] width 211 height 20
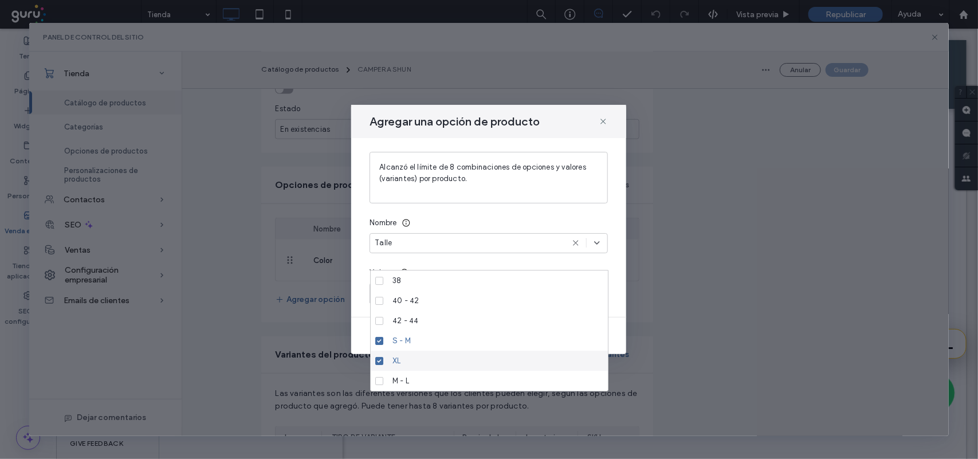
click at [466, 355] on div "XL" at bounding box center [493, 361] width 211 height 20
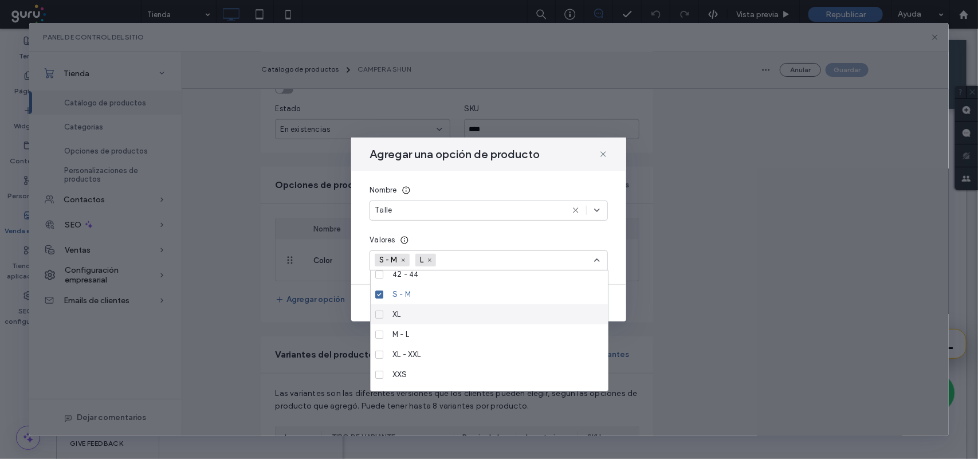
scroll to position [72, 0]
click at [601, 261] on icon at bounding box center [597, 260] width 9 height 9
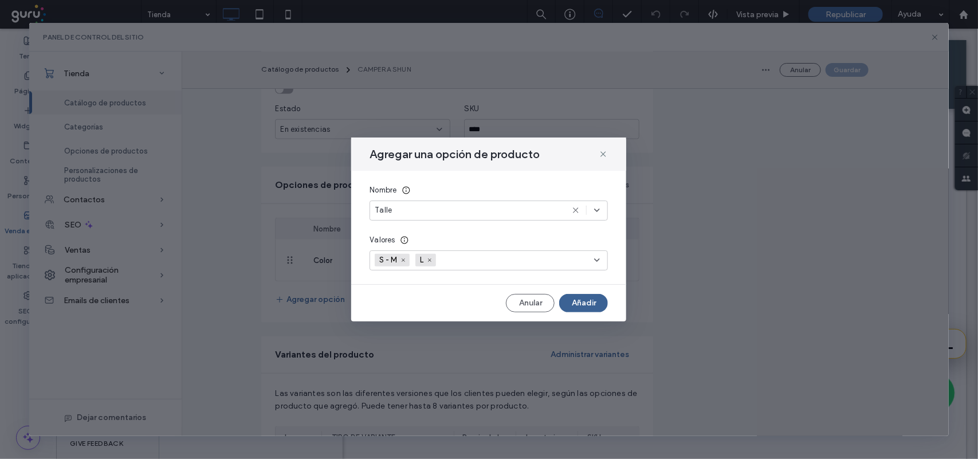
click at [597, 299] on button "Añadir" at bounding box center [583, 303] width 49 height 18
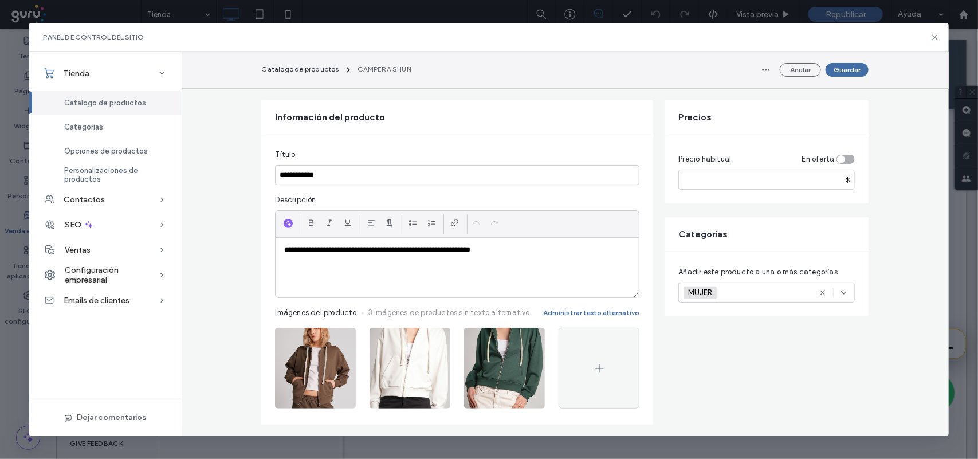
click at [551, 255] on p "**********" at bounding box center [457, 250] width 346 height 10
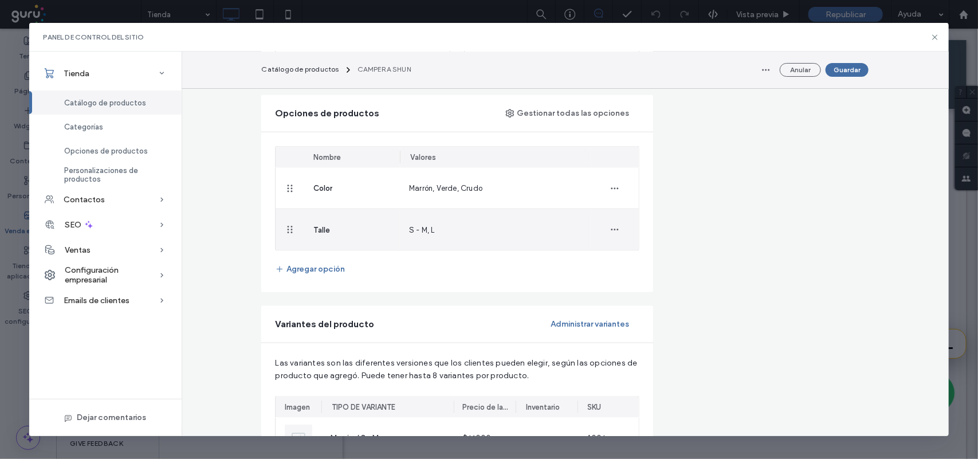
click at [357, 236] on div "Talle" at bounding box center [352, 229] width 96 height 41
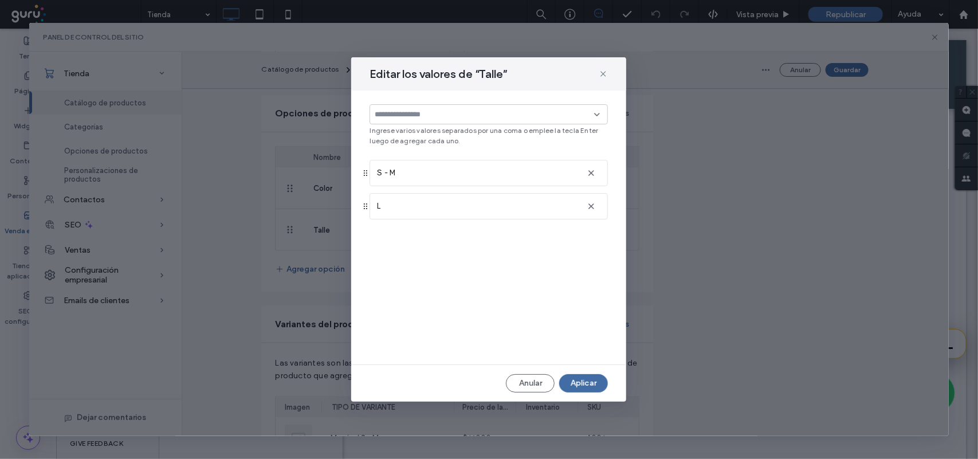
click at [438, 116] on input at bounding box center [484, 114] width 219 height 9
click at [479, 147] on div "XL" at bounding box center [493, 143] width 211 height 20
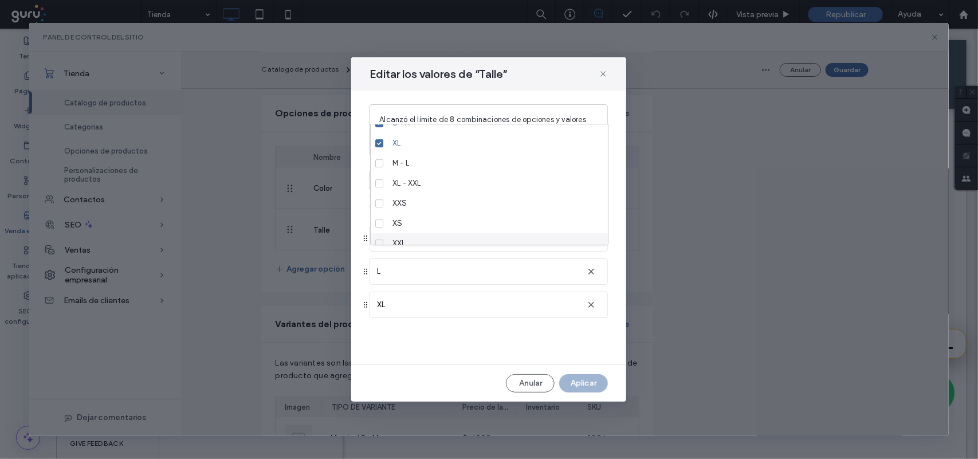
click at [555, 346] on div "Alcanzó el límite de 8 combinaciones de opciones y valores (variantes) por prod…" at bounding box center [488, 228] width 275 height 274
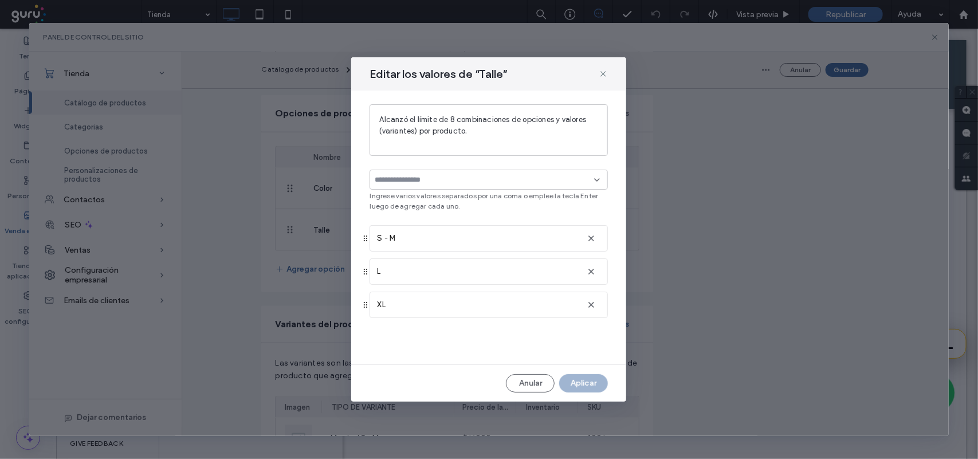
click at [365, 307] on icon at bounding box center [365, 304] width 9 height 9
click at [590, 307] on icon "button" at bounding box center [591, 304] width 9 height 9
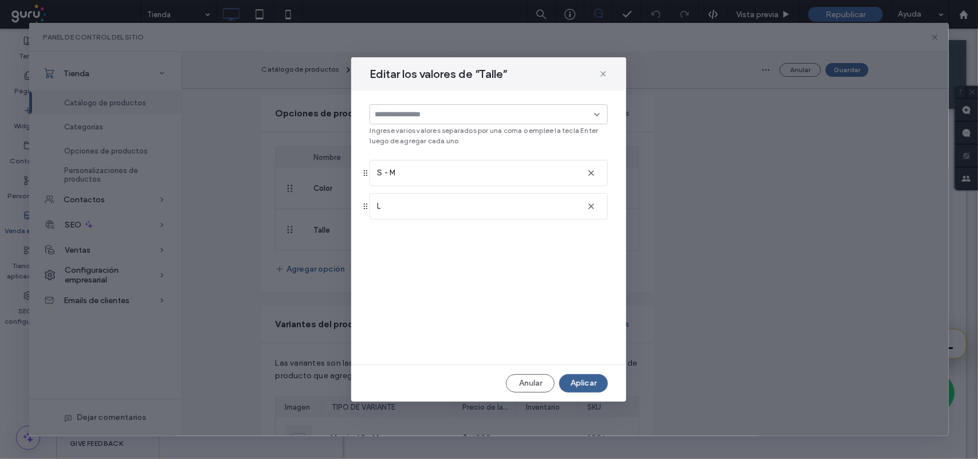
click at [595, 374] on button "Aplicar" at bounding box center [583, 383] width 49 height 18
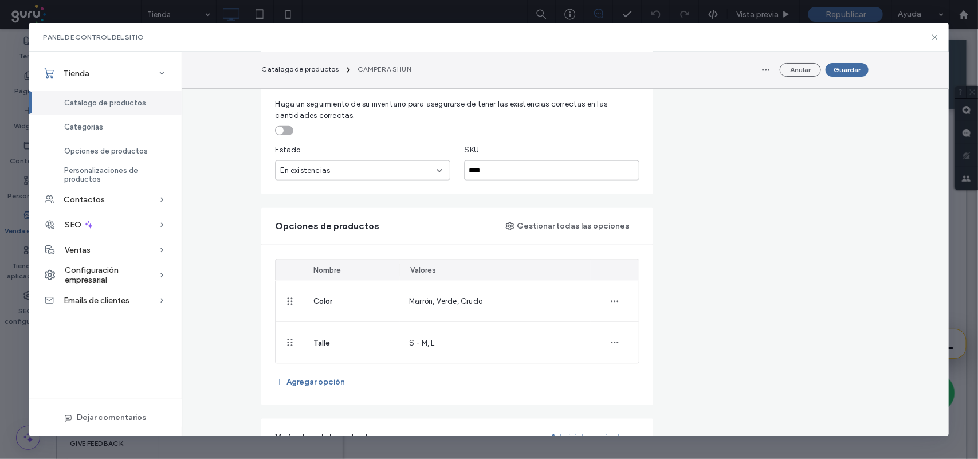
scroll to position [287, 0]
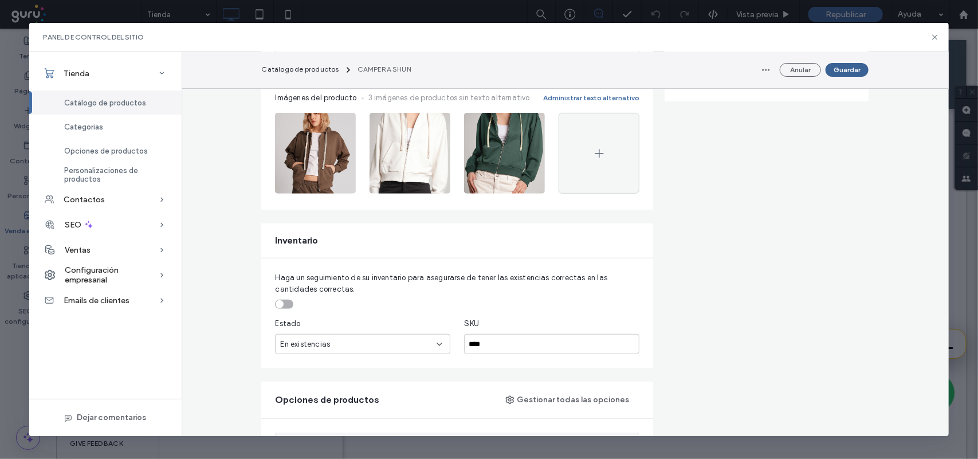
click at [843, 69] on button "Guardar" at bounding box center [847, 70] width 43 height 14
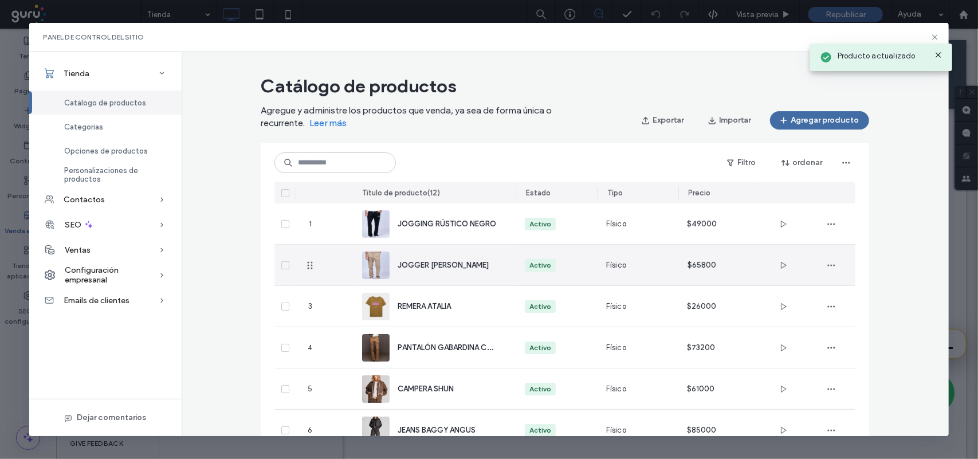
scroll to position [72, 0]
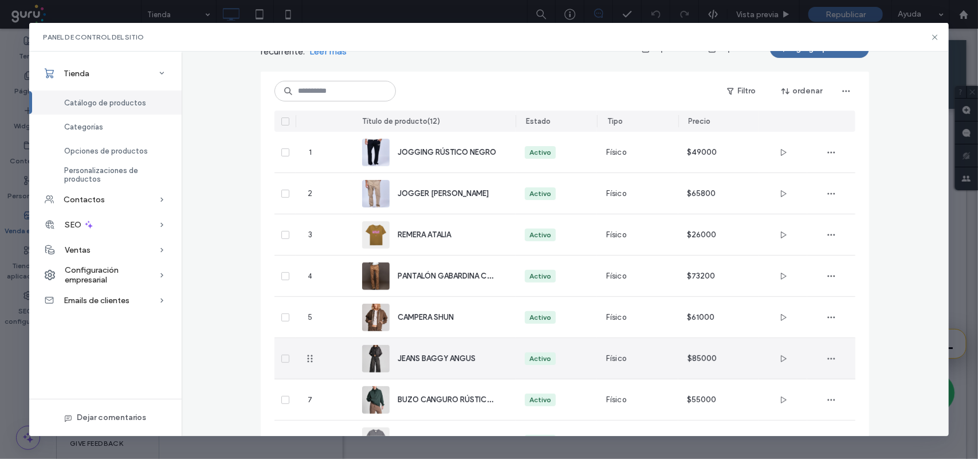
click at [457, 350] on div "JEANS BAGGY ANGUS" at bounding box center [434, 358] width 144 height 41
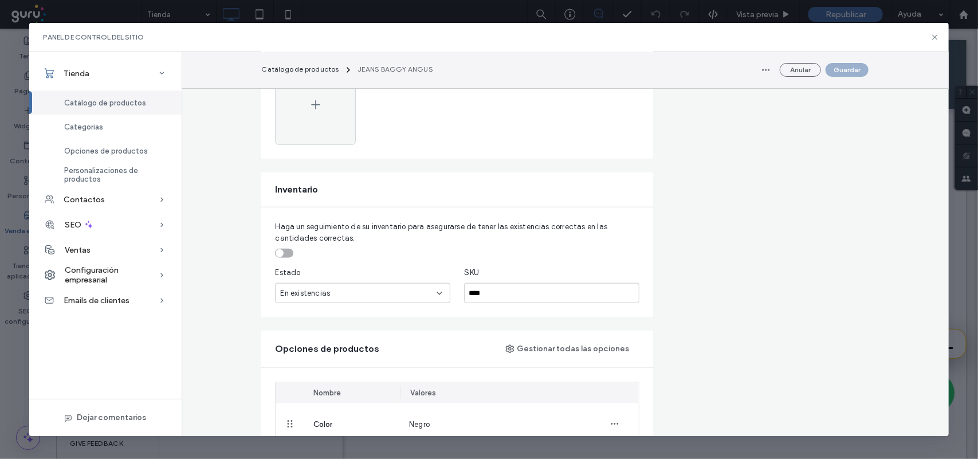
scroll to position [501, 0]
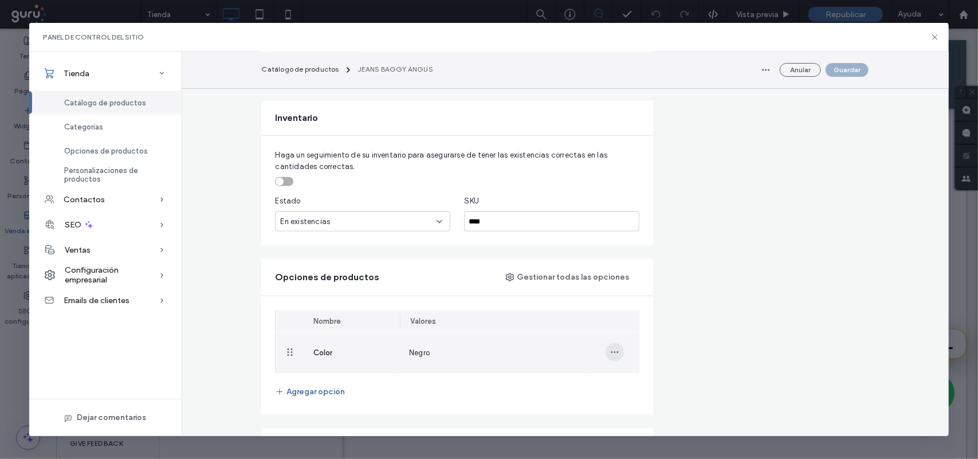
click at [610, 354] on icon "button" at bounding box center [614, 352] width 9 height 9
click at [625, 402] on span "Quitar del producto" at bounding box center [660, 404] width 71 height 11
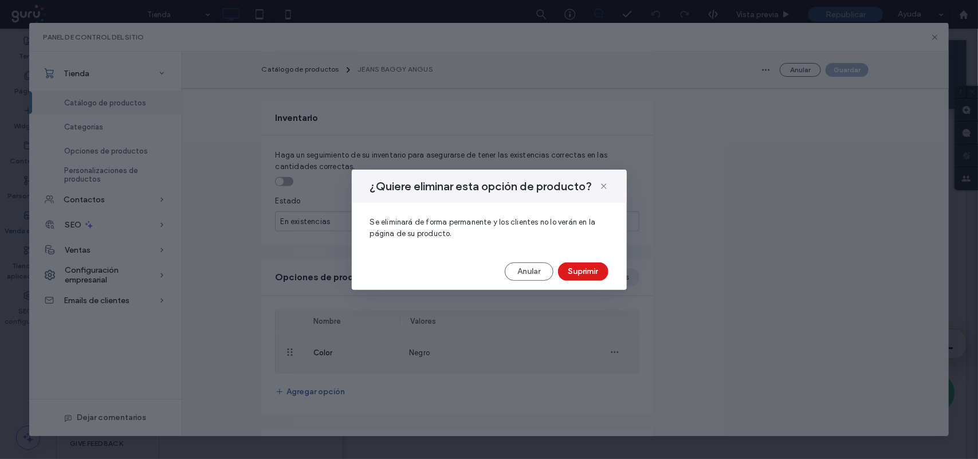
click at [595, 269] on button "Suprimir" at bounding box center [583, 271] width 50 height 18
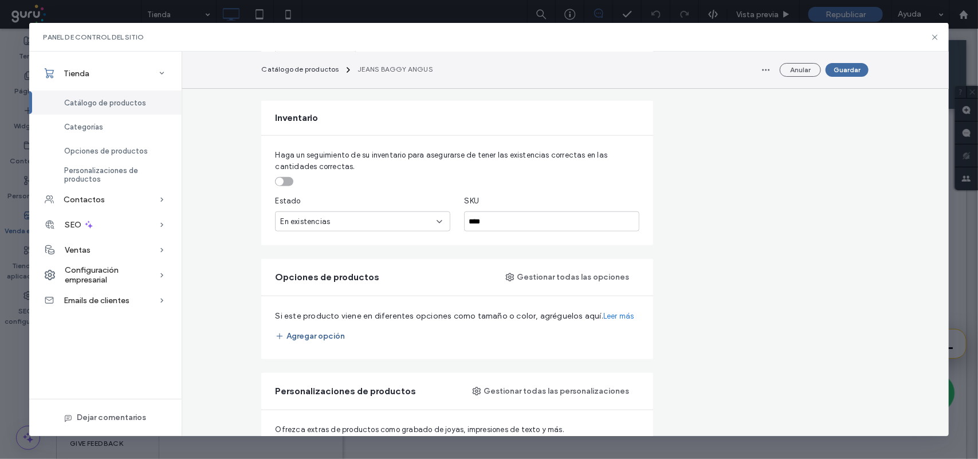
click at [325, 336] on button "Agregar opción" at bounding box center [310, 336] width 70 height 18
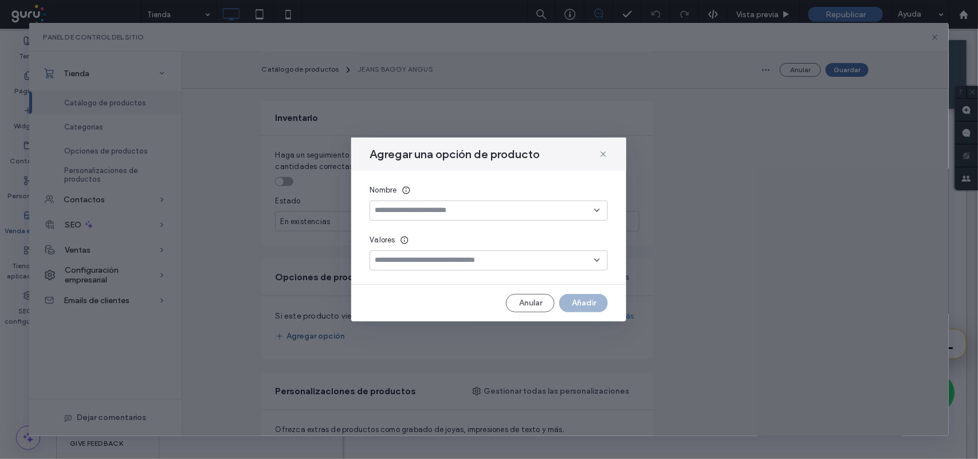
click at [447, 206] on input at bounding box center [484, 210] width 219 height 9
click at [454, 228] on div "Talle" at bounding box center [489, 231] width 237 height 20
click at [457, 253] on div at bounding box center [489, 260] width 238 height 20
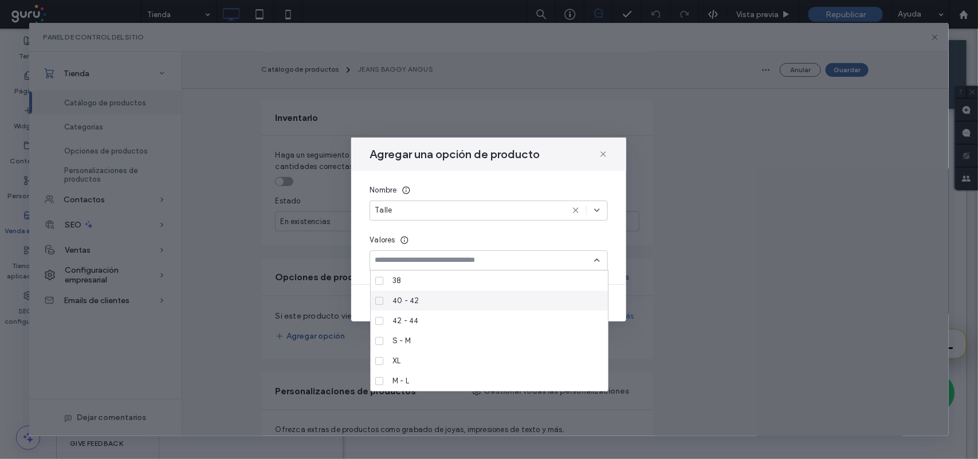
click at [454, 307] on div "40 - 42" at bounding box center [493, 301] width 211 height 20
click at [454, 322] on div "42 - 44" at bounding box center [493, 321] width 211 height 20
click at [456, 324] on div "44 - 46" at bounding box center [493, 321] width 211 height 20
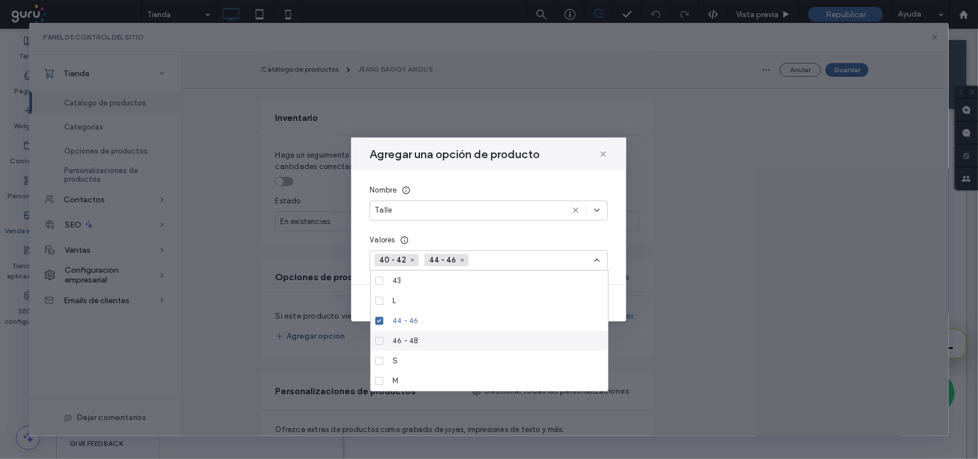
click at [457, 344] on div "46 - 48" at bounding box center [493, 341] width 211 height 20
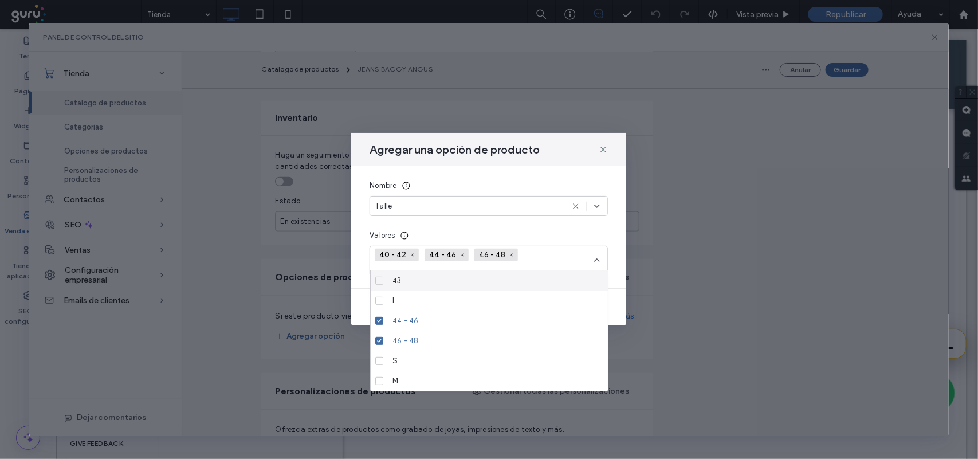
click at [596, 261] on use at bounding box center [597, 260] width 5 height 2
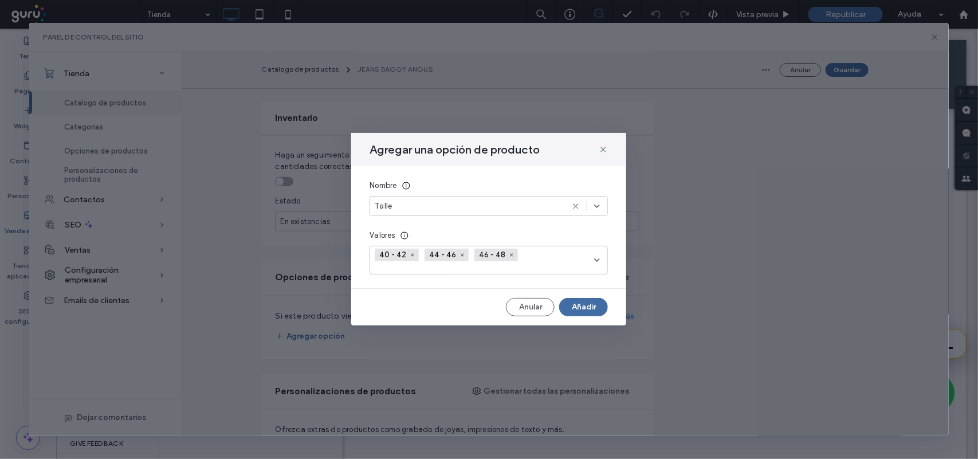
click at [602, 307] on button "Añadir" at bounding box center [583, 307] width 49 height 18
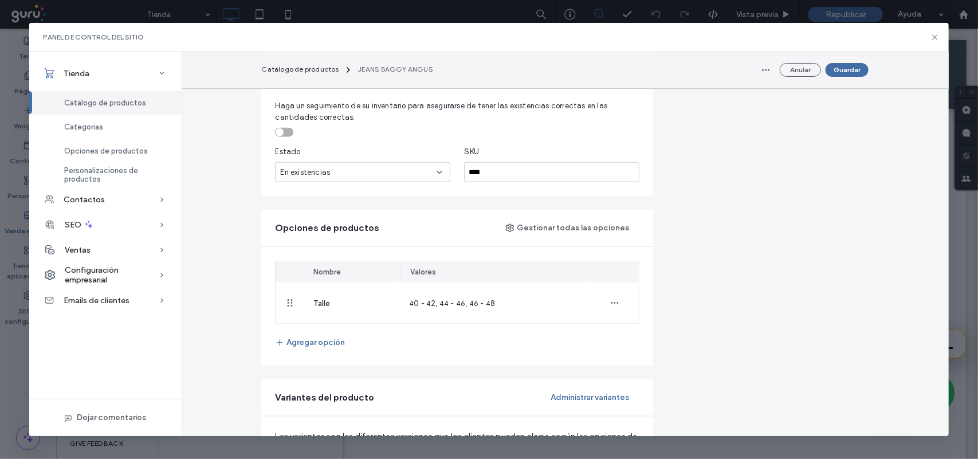
scroll to position [573, 0]
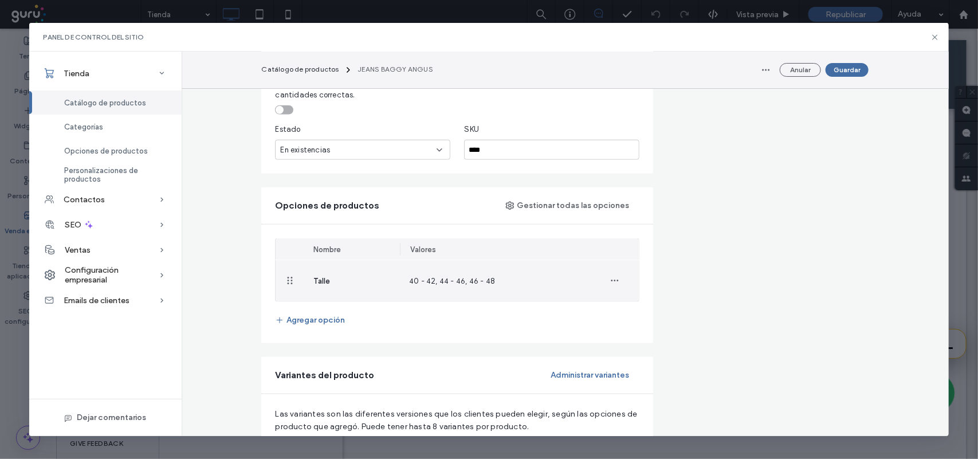
click at [410, 287] on div "40 - 42, 44 - 46, 46 - 48" at bounding box center [452, 281] width 86 height 12
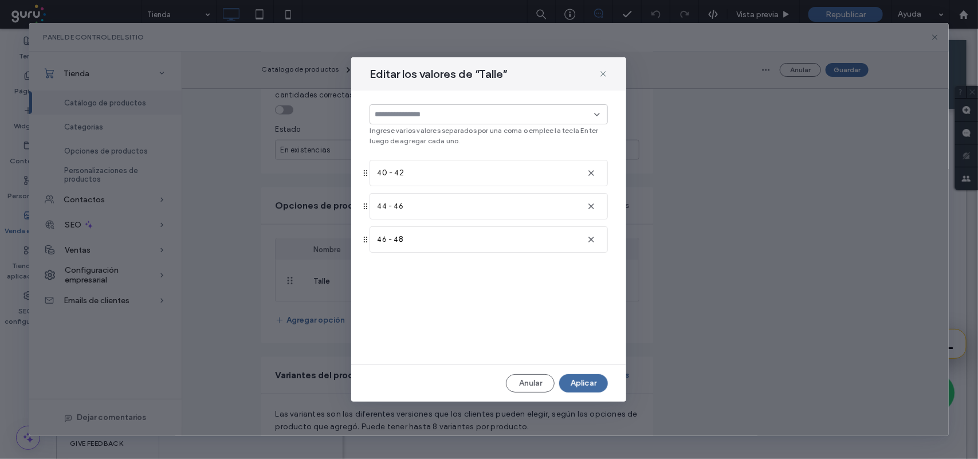
click at [500, 124] on div at bounding box center [489, 114] width 238 height 20
click at [560, 110] on input at bounding box center [484, 114] width 219 height 9
drag, startPoint x: 602, startPoint y: 112, endPoint x: 605, endPoint y: 124, distance: 12.4
click at [602, 112] on div at bounding box center [489, 114] width 238 height 20
click at [599, 113] on icon at bounding box center [597, 114] width 9 height 9
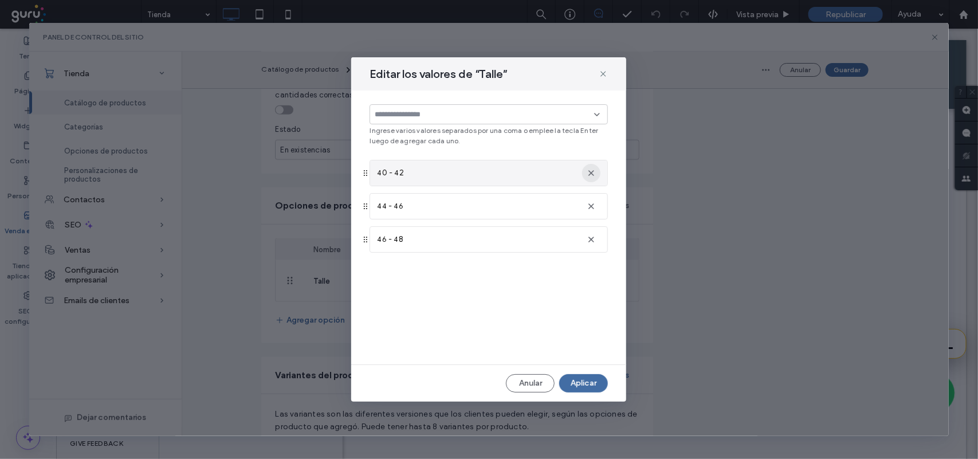
click at [591, 174] on use "button" at bounding box center [592, 173] width 6 height 6
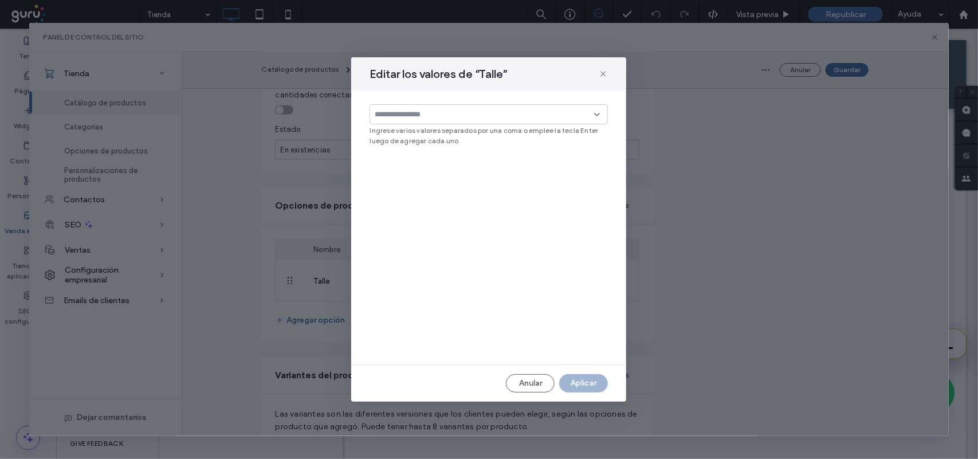
click at [555, 115] on input at bounding box center [484, 114] width 219 height 9
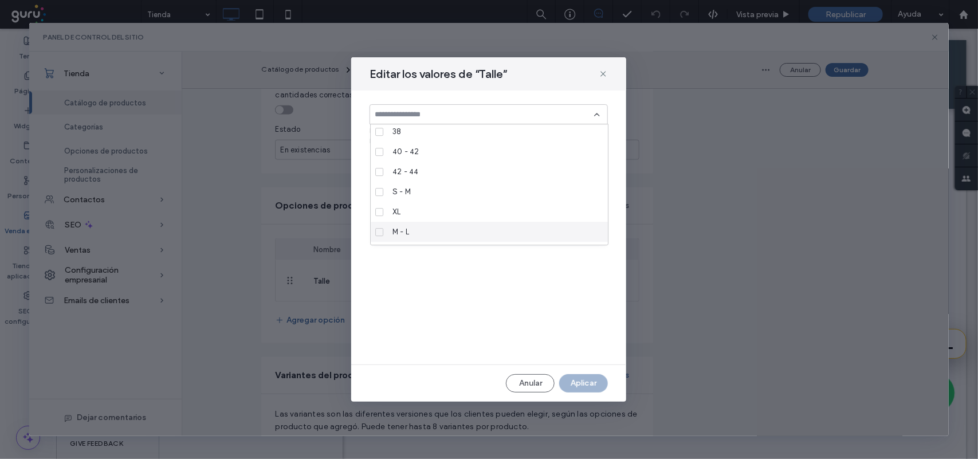
scroll to position [0, 0]
click at [645, 210] on div "Editar los valores de “Talle” Ingrese varios valores separados por una coma o e…" at bounding box center [489, 229] width 920 height 413
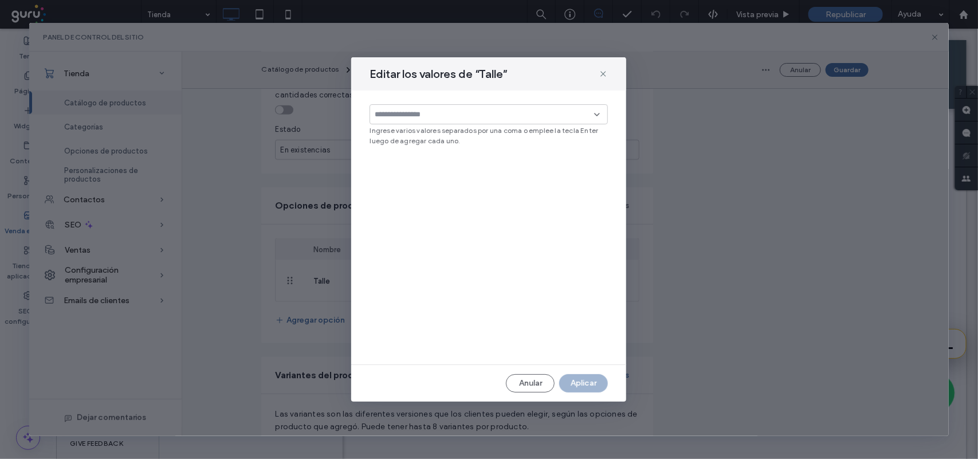
click at [609, 73] on div "Editar los valores de “Talle”" at bounding box center [488, 73] width 275 height 33
click at [602, 77] on icon at bounding box center [603, 73] width 9 height 9
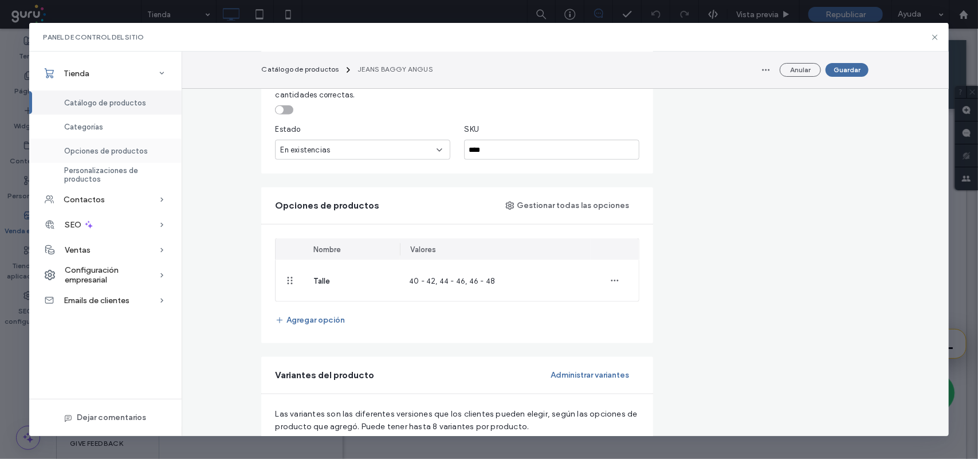
click at [159, 147] on div "Opciones de productos" at bounding box center [105, 151] width 152 height 24
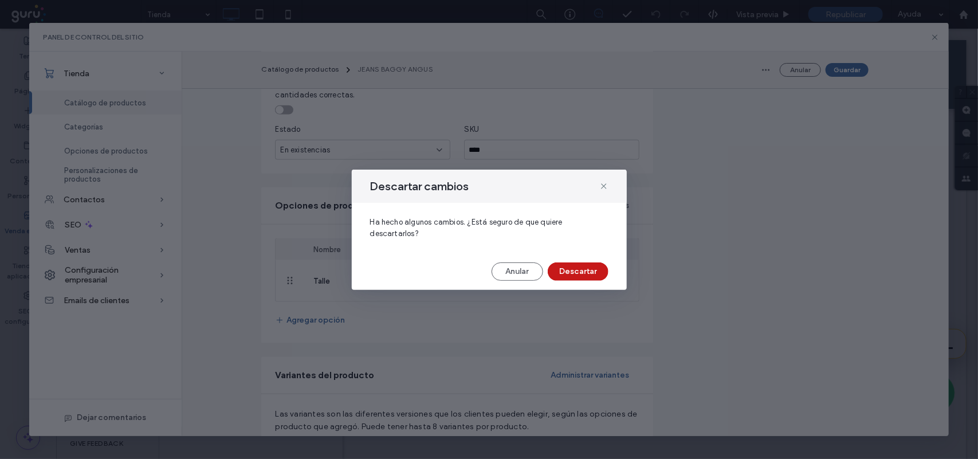
click at [560, 267] on button "Descartar" at bounding box center [578, 271] width 61 height 18
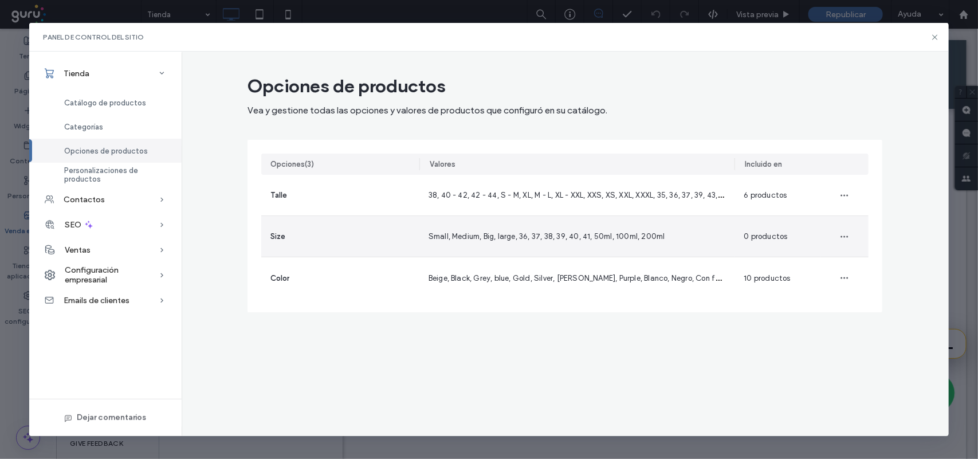
click at [368, 230] on div "Size" at bounding box center [340, 236] width 158 height 41
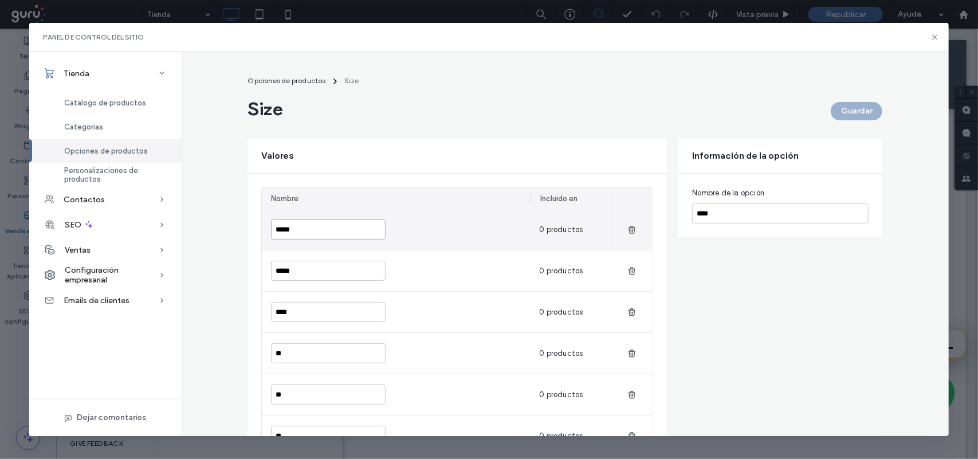
click at [359, 230] on input "*****" at bounding box center [328, 229] width 115 height 20
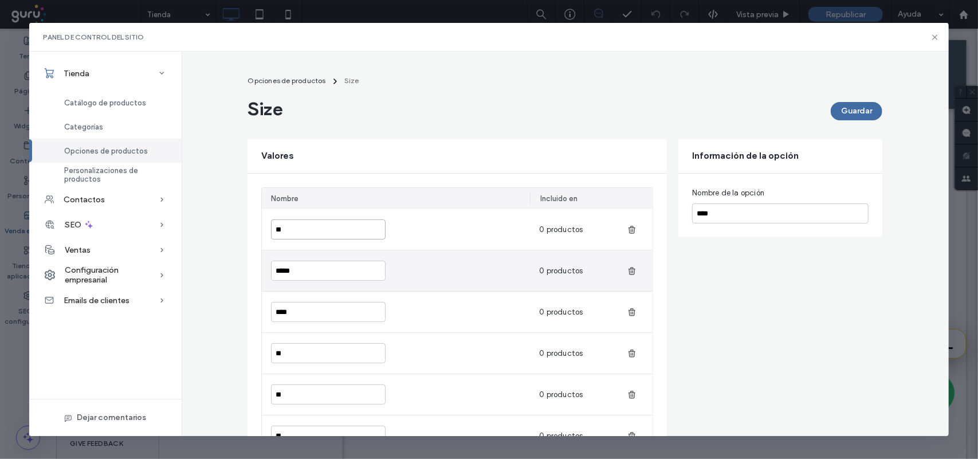
type input "**"
click at [312, 269] on input "*****" at bounding box center [328, 271] width 115 height 20
type input "**"
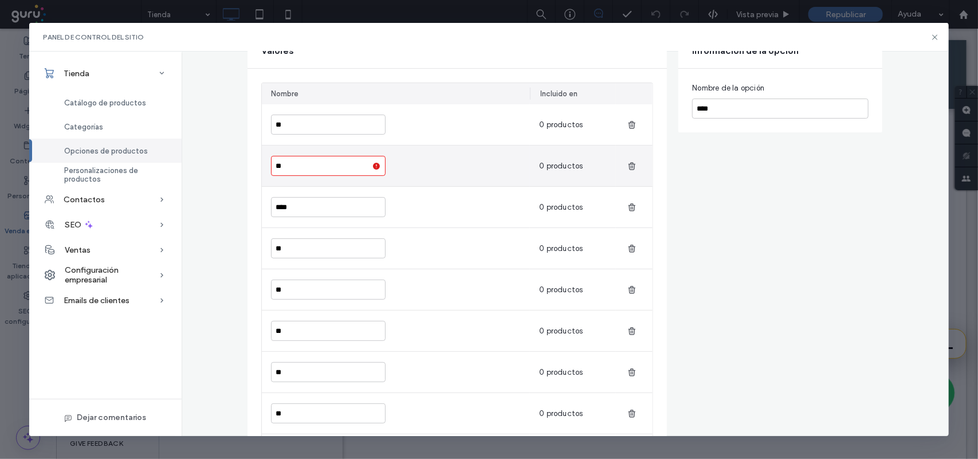
scroll to position [143, 0]
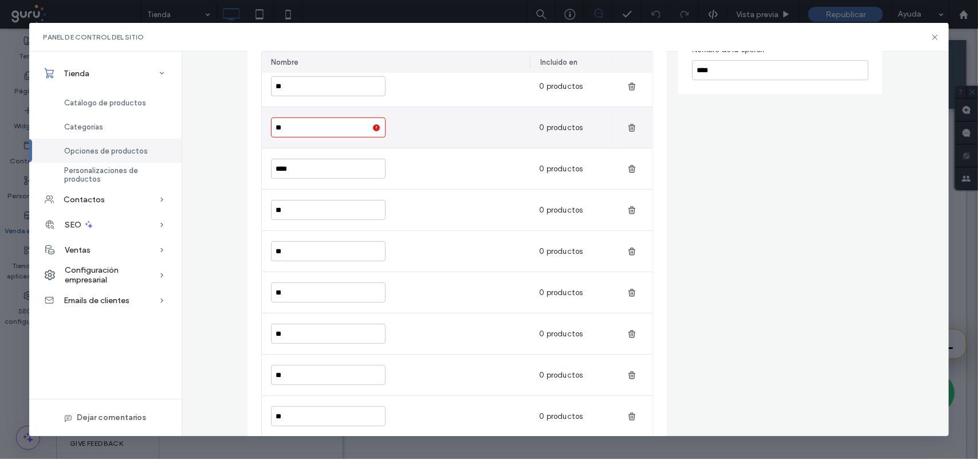
click at [342, 127] on input "**" at bounding box center [328, 127] width 115 height 20
type input "**"
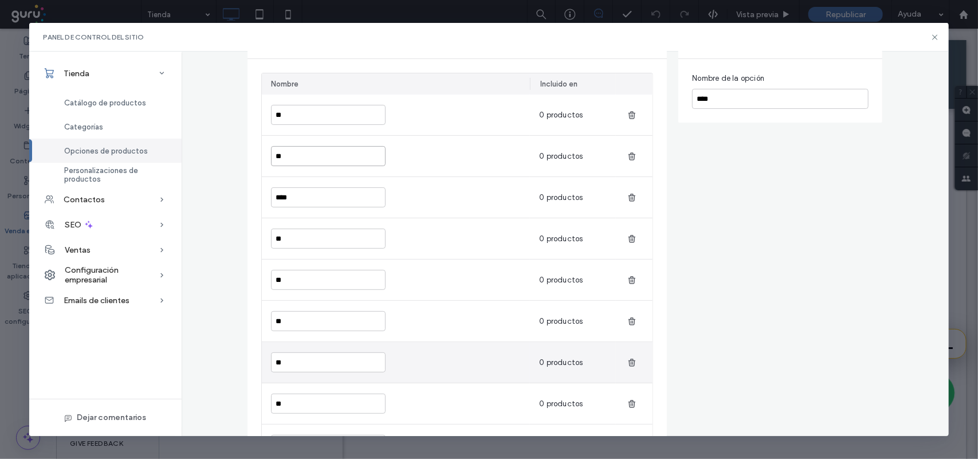
scroll to position [0, 0]
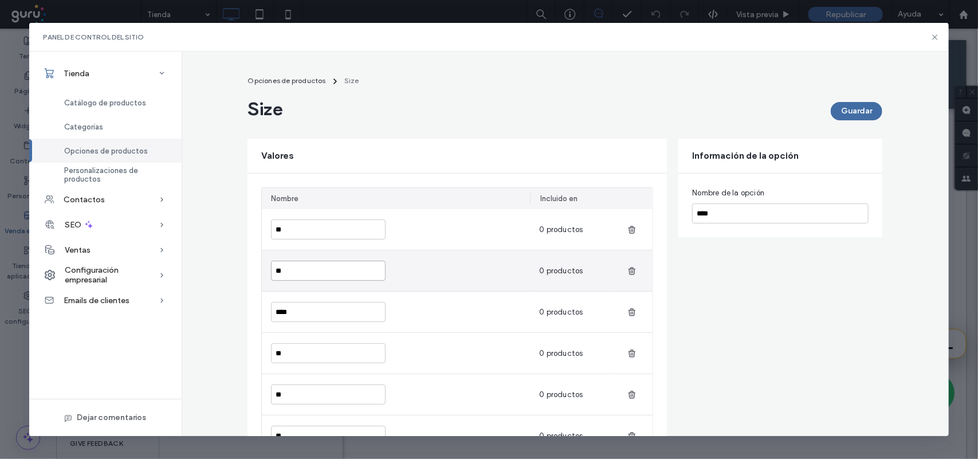
click at [311, 274] on input "**" at bounding box center [328, 271] width 115 height 20
click at [310, 274] on input "**" at bounding box center [328, 271] width 115 height 20
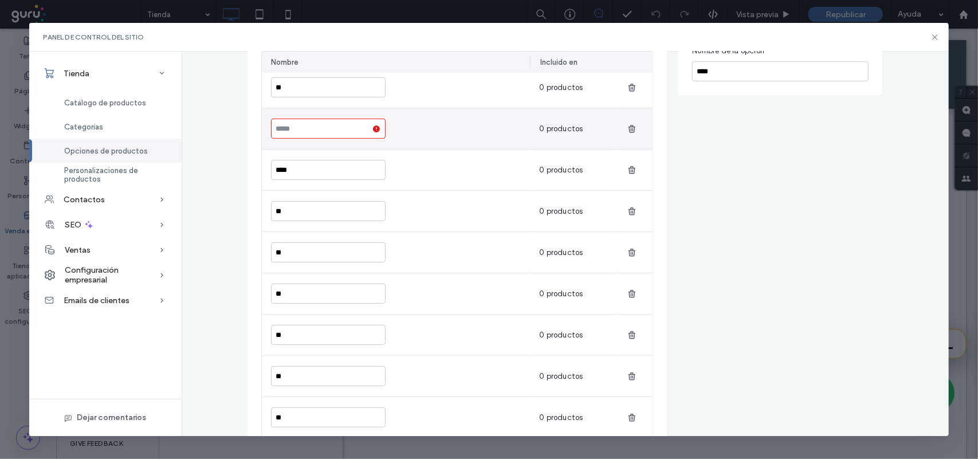
scroll to position [143, 0]
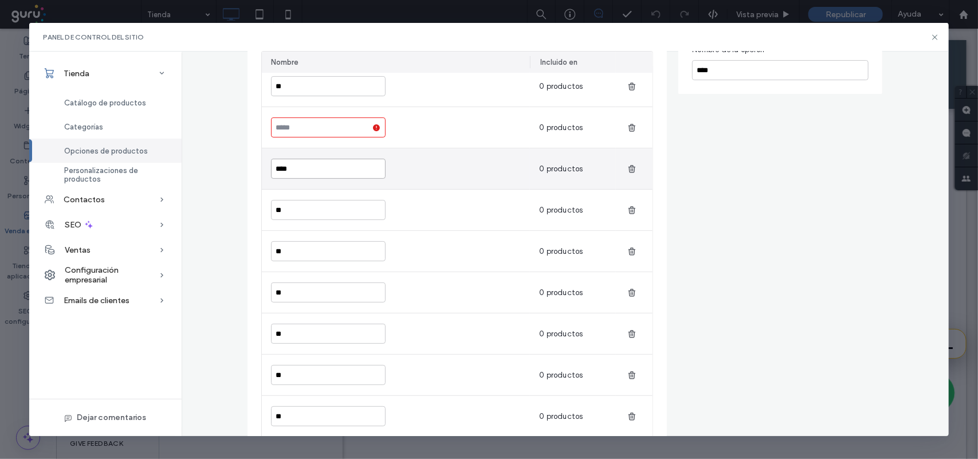
type input "*****"
click at [305, 174] on input "****" at bounding box center [328, 169] width 115 height 20
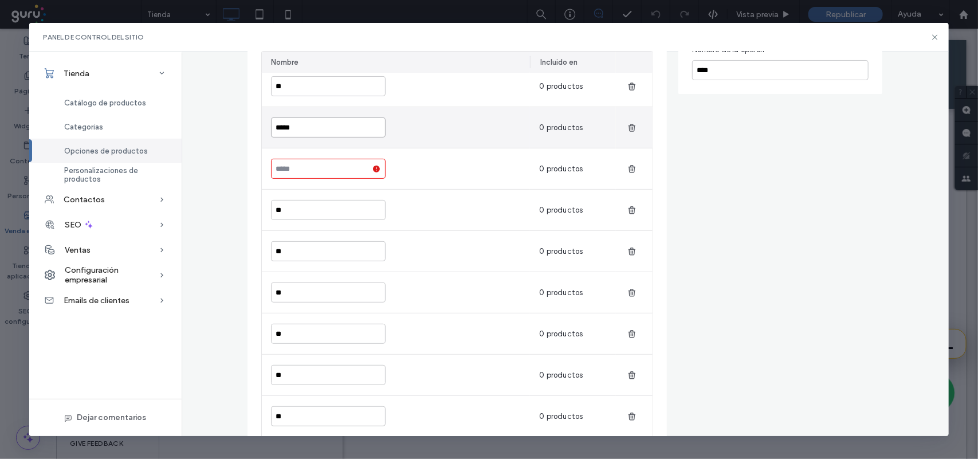
type input "****"
click at [287, 123] on input "*****" at bounding box center [328, 127] width 115 height 20
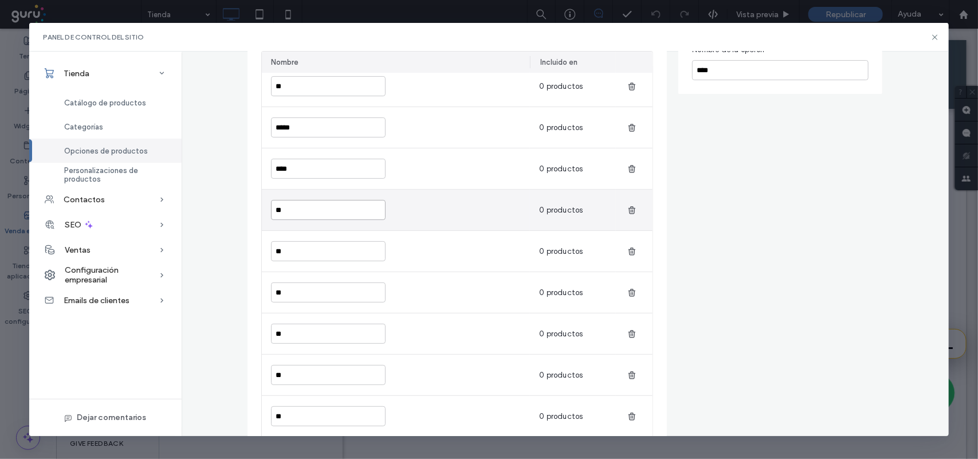
click at [288, 215] on input "**" at bounding box center [328, 210] width 115 height 20
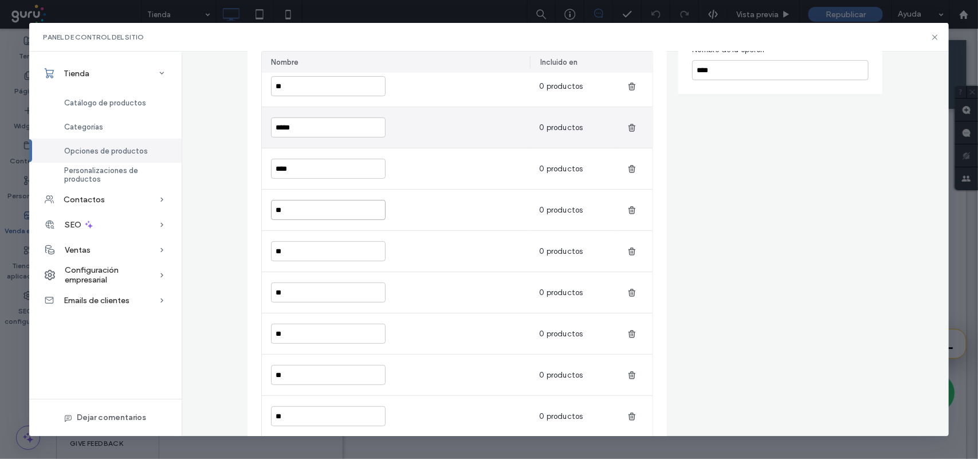
type input "**"
click at [331, 126] on input "*****" at bounding box center [328, 127] width 115 height 20
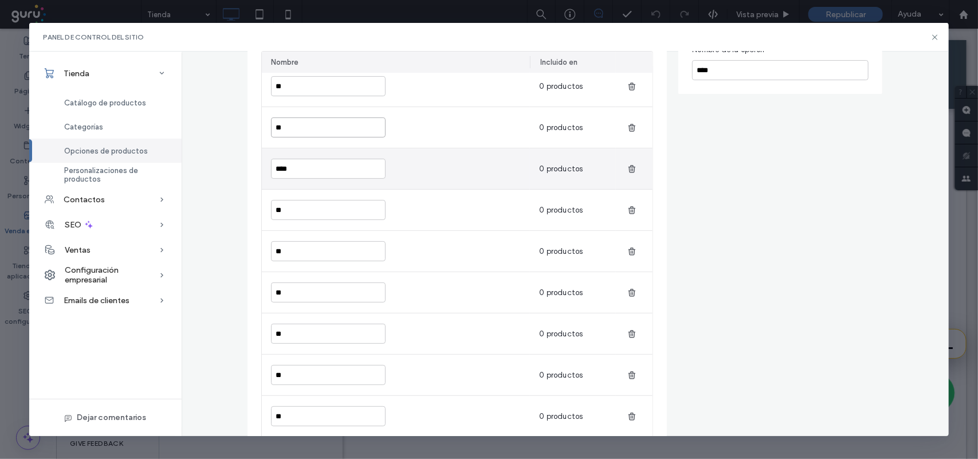
type input "**"
click at [327, 164] on input "****" at bounding box center [328, 169] width 115 height 20
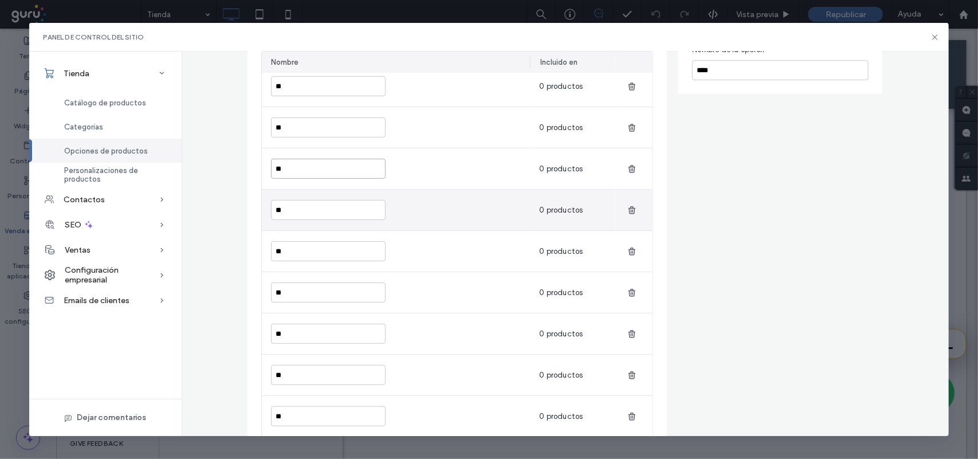
type input "**"
click at [339, 205] on input "**" at bounding box center [328, 210] width 115 height 20
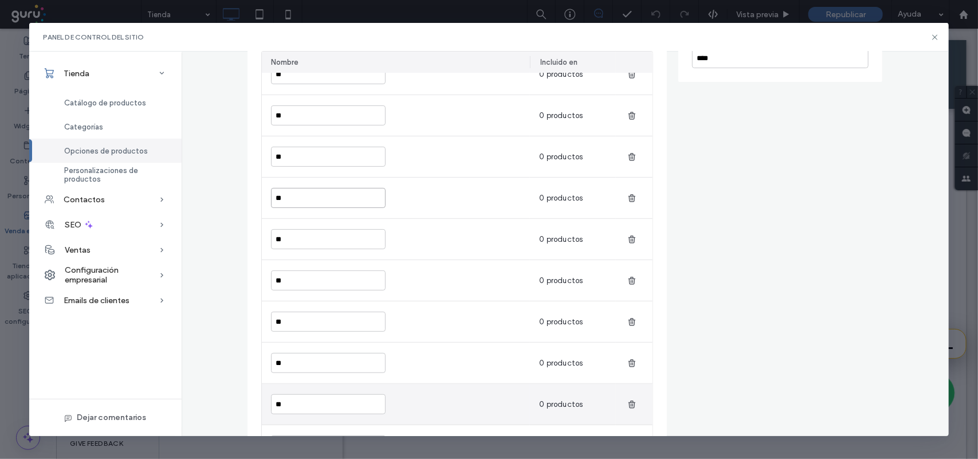
scroll to position [0, 0]
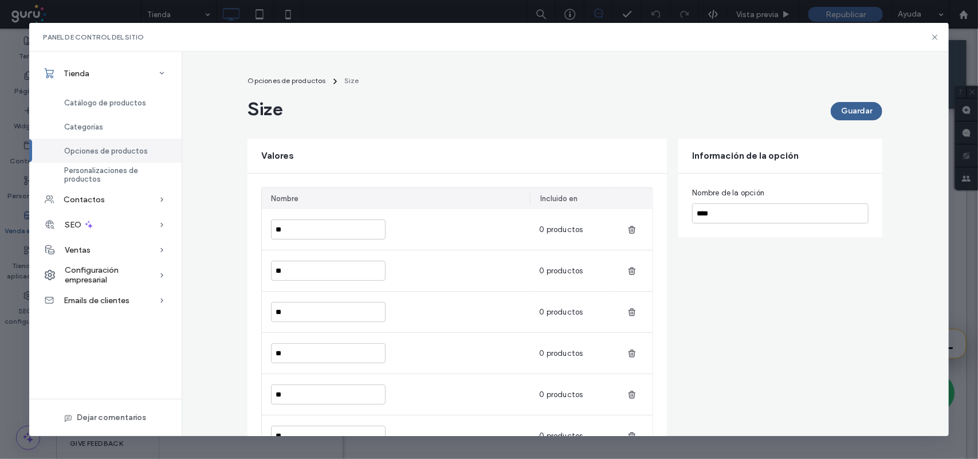
click at [844, 110] on button "Guardar" at bounding box center [857, 111] width 52 height 18
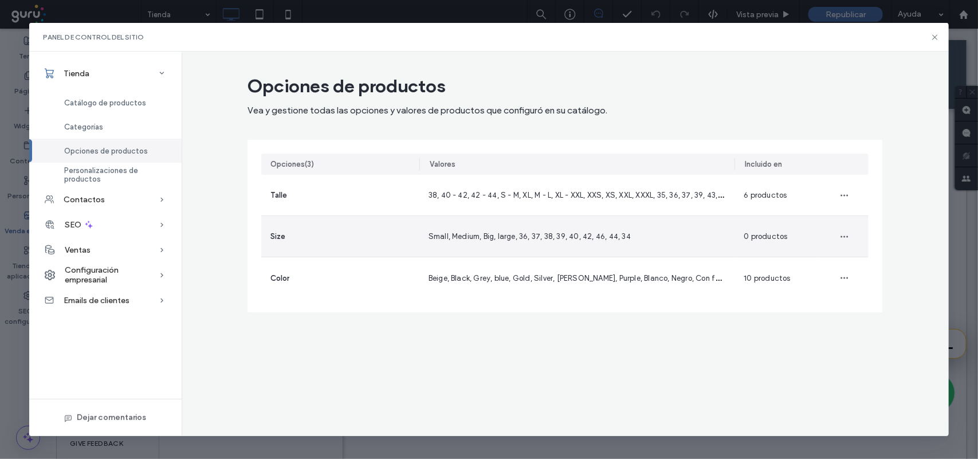
click at [339, 236] on div "Size" at bounding box center [340, 236] width 158 height 41
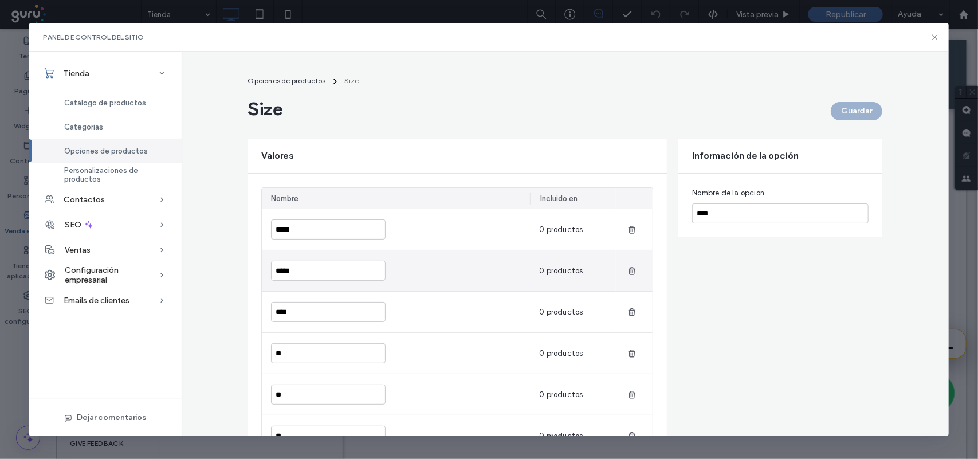
type input "**"
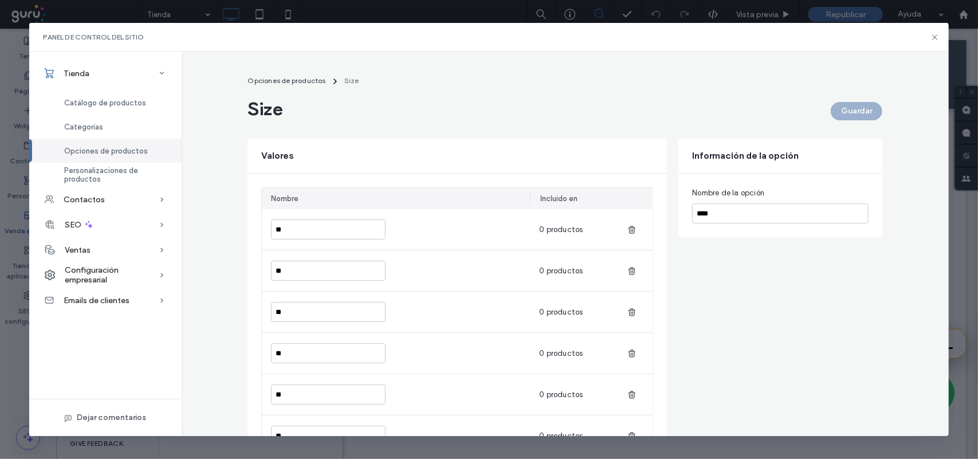
click at [736, 202] on div "Nombre de la opción ****" at bounding box center [780, 205] width 177 height 36
click at [726, 215] on input "****" at bounding box center [780, 213] width 177 height 20
click at [841, 113] on button "Guardar" at bounding box center [857, 111] width 52 height 18
click at [756, 211] on input "*****" at bounding box center [780, 213] width 177 height 20
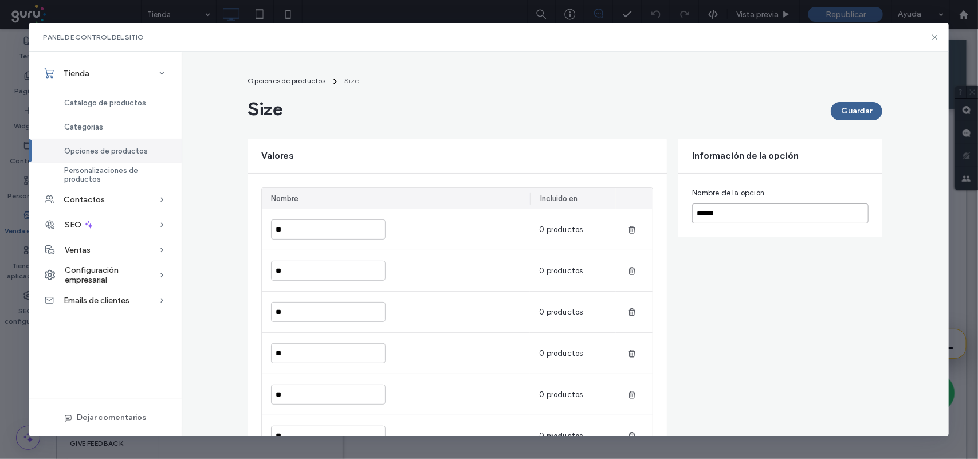
type input "******"
click at [836, 115] on button "Guardar" at bounding box center [857, 111] width 52 height 18
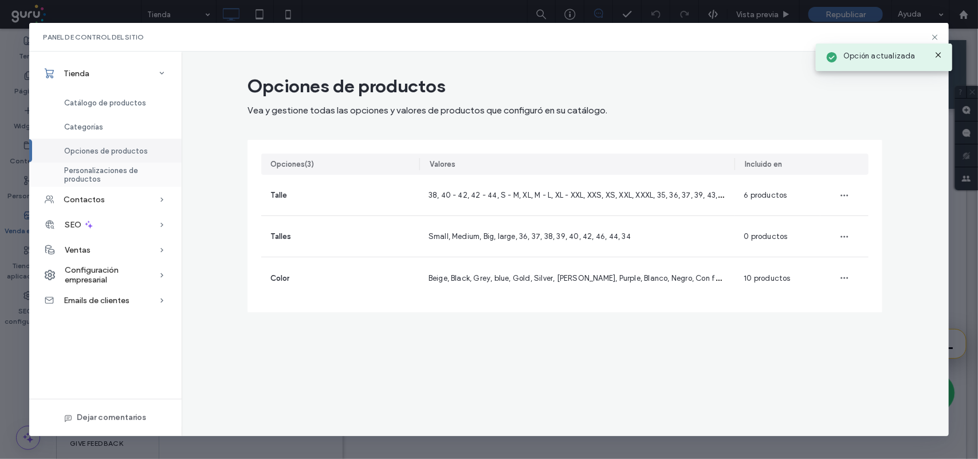
click at [118, 170] on span "Personalizaciones de productos" at bounding box center [116, 174] width 104 height 17
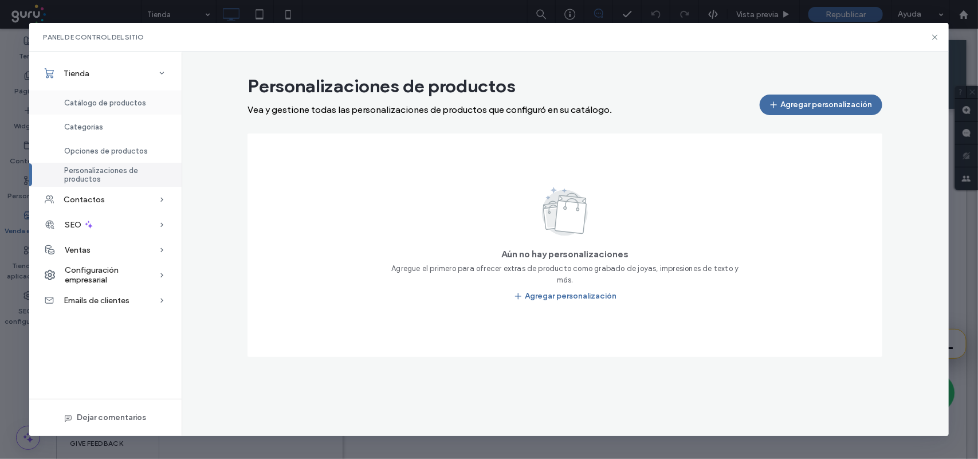
click at [119, 104] on span "Catálogo de productos" at bounding box center [105, 103] width 82 height 9
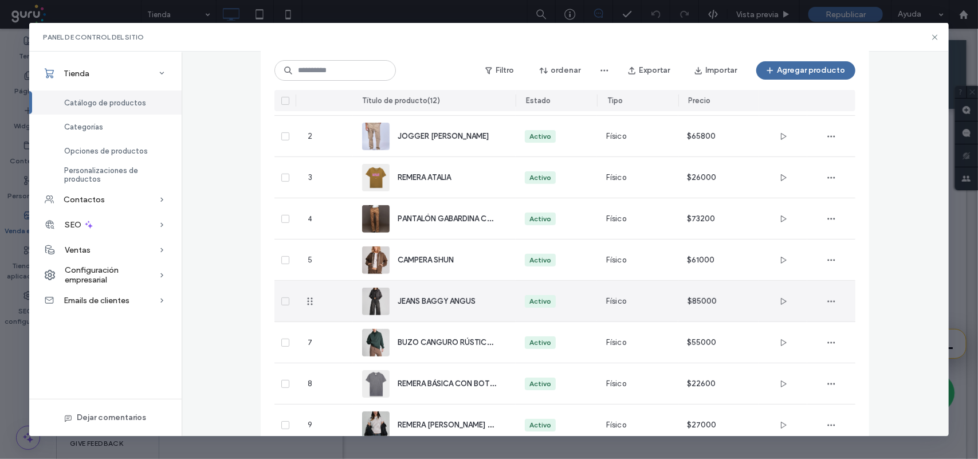
scroll to position [202, 0]
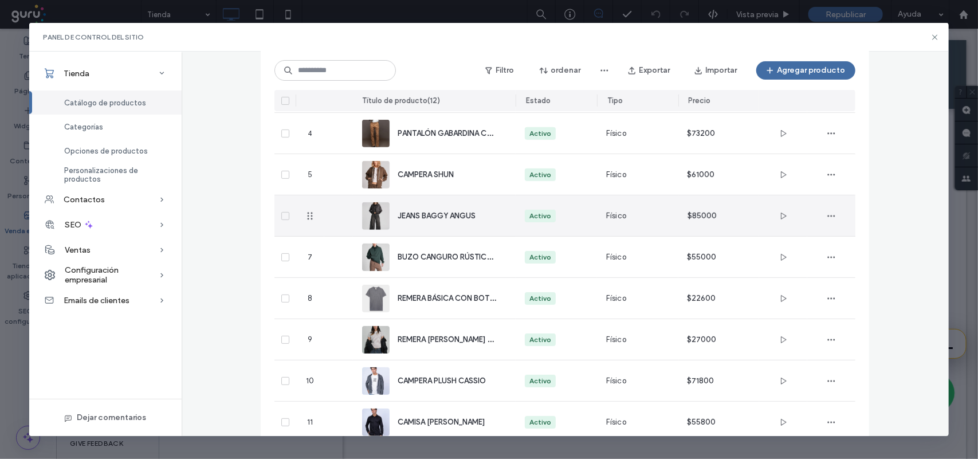
click at [430, 228] on div "JEANS BAGGY ANGUS" at bounding box center [434, 215] width 144 height 41
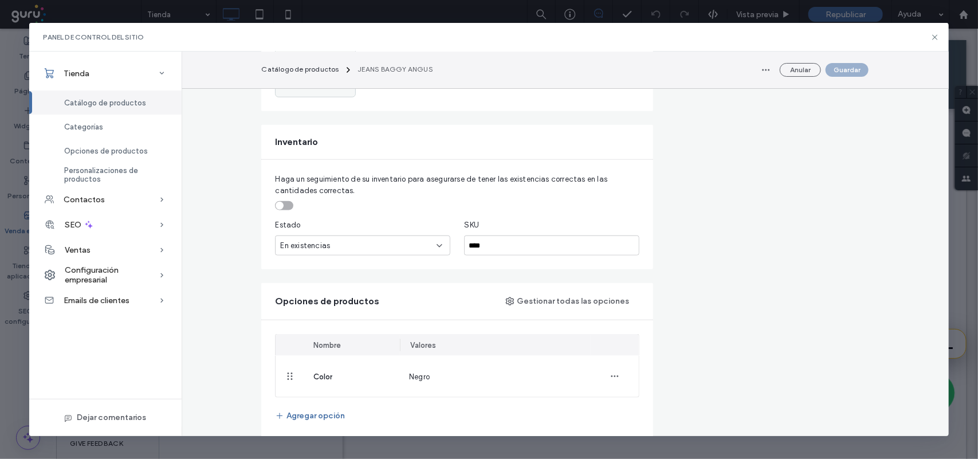
scroll to position [501, 0]
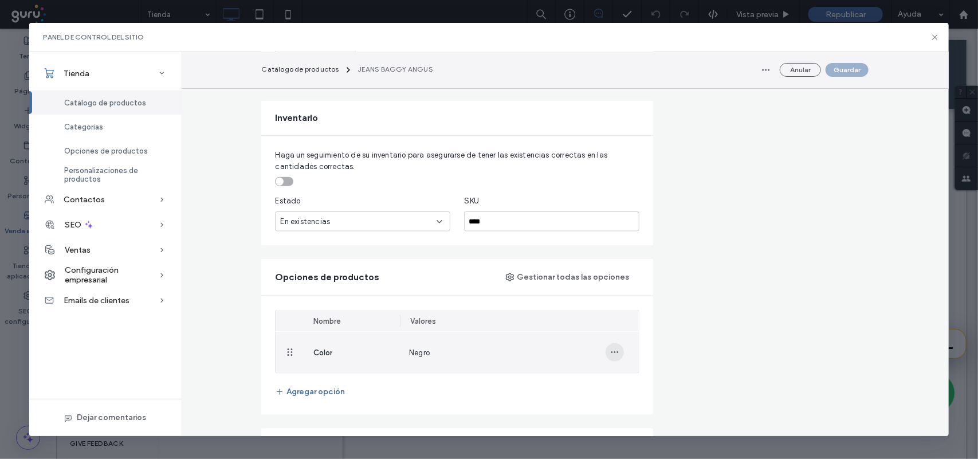
click at [610, 355] on icon "button" at bounding box center [614, 352] width 9 height 9
click at [635, 403] on span "Quitar del producto" at bounding box center [660, 404] width 71 height 11
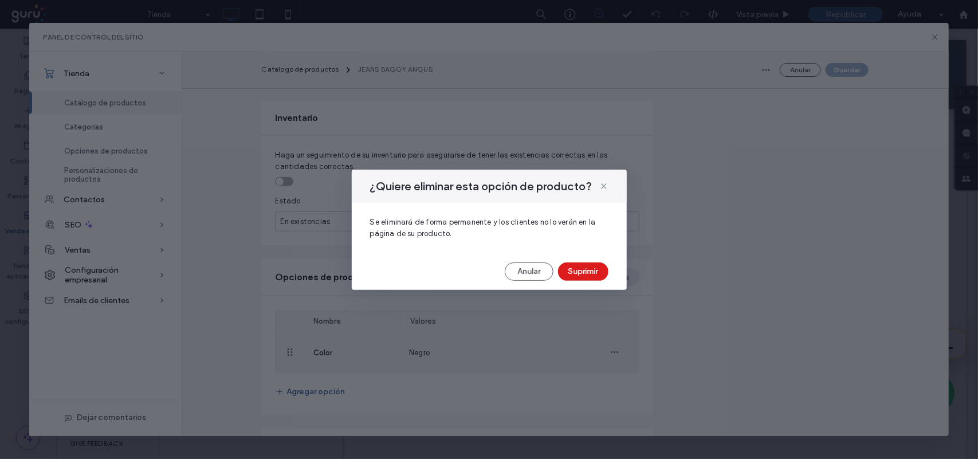
click at [577, 274] on button "Suprimir" at bounding box center [583, 271] width 50 height 18
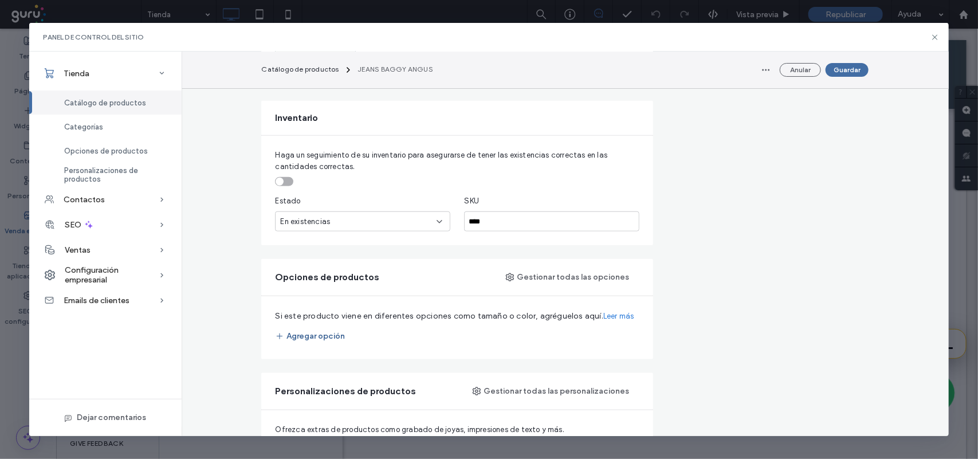
click at [311, 336] on button "Agregar opción" at bounding box center [310, 336] width 70 height 18
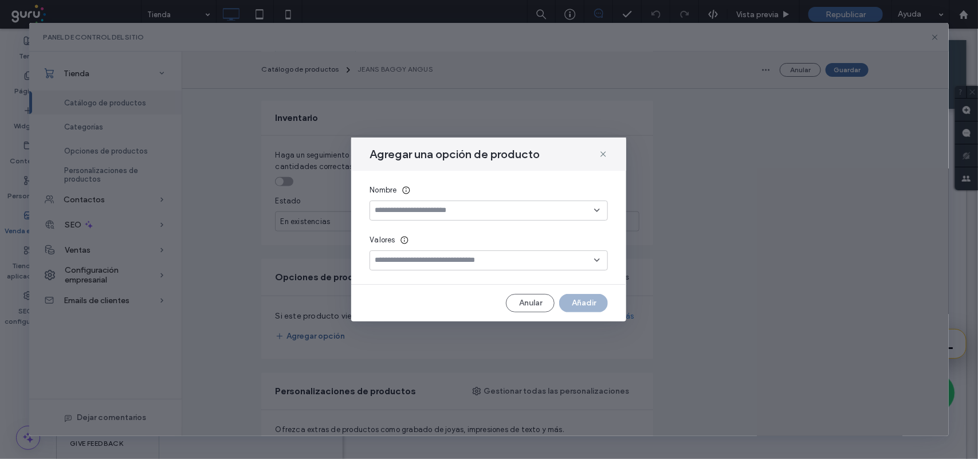
click at [462, 221] on div "Nombre Valores" at bounding box center [488, 227] width 275 height 113
click at [458, 210] on input at bounding box center [484, 210] width 219 height 9
click at [463, 250] on div "Talles" at bounding box center [489, 251] width 237 height 20
click at [467, 253] on div at bounding box center [489, 260] width 238 height 20
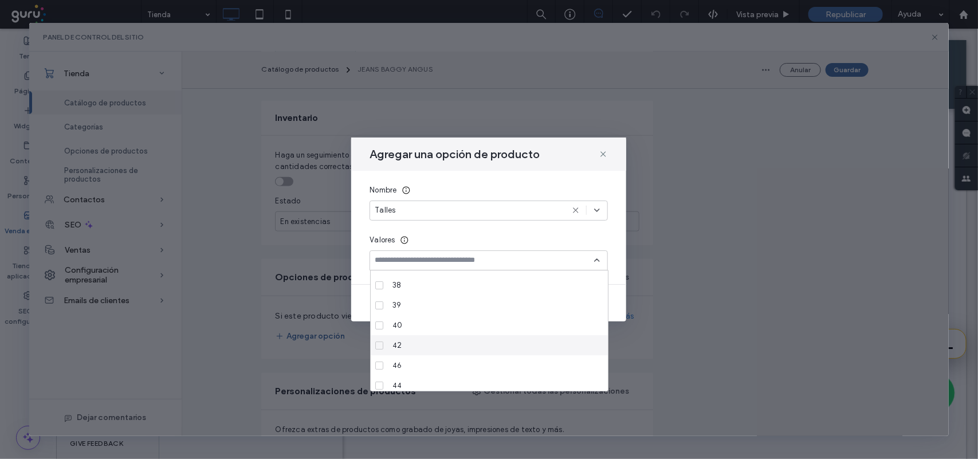
scroll to position [140, 0]
click at [446, 377] on div "34" at bounding box center [493, 381] width 211 height 20
click at [451, 288] on div "36" at bounding box center [493, 292] width 211 height 20
click at [450, 332] on div "38" at bounding box center [493, 332] width 211 height 20
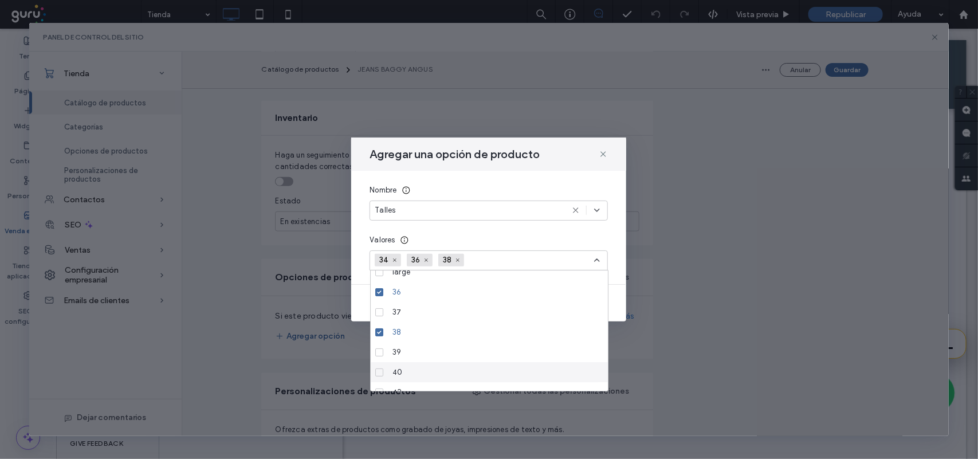
click at [443, 371] on div "40" at bounding box center [493, 372] width 211 height 20
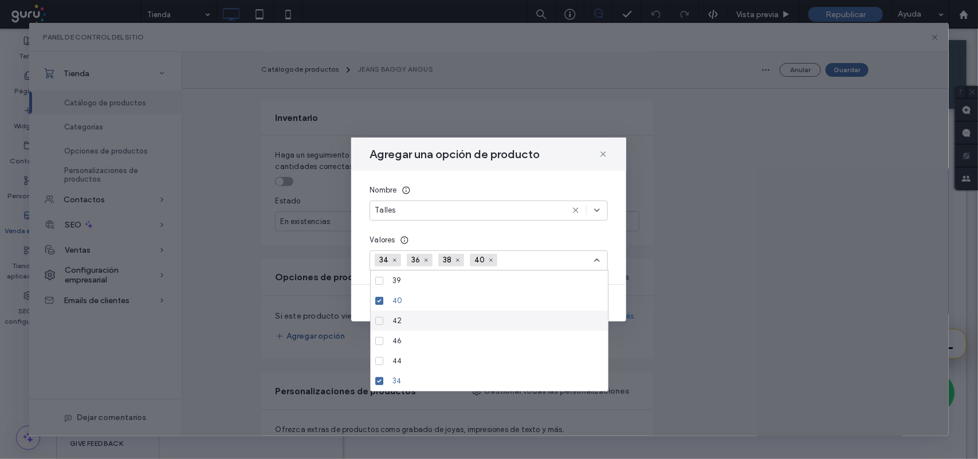
click at [461, 318] on div "42" at bounding box center [493, 321] width 211 height 20
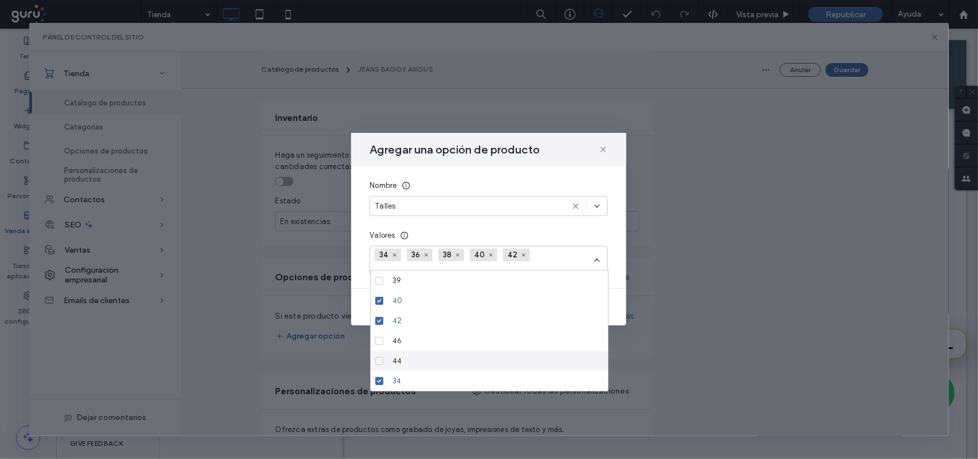
click at [459, 356] on div "44" at bounding box center [493, 361] width 211 height 20
click at [589, 275] on div "39" at bounding box center [489, 281] width 237 height 20
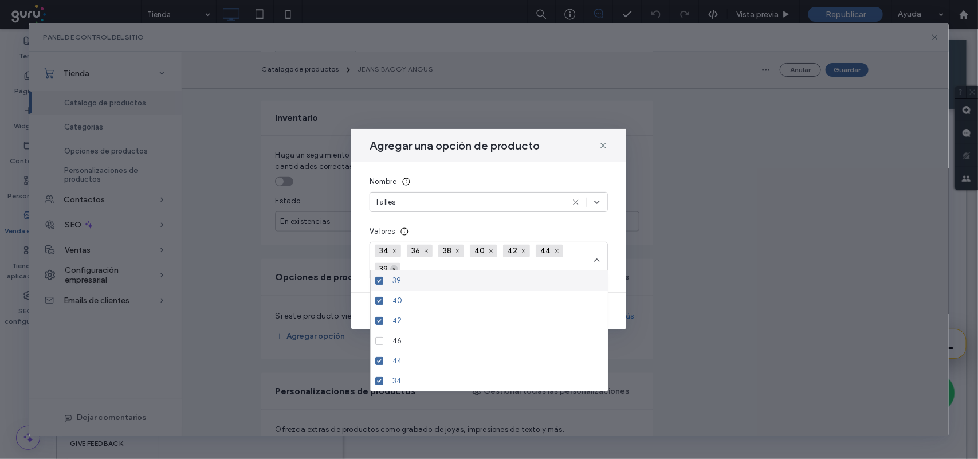
click at [398, 265] on span at bounding box center [394, 269] width 8 height 8
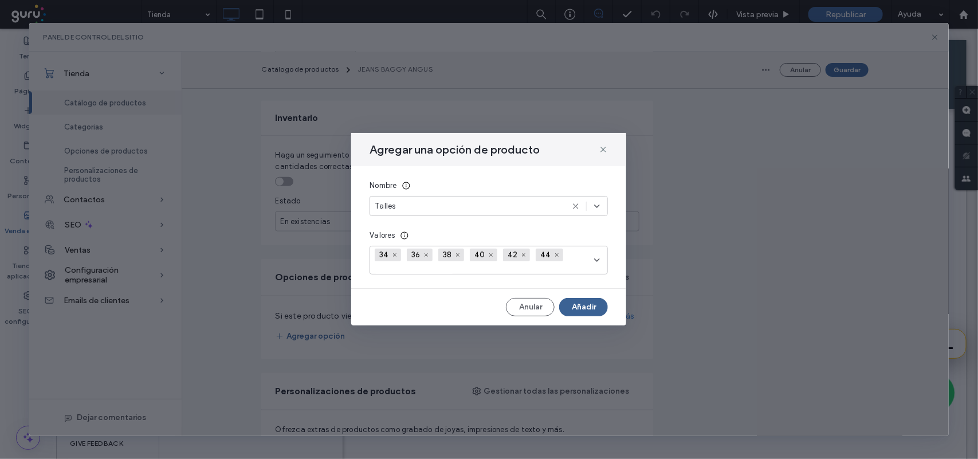
click at [589, 312] on button "Añadir" at bounding box center [583, 307] width 49 height 18
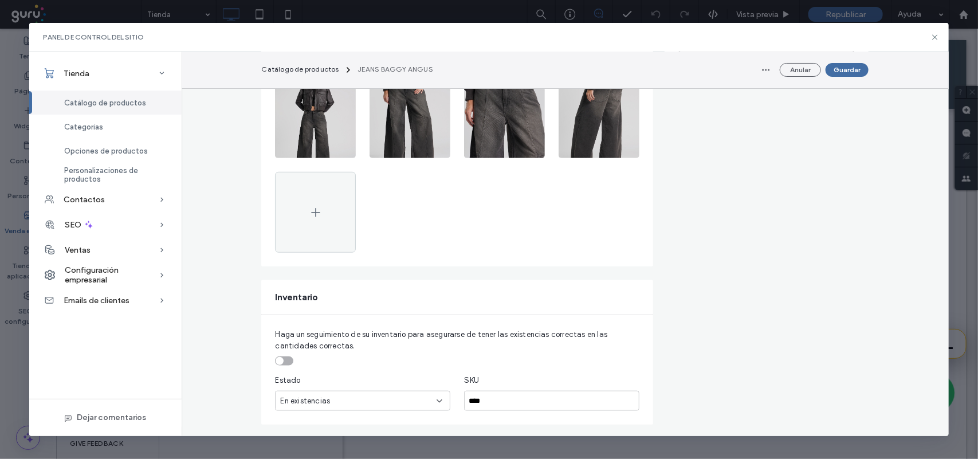
scroll to position [143, 0]
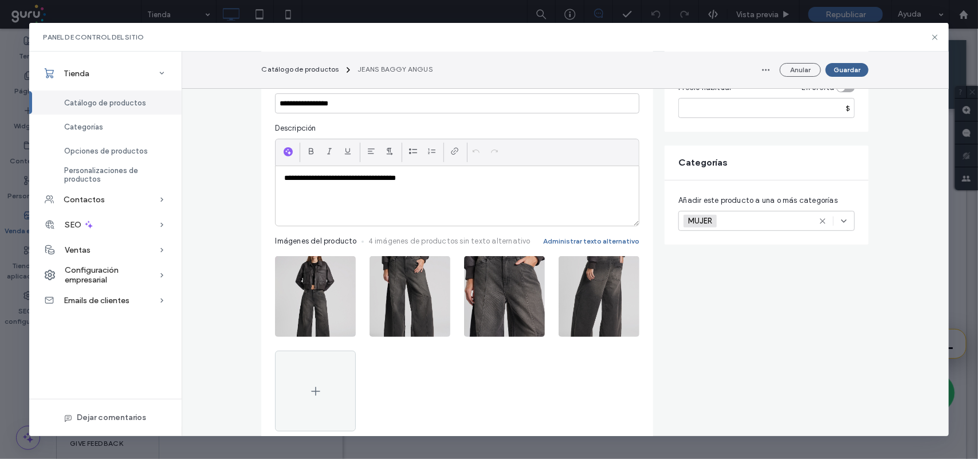
click at [853, 68] on button "Guardar" at bounding box center [847, 70] width 43 height 14
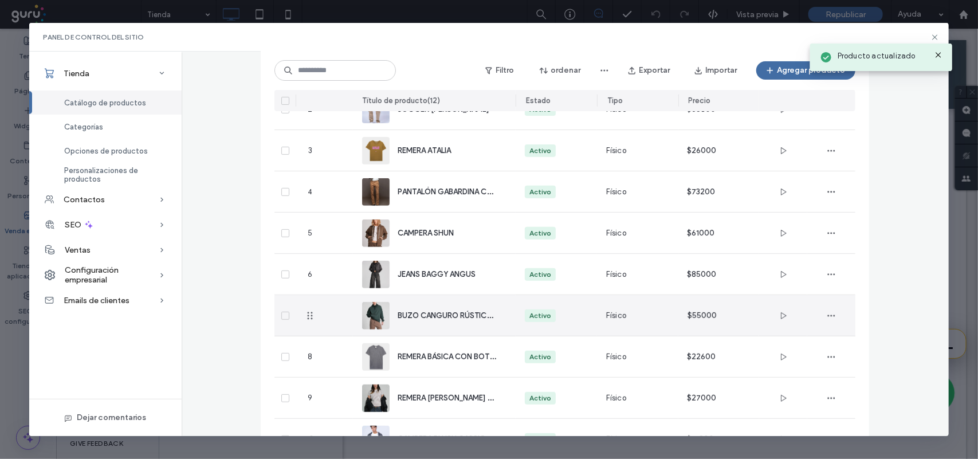
click at [480, 313] on span "BUZO CANGURO RÚSTICO CRATER" at bounding box center [460, 314] width 125 height 11
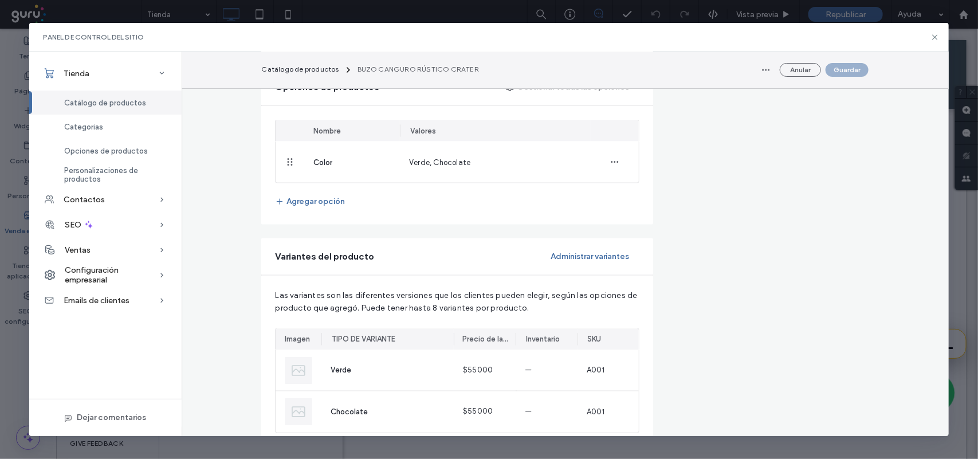
scroll to position [716, 0]
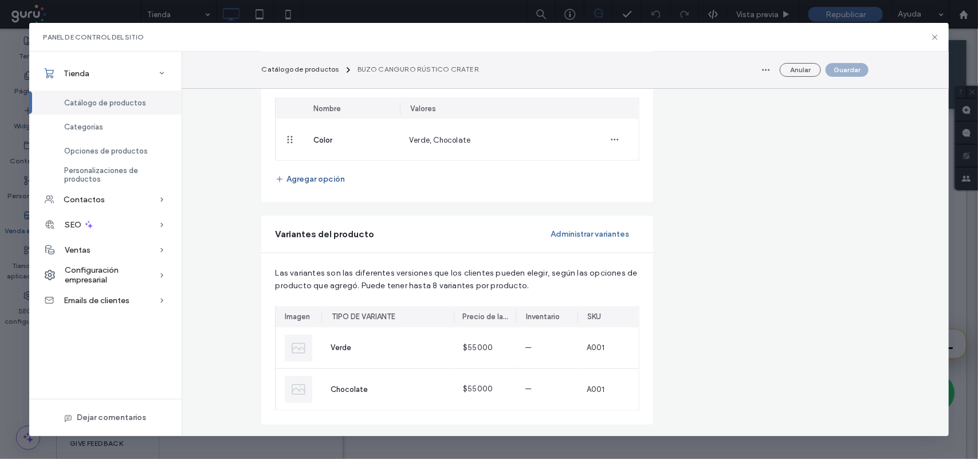
click at [315, 181] on button "Agregar opción" at bounding box center [310, 179] width 70 height 18
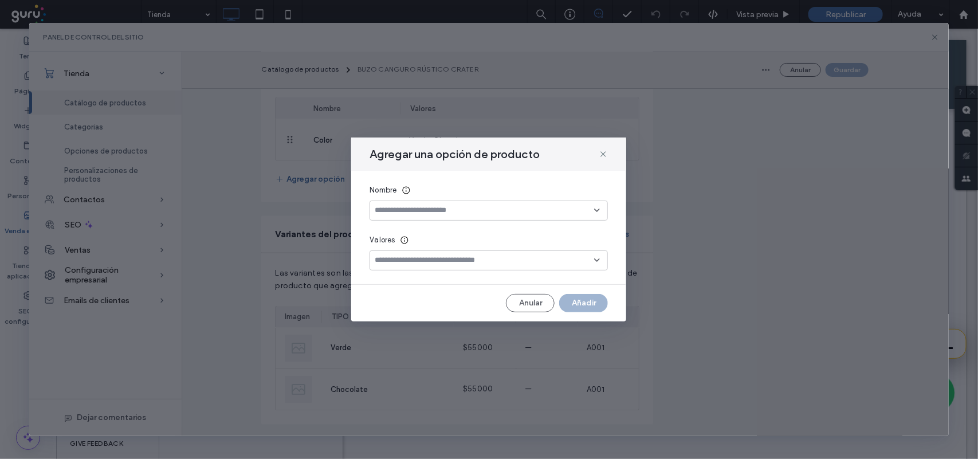
click at [381, 206] on div at bounding box center [484, 210] width 219 height 9
click at [414, 233] on div "Talle" at bounding box center [489, 231] width 237 height 20
click at [422, 251] on div at bounding box center [489, 260] width 238 height 20
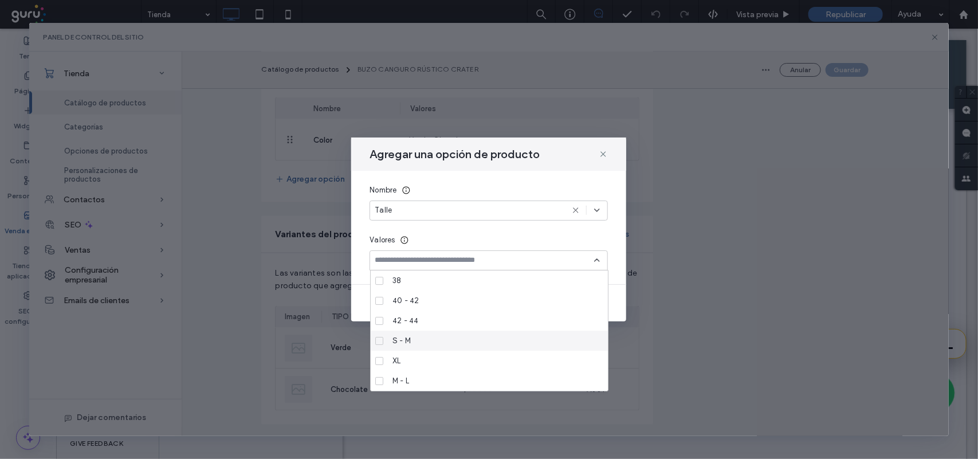
click at [442, 344] on div "S - M" at bounding box center [493, 341] width 211 height 20
click at [428, 303] on div "L" at bounding box center [493, 301] width 211 height 20
click at [431, 319] on div "XL - XXL" at bounding box center [493, 315] width 211 height 20
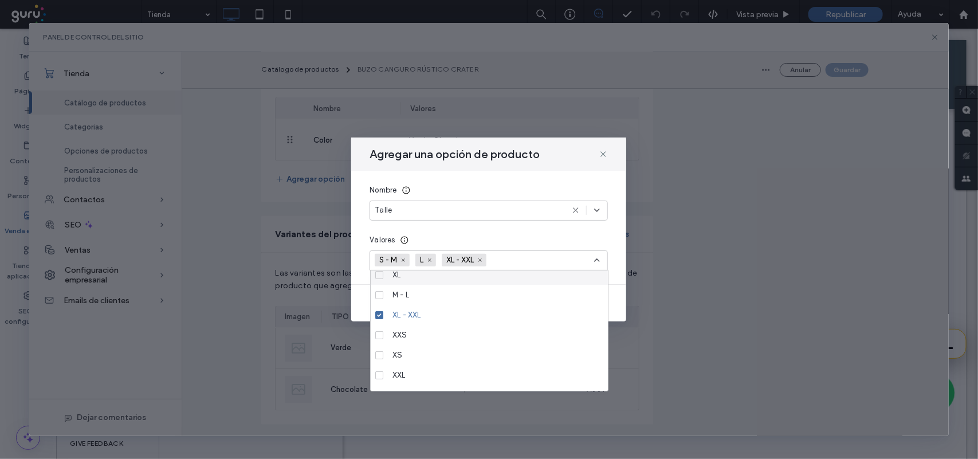
click at [599, 259] on icon at bounding box center [597, 260] width 9 height 9
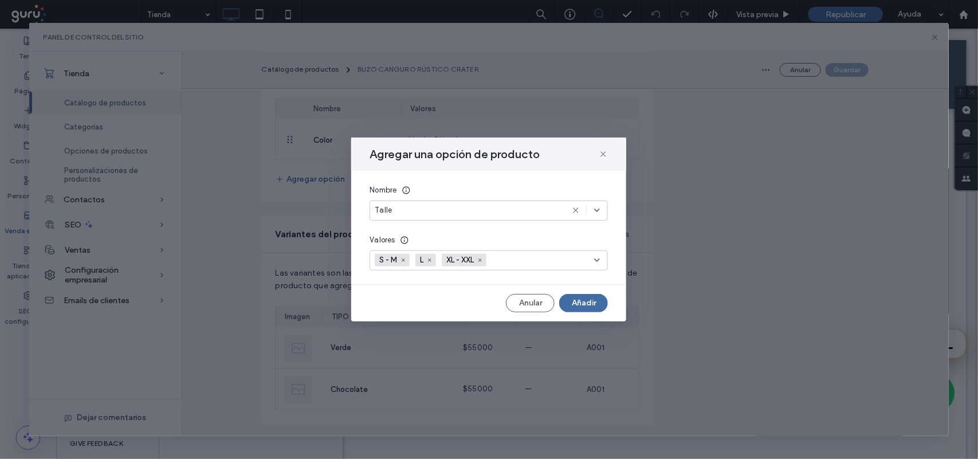
click at [603, 304] on button "Añadir" at bounding box center [583, 303] width 49 height 18
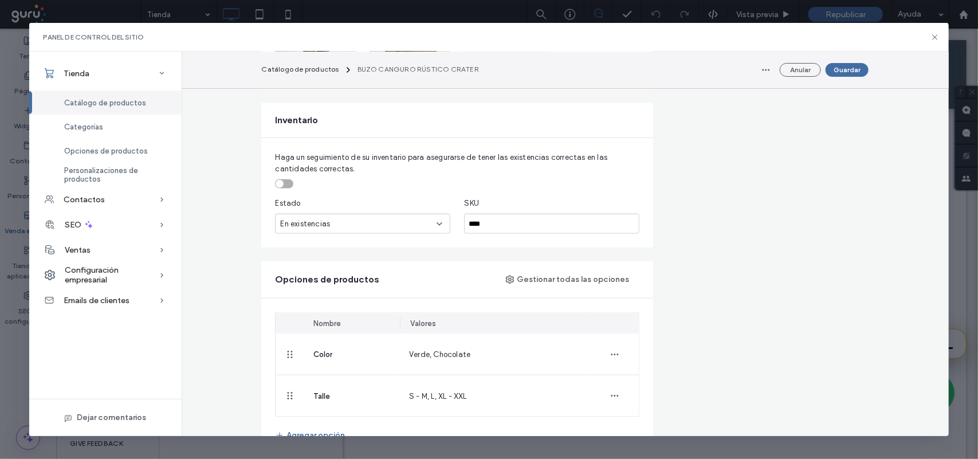
scroll to position [716, 0]
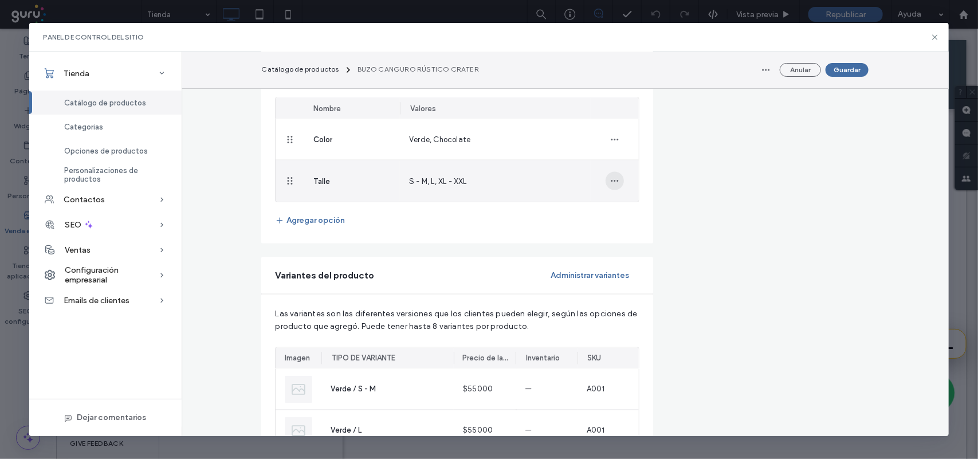
click at [610, 182] on icon "button" at bounding box center [614, 181] width 9 height 9
click at [311, 171] on div "Talle" at bounding box center [352, 180] width 96 height 41
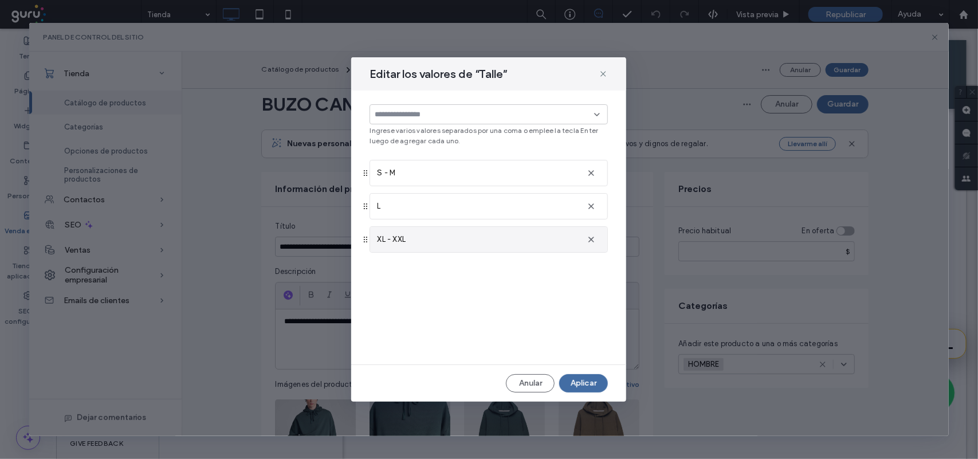
scroll to position [716, 0]
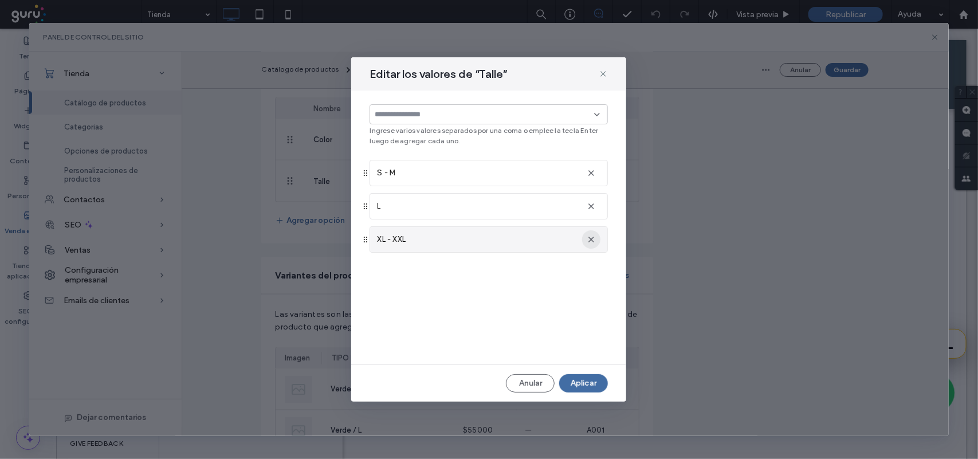
click at [597, 241] on span "button" at bounding box center [591, 239] width 18 height 18
click at [542, 120] on div at bounding box center [489, 114] width 238 height 20
click at [523, 219] on div "XL" at bounding box center [493, 215] width 211 height 20
click at [513, 178] on div "XXL" at bounding box center [493, 172] width 211 height 20
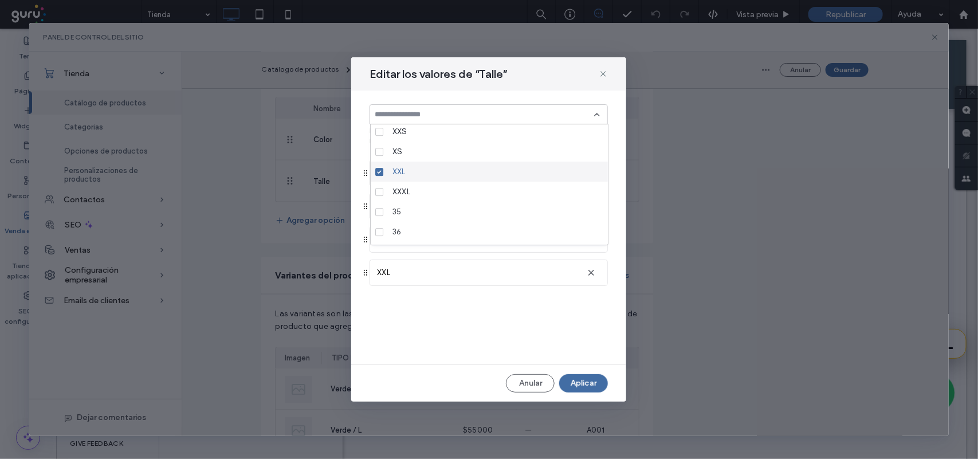
click at [505, 172] on div "XXL" at bounding box center [493, 172] width 211 height 20
click at [597, 108] on div at bounding box center [489, 114] width 238 height 20
click at [597, 113] on use at bounding box center [597, 114] width 5 height 2
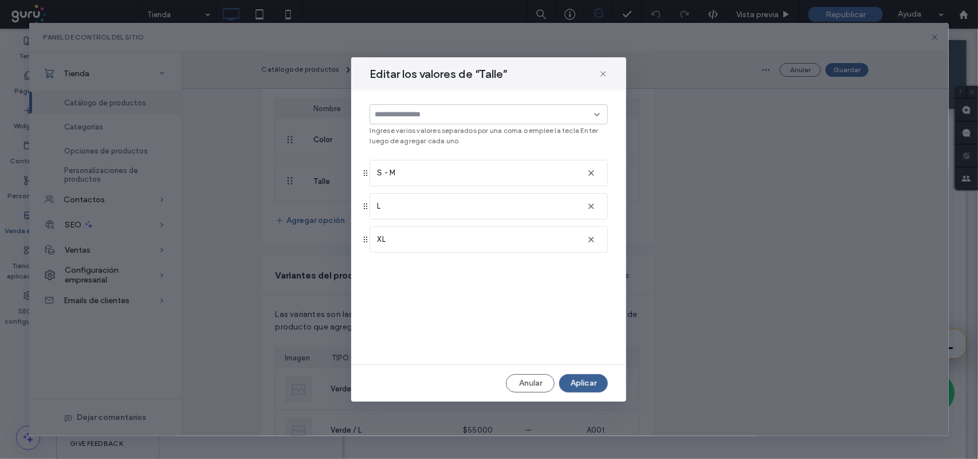
click at [574, 375] on div "Editar los valores de “Talle” Ingrese varios valores separados por una coma o e…" at bounding box center [488, 229] width 275 height 344
click at [578, 379] on button "Aplicar" at bounding box center [583, 383] width 49 height 18
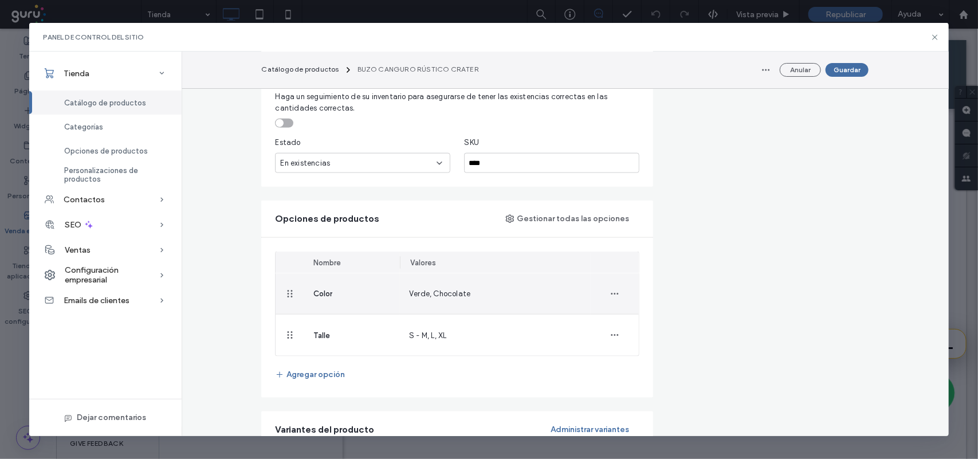
scroll to position [573, 0]
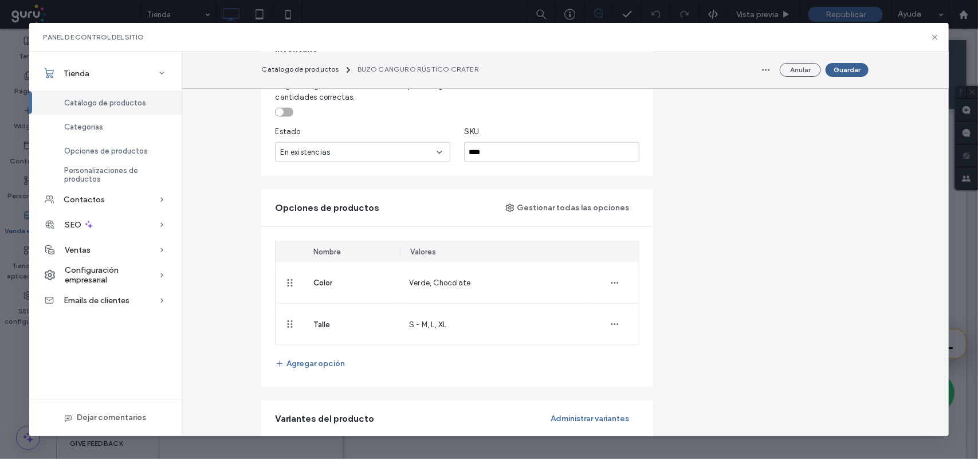
click at [841, 75] on button "Guardar" at bounding box center [847, 70] width 43 height 14
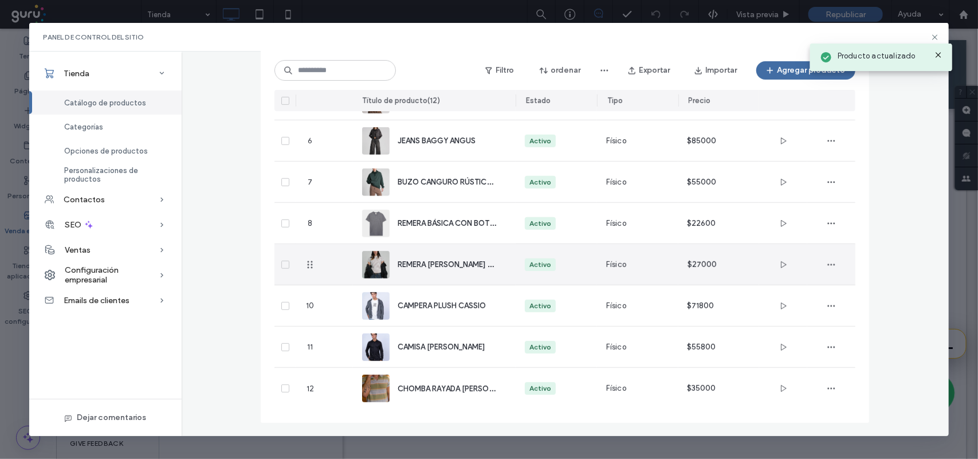
scroll to position [205, 0]
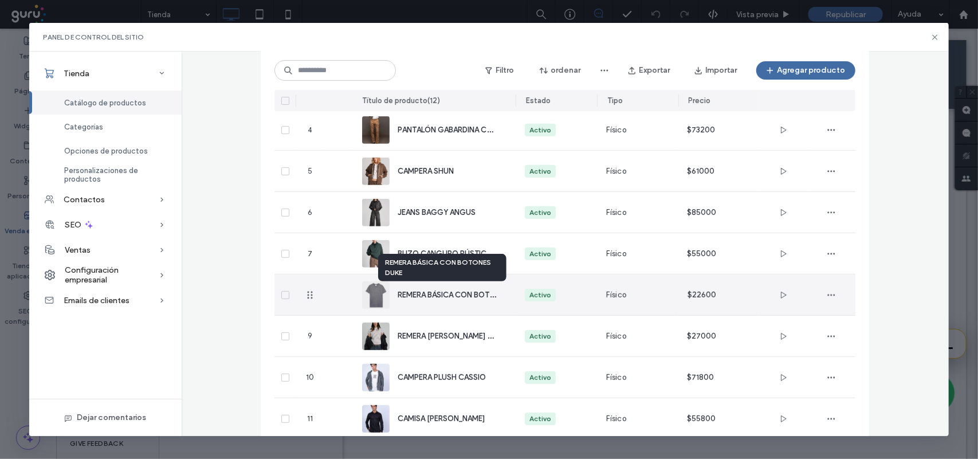
click at [448, 289] on span "REMERA BÁSICA CON BOTONES DUKE" at bounding box center [464, 294] width 132 height 11
